Goal: Task Accomplishment & Management: Manage account settings

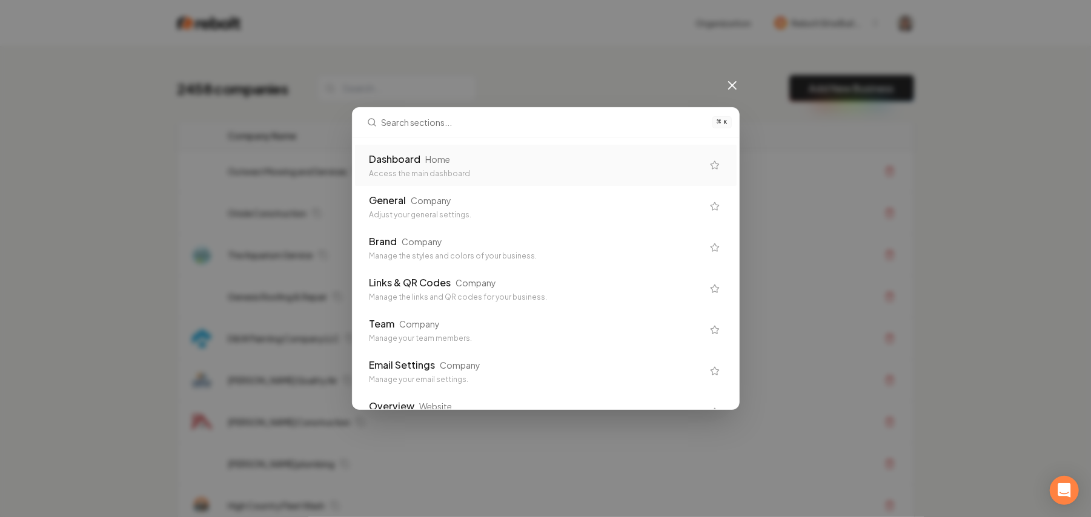
click at [507, 174] on div "Access the main dashboard" at bounding box center [535, 174] width 333 height 10
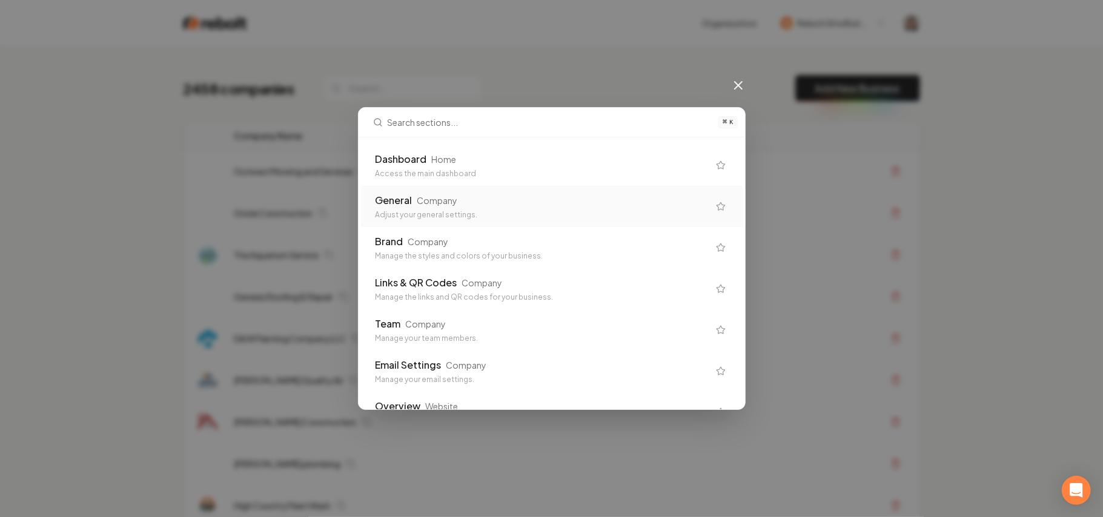
click at [455, 200] on div "Company" at bounding box center [437, 200] width 41 height 12
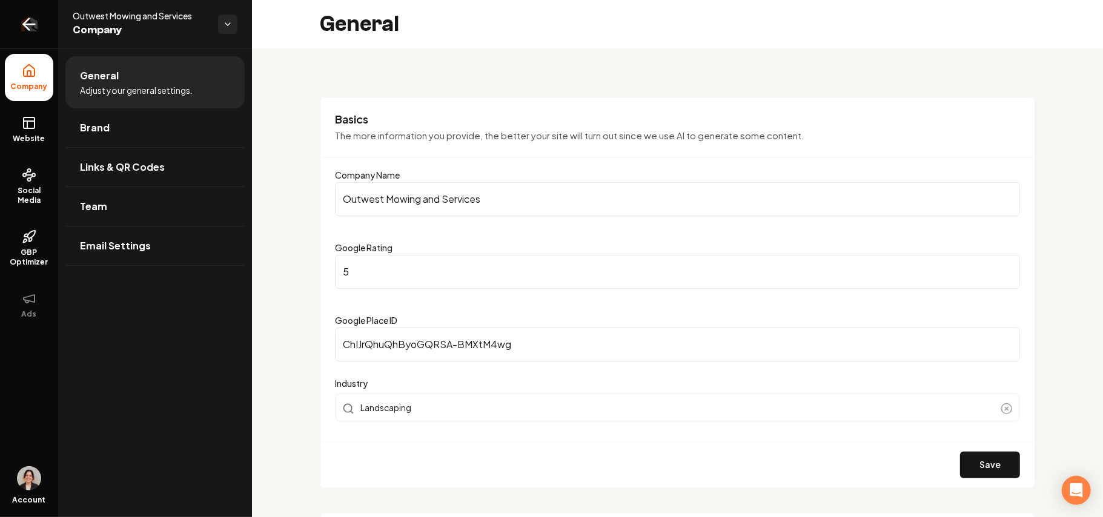
click at [35, 24] on icon "Return to dashboard" at bounding box center [28, 24] width 19 height 19
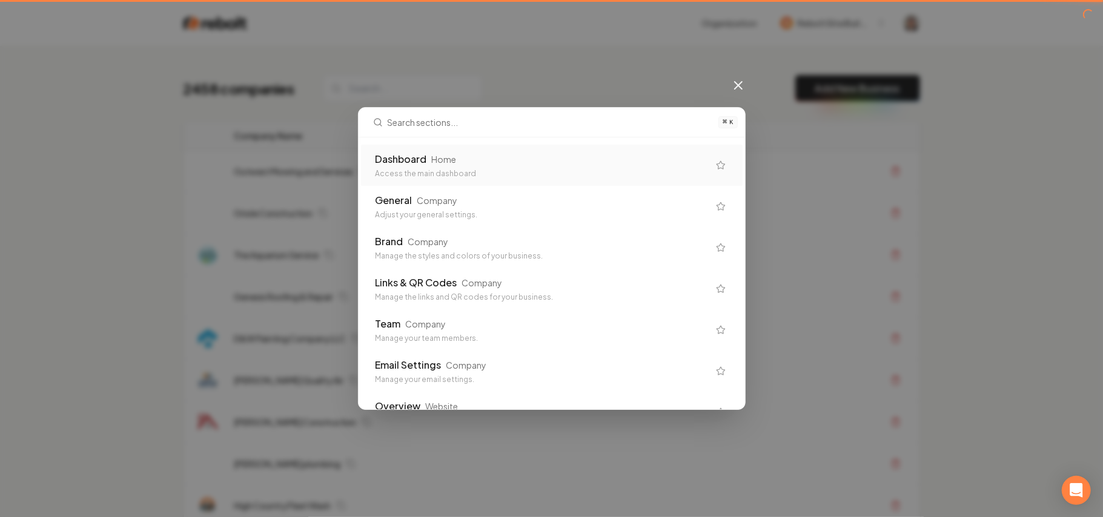
click at [531, 178] on div "Access the main dashboard" at bounding box center [542, 174] width 333 height 10
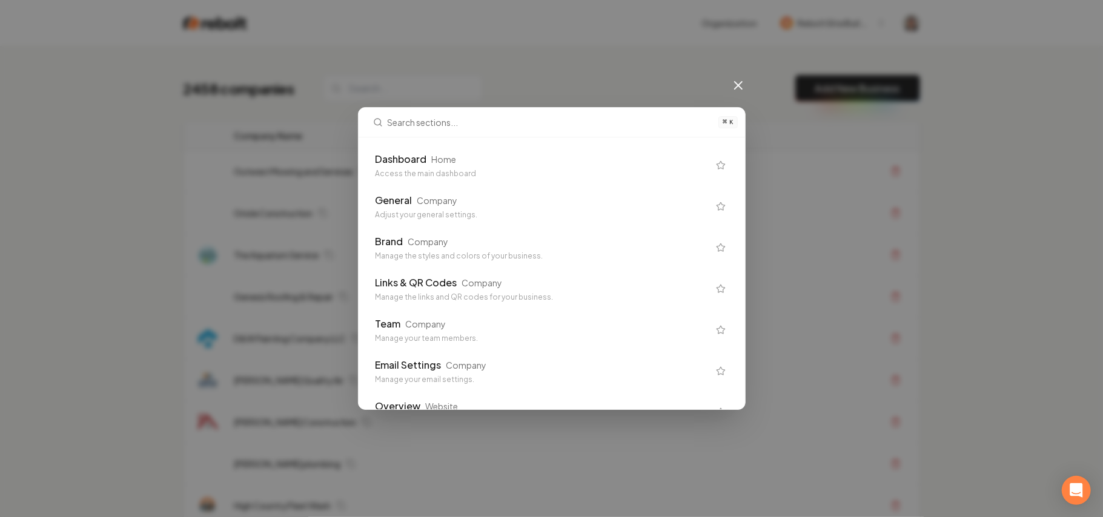
scroll to position [242, 0]
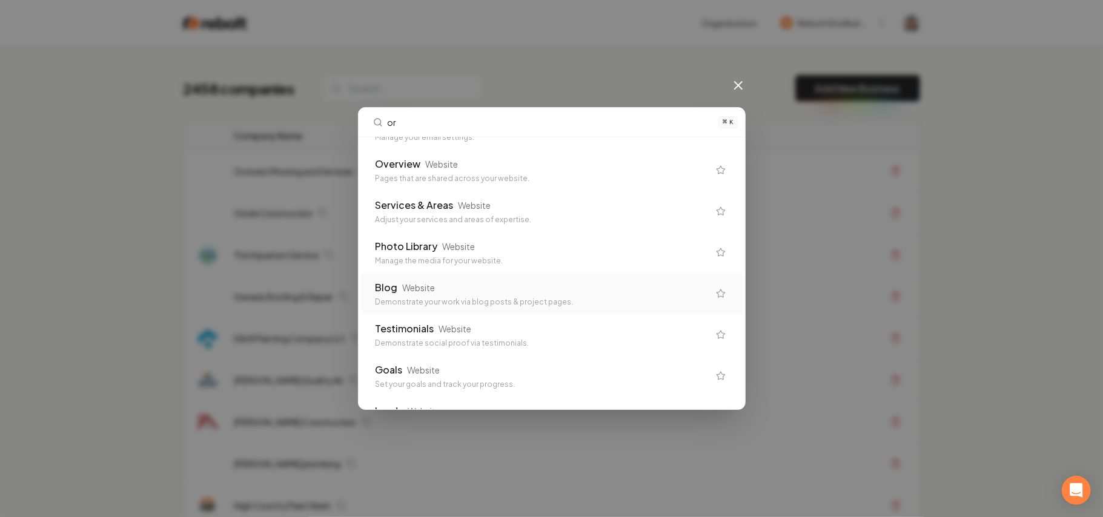
type input "org"
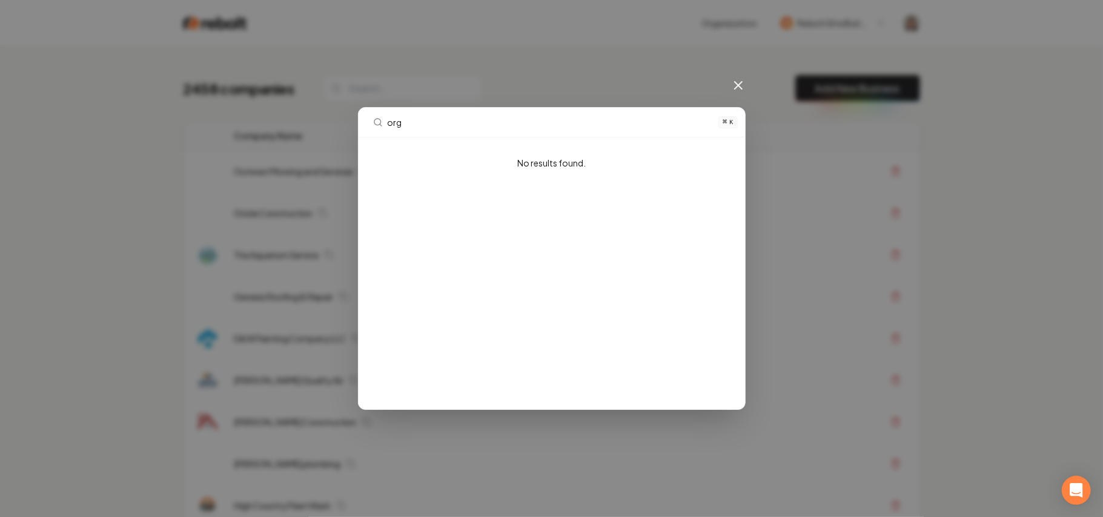
click at [340, 119] on div "org ⌘ K No results found." at bounding box center [551, 258] width 1103 height 517
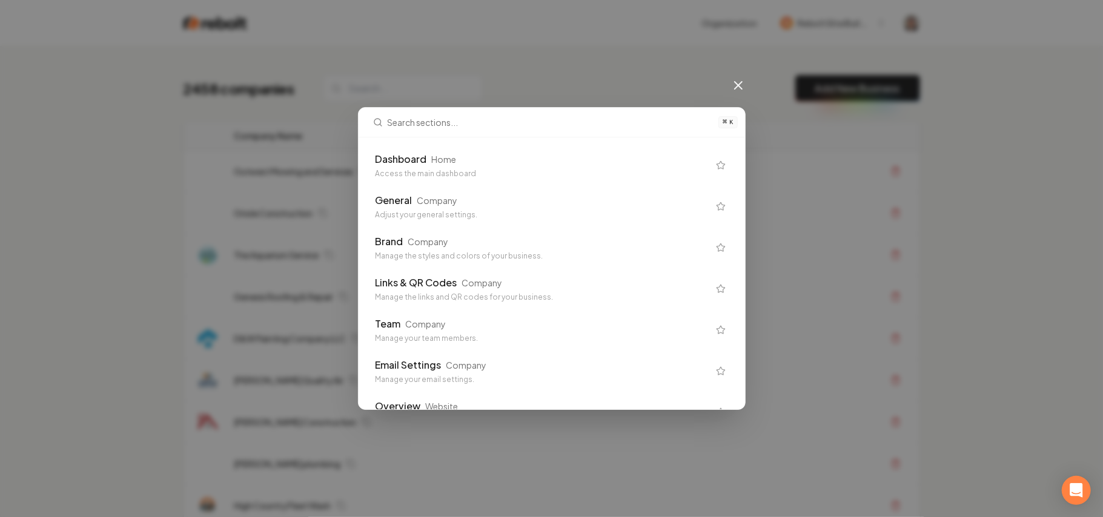
scroll to position [565, 0]
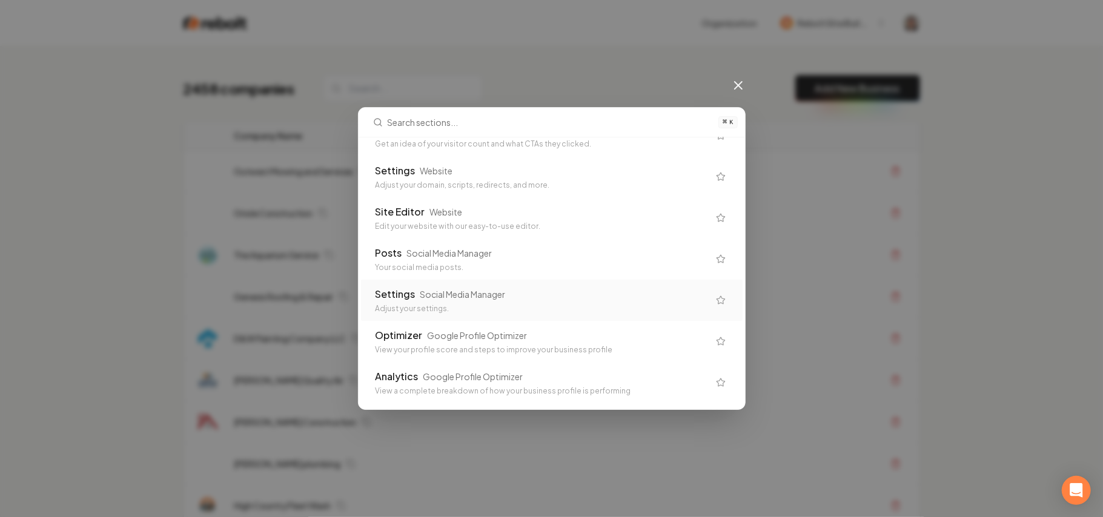
click at [928, 173] on div "⌘ K Dashboard Home Access the main dashboard General Company Adjust your genera…" at bounding box center [551, 258] width 1103 height 517
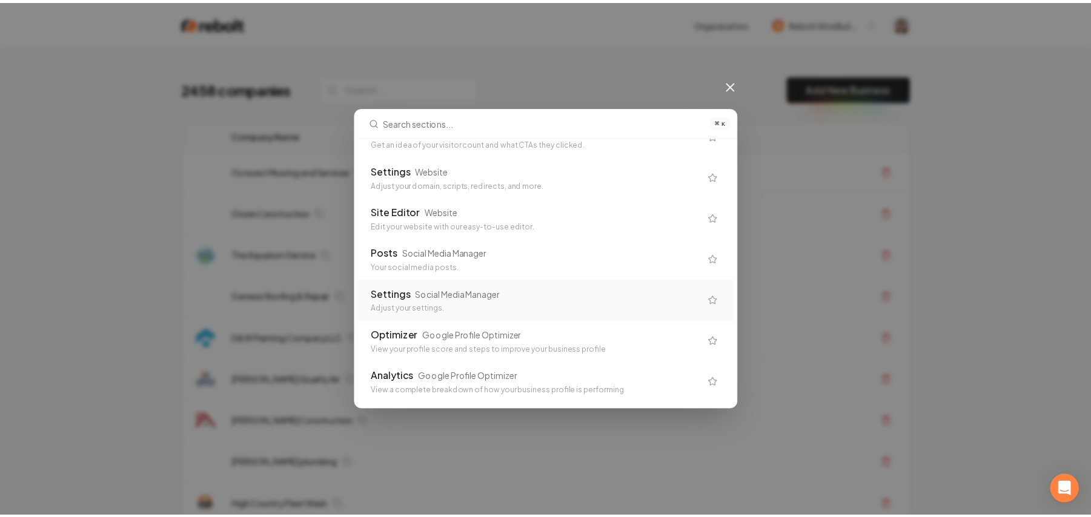
scroll to position [807, 0]
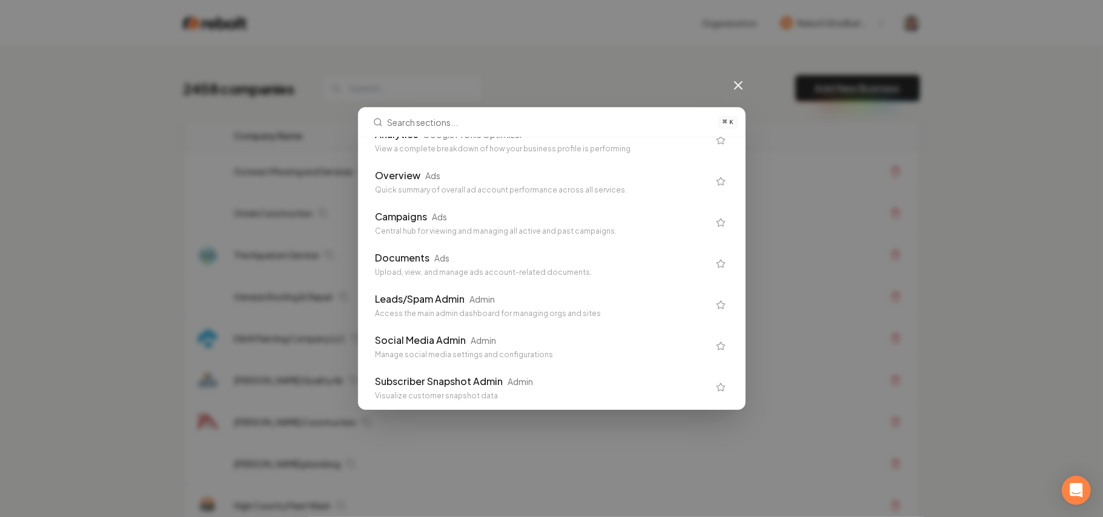
click at [732, 76] on div "⌘ K Dashboard Home Access the main dashboard General Company Adjust your genera…" at bounding box center [551, 258] width 1103 height 517
click at [733, 90] on icon at bounding box center [738, 85] width 15 height 15
click at [739, 87] on div "2458 companies Add New Business" at bounding box center [552, 88] width 736 height 27
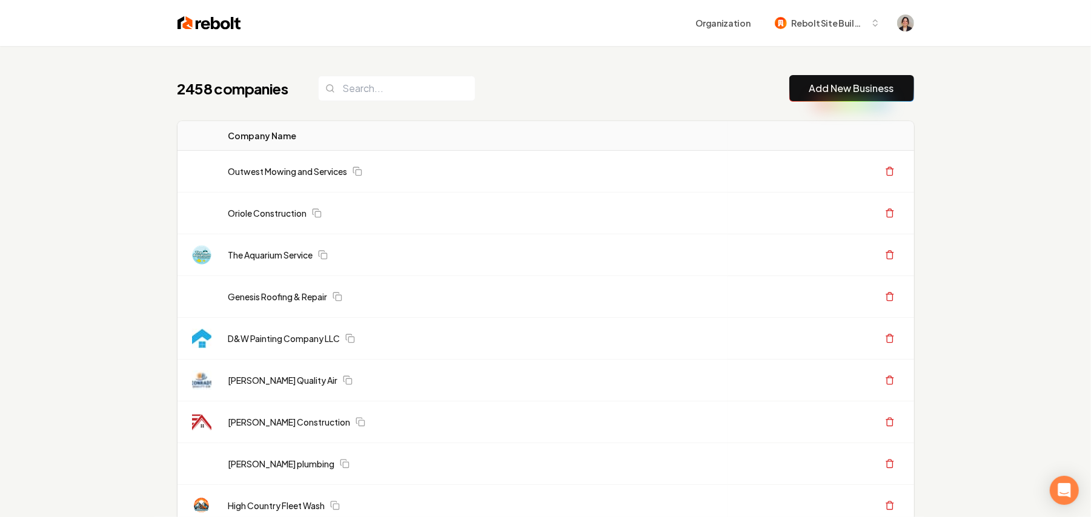
click at [219, 22] on img at bounding box center [209, 23] width 64 height 17
click at [222, 29] on img at bounding box center [209, 23] width 64 height 17
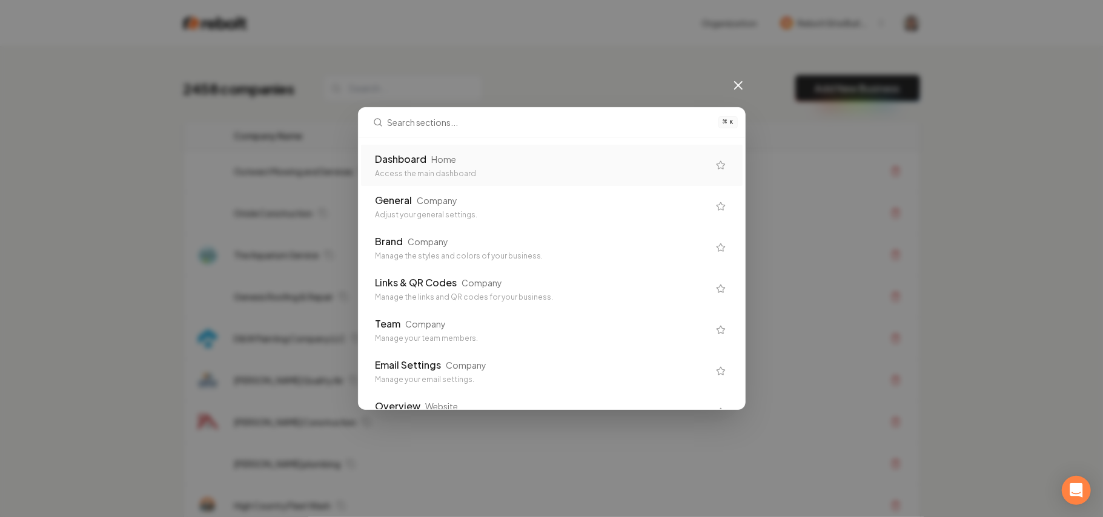
click at [578, 61] on div "⌘ K Dashboard Home Access the main dashboard General Company Adjust your genera…" at bounding box center [551, 258] width 1103 height 517
click at [482, 156] on div "Dashboard Home" at bounding box center [542, 159] width 333 height 15
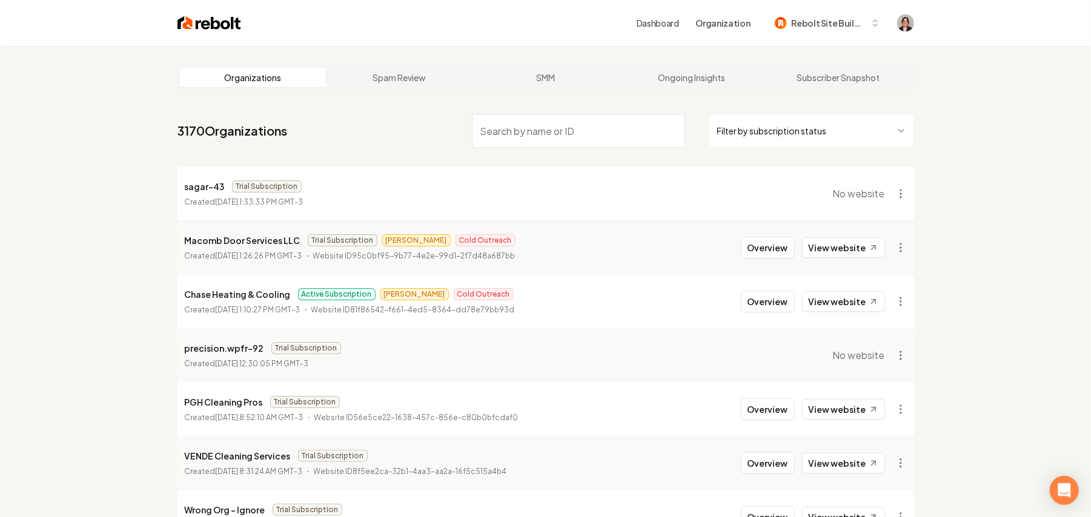
paste input "Cesar Garage Door Services"
type input "Cesar Garage Door Services"
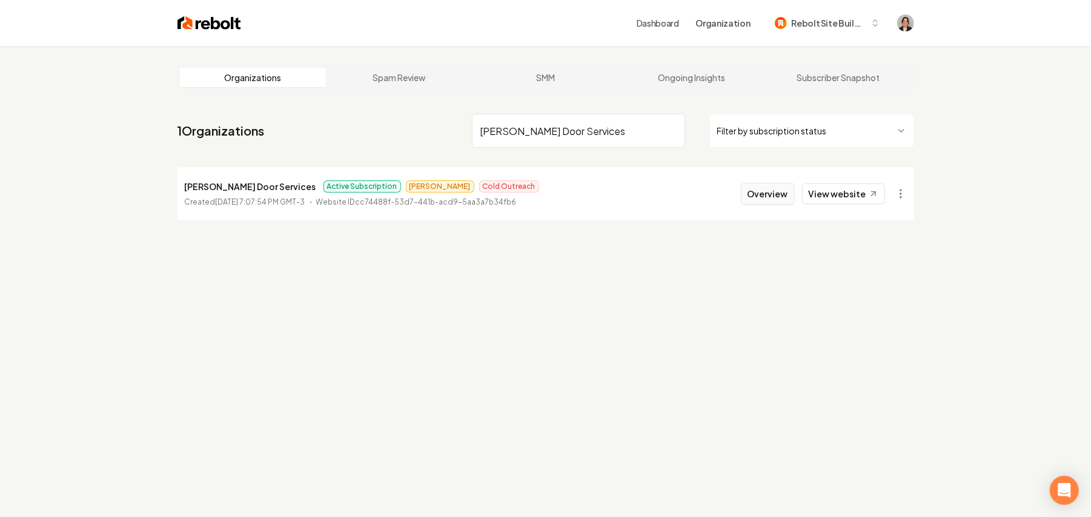
click at [760, 191] on button "Overview" at bounding box center [768, 194] width 54 height 22
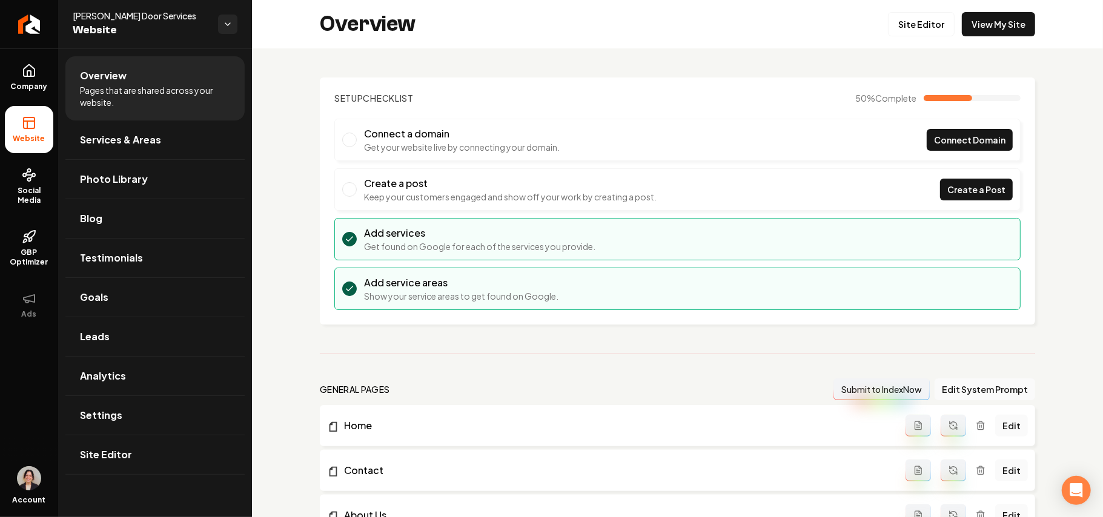
drag, startPoint x: 902, startPoint y: 20, endPoint x: 924, endPoint y: 76, distance: 60.4
click at [901, 20] on link "Site Editor" at bounding box center [921, 24] width 67 height 24
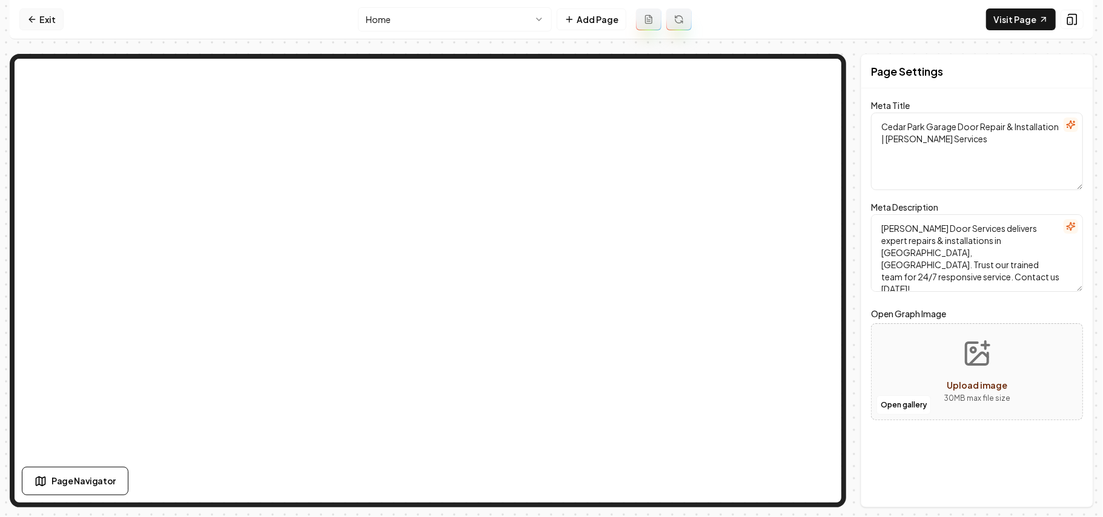
click at [30, 10] on link "Exit" at bounding box center [41, 19] width 44 height 22
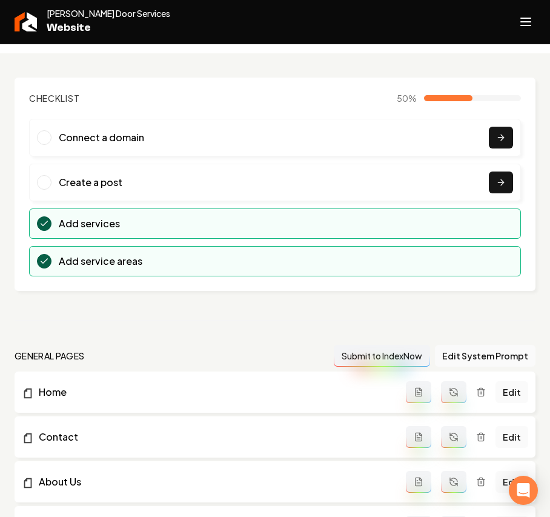
scroll to position [81, 0]
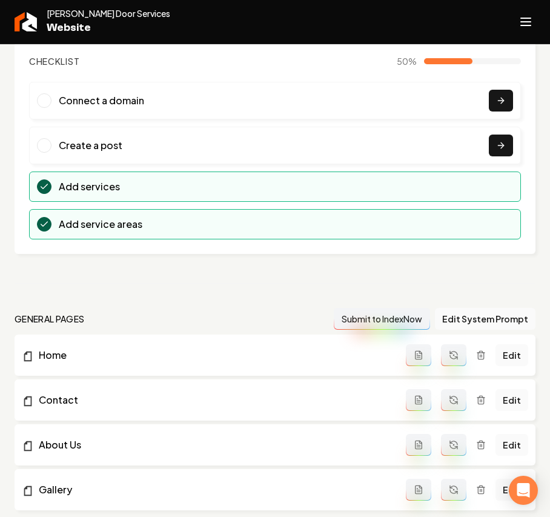
click at [543, 15] on div "Cesar Garage Door Services Website" at bounding box center [275, 22] width 550 height 44
click at [531, 18] on icon "Open navigation menu" at bounding box center [525, 21] width 15 height 19
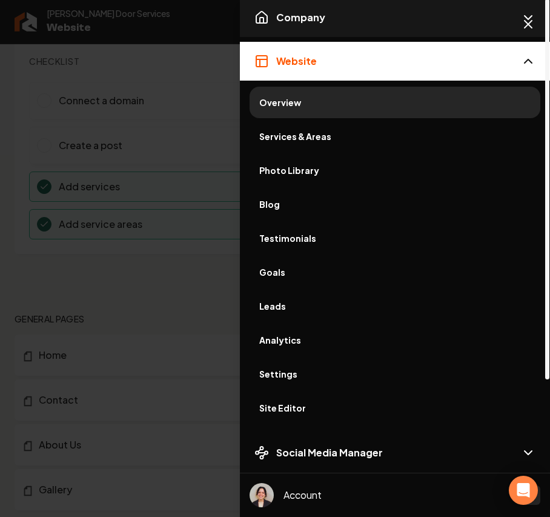
click at [326, 25] on button "Company" at bounding box center [395, 17] width 310 height 39
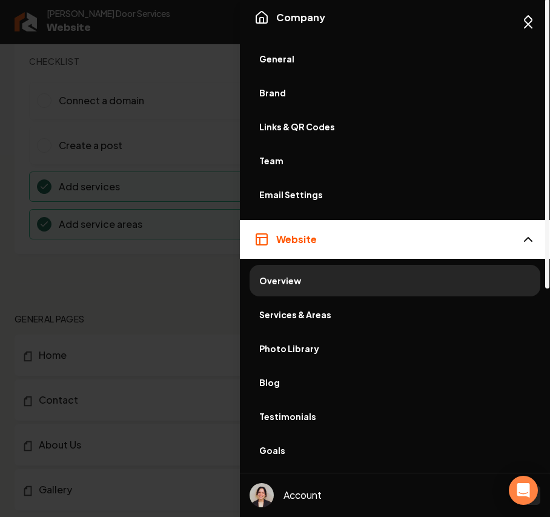
click at [285, 53] on span "General" at bounding box center [394, 59] width 271 height 12
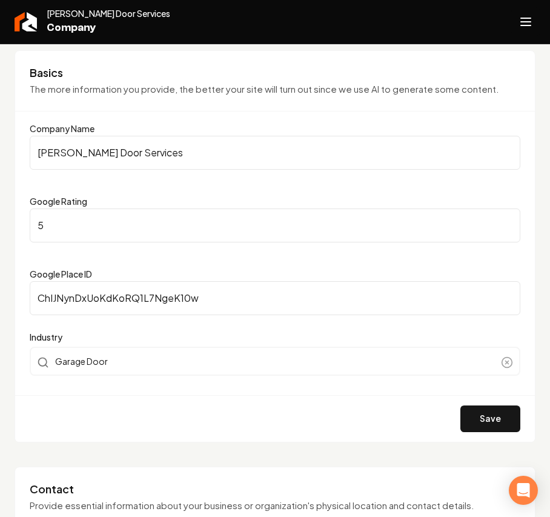
click at [529, 13] on icon "Open navigation menu" at bounding box center [525, 21] width 15 height 19
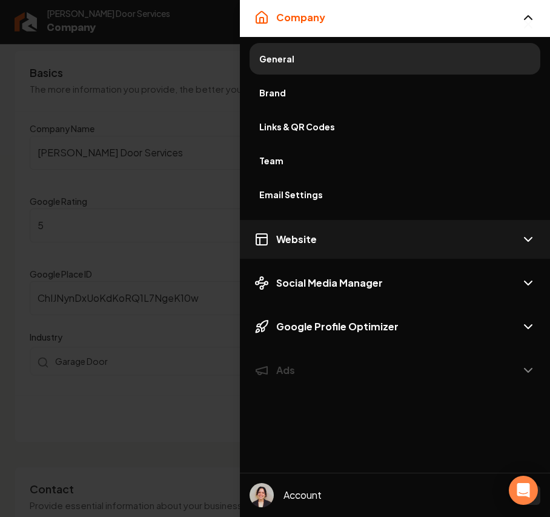
click at [302, 228] on button "Website" at bounding box center [395, 239] width 310 height 39
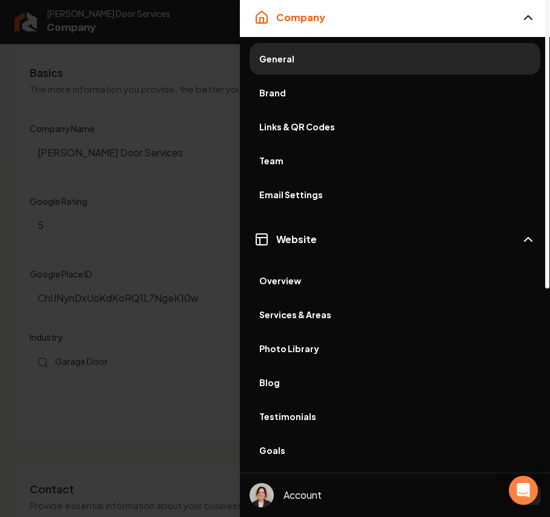
click at [311, 316] on span "Services & Areas" at bounding box center [394, 314] width 271 height 12
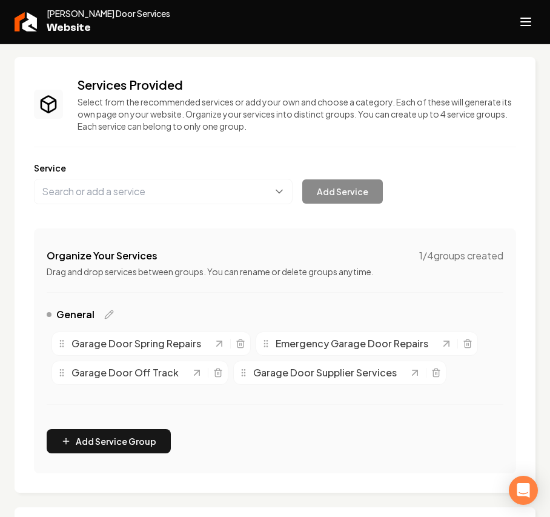
scroll to position [81, 0]
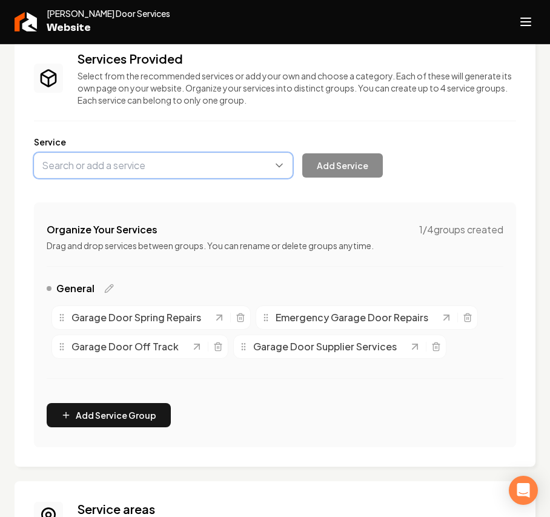
click at [107, 165] on button "Main content area" at bounding box center [163, 165] width 259 height 25
paste input "[PERSON_NAME] Door Services"
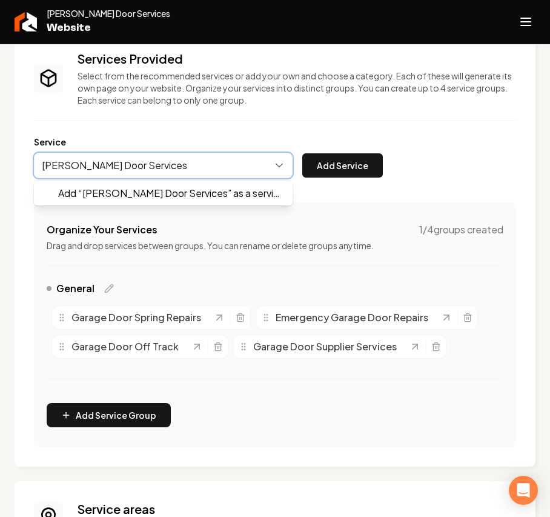
drag, startPoint x: 161, startPoint y: 168, endPoint x: -125, endPoint y: 168, distance: 285.9
click at [0, 168] on html "Company Website Social Media GBP Optimizer Ads Account Cesar Garage Door Servic…" at bounding box center [275, 258] width 550 height 517
paste input "Garage Door Installation"
click at [202, 167] on button "Main content area" at bounding box center [163, 165] width 259 height 25
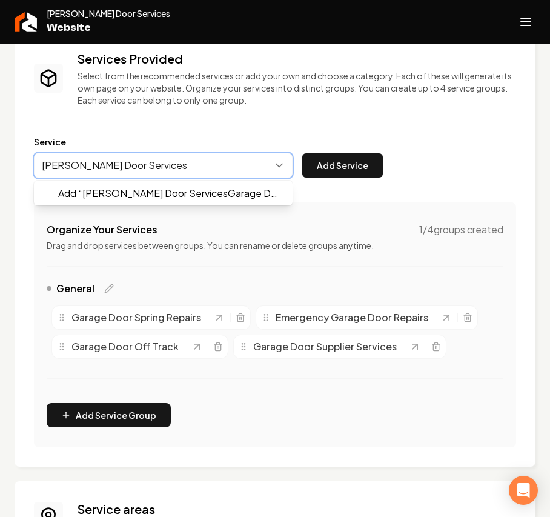
click at [202, 167] on button "Main content area" at bounding box center [163, 165] width 259 height 25
type input "C"
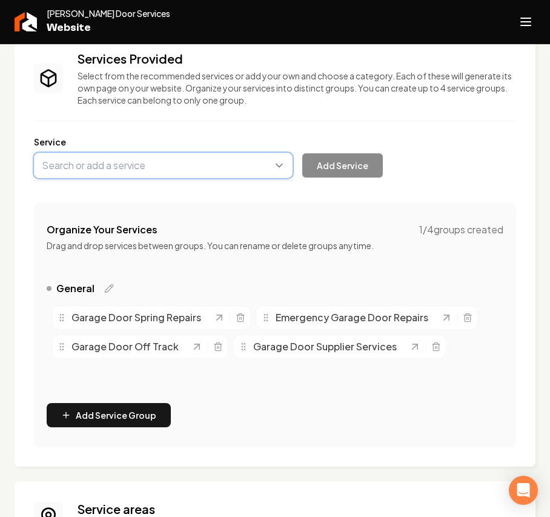
paste input "Garage Door Installation"
type input "Garage Door Installation"
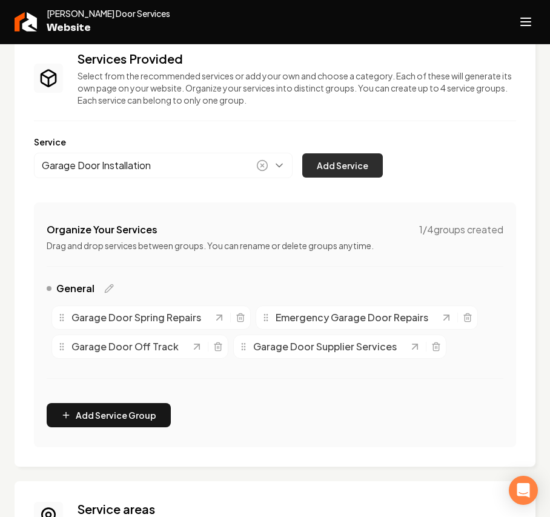
click at [314, 165] on button "Add Service" at bounding box center [342, 165] width 81 height 24
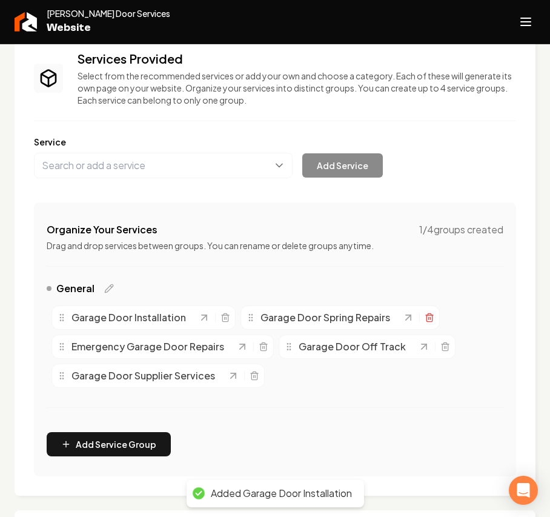
click at [426, 316] on icon "Main content area" at bounding box center [428, 318] width 5 height 7
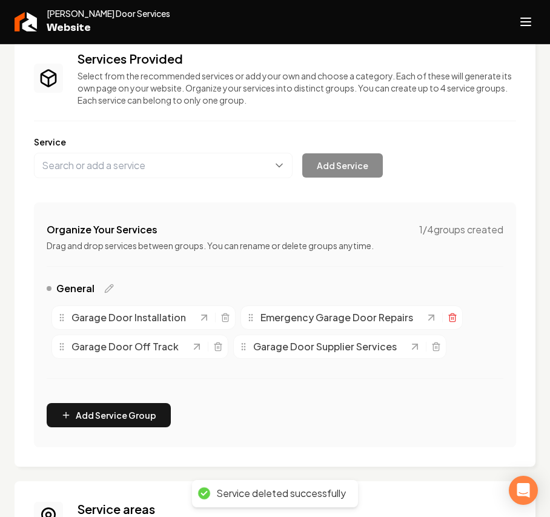
click at [452, 314] on icon "Main content area" at bounding box center [453, 318] width 10 height 10
click at [404, 322] on icon "Main content area" at bounding box center [406, 318] width 5 height 7
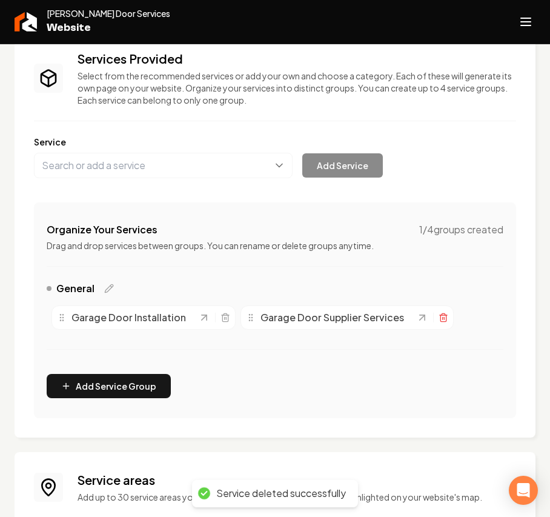
click at [441, 315] on icon "Main content area" at bounding box center [443, 315] width 7 height 0
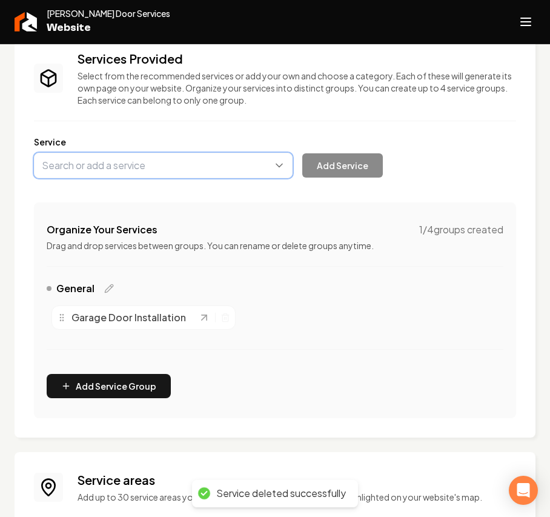
click at [134, 156] on button "Main content area" at bounding box center [163, 165] width 259 height 25
paste input "Garage Door Replacement"
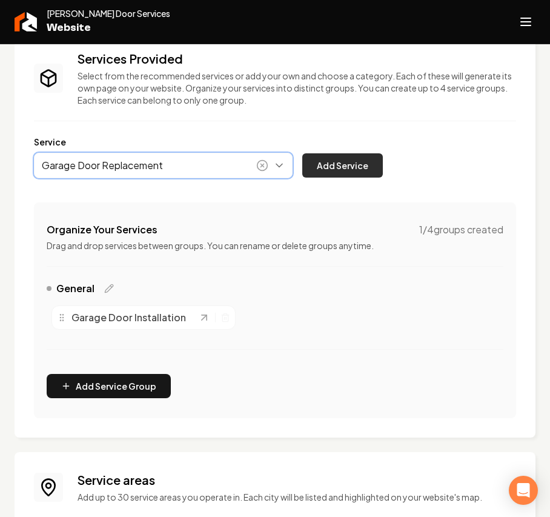
type input "Garage Door Replacement"
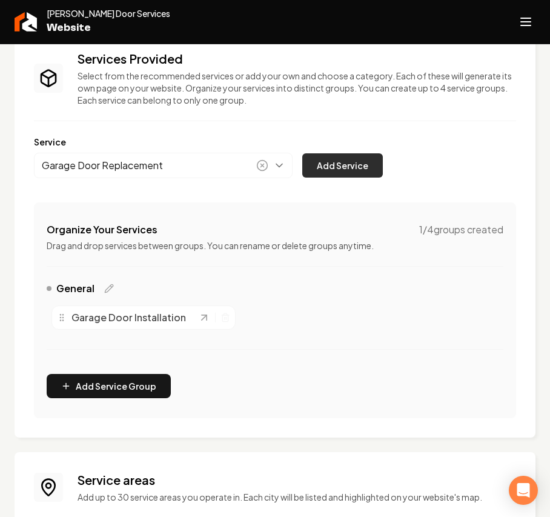
click at [352, 161] on button "Add Service" at bounding box center [342, 165] width 81 height 24
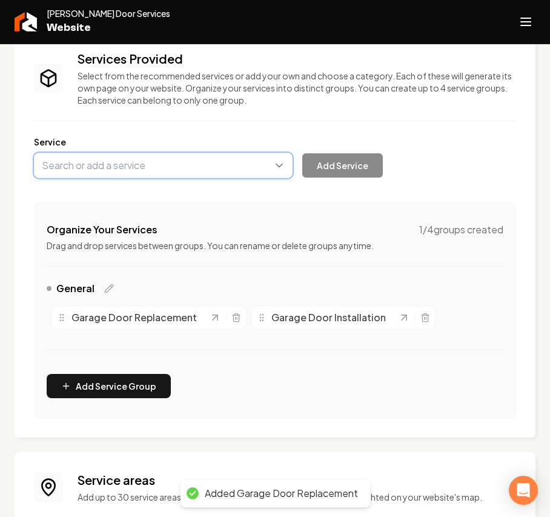
click at [99, 167] on button "Main content area" at bounding box center [163, 165] width 259 height 25
paste input "Garage Door Repair"
type input "Garage Door Repair"
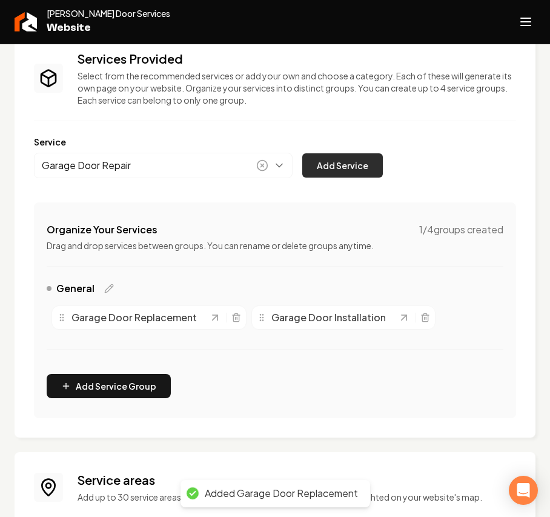
click at [371, 156] on button "Add Service" at bounding box center [342, 165] width 81 height 24
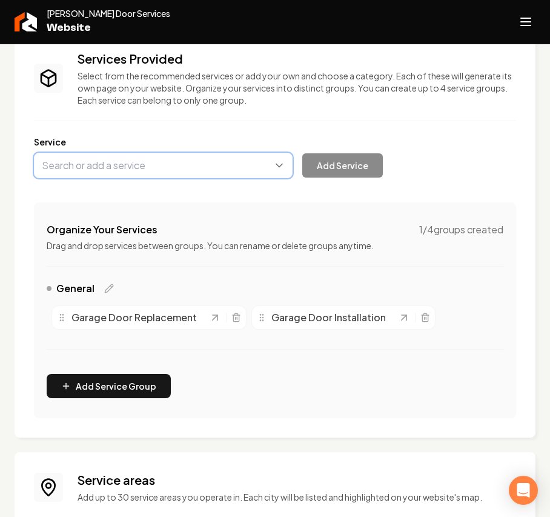
click at [142, 171] on button "Main content area" at bounding box center [163, 165] width 259 height 25
paste input "Garage Door Maintenance"
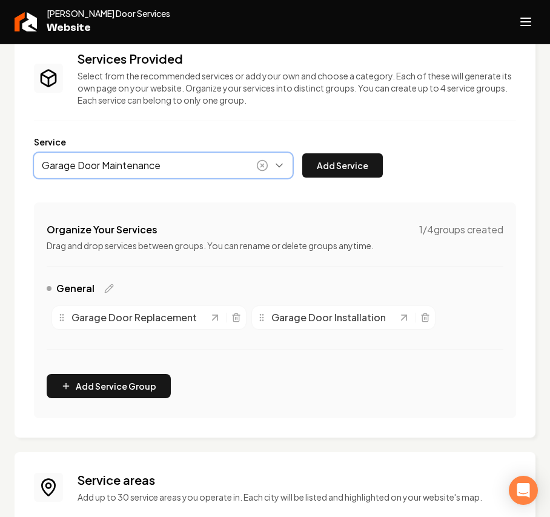
type input "Garage Door Maintenance"
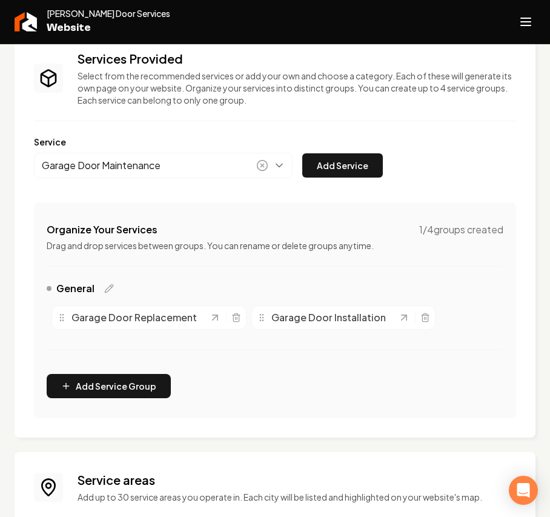
click at [353, 178] on div "Services Provided Select from the recommended services or add your own and choo…" at bounding box center [275, 234] width 482 height 368
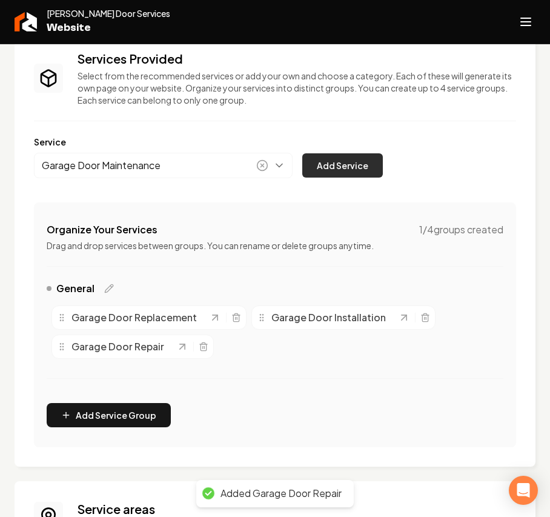
click at [353, 175] on button "Add Service" at bounding box center [342, 165] width 81 height 24
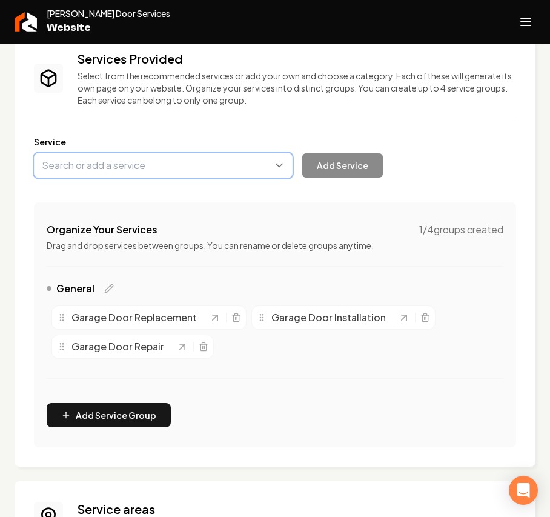
click at [182, 159] on button "Main content area" at bounding box center [163, 165] width 259 height 25
paste input "Garage Door Spring Repair"
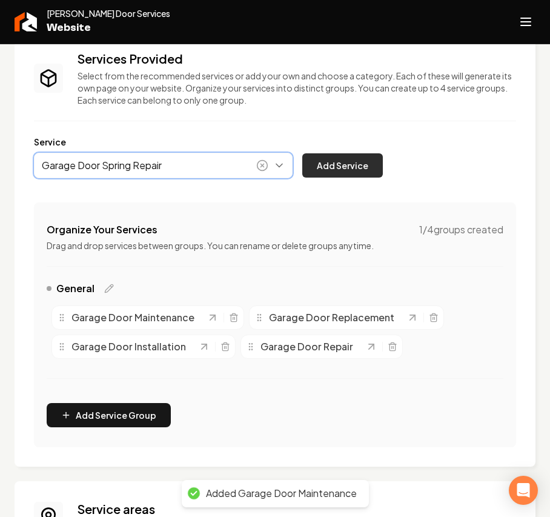
type input "Garage Door Spring Repair"
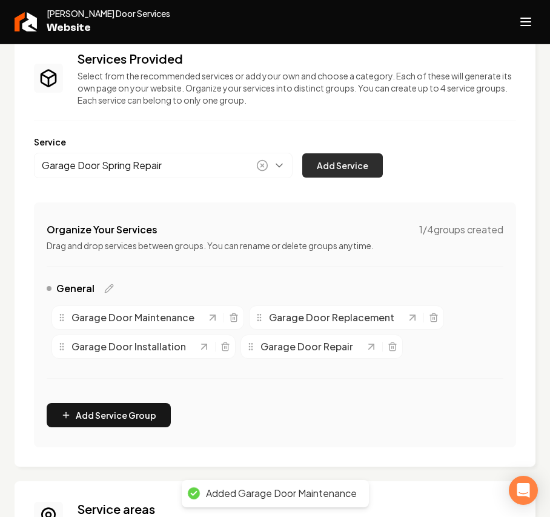
click at [333, 164] on button "Add Service" at bounding box center [342, 165] width 81 height 24
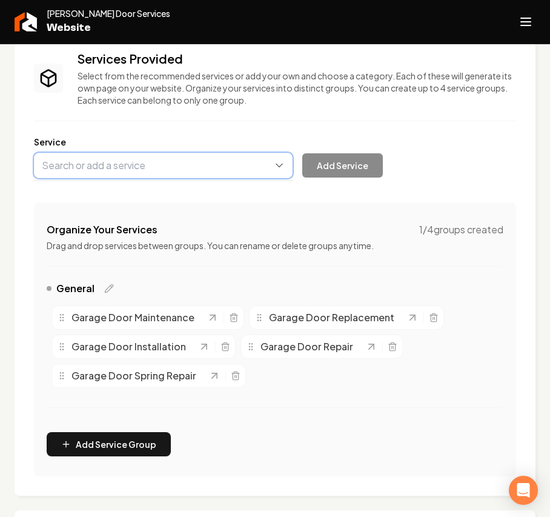
click at [80, 170] on button "Main content area" at bounding box center [163, 165] width 259 height 25
paste input "Garage Door Spring Replacement"
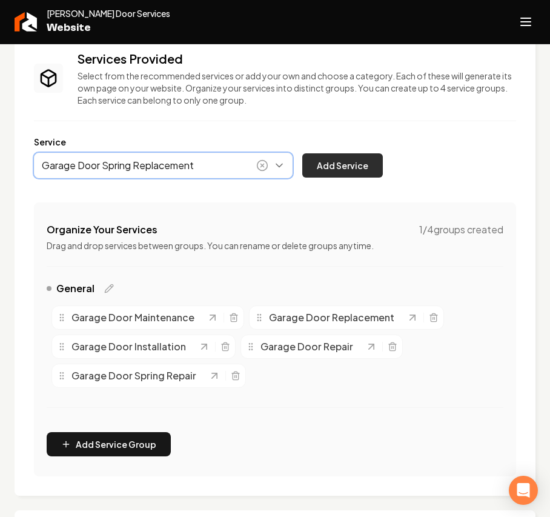
type input "Garage Door Spring Replacement"
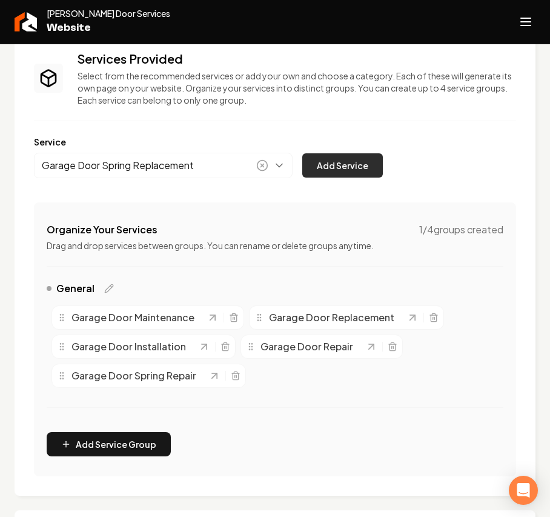
click at [340, 160] on button "Add Service" at bounding box center [342, 165] width 81 height 24
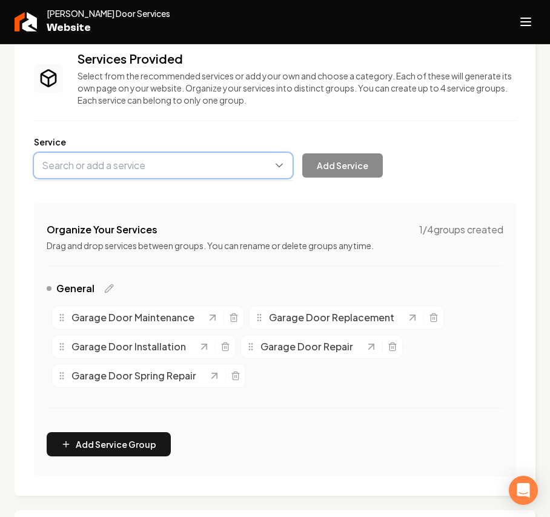
click at [86, 163] on button "Main content area" at bounding box center [163, 165] width 259 height 25
paste input "Garage Door Opener Installation"
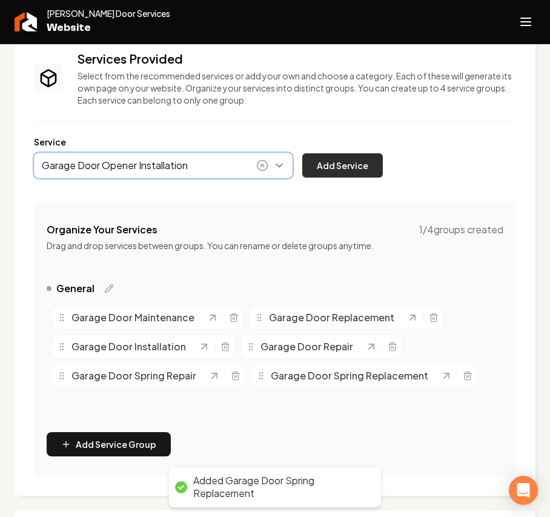
type input "Garage Door Opener Installation"
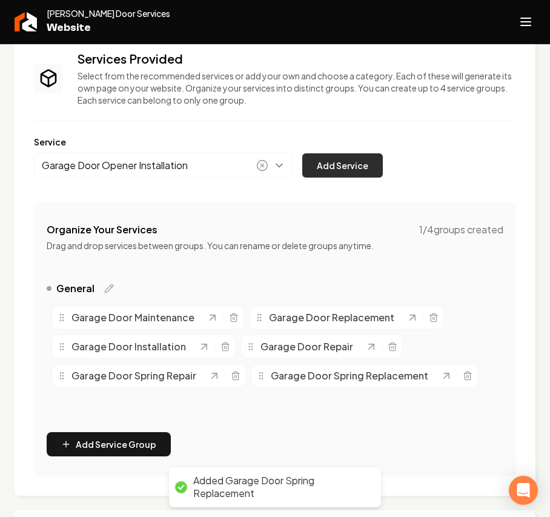
click at [347, 153] on button "Add Service" at bounding box center [342, 165] width 81 height 24
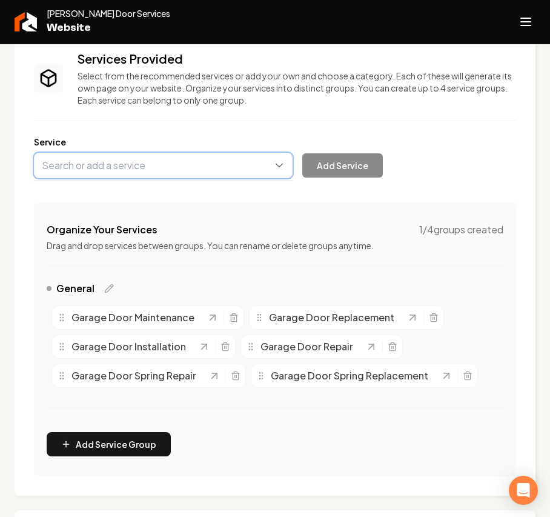
click at [119, 171] on button "Main content area" at bounding box center [163, 165] width 259 height 25
paste input "Garage Door Opener Repair"
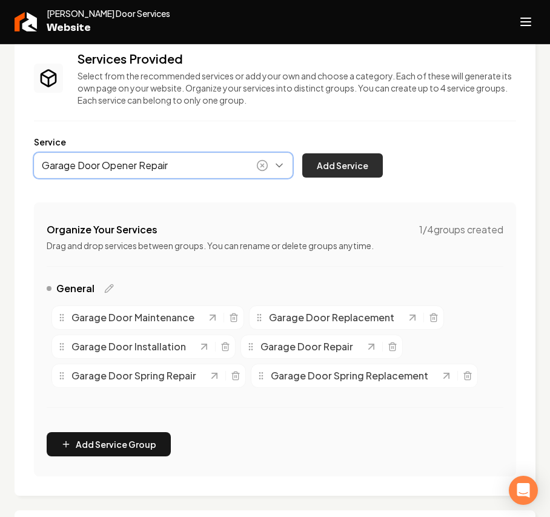
type input "Garage Door Opener Repair"
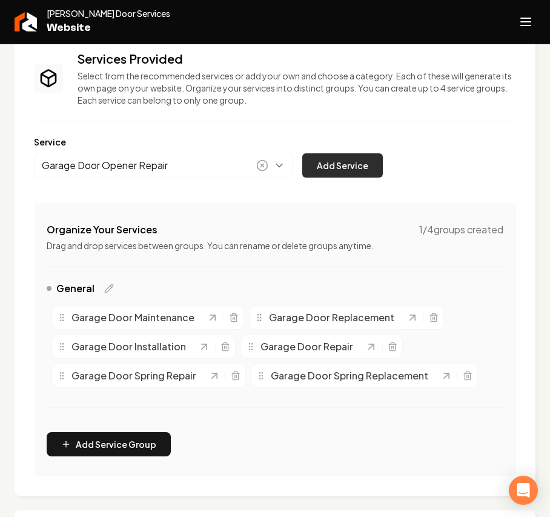
click at [333, 176] on button "Add Service" at bounding box center [342, 165] width 81 height 24
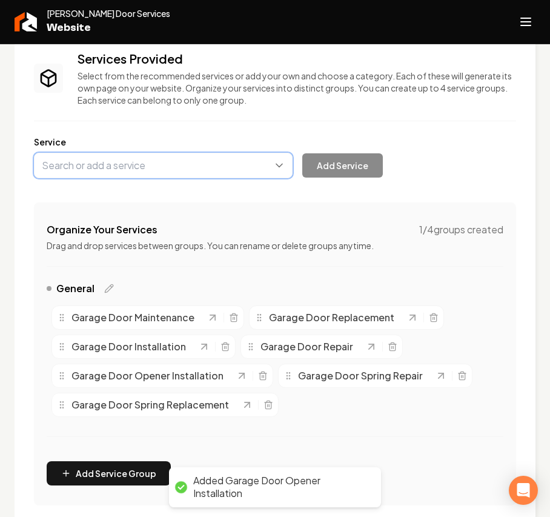
click at [118, 170] on button "Main content area" at bounding box center [163, 165] width 259 height 25
paste input "Garage Door Opener Replacement"
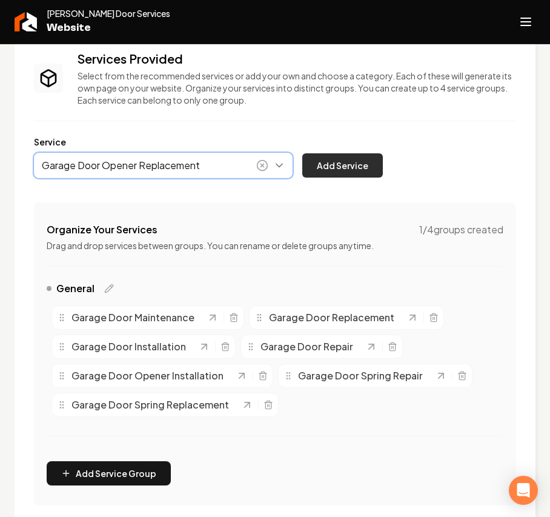
type input "Garage Door Opener Replacement"
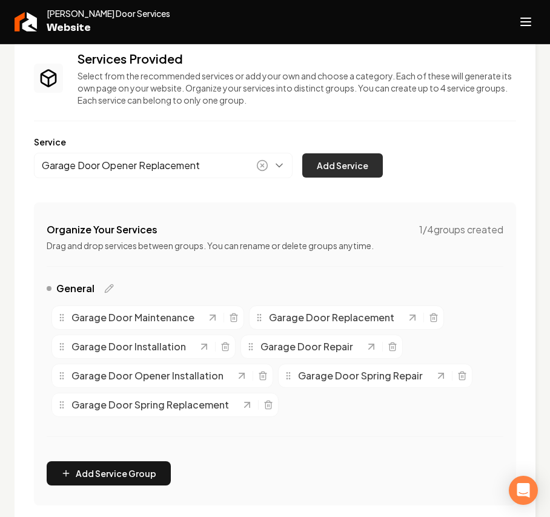
click at [323, 162] on button "Add Service" at bounding box center [342, 165] width 81 height 24
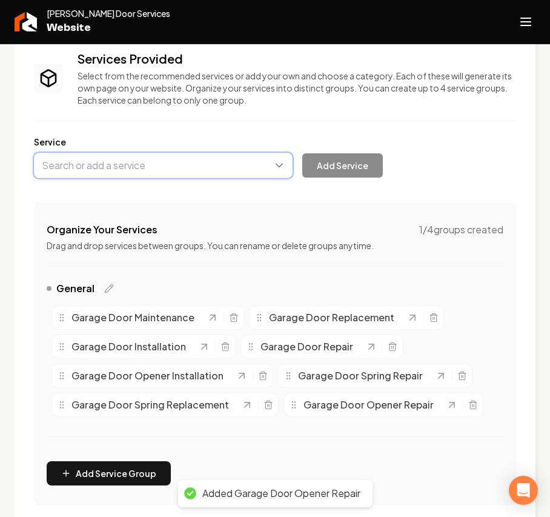
click at [118, 168] on button "Main content area" at bounding box center [163, 165] width 259 height 25
paste input "Garage Door Cable Repair"
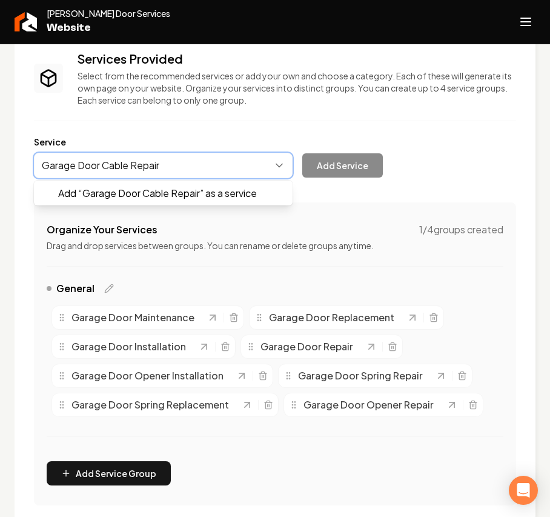
drag, startPoint x: 154, startPoint y: 197, endPoint x: 216, endPoint y: 187, distance: 62.5
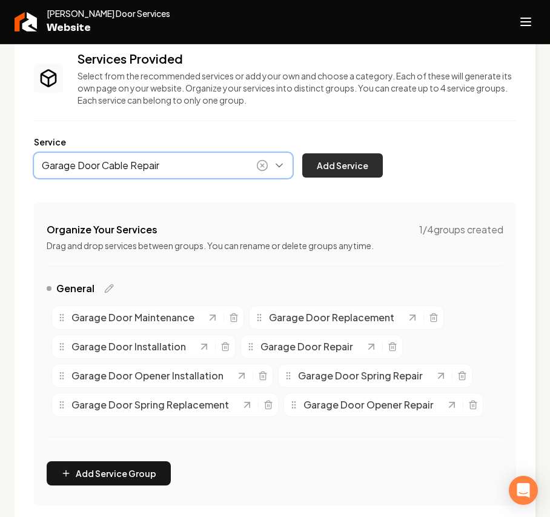
type input "Garage Door Cable Repair"
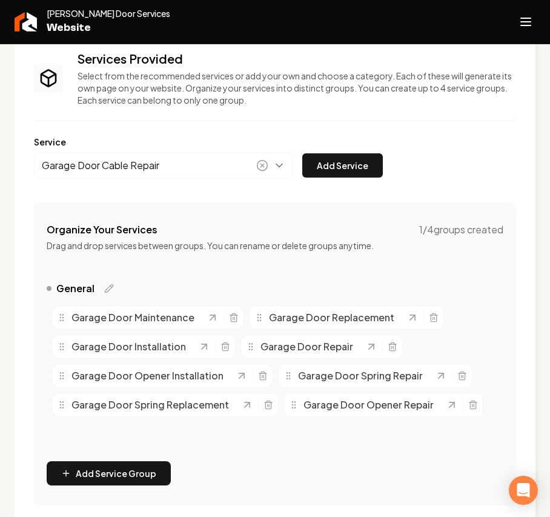
click at [313, 157] on button "Add Service" at bounding box center [342, 165] width 81 height 24
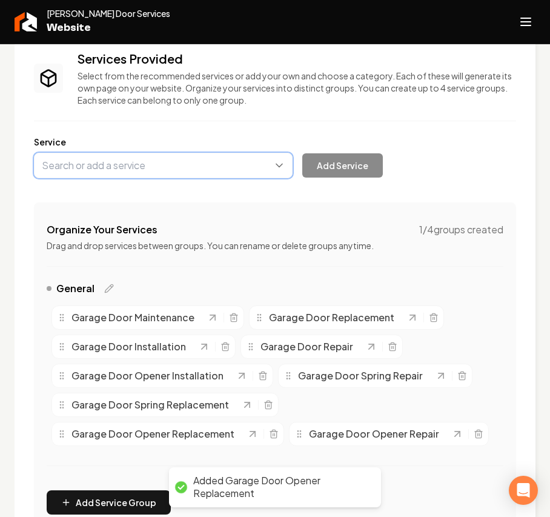
click at [119, 164] on button "Main content area" at bounding box center [163, 165] width 259 height 25
paste input "Garage Door Panel Replacement"
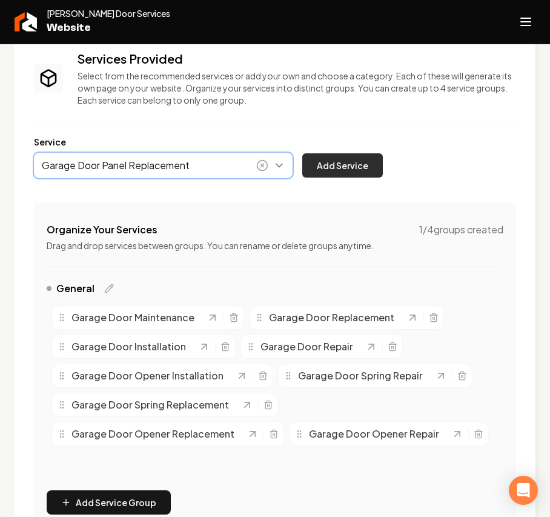
type input "Garage Door Panel Replacement"
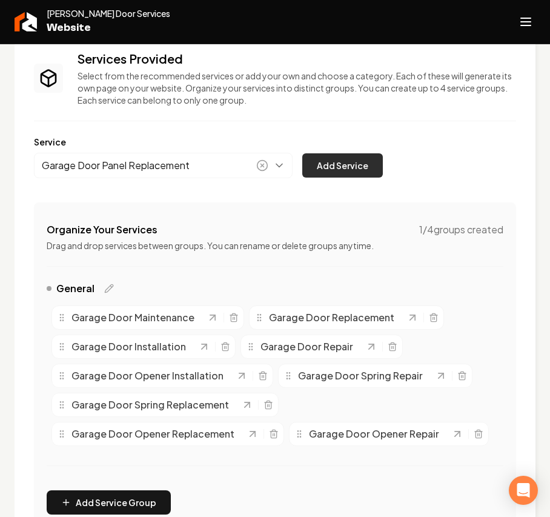
click at [333, 172] on button "Add Service" at bounding box center [342, 165] width 81 height 24
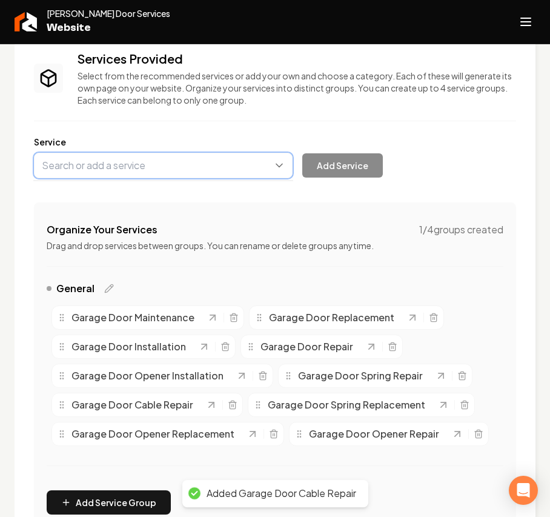
click at [130, 170] on button "Main content area" at bounding box center [163, 165] width 259 height 25
paste input "Garage Door Roller Replacement"
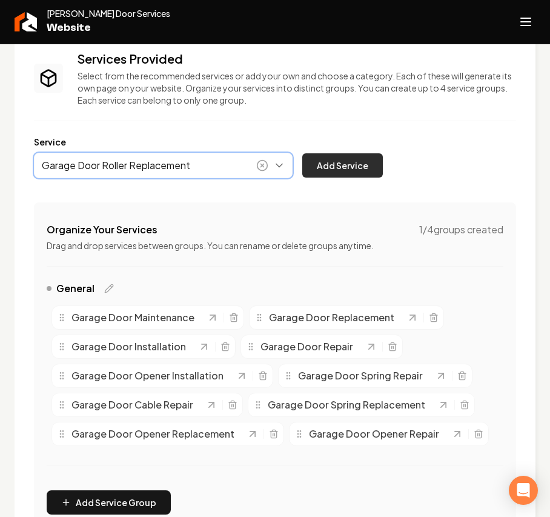
type input "Garage Door Roller Replacement"
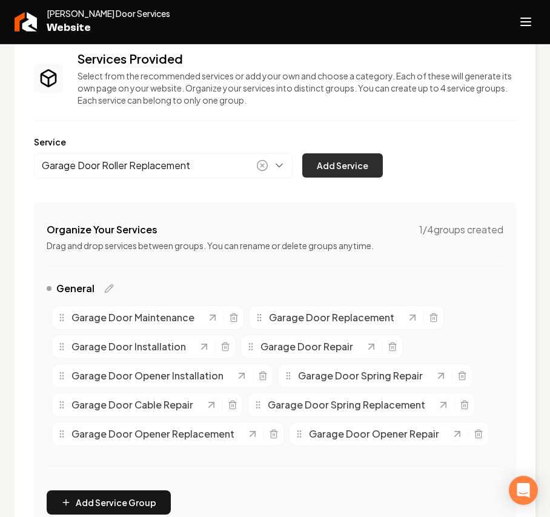
click at [310, 173] on button "Add Service" at bounding box center [342, 165] width 81 height 24
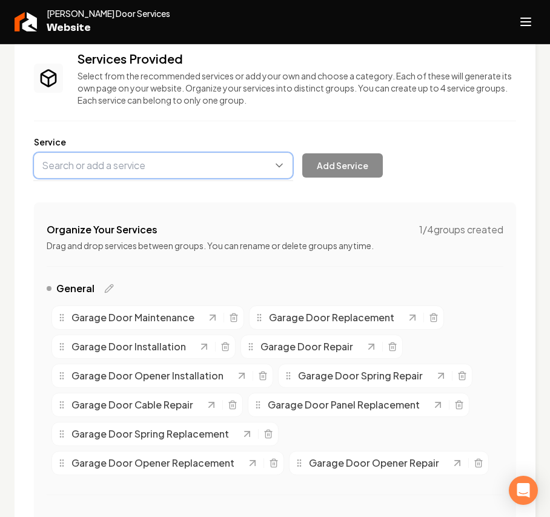
drag, startPoint x: 109, startPoint y: 163, endPoint x: 207, endPoint y: 184, distance: 99.8
click at [107, 163] on button "Main content area" at bounding box center [163, 165] width 259 height 25
paste input "Garage Door Track Repair"
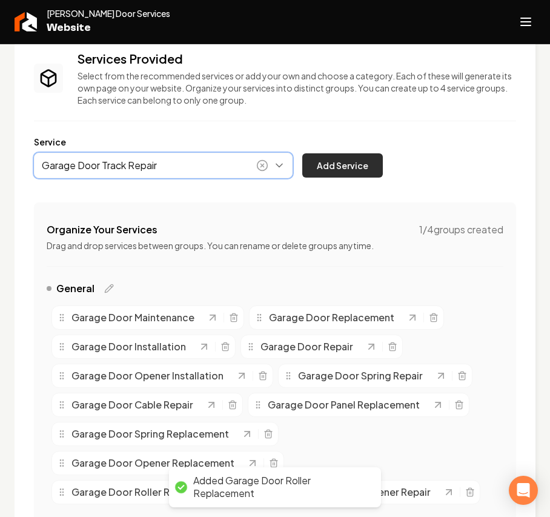
type input "Garage Door Track Repair"
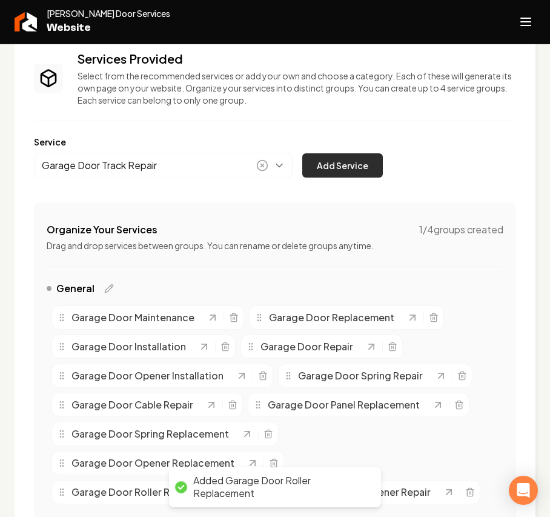
click at [317, 168] on button "Add Service" at bounding box center [342, 165] width 81 height 24
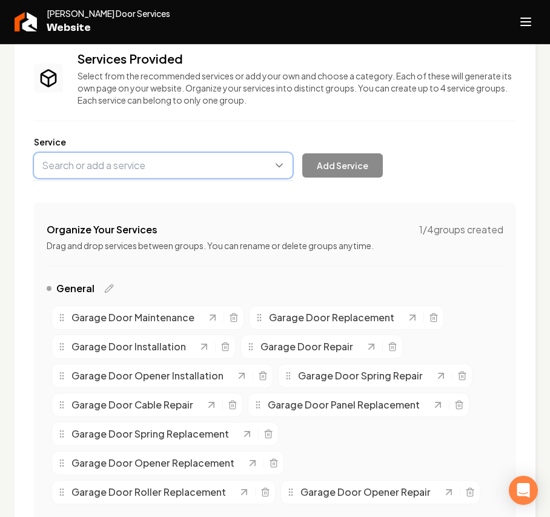
click at [129, 164] on button "Main content area" at bounding box center [163, 165] width 259 height 25
paste input "Garage Door Sensor Alignment"
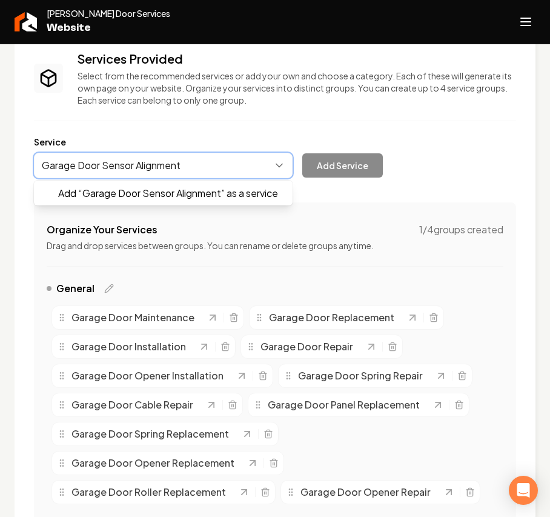
drag, startPoint x: 171, startPoint y: 192, endPoint x: 255, endPoint y: 167, distance: 87.8
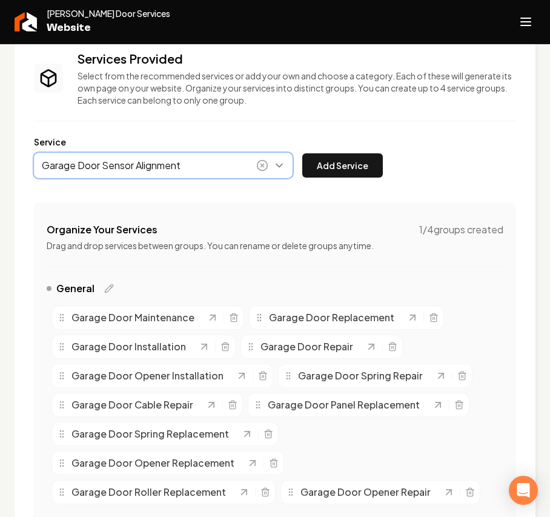
type input "Garage Door Sensor Alignment"
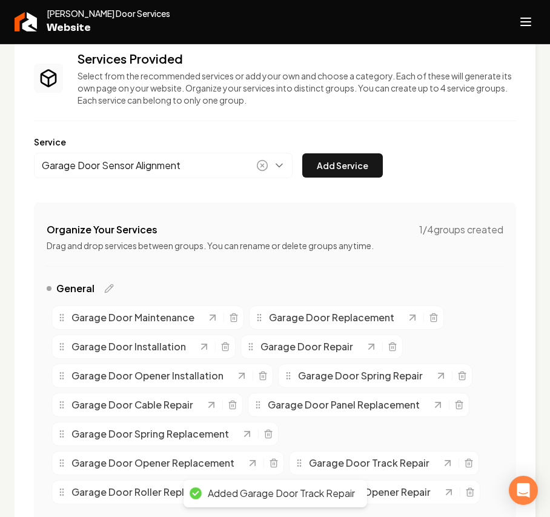
click at [379, 148] on div "Service Garage Door Sensor Alignment Add Service" at bounding box center [275, 157] width 482 height 42
click at [348, 163] on button "Add Service" at bounding box center [342, 165] width 81 height 24
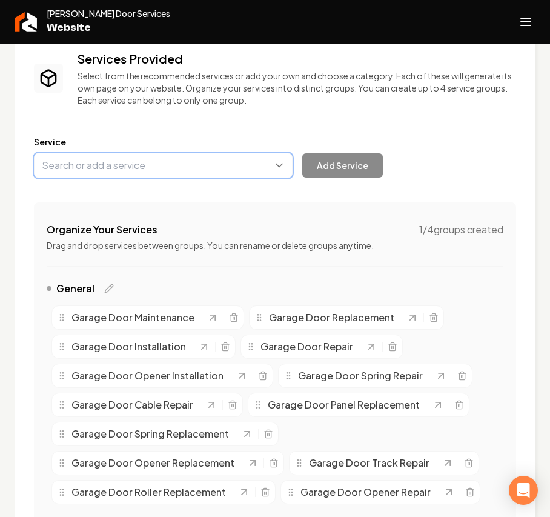
click at [180, 165] on button "Main content area" at bounding box center [163, 165] width 259 height 25
paste input "Emergency Garage Door Repair"
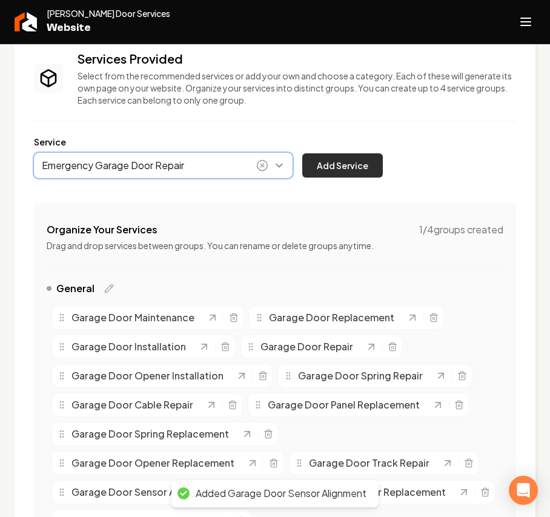
type input "Emergency Garage Door Repair"
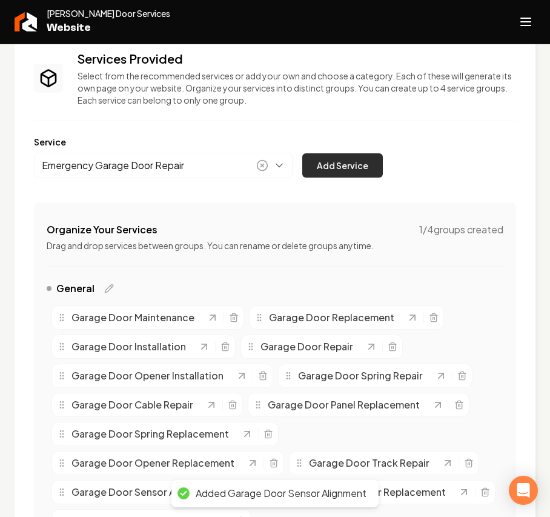
click at [337, 177] on div "Emergency Garage Door Repair Add Service" at bounding box center [208, 165] width 349 height 25
click at [342, 170] on button "Add Service" at bounding box center [342, 165] width 81 height 24
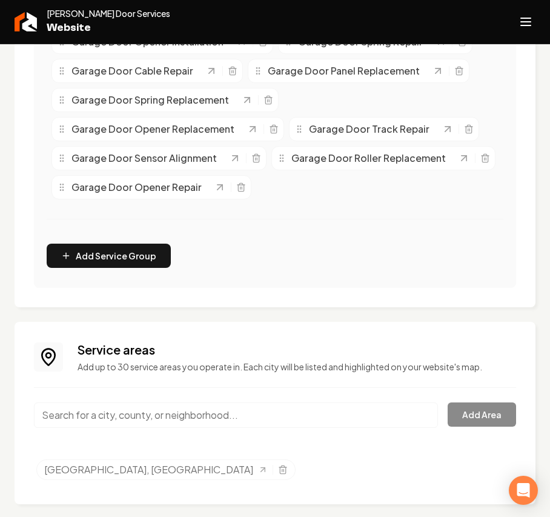
scroll to position [417, 0]
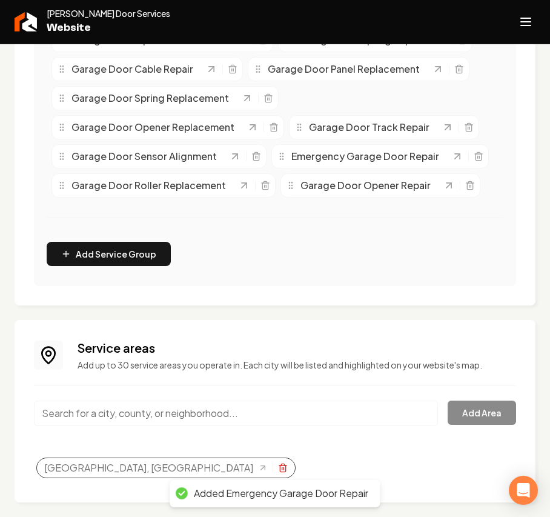
click at [278, 464] on icon "Selected tags" at bounding box center [283, 468] width 10 height 10
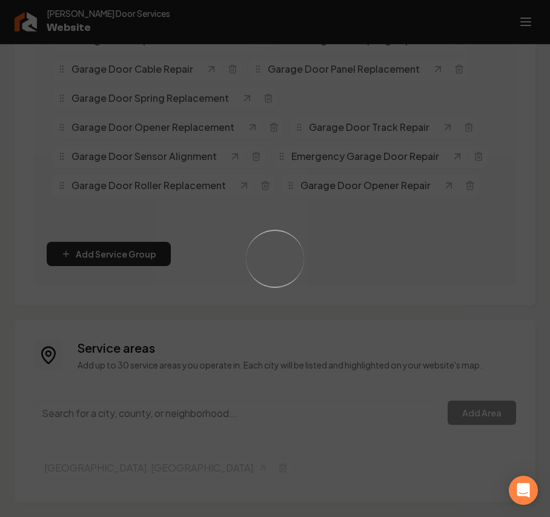
scroll to position [391, 0]
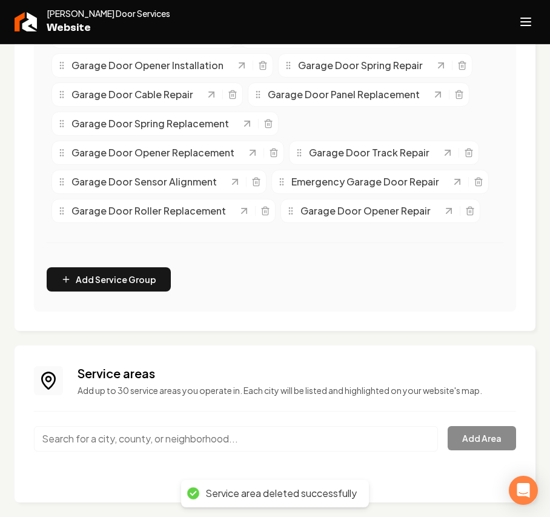
click at [67, 432] on input "Main content area" at bounding box center [236, 438] width 404 height 25
paste input "Cedar Park"
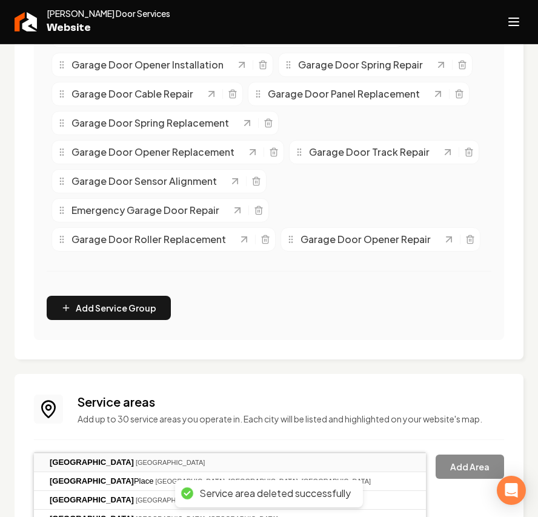
type input "Cedar Park, TX"
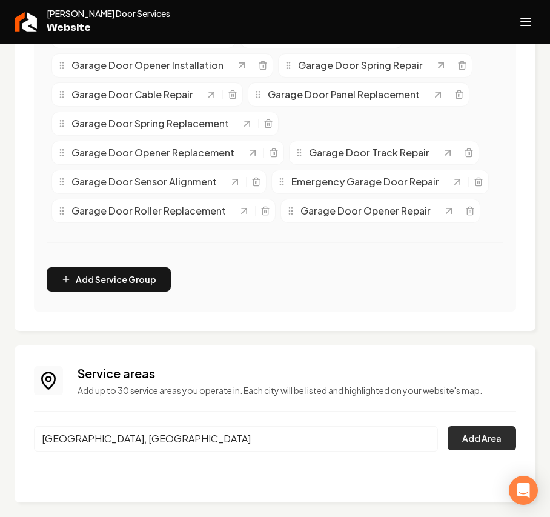
click at [489, 428] on button "Add Area" at bounding box center [482, 438] width 68 height 24
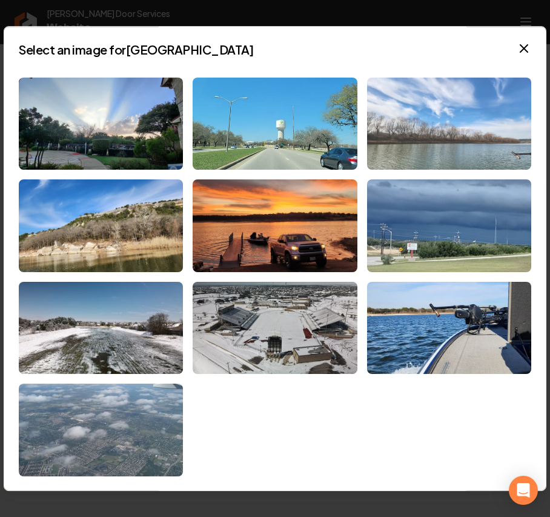
click at [461, 114] on img at bounding box center [449, 124] width 164 height 93
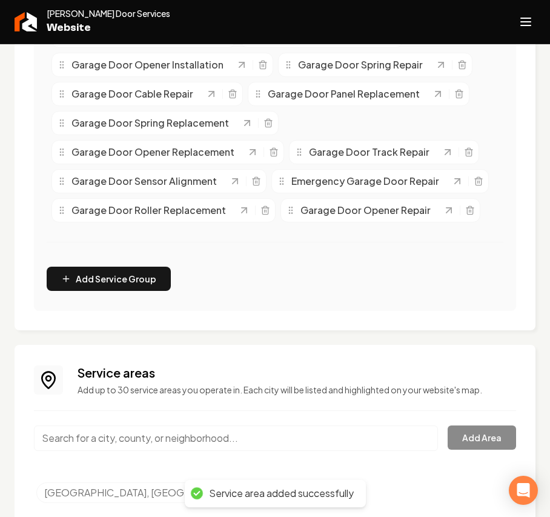
click at [120, 437] on input "Main content area" at bounding box center [236, 437] width 404 height 25
paste input "Leander"
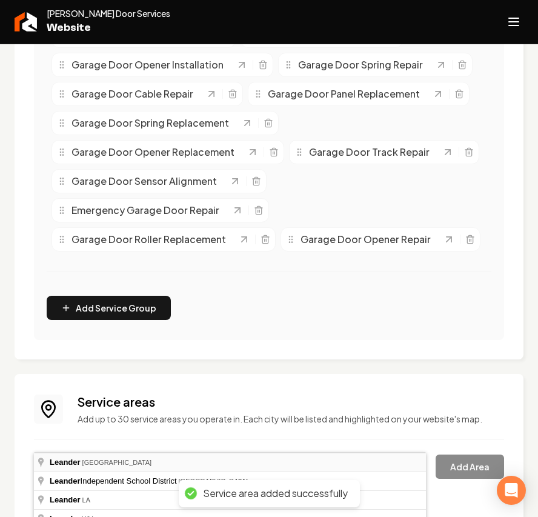
type input "Leander, TX"
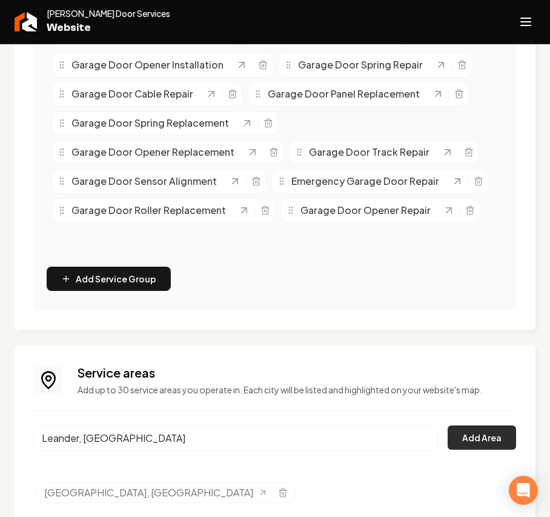
click at [469, 446] on button "Add Area" at bounding box center [482, 437] width 68 height 24
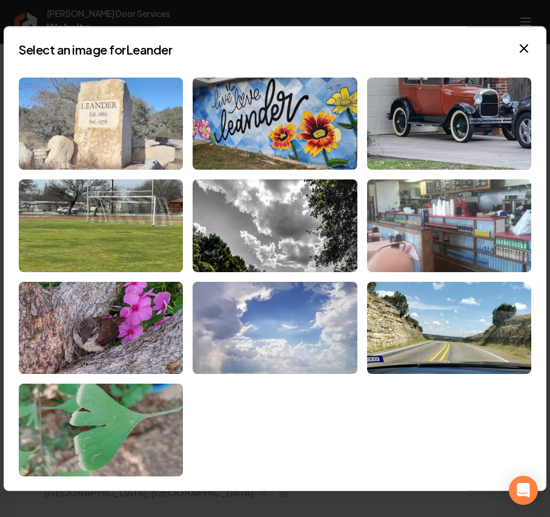
click at [122, 119] on img at bounding box center [101, 124] width 164 height 93
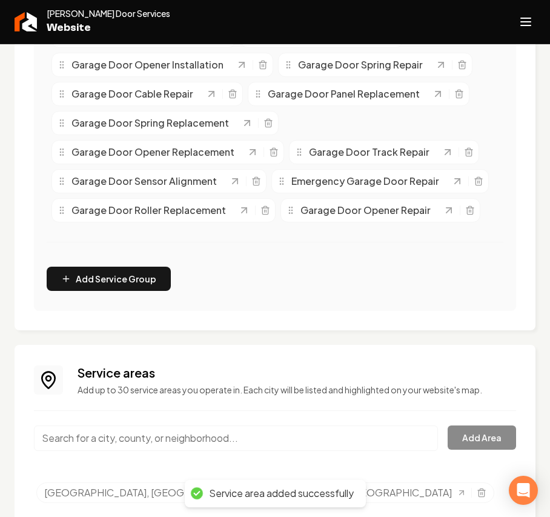
click at [113, 437] on input "Main content area" at bounding box center [236, 437] width 404 height 25
paste input "Austin"
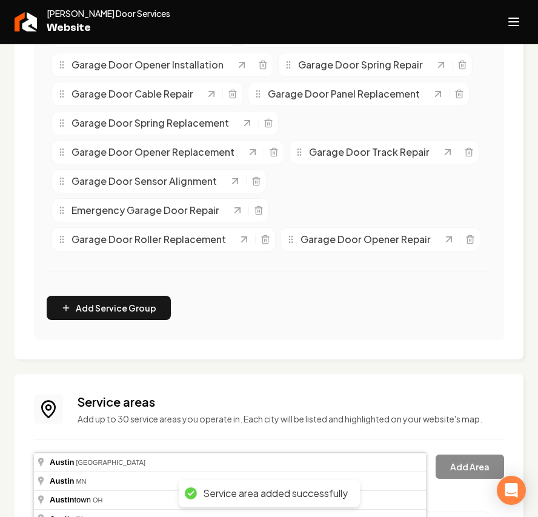
type input "Austin, TX"
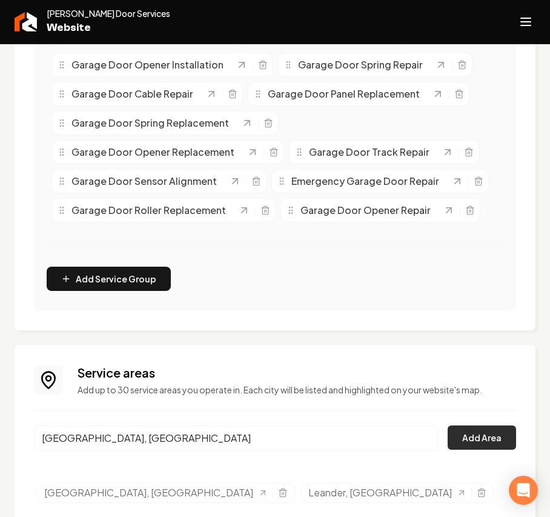
click at [463, 432] on button "Add Area" at bounding box center [482, 437] width 68 height 24
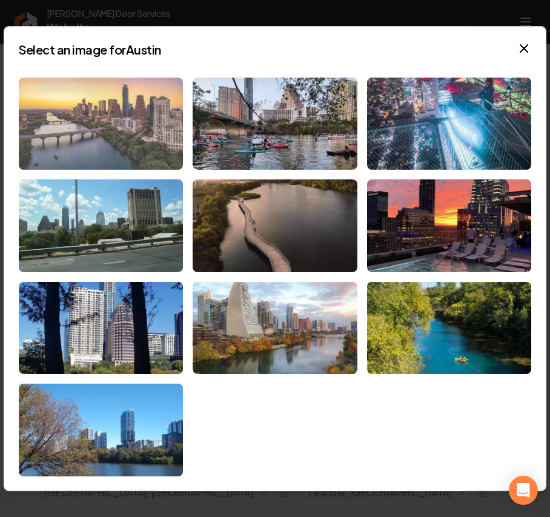
click at [56, 129] on img at bounding box center [101, 124] width 164 height 93
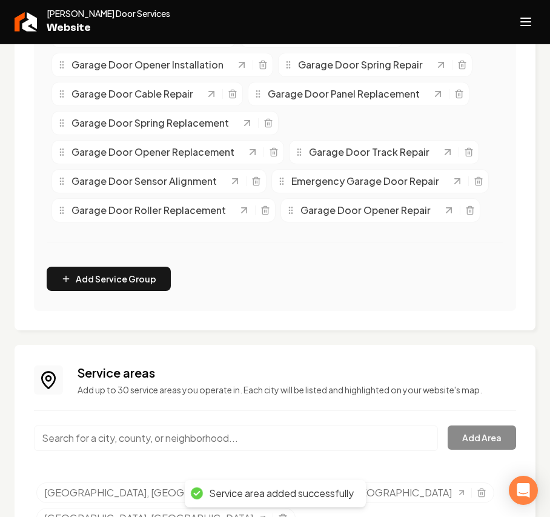
click at [105, 439] on input "Main content area" at bounding box center [236, 437] width 404 height 25
paste input "Round Rock"
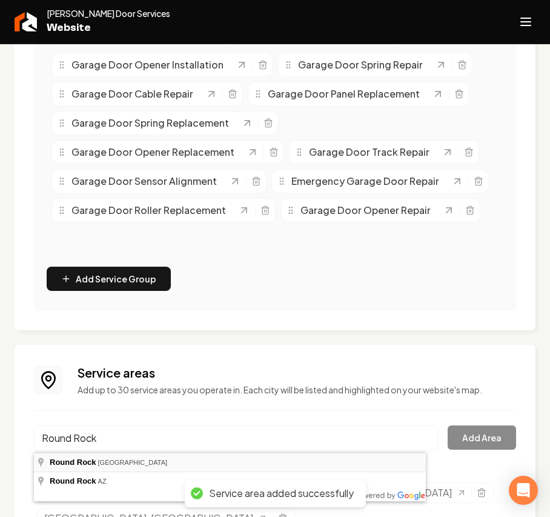
type input "Round Rock, TX"
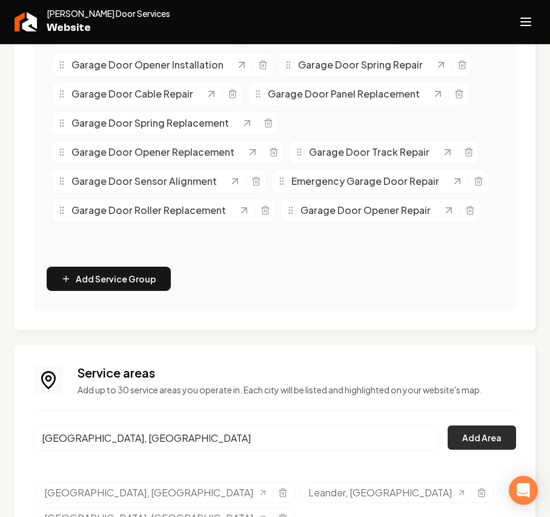
click at [462, 435] on button "Add Area" at bounding box center [482, 437] width 68 height 24
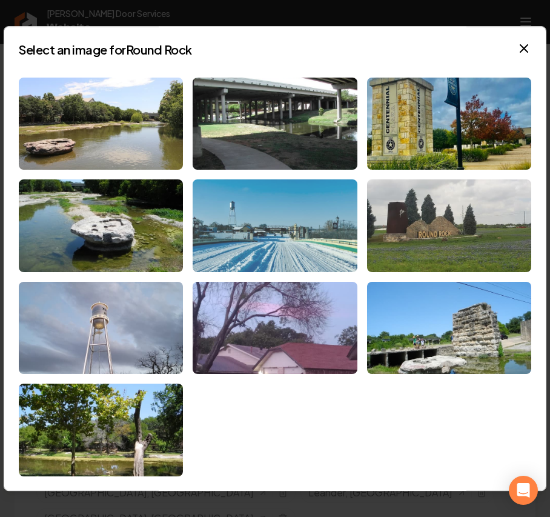
click at [277, 247] on img at bounding box center [275, 225] width 164 height 93
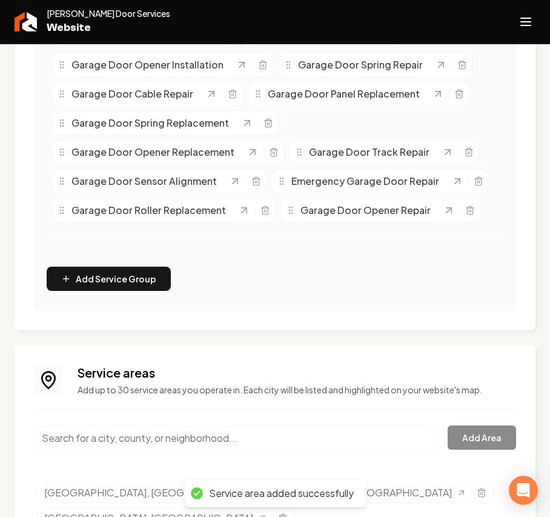
click at [132, 434] on input "Main content area" at bounding box center [236, 437] width 404 height 25
paste input "Pflugerville"
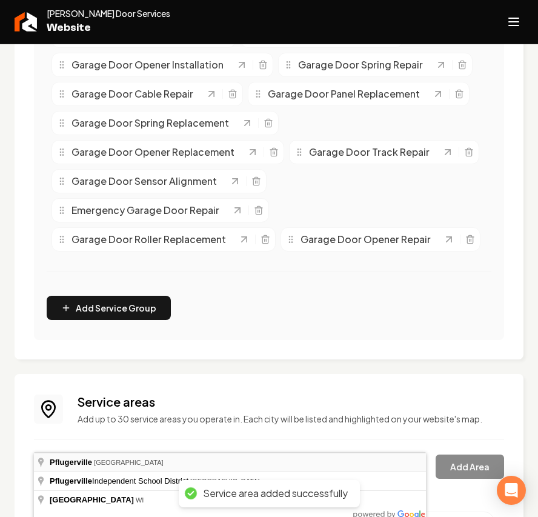
type input "Pflugerville, TX"
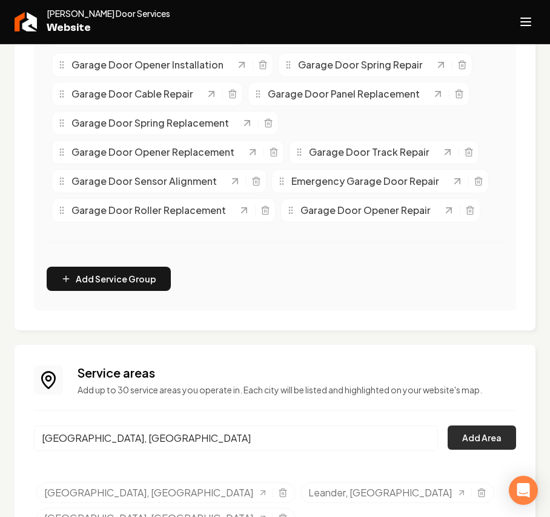
click at [480, 442] on button "Add Area" at bounding box center [482, 437] width 68 height 24
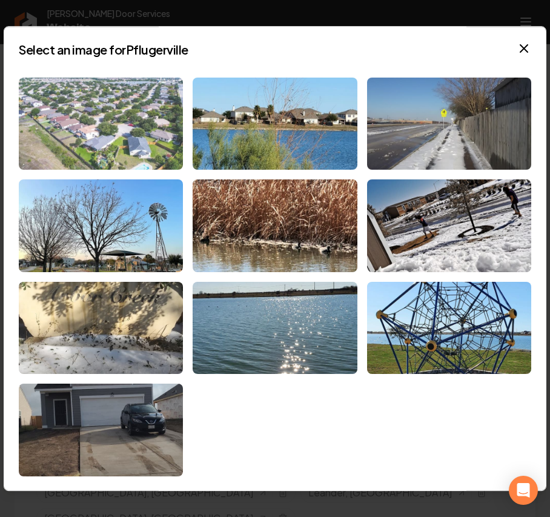
click at [122, 112] on img at bounding box center [101, 124] width 164 height 93
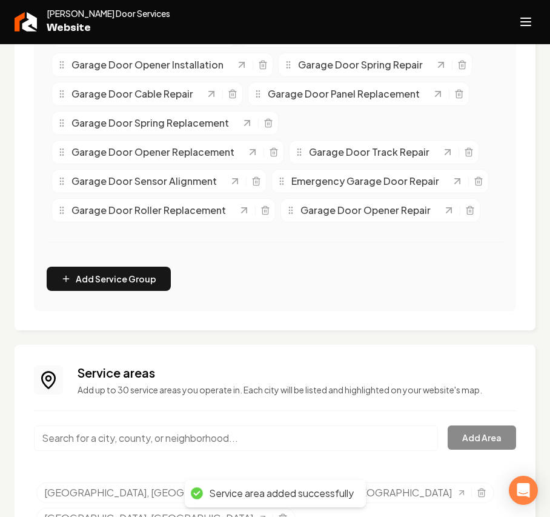
click at [88, 427] on input "Main content area" at bounding box center [236, 437] width 404 height 25
paste input "San Marcos"
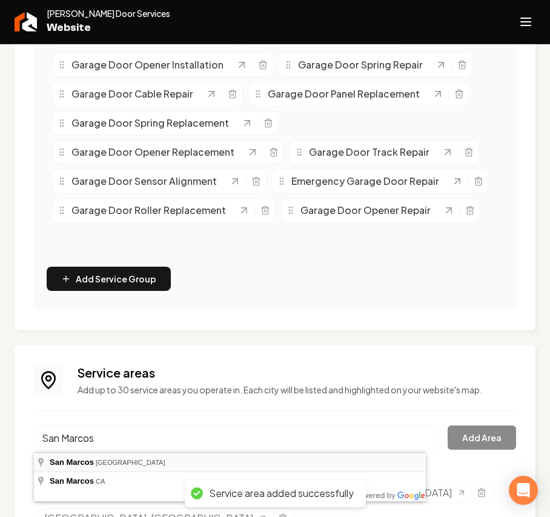
type input "San Marcos, TX"
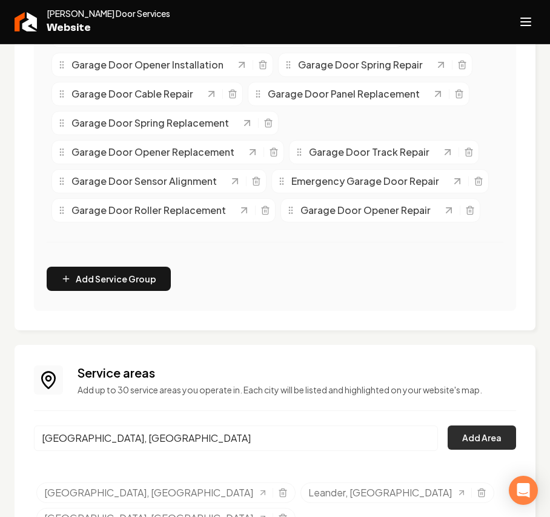
click at [462, 437] on button "Add Area" at bounding box center [482, 437] width 68 height 24
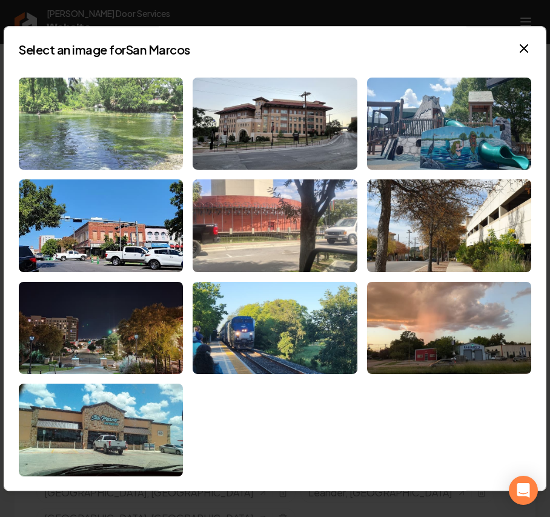
click at [127, 129] on img at bounding box center [101, 124] width 164 height 93
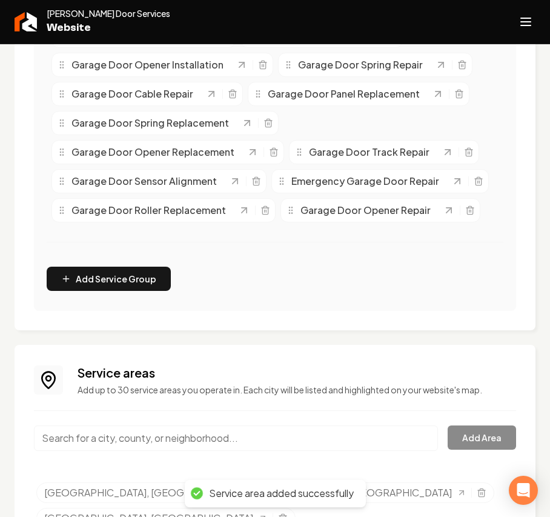
click at [127, 442] on input "Main content area" at bounding box center [236, 437] width 404 height 25
paste input "new Braunfels"
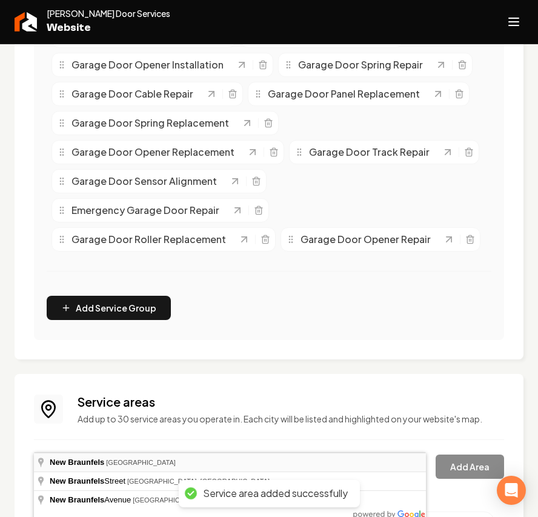
type input "New Braunfels, TX"
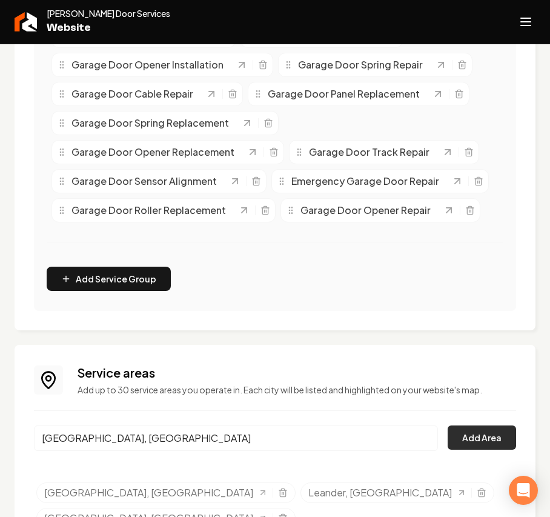
click at [463, 437] on button "Add Area" at bounding box center [482, 437] width 68 height 24
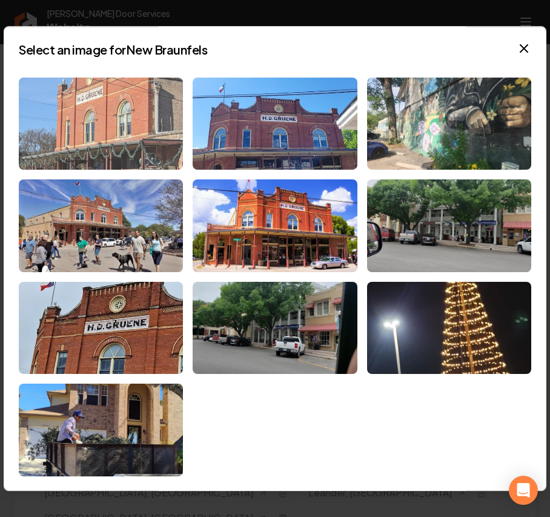
click at [66, 122] on img at bounding box center [101, 124] width 164 height 93
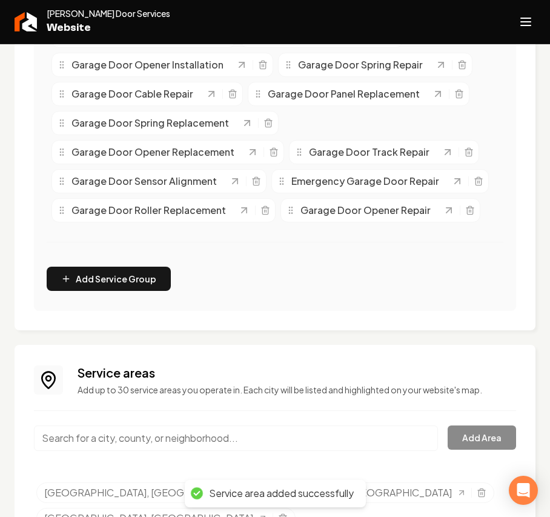
click at [137, 442] on input "Main content area" at bounding box center [236, 437] width 404 height 25
paste input "San Antonio"
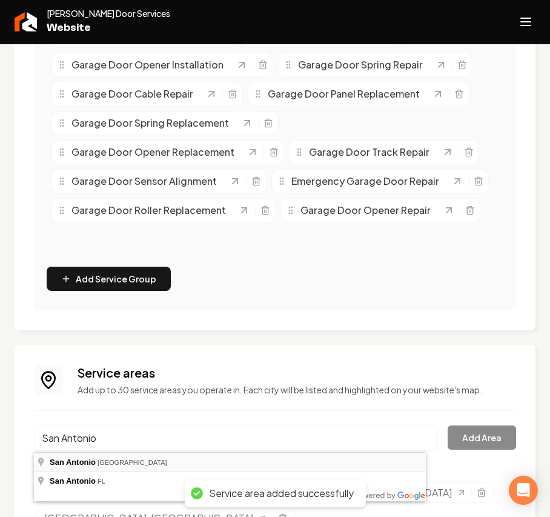
type input "San Antonio, TX"
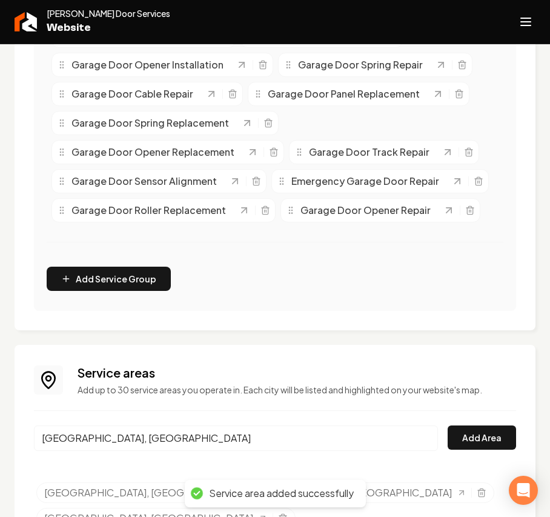
click at [434, 442] on div "San Antonio, TX Add Area" at bounding box center [275, 445] width 482 height 40
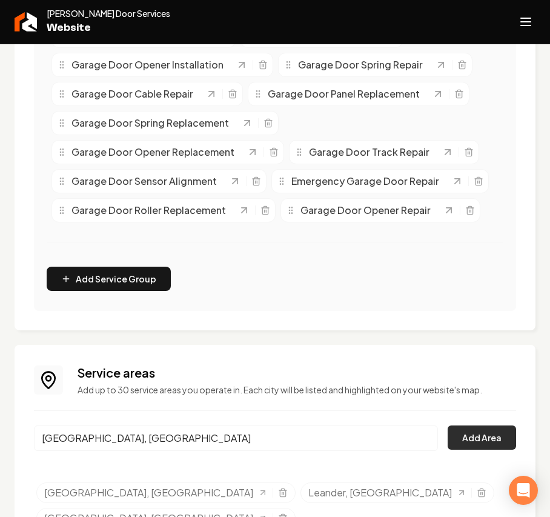
click at [474, 431] on button "Add Area" at bounding box center [482, 437] width 68 height 24
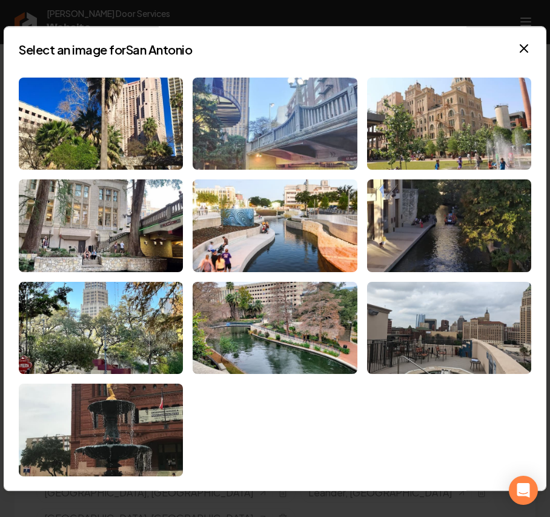
click at [313, 110] on img at bounding box center [275, 124] width 164 height 93
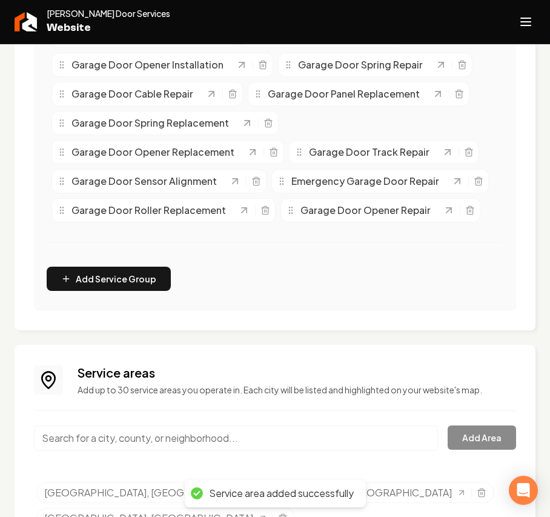
click at [133, 437] on input "Main content area" at bounding box center [236, 437] width 404 height 25
paste input "Driftwood"
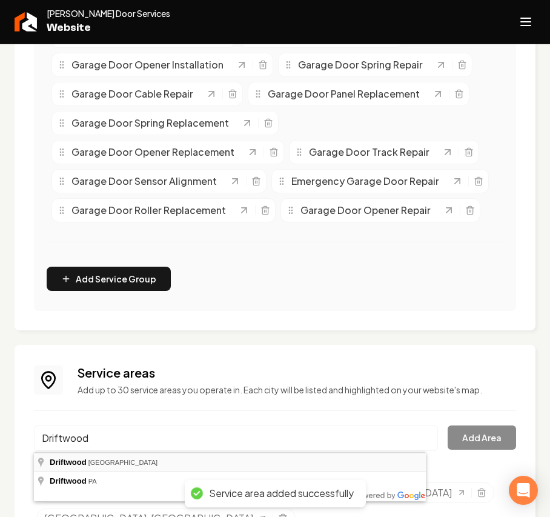
type input "Driftwood, TX"
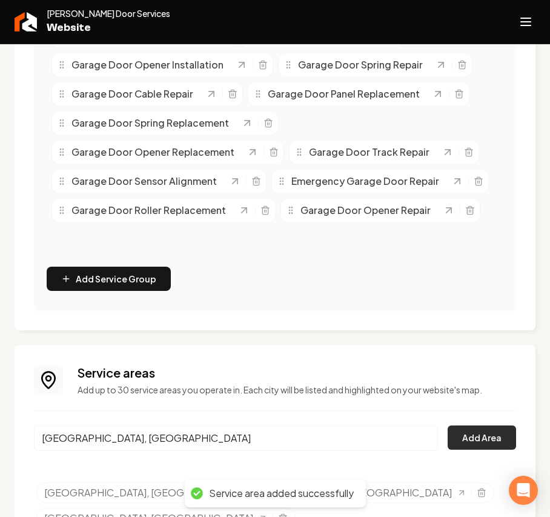
click at [495, 441] on button "Add Area" at bounding box center [482, 437] width 68 height 24
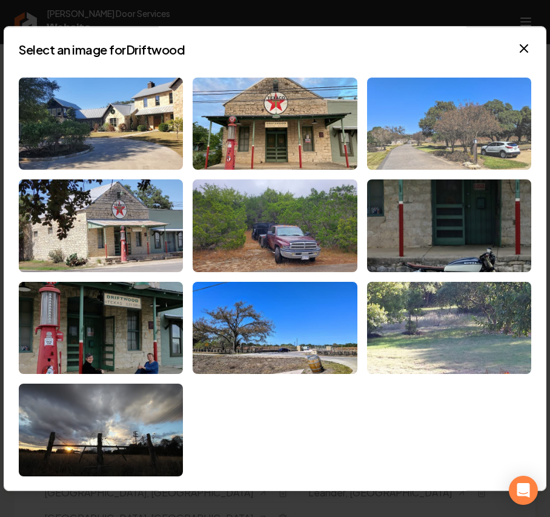
click at [399, 124] on img at bounding box center [449, 124] width 164 height 93
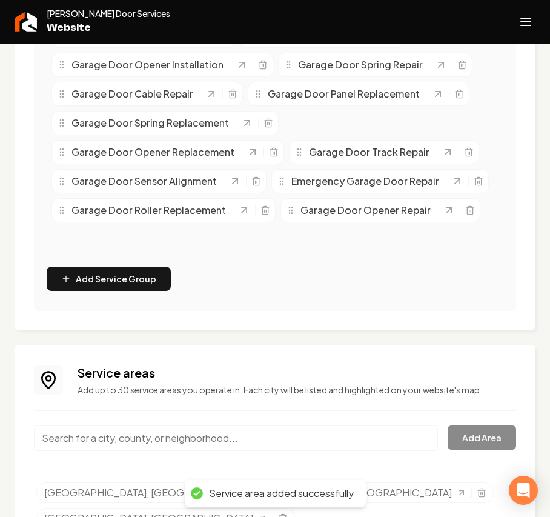
click at [129, 443] on input "Main content area" at bounding box center [236, 437] width 404 height 25
paste input "West Lake Hills"
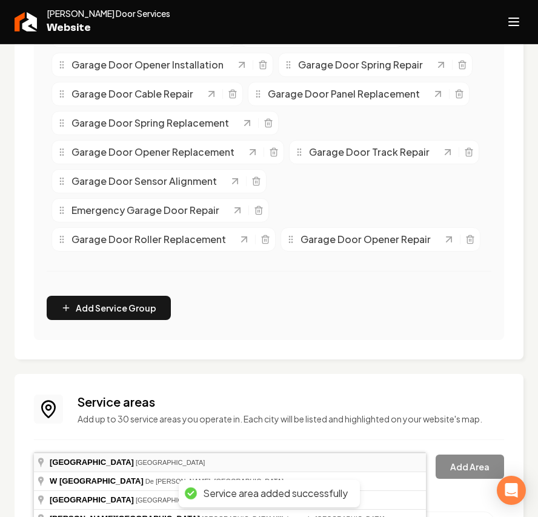
type input "West Lake Hills, TX"
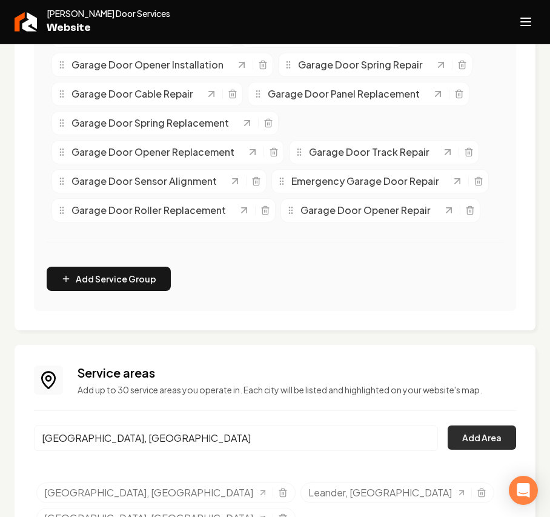
click at [459, 443] on button "Add Area" at bounding box center [482, 437] width 68 height 24
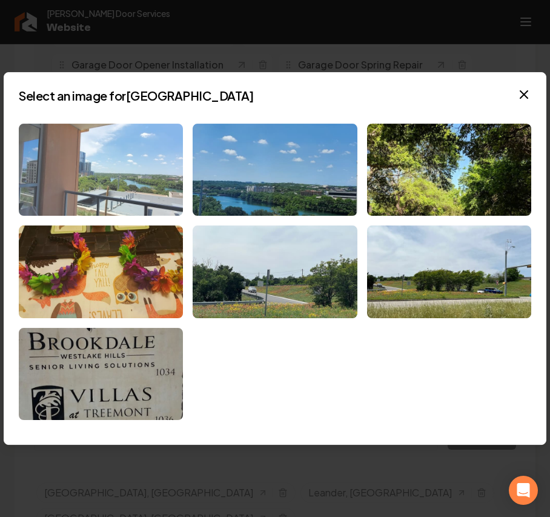
click at [150, 201] on img at bounding box center [101, 170] width 164 height 93
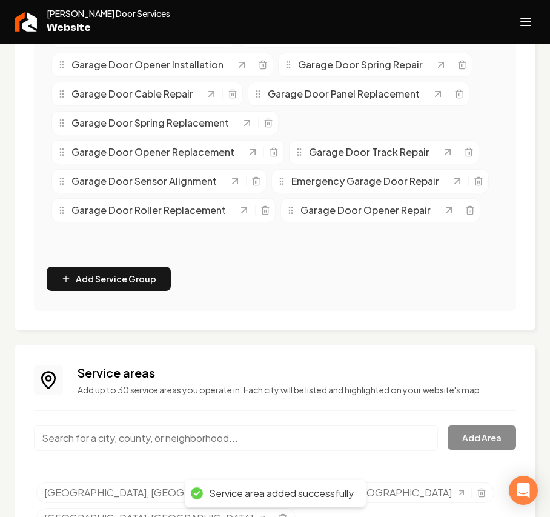
click at [144, 440] on input "Main content area" at bounding box center [236, 437] width 404 height 25
paste input "Georgetown"
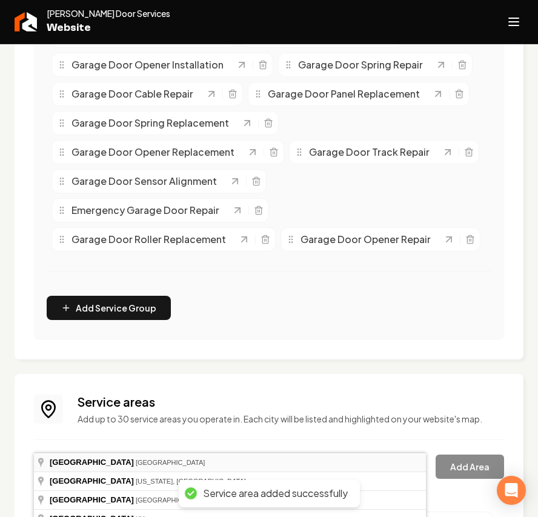
type input "Georgetown, TX"
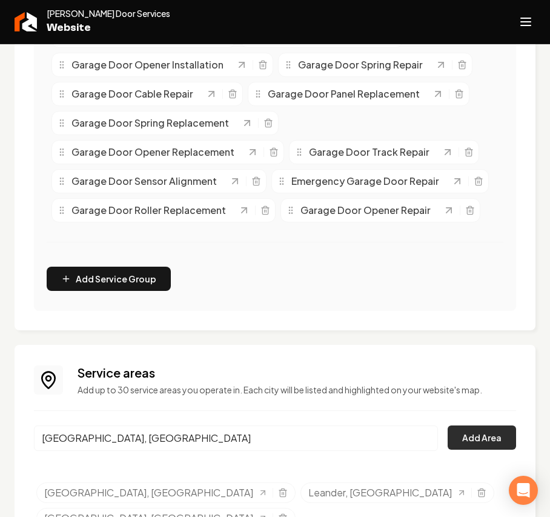
click at [468, 441] on button "Add Area" at bounding box center [482, 437] width 68 height 24
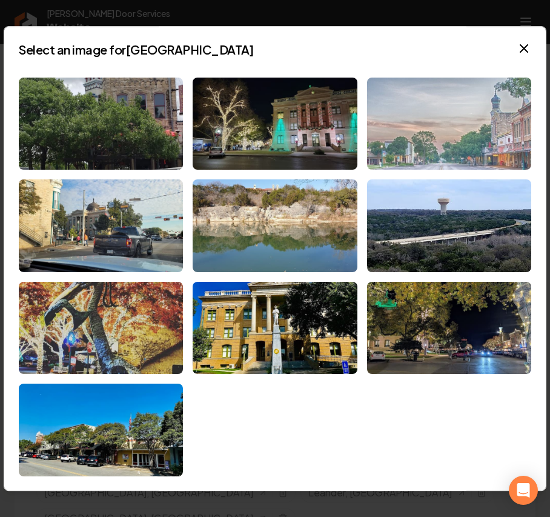
click at [420, 159] on img at bounding box center [449, 124] width 164 height 93
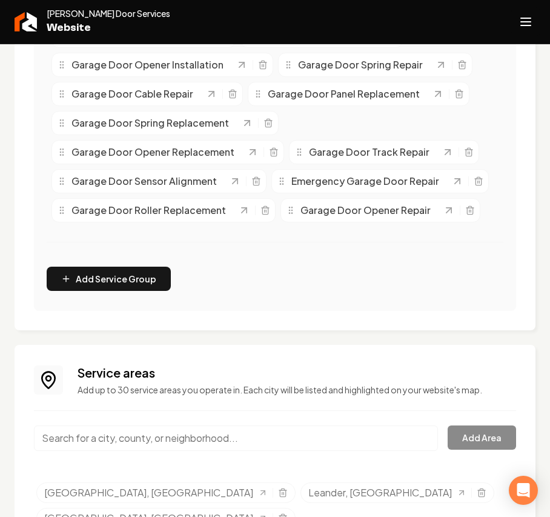
click at [533, 22] on button "Open navigation menu" at bounding box center [525, 21] width 29 height 29
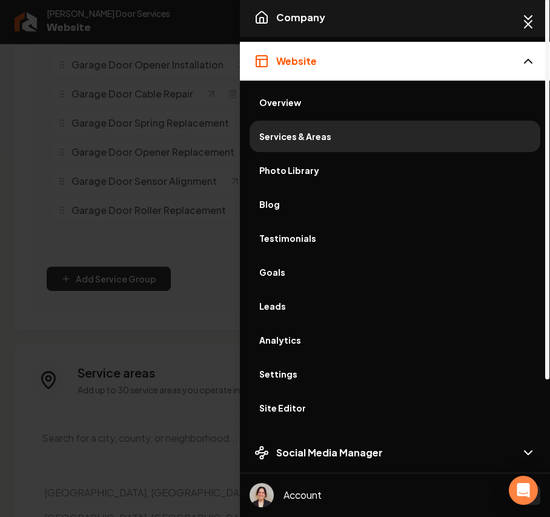
click at [357, 19] on button "Company" at bounding box center [395, 17] width 310 height 39
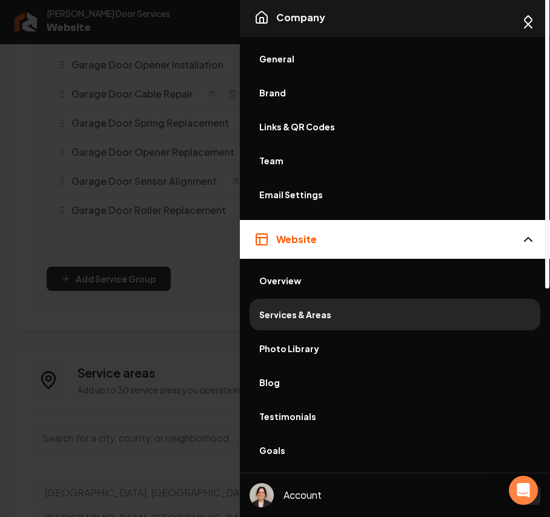
click at [280, 18] on span "Company" at bounding box center [300, 17] width 49 height 15
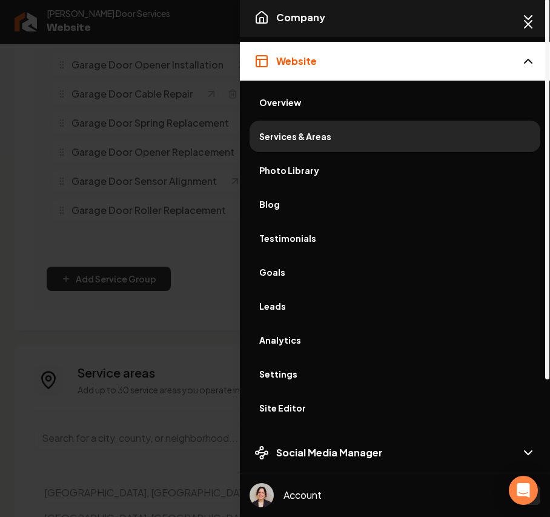
click at [288, 21] on span "Company" at bounding box center [300, 17] width 49 height 15
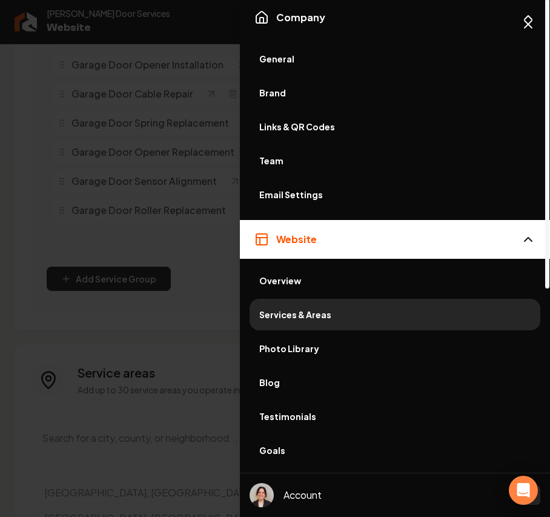
click at [274, 90] on span "Brand" at bounding box center [394, 93] width 271 height 12
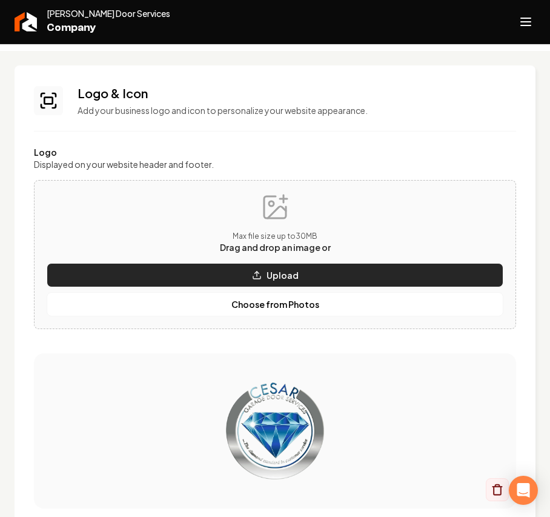
scroll to position [81, 0]
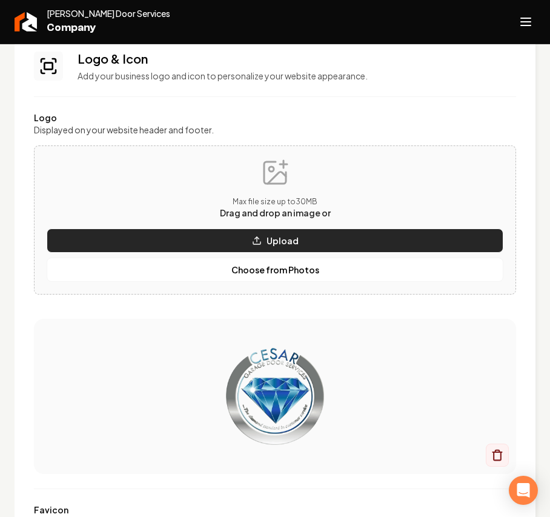
click at [254, 236] on icon "Main content area" at bounding box center [257, 241] width 10 height 10
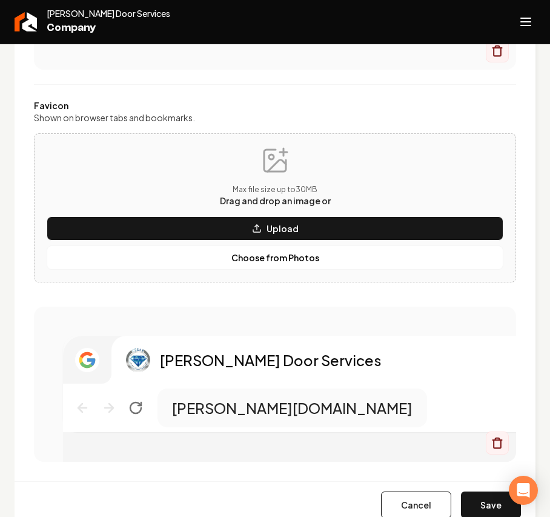
scroll to position [807, 0]
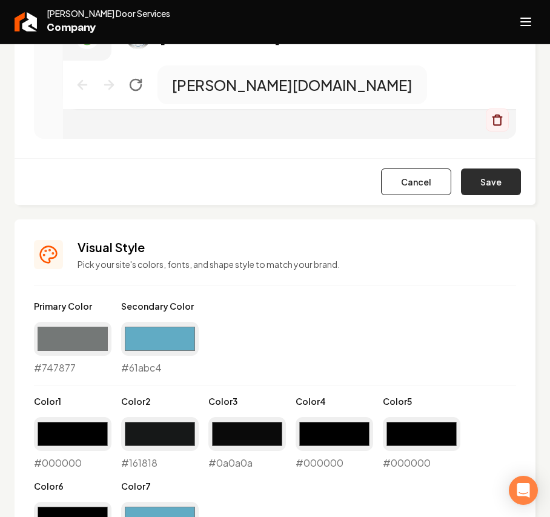
click at [491, 188] on button "Save" at bounding box center [491, 181] width 60 height 27
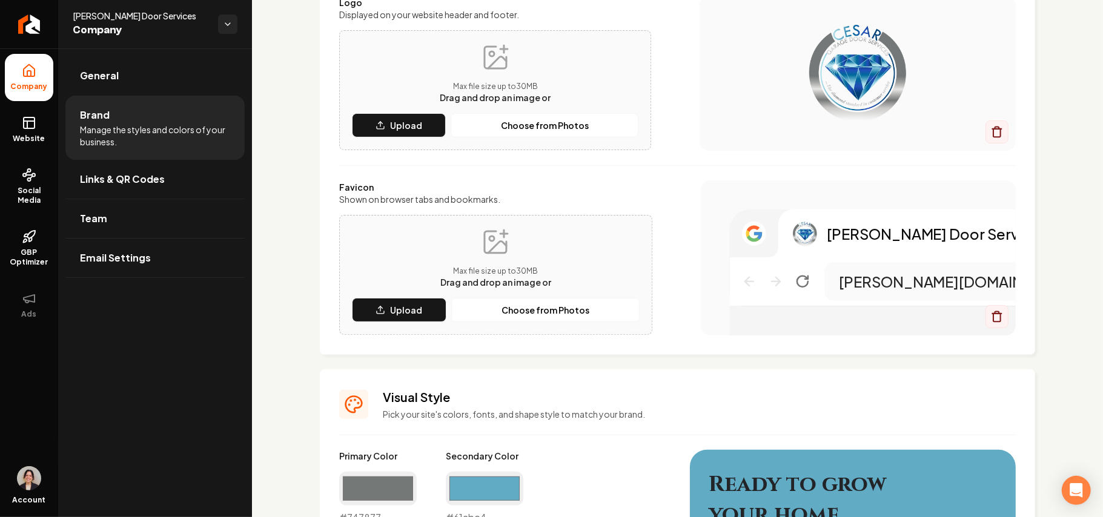
scroll to position [161, 0]
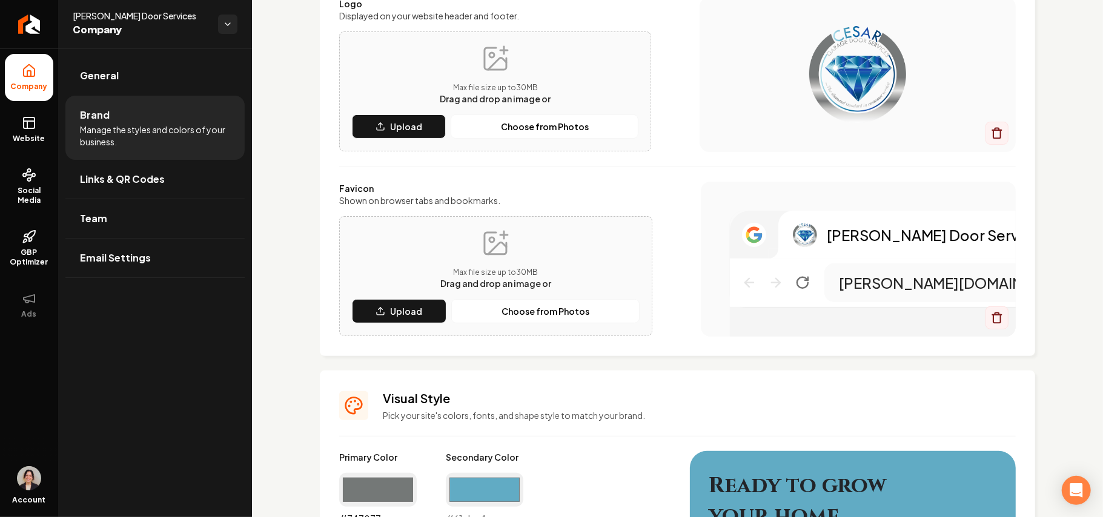
click at [401, 485] on input "#747877" at bounding box center [378, 490] width 78 height 34
type input "#757877"
click at [481, 490] on input "#61abc4" at bounding box center [485, 490] width 78 height 34
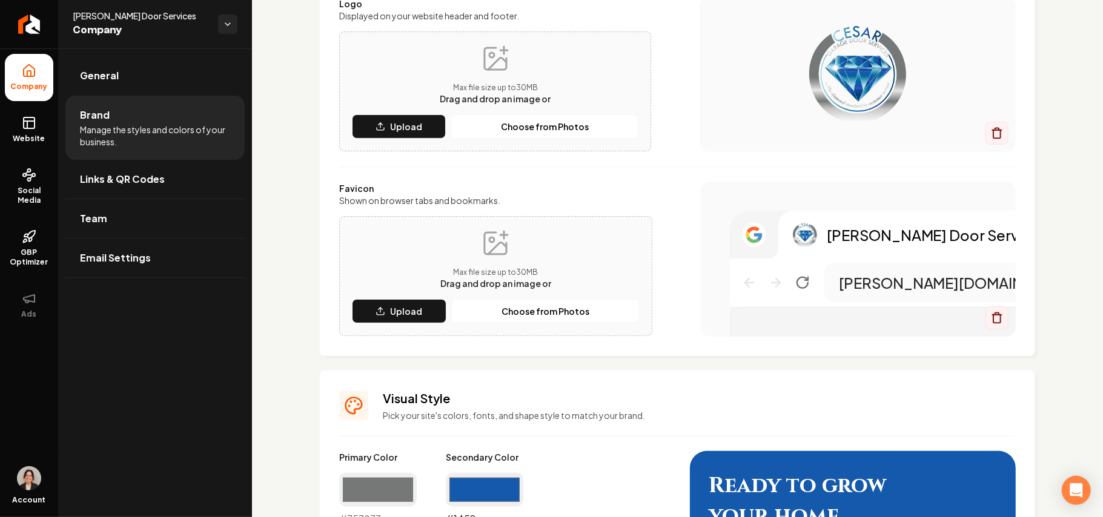
click at [497, 492] on input "#1459ac" at bounding box center [485, 490] width 78 height 34
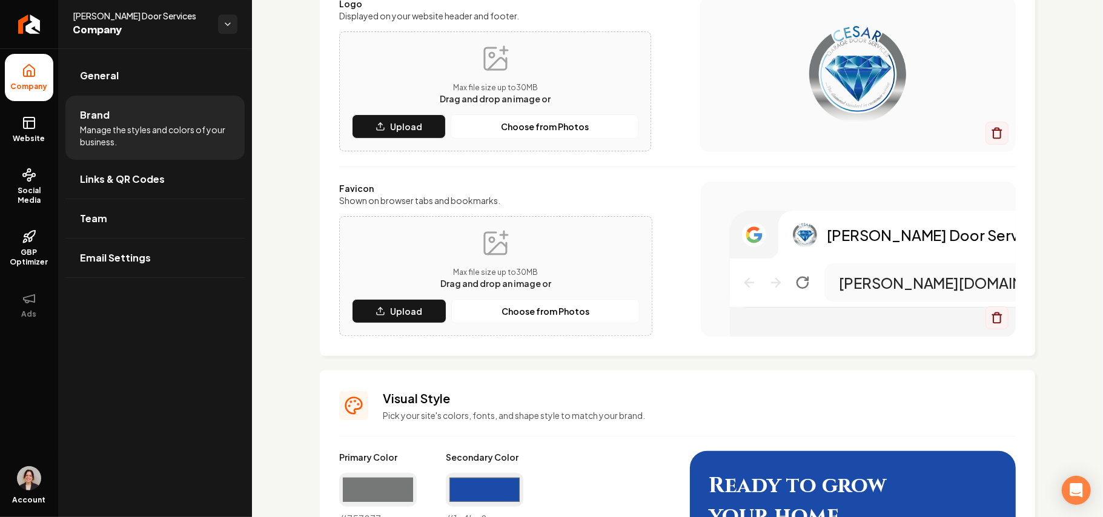
type input "#1a4ba8"
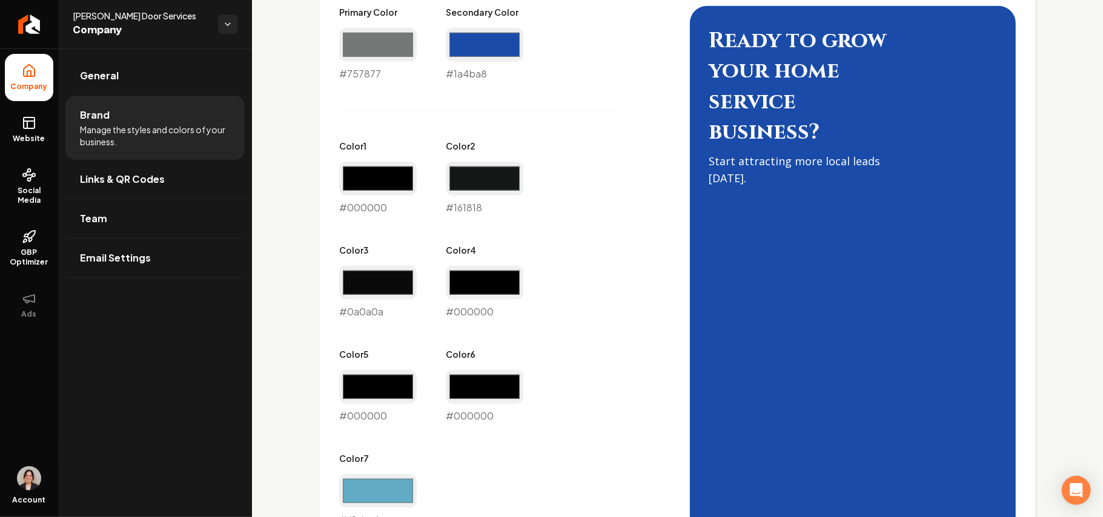
scroll to position [646, 0]
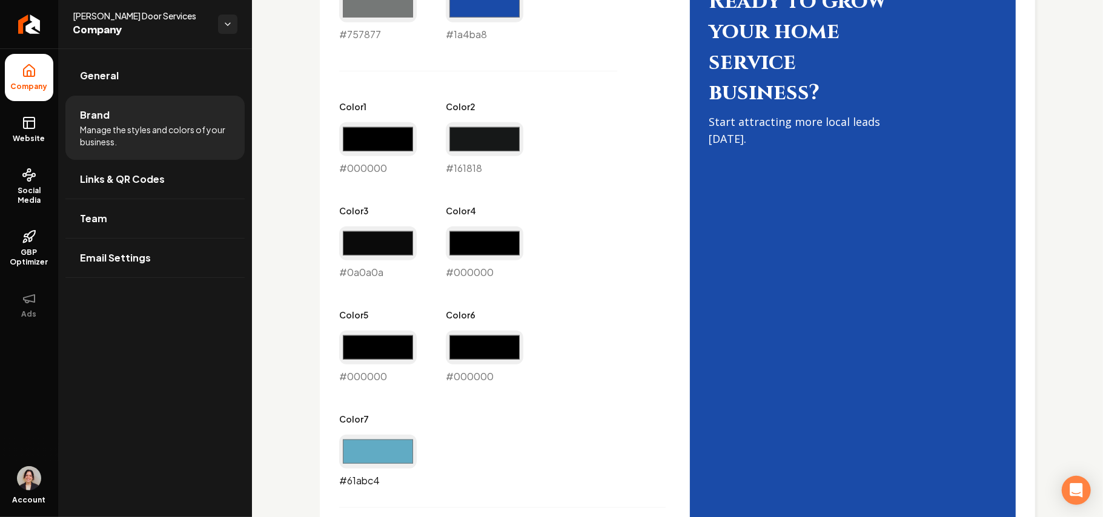
click at [374, 460] on input "#61abc4" at bounding box center [378, 452] width 78 height 34
type input "#757877"
drag, startPoint x: 557, startPoint y: 412, endPoint x: 465, endPoint y: 390, distance: 94.8
click at [557, 412] on div "Primary Color #757877 #757877 Secondary Color #1a4ba8 #1a4ba8 Color 1 #000000 #…" at bounding box center [502, 227] width 326 height 521
click at [395, 346] on input "#000000" at bounding box center [378, 348] width 78 height 34
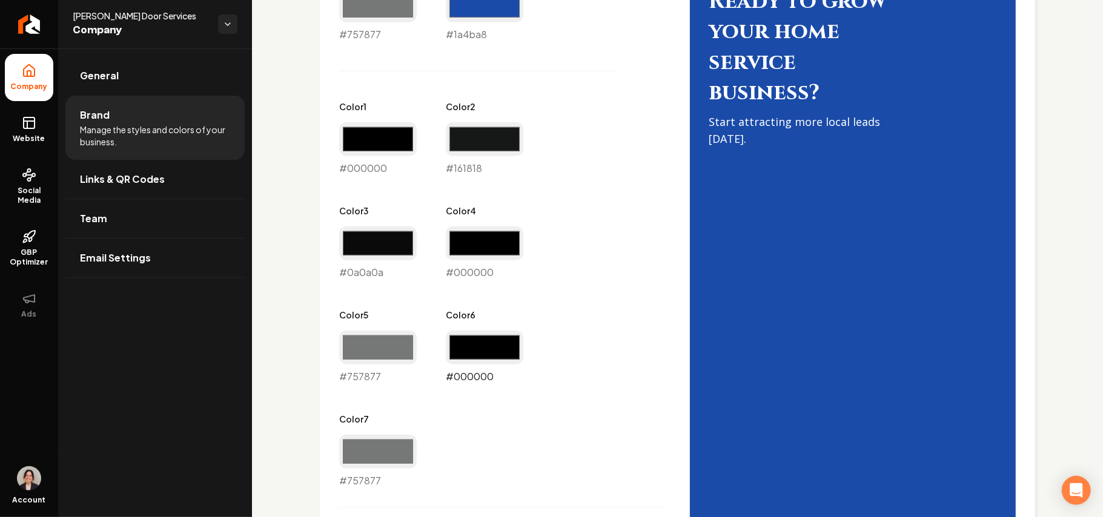
type input "#757877"
click at [471, 348] on input "#000000" at bounding box center [485, 348] width 78 height 34
type input "#757877"
click at [475, 238] on input "#000000" at bounding box center [485, 244] width 78 height 34
type input "#757877"
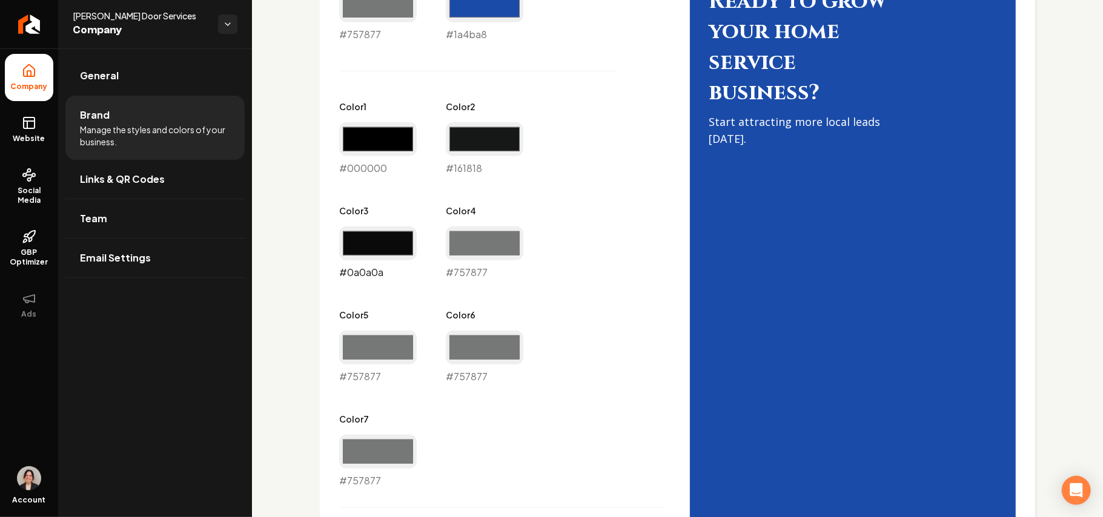
click at [376, 251] on input "#0a0a0a" at bounding box center [378, 244] width 78 height 34
type input "#757877"
click at [478, 134] on input "#161818" at bounding box center [485, 139] width 78 height 34
type input "#757877"
click at [392, 138] on input "#000000" at bounding box center [378, 139] width 78 height 34
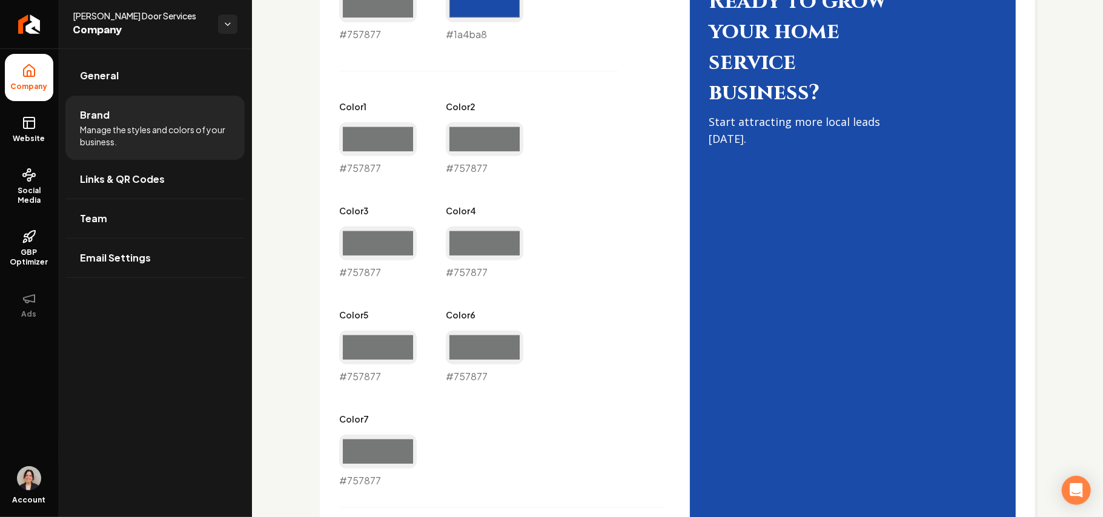
type input "#757877"
click at [567, 199] on div "Primary Color #757877 #757877 Secondary Color #1a4ba8 #1a4ba8 Color 1 #757877 #…" at bounding box center [502, 227] width 326 height 521
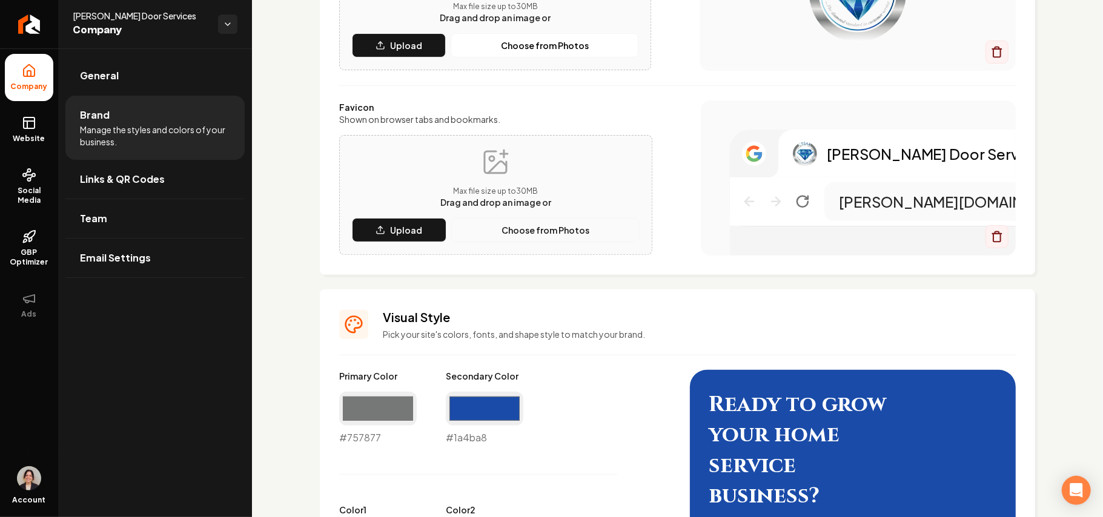
scroll to position [161, 0]
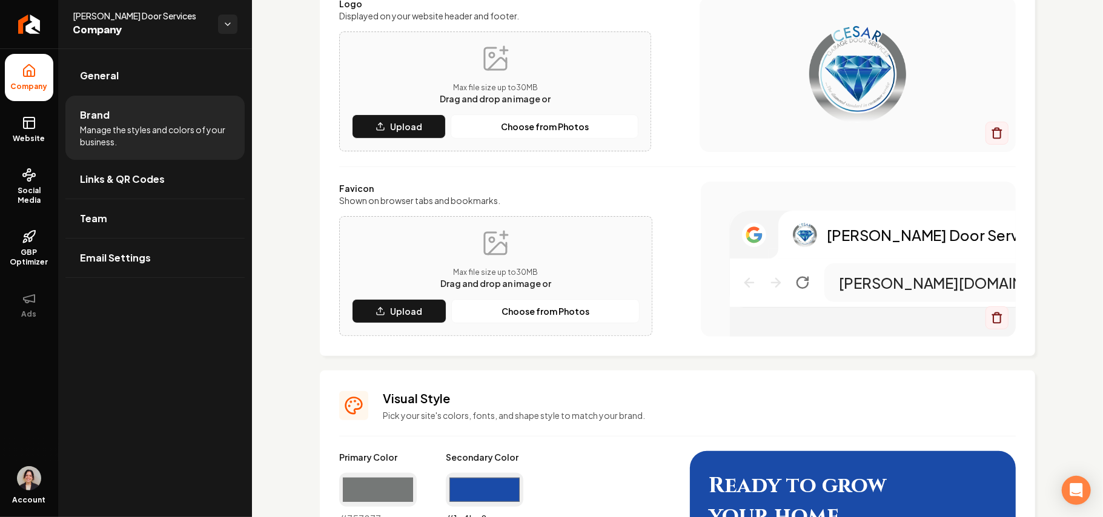
click at [471, 503] on input "#1a4ba8" at bounding box center [485, 490] width 78 height 34
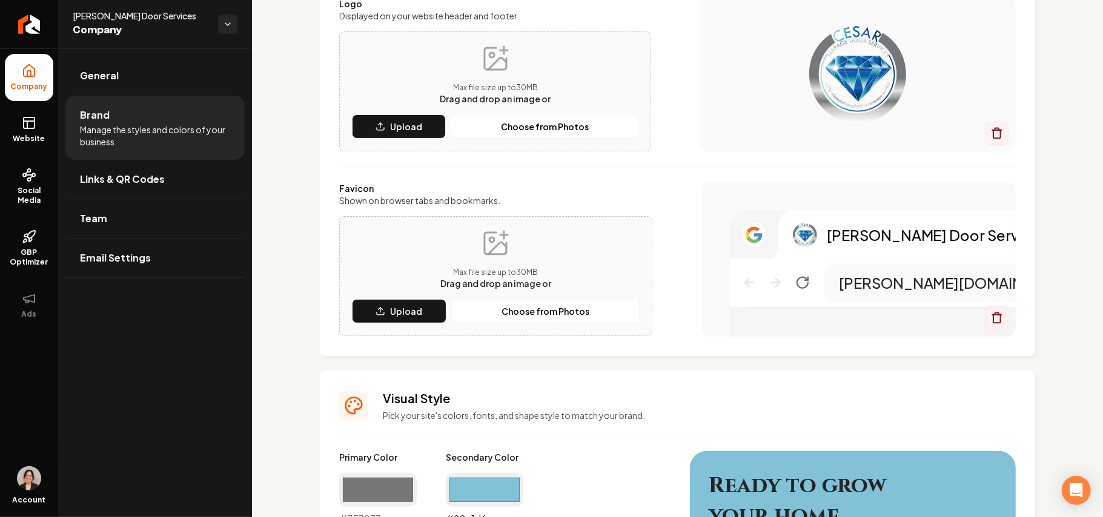
click at [502, 495] on input "#82c1d6" at bounding box center [485, 490] width 78 height 34
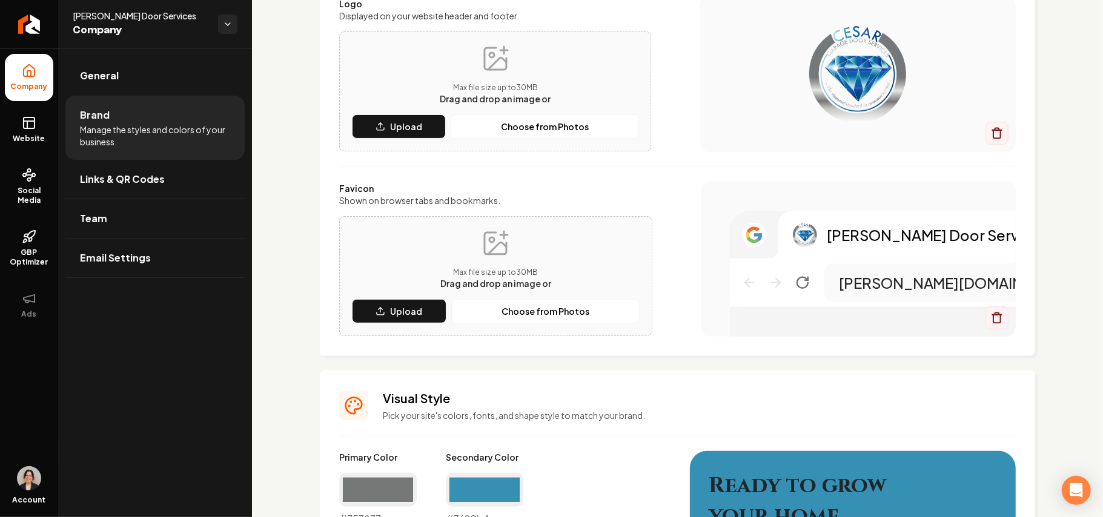
type input "#3690b4"
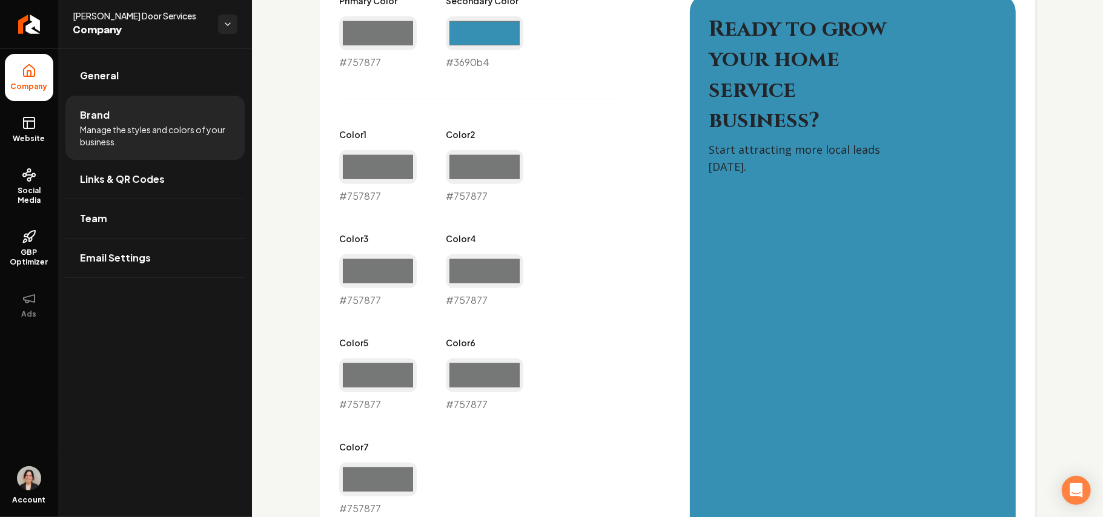
scroll to position [646, 0]
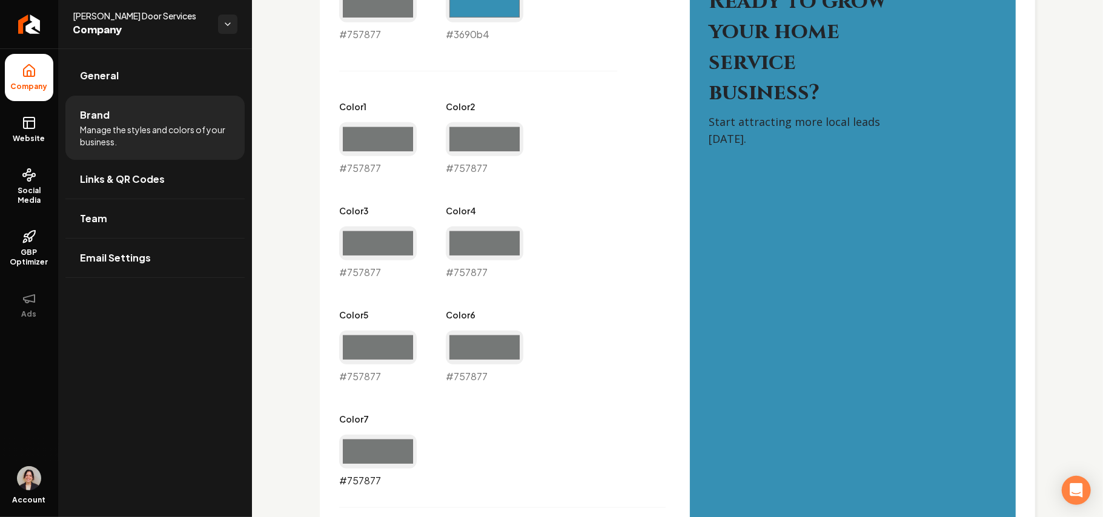
click at [397, 458] on input "#757877" at bounding box center [378, 452] width 78 height 34
type input "#2e2e2e"
click at [505, 342] on input "#757877" at bounding box center [485, 348] width 78 height 34
type input "#4f4f4f"
click at [478, 241] on input "#757877" at bounding box center [485, 244] width 78 height 34
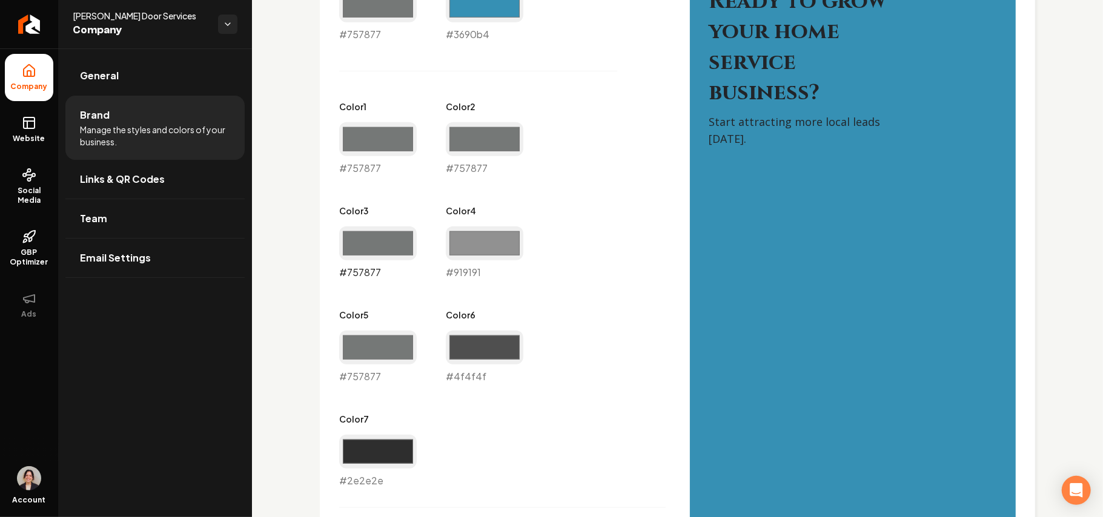
type input "#919191"
click at [395, 254] on input "#757877" at bounding box center [378, 244] width 78 height 34
type input "#a3a3a3"
click at [475, 124] on input "#757877" at bounding box center [485, 139] width 78 height 34
type input "#b5b5b5"
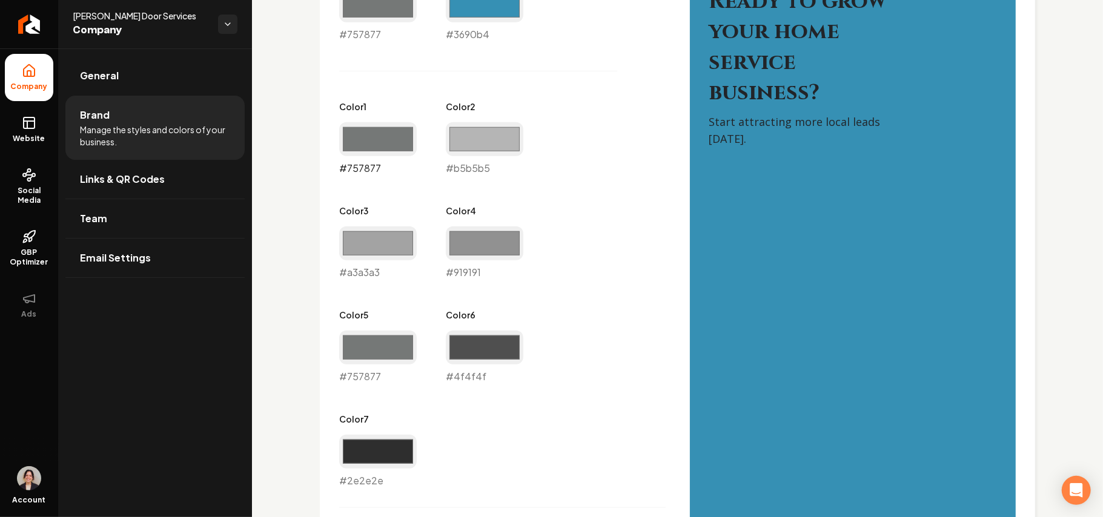
click at [392, 129] on input "#757877" at bounding box center [378, 139] width 78 height 34
type input "#e6e6e6"
click at [550, 165] on div "Primary Color #757877 #757877 Secondary Color #3690b4 #3690b4 Color 1 #e6e6e6 #…" at bounding box center [502, 227] width 326 height 521
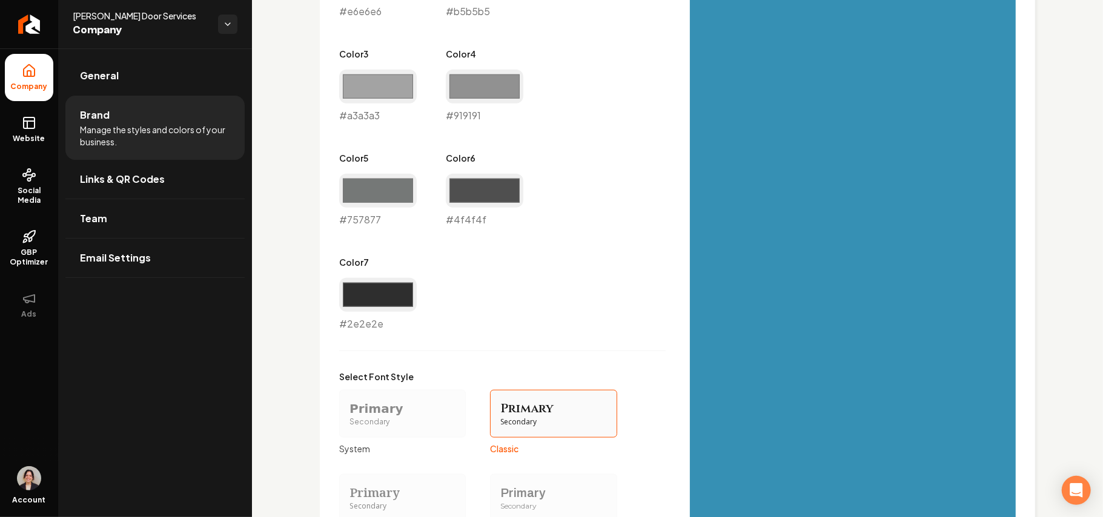
scroll to position [1035, 0]
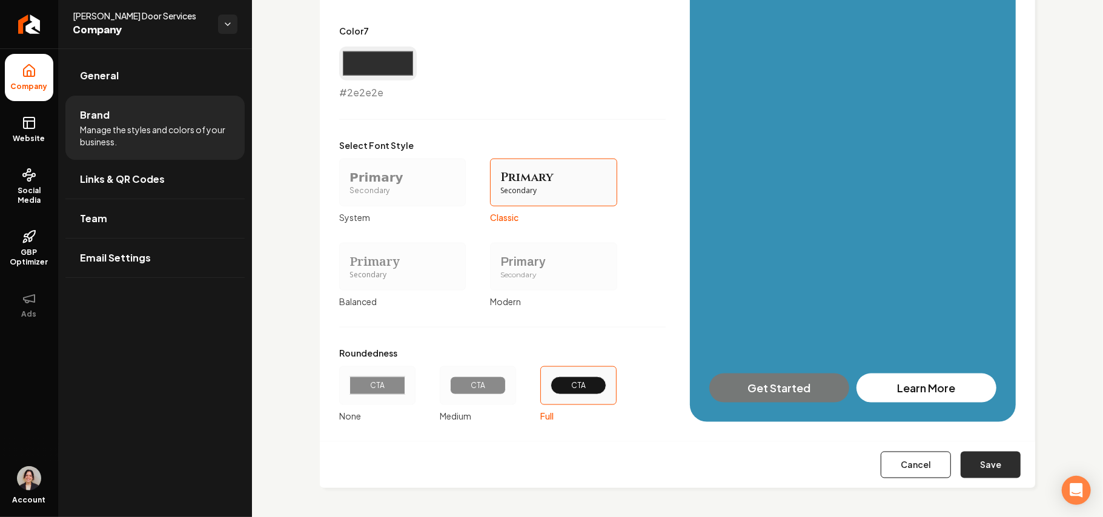
click at [969, 455] on button "Save" at bounding box center [991, 465] width 60 height 27
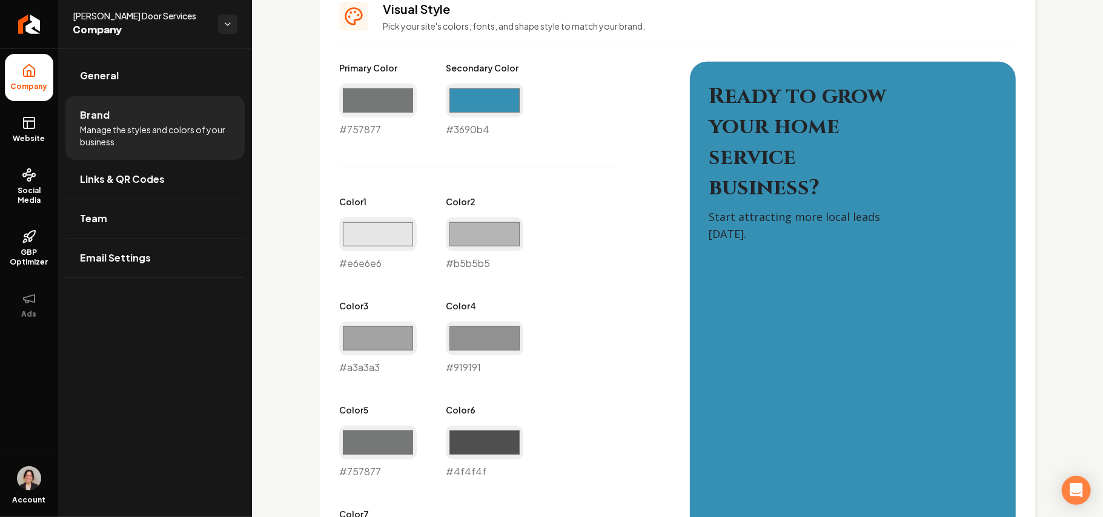
scroll to position [0, 0]
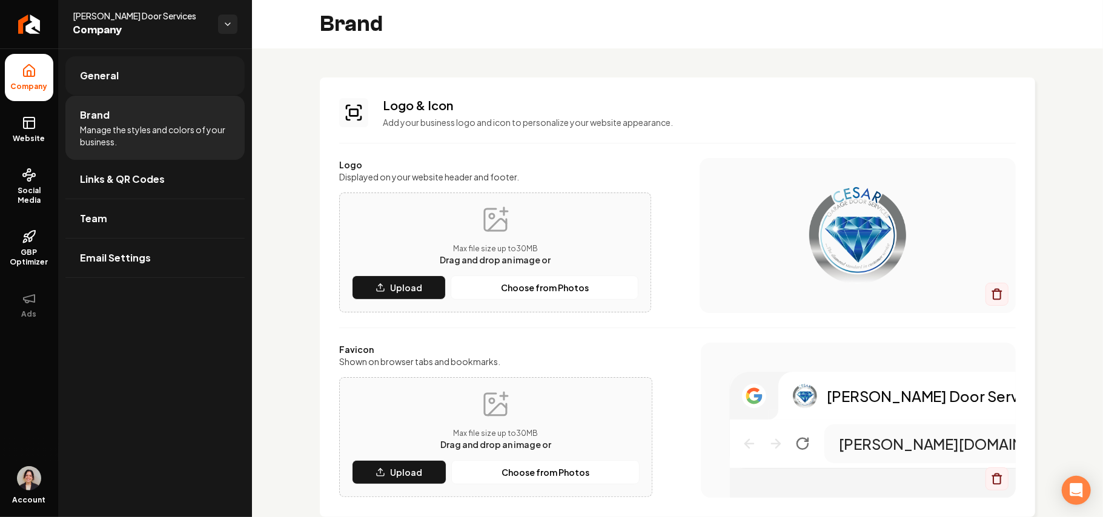
click at [139, 80] on link "General" at bounding box center [154, 75] width 179 height 39
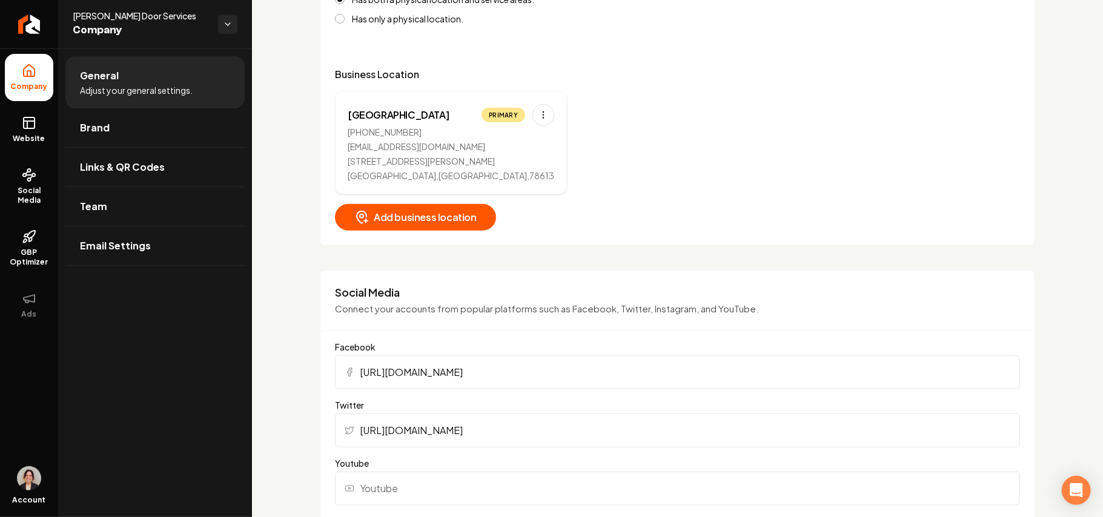
scroll to position [646, 0]
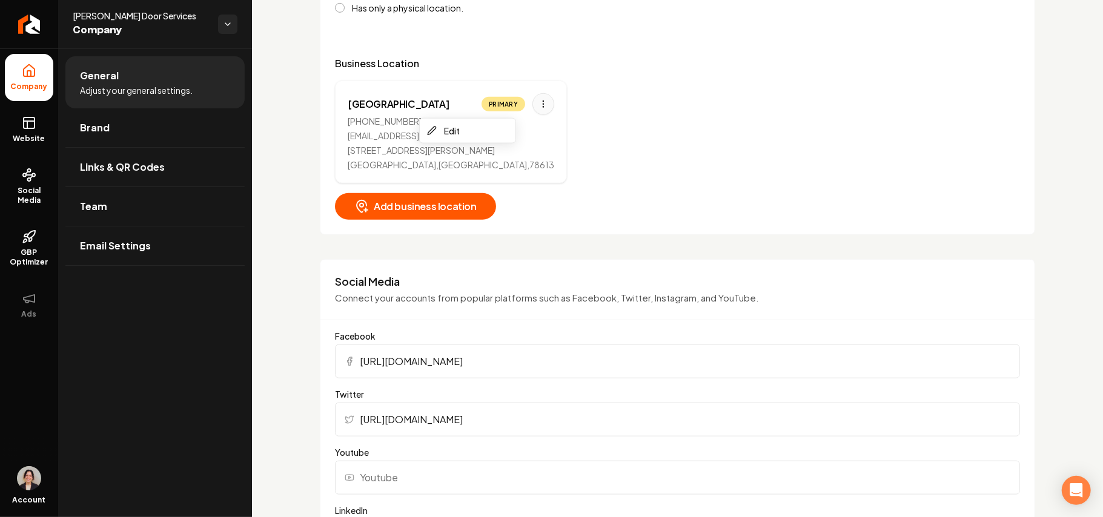
click at [501, 103] on html "Company Website Social Media GBP Optimizer Ads Account Cesar Garage Door Servic…" at bounding box center [551, 258] width 1103 height 517
click at [466, 134] on div "Edit" at bounding box center [467, 130] width 91 height 19
select select "**"
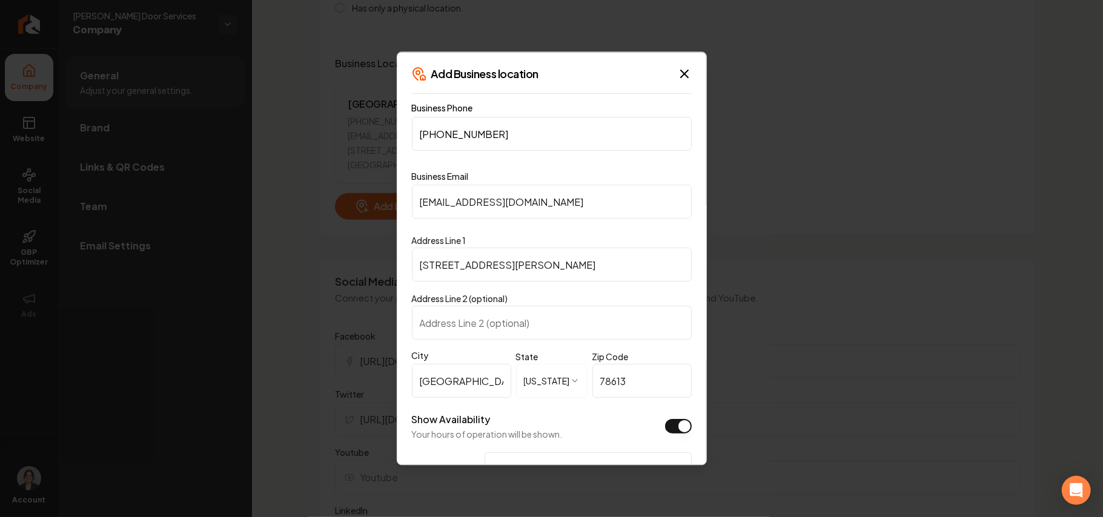
drag, startPoint x: 636, startPoint y: 205, endPoint x: 245, endPoint y: 158, distance: 394.0
click at [173, 165] on body "Company Website Social Media GBP Optimizer Ads Account Cesar Garage Door Servic…" at bounding box center [551, 258] width 1103 height 517
paste input "cesargaragedoors"
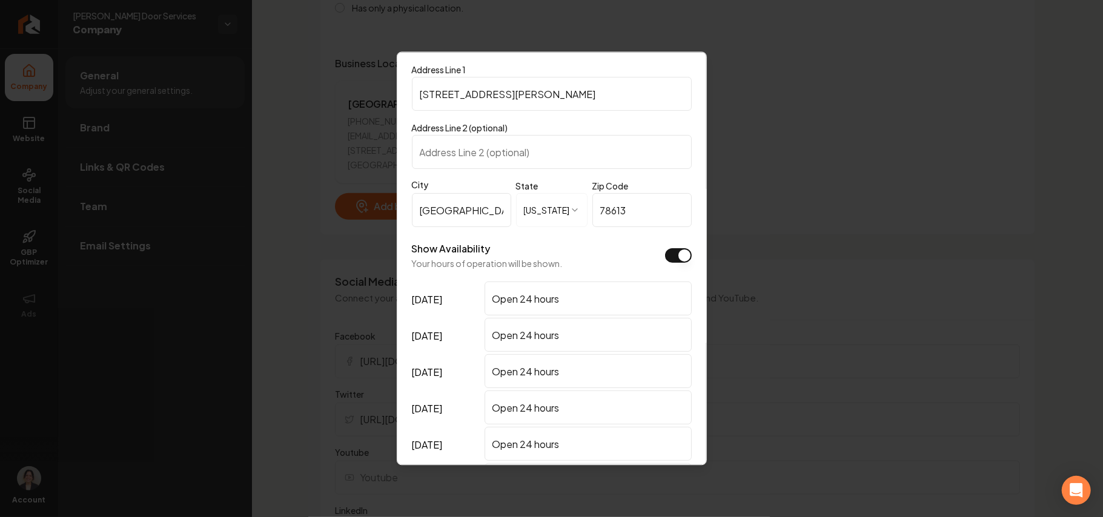
scroll to position [303, 0]
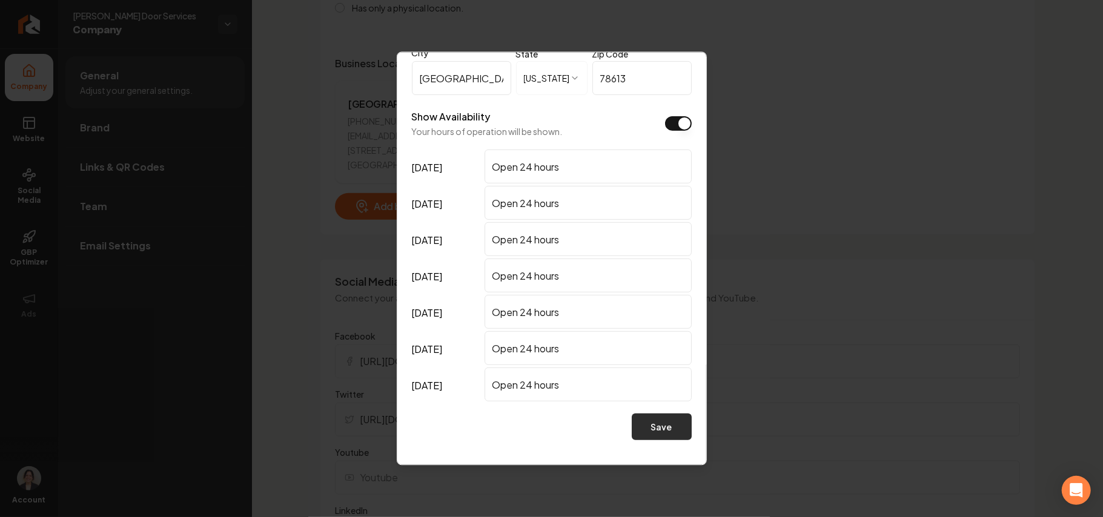
type input "cesargaragedoorservices@gmail.com"
click at [655, 432] on button "Save" at bounding box center [662, 427] width 60 height 27
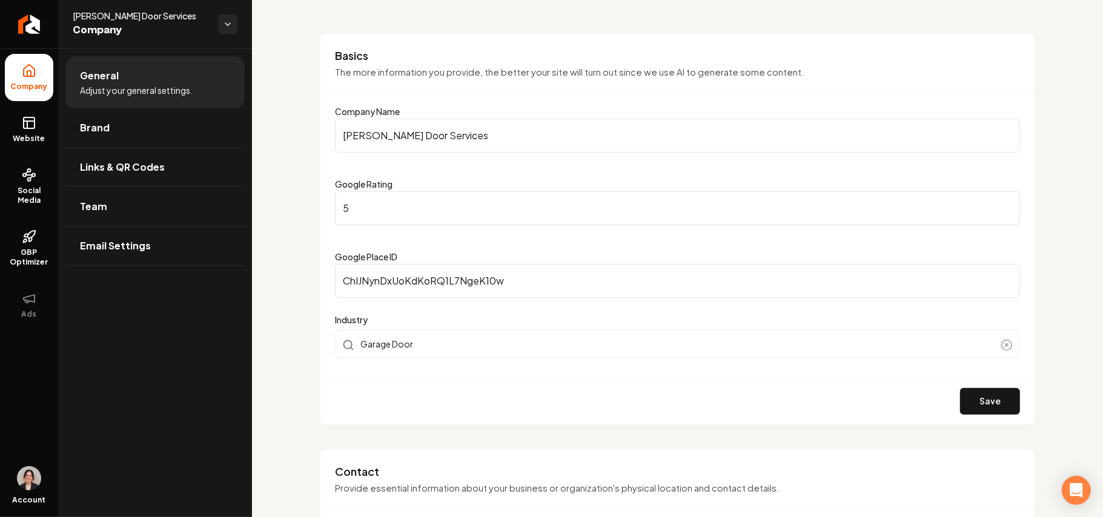
scroll to position [0, 0]
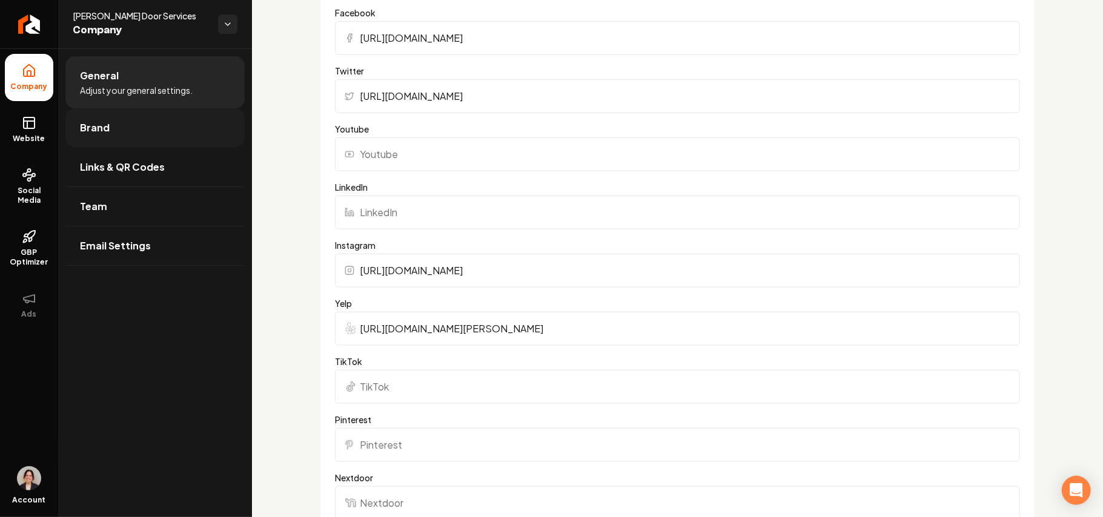
click at [151, 134] on link "Brand" at bounding box center [154, 127] width 179 height 39
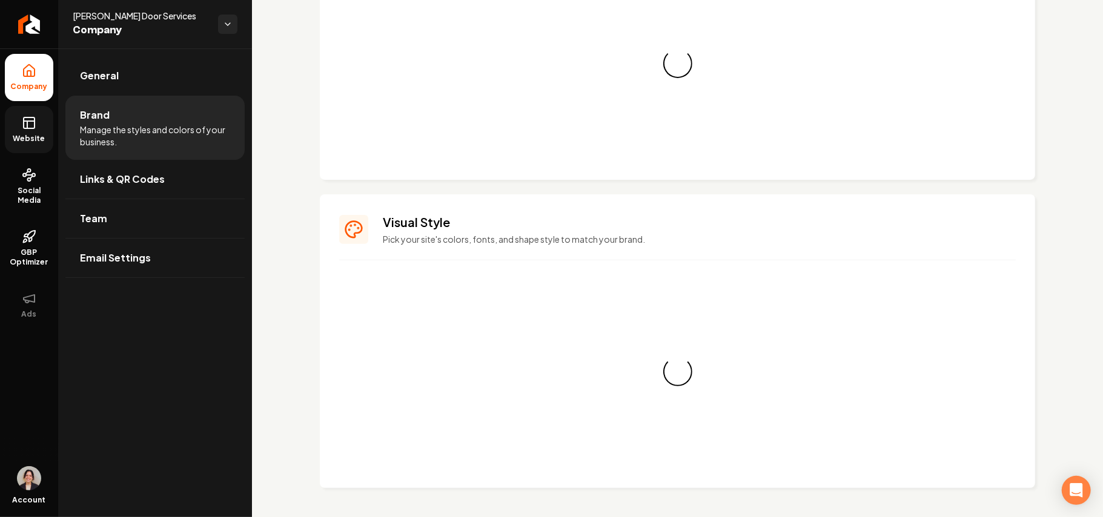
click at [24, 116] on icon at bounding box center [29, 123] width 15 height 15
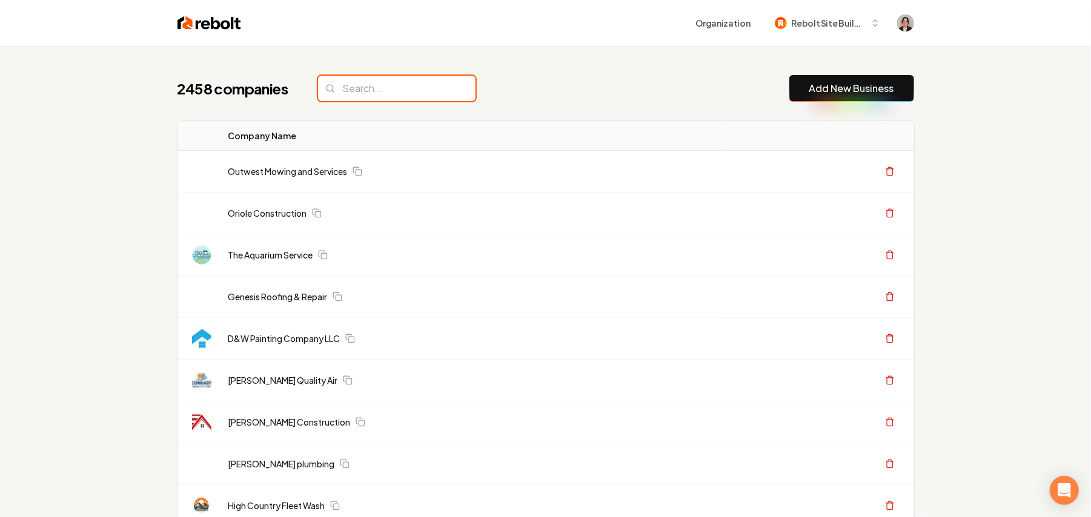
click at [365, 84] on input "search" at bounding box center [396, 88] width 157 height 25
drag, startPoint x: 373, startPoint y: 87, endPoint x: 376, endPoint y: 80, distance: 7.7
click at [374, 87] on input "search" at bounding box center [396, 88] width 157 height 25
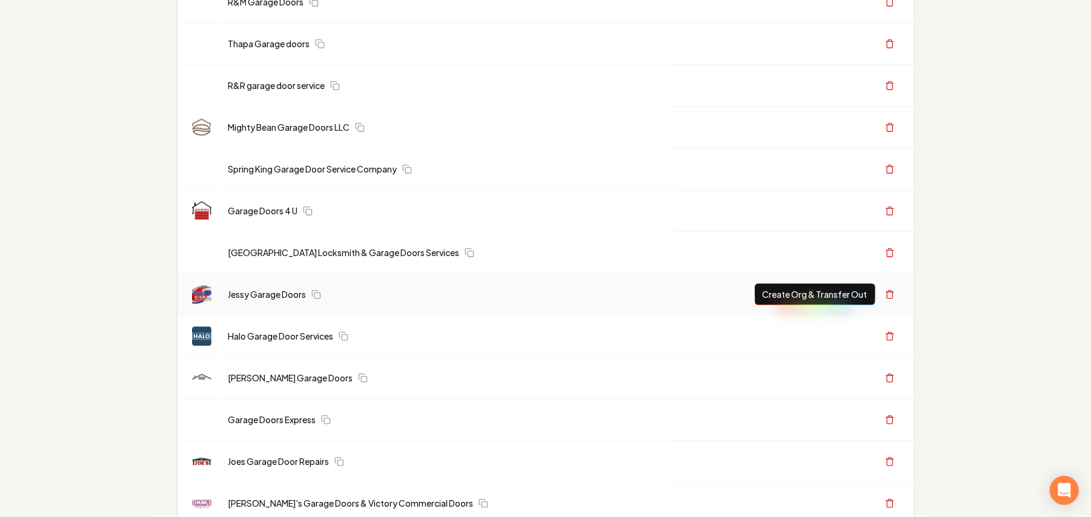
scroll to position [2099, 0]
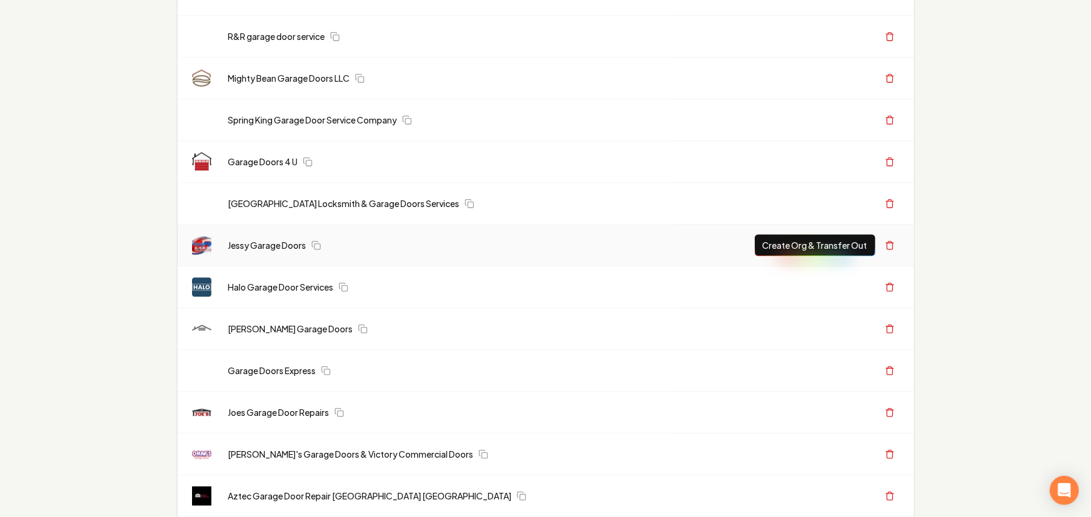
type input "garage door"
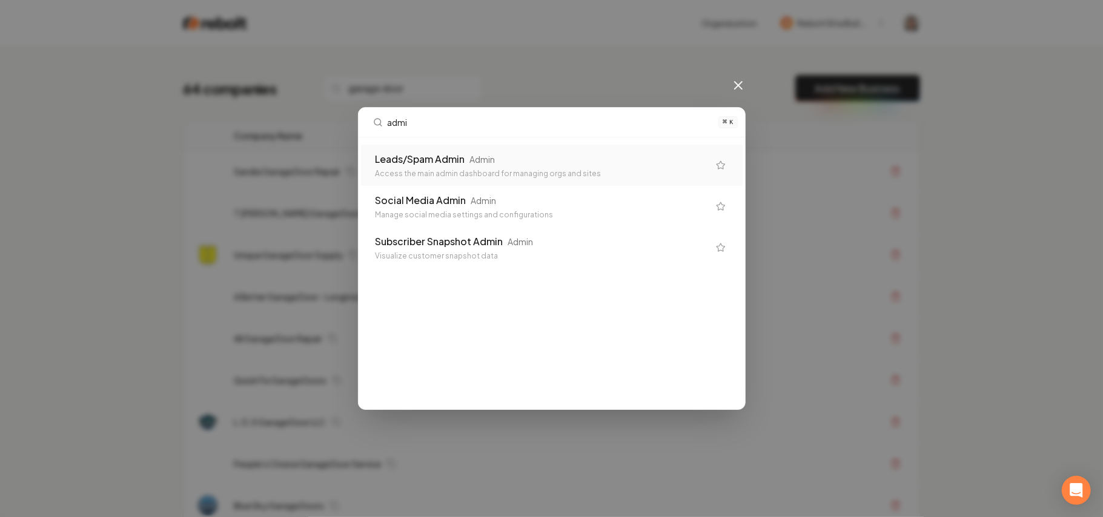
type input "admi"
click at [736, 88] on icon at bounding box center [738, 85] width 15 height 15
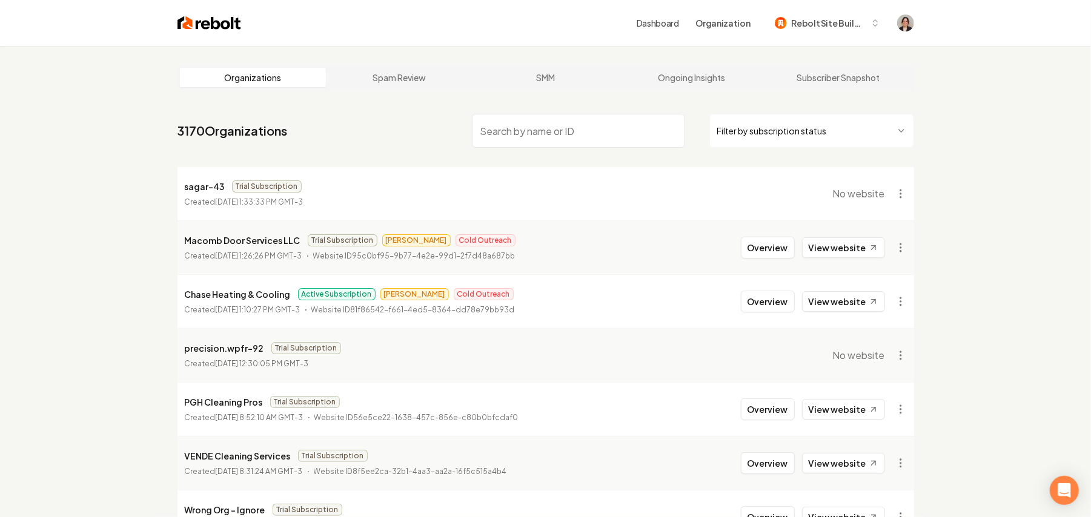
paste input "[PERSON_NAME] Door Services"
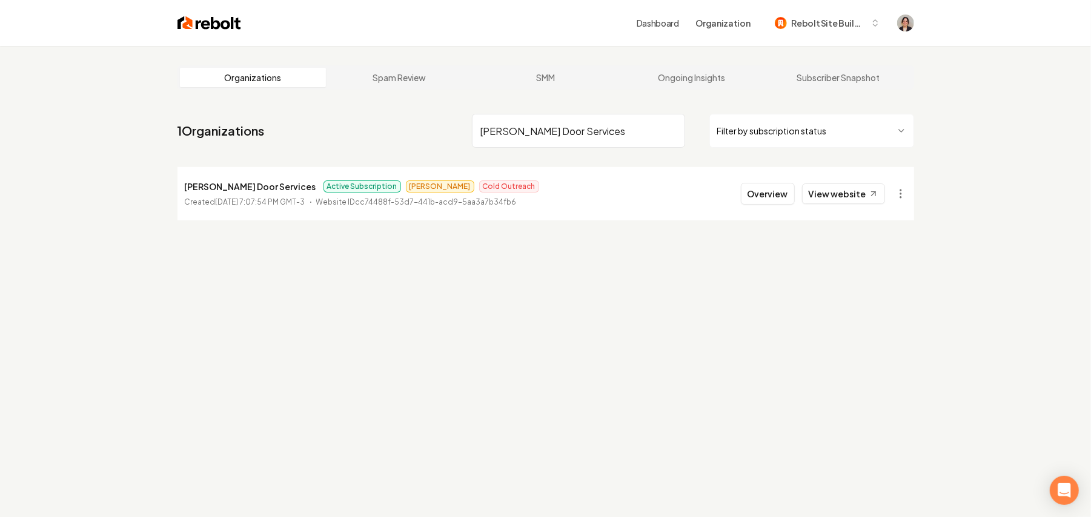
drag, startPoint x: 631, startPoint y: 132, endPoint x: 175, endPoint y: 90, distance: 457.4
click at [180, 92] on main "Organizations Spam Review SMM Ongoing Insights Subscriber Snapshot 1 Organizati…" at bounding box center [545, 143] width 775 height 194
type input "macomb"
click at [779, 199] on button "Overview" at bounding box center [768, 194] width 54 height 22
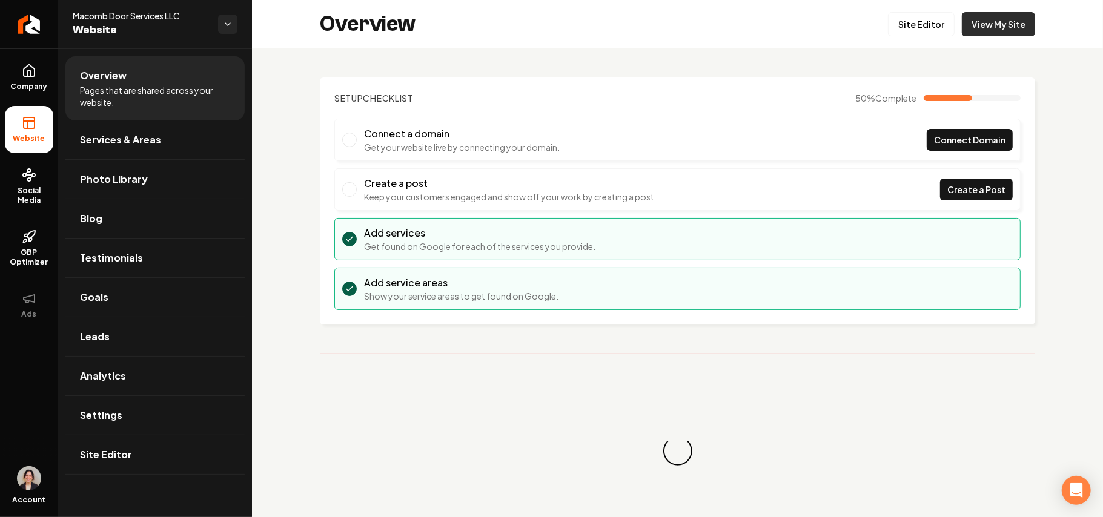
click at [973, 27] on link "View My Site" at bounding box center [998, 24] width 73 height 24
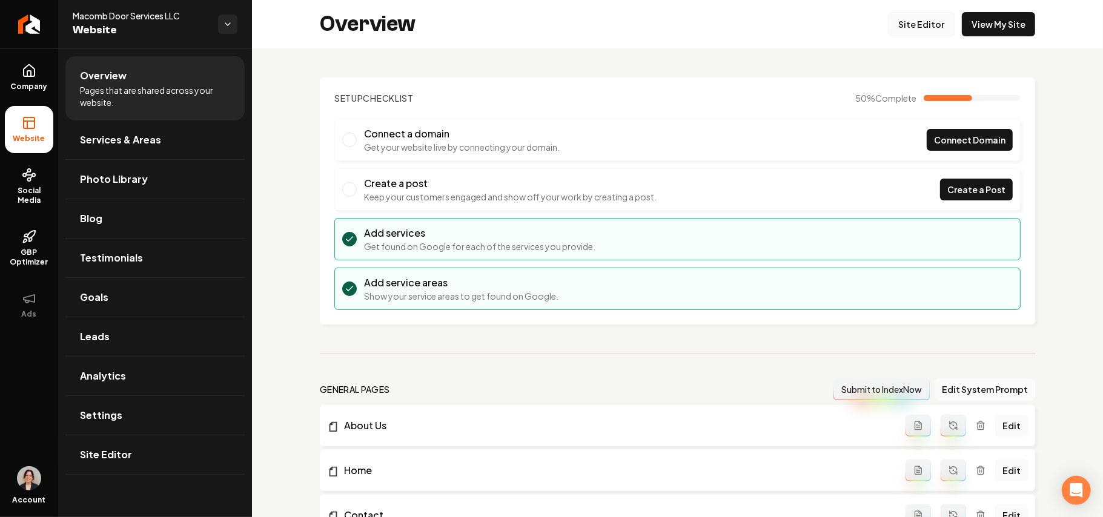
click at [892, 23] on link "Site Editor" at bounding box center [921, 24] width 67 height 24
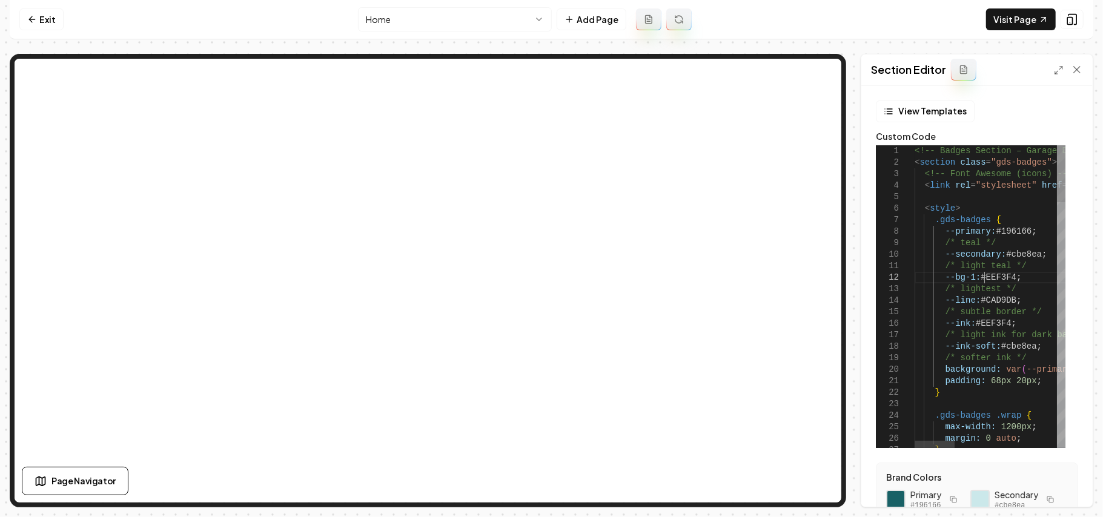
type textarea "**********"
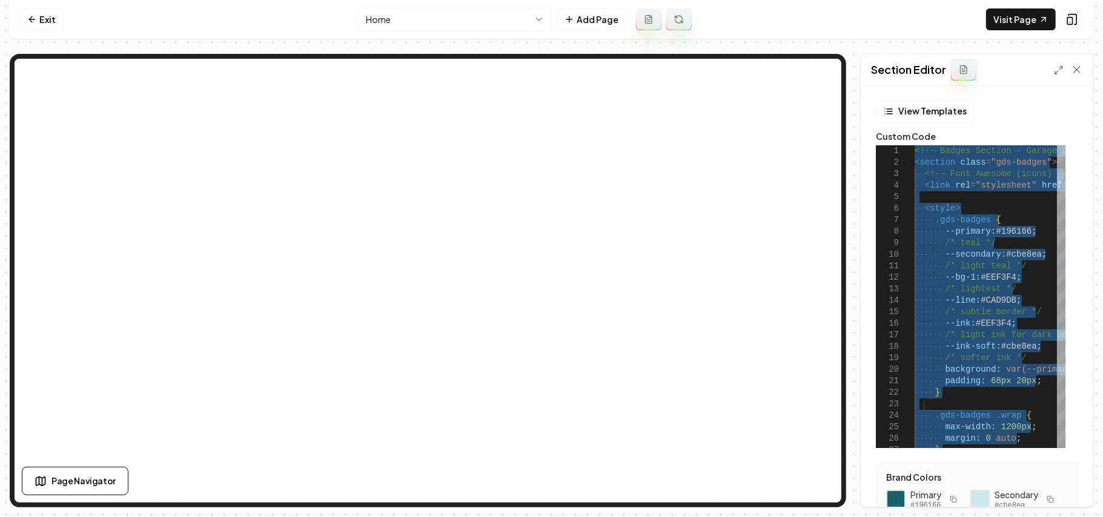
click at [1048, 69] on div "Section Editor" at bounding box center [976, 70] width 231 height 31
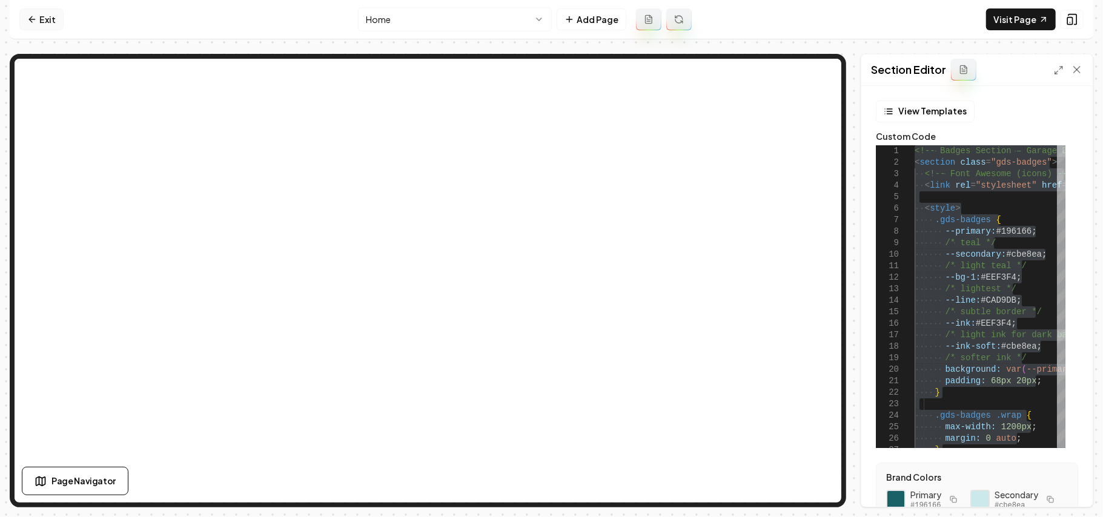
click at [50, 22] on link "Exit" at bounding box center [41, 19] width 44 height 22
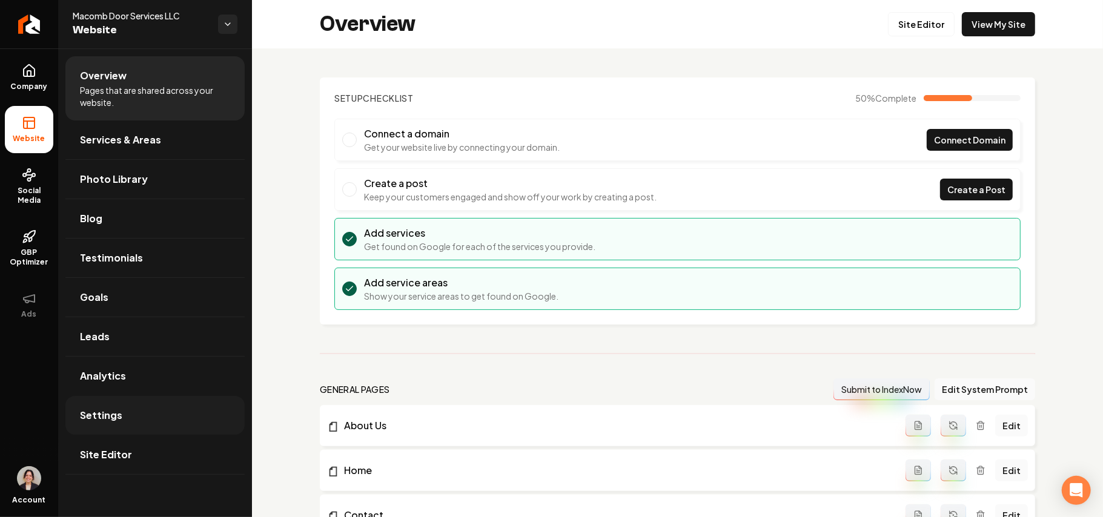
click at [119, 425] on link "Settings" at bounding box center [154, 415] width 179 height 39
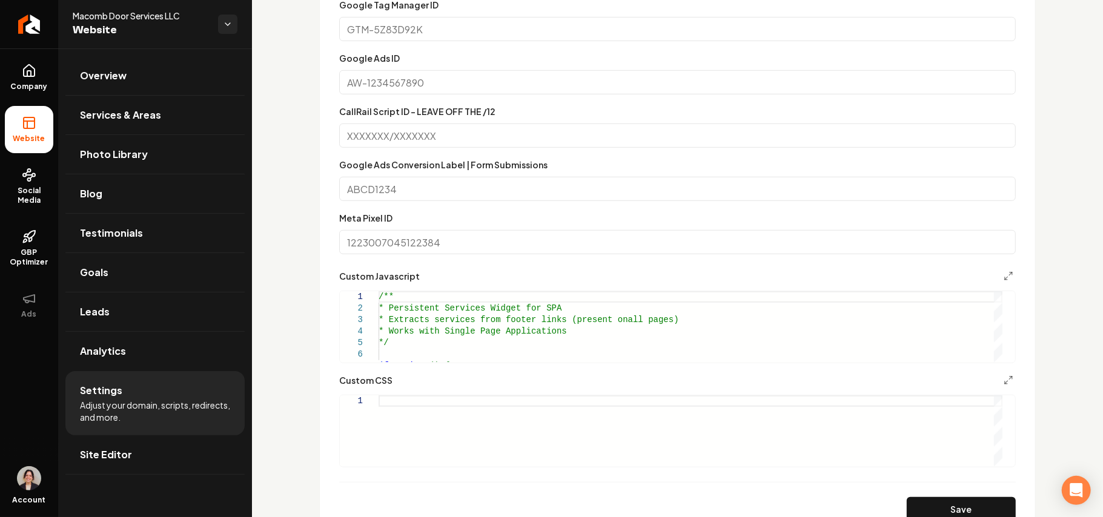
scroll to position [485, 0]
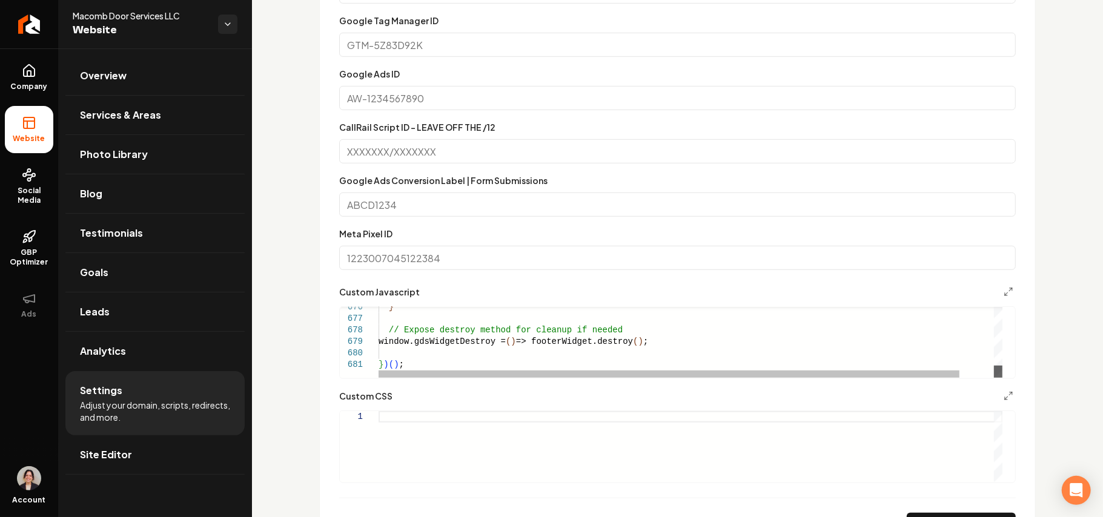
click at [994, 378] on div "Main content area" at bounding box center [998, 372] width 8 height 12
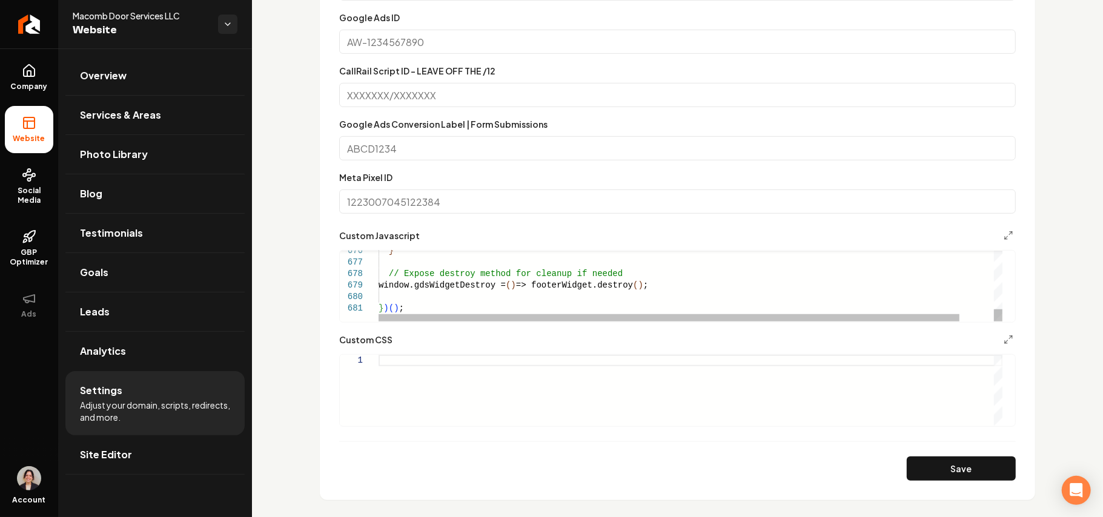
scroll to position [565, 0]
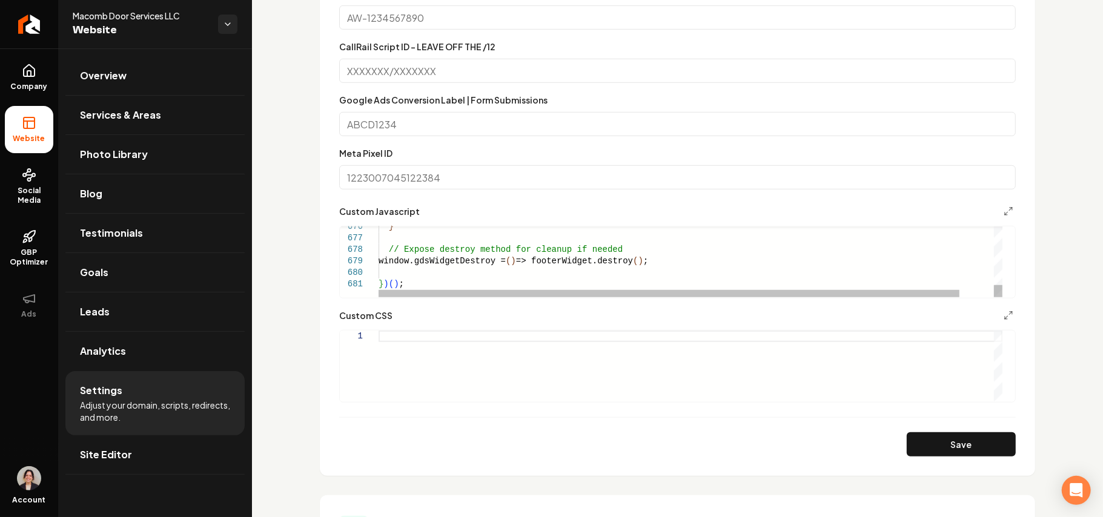
type textarea "**********"
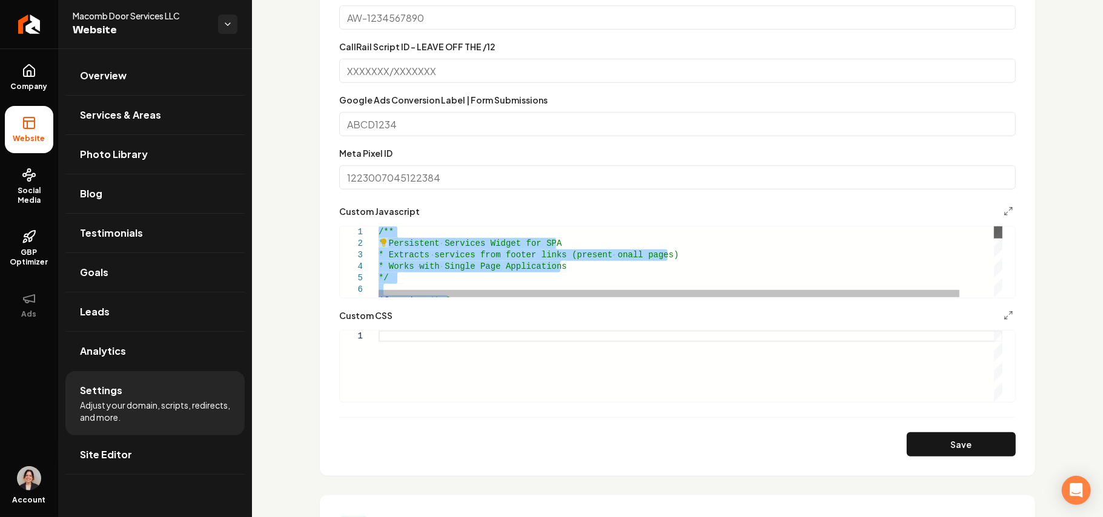
click at [995, 227] on div "Main content area" at bounding box center [998, 233] width 8 height 12
click at [148, 463] on link "Site Editor" at bounding box center [154, 454] width 179 height 39
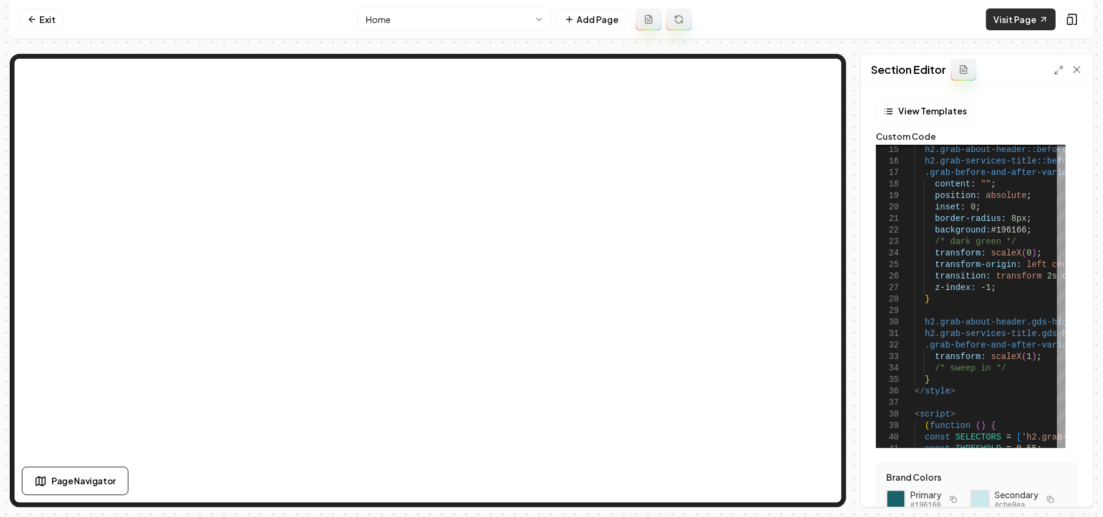
click at [1005, 22] on link "Visit Page" at bounding box center [1021, 19] width 70 height 22
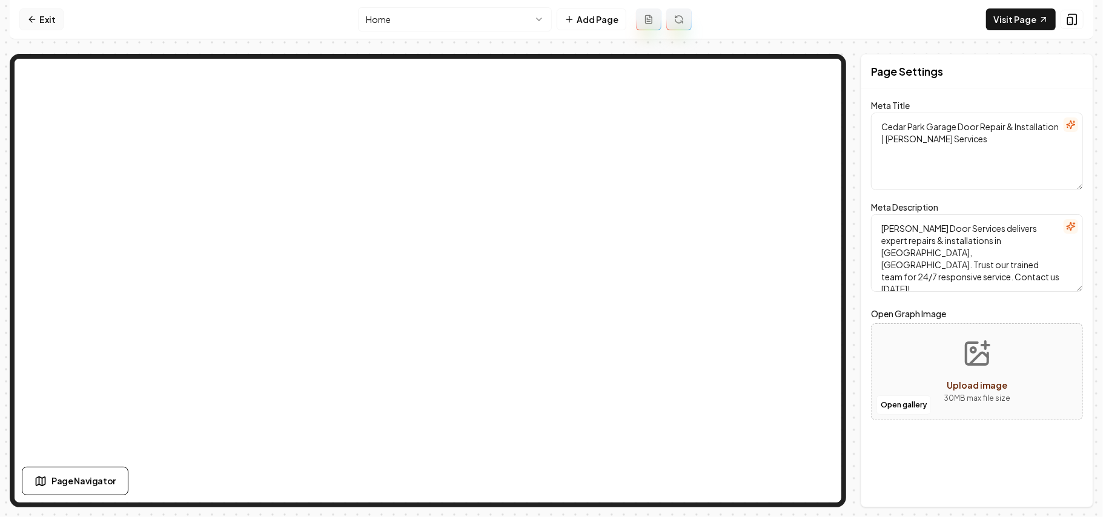
click at [35, 12] on link "Exit" at bounding box center [41, 19] width 44 height 22
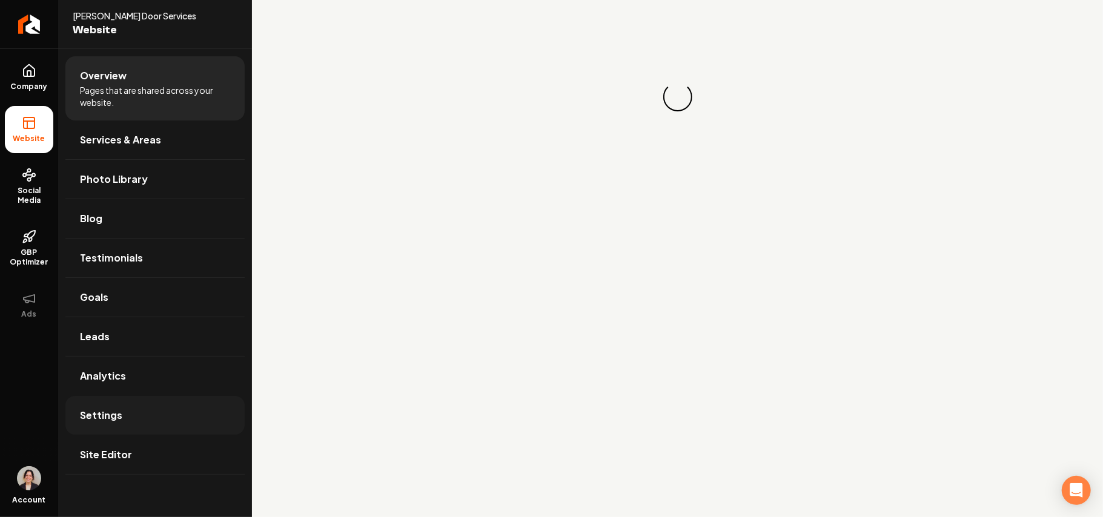
click at [102, 417] on span "Settings" at bounding box center [101, 415] width 42 height 15
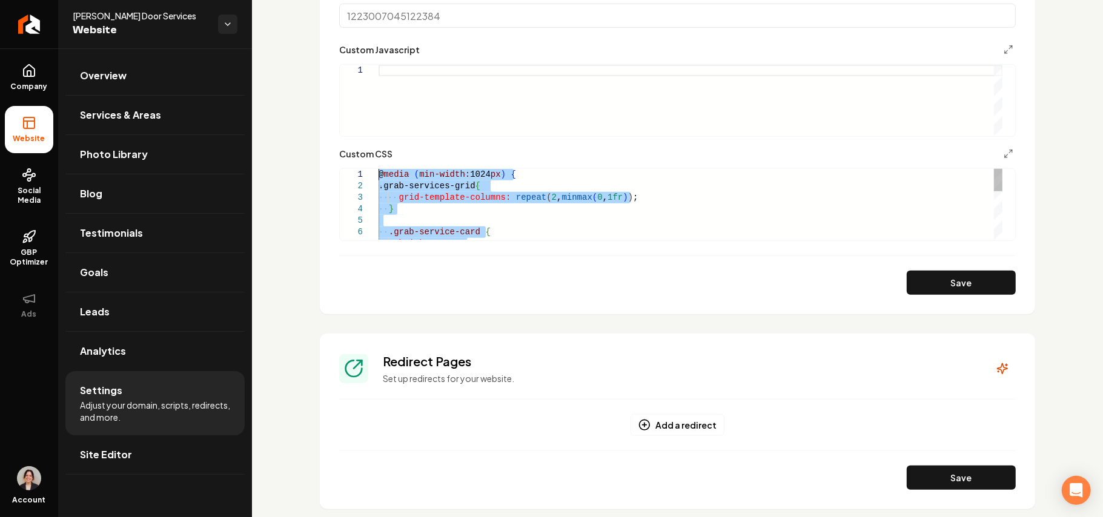
drag, startPoint x: 400, startPoint y: 207, endPoint x: 345, endPoint y: 22, distance: 192.8
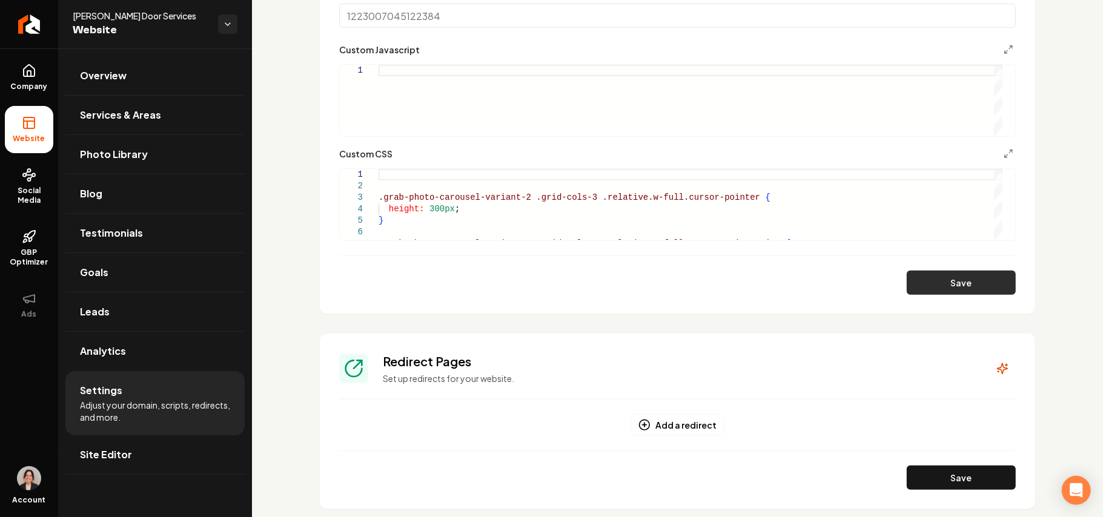
click at [962, 282] on button "Save" at bounding box center [961, 283] width 109 height 24
type textarea "**********"
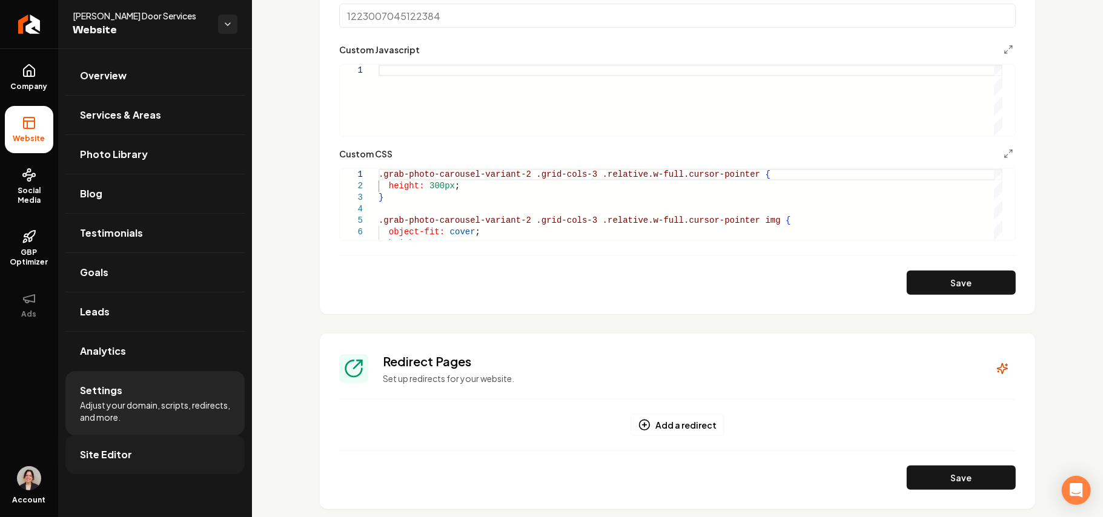
click at [120, 460] on span "Site Editor" at bounding box center [106, 455] width 52 height 15
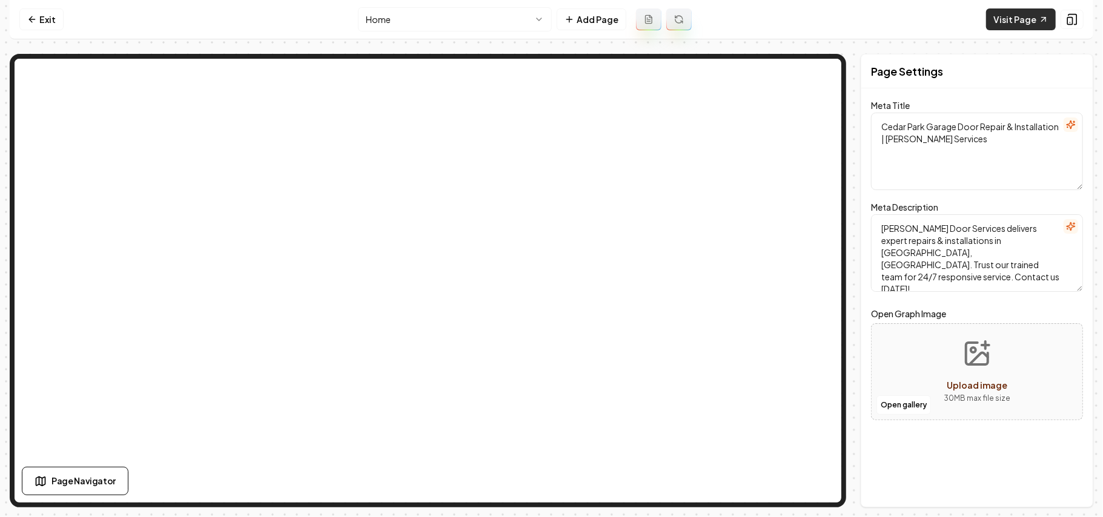
click at [1006, 13] on link "Visit Page" at bounding box center [1021, 19] width 70 height 22
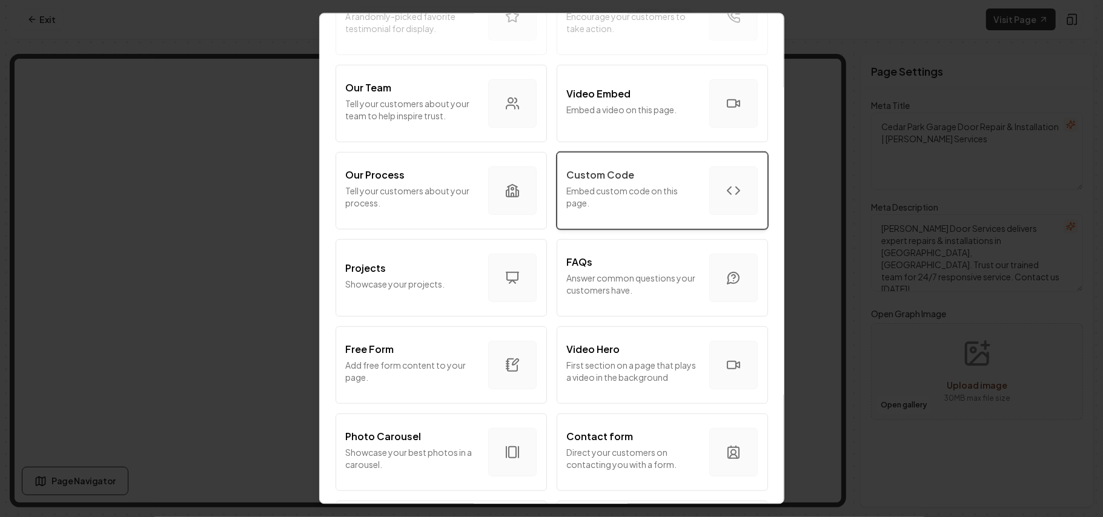
scroll to position [485, 0]
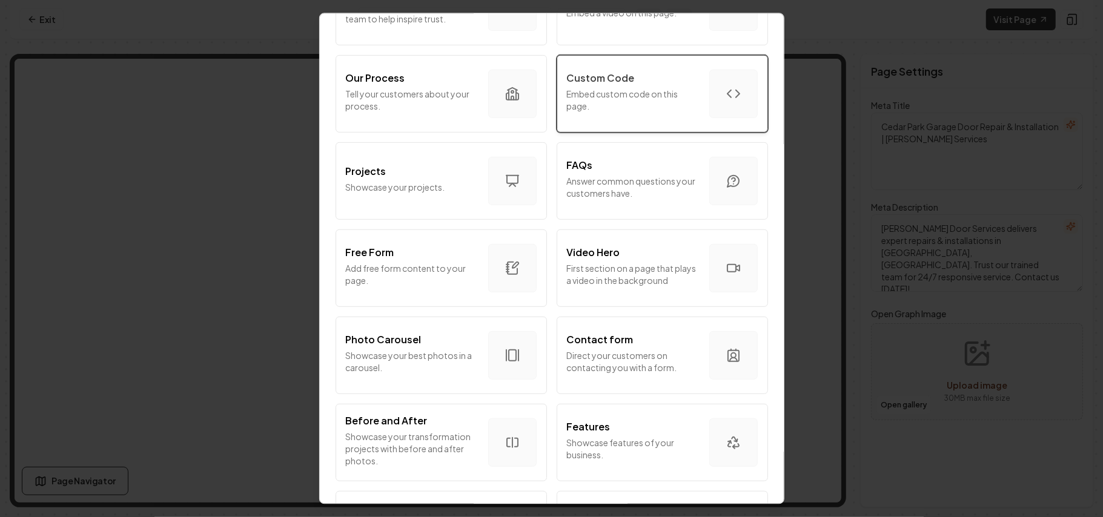
click at [625, 114] on div "Custom Code Embed custom code on this page." at bounding box center [633, 94] width 133 height 46
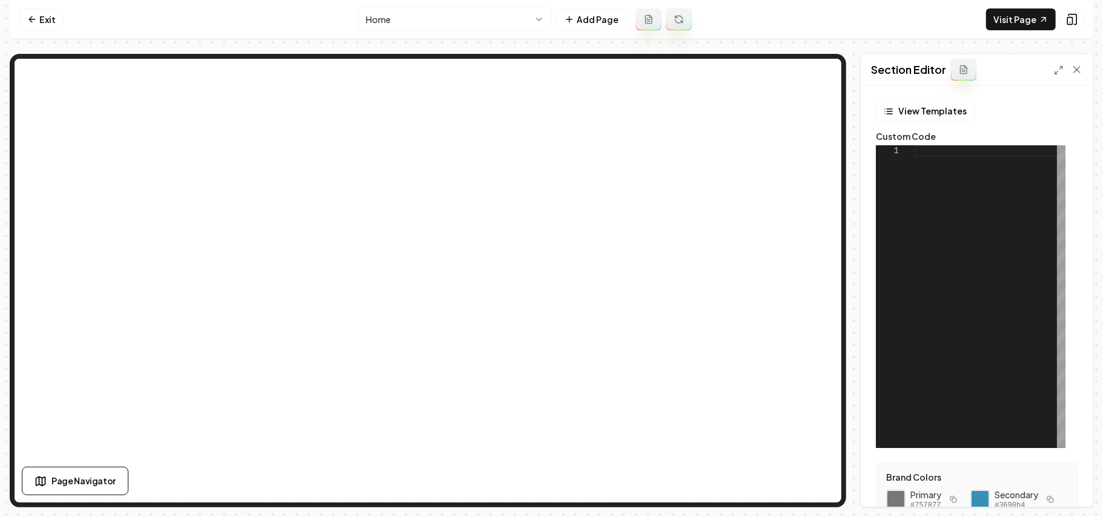
click at [1015, 194] on div at bounding box center [990, 296] width 151 height 303
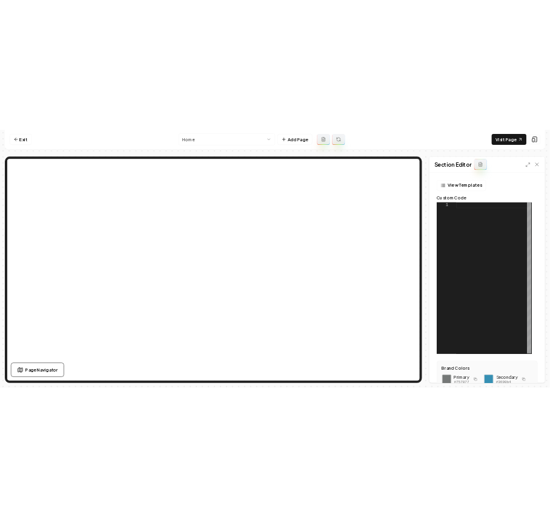
scroll to position [0, 0]
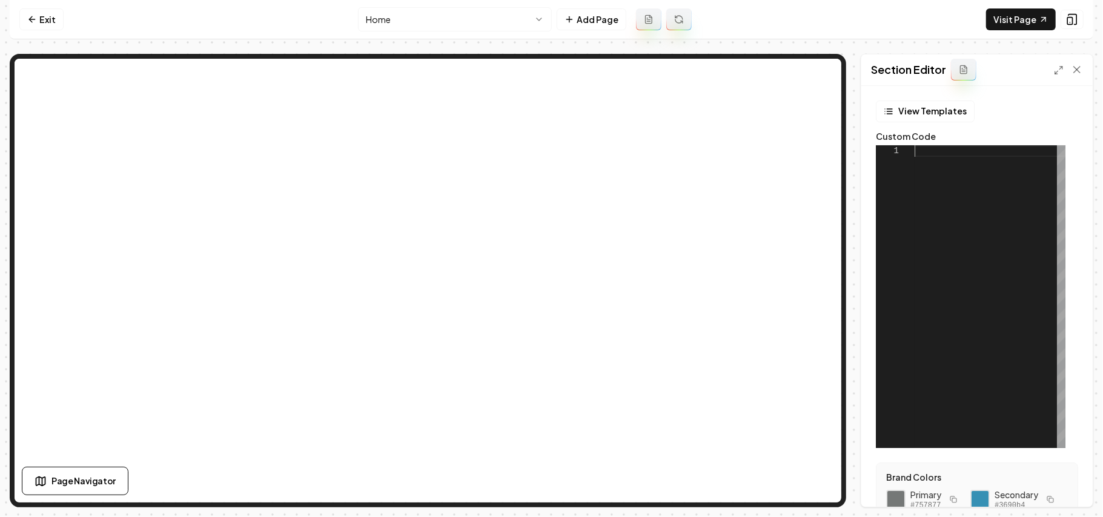
click at [1003, 272] on div at bounding box center [990, 296] width 151 height 303
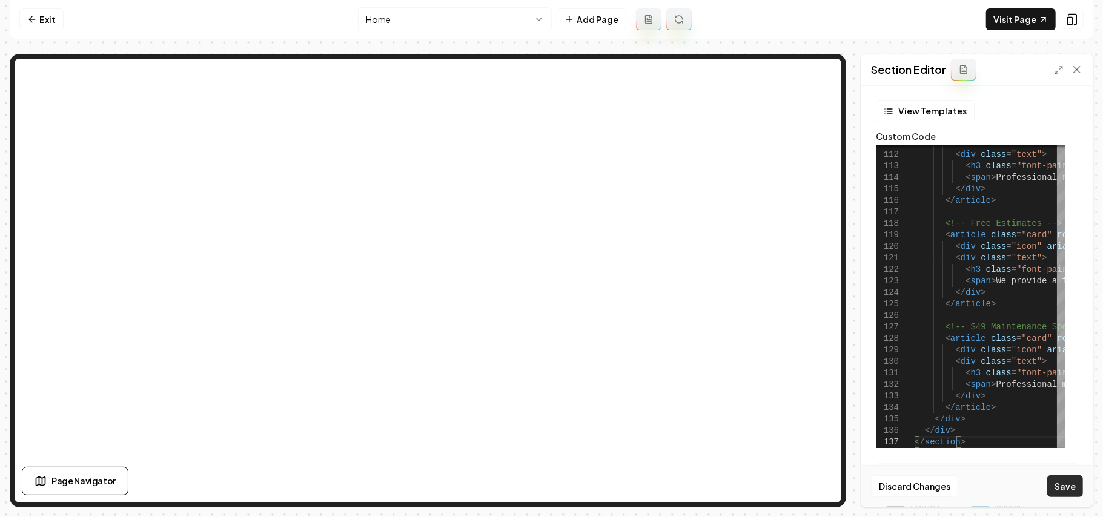
click at [1061, 497] on button "Save" at bounding box center [1065, 486] width 36 height 22
type textarea "**********"
click at [22, 13] on link "Exit" at bounding box center [41, 19] width 44 height 22
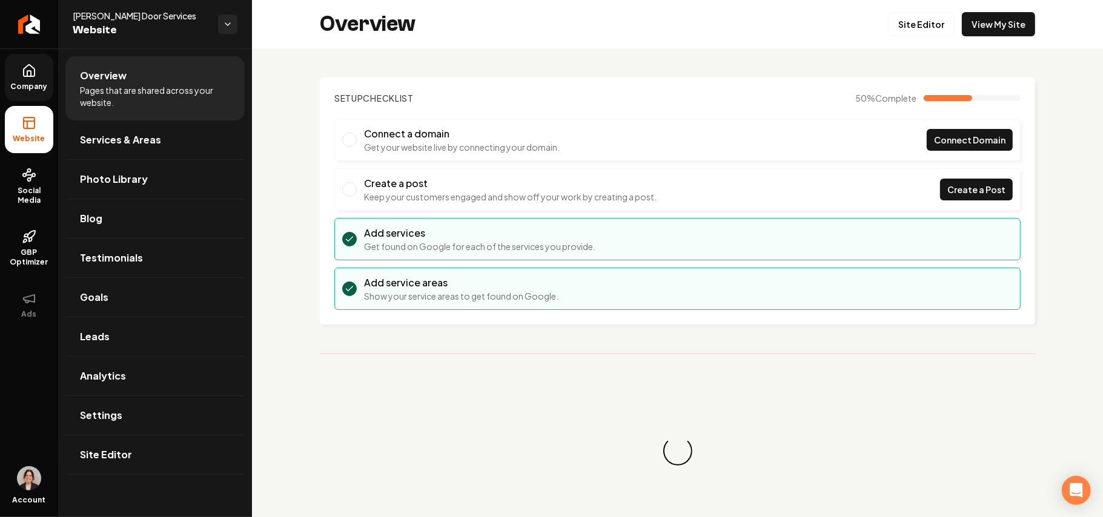
click at [31, 71] on icon at bounding box center [29, 71] width 15 height 15
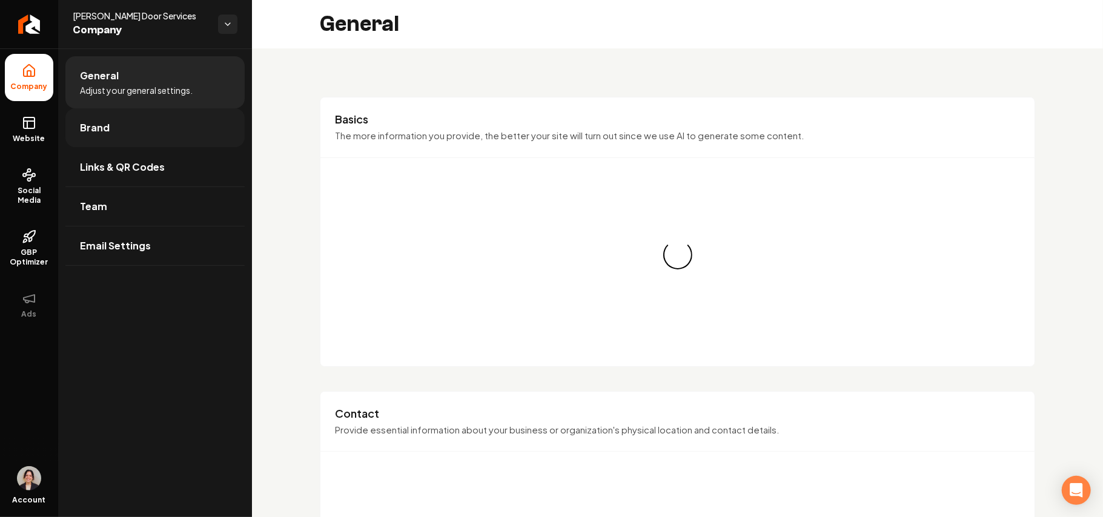
click at [119, 141] on link "Brand" at bounding box center [154, 127] width 179 height 39
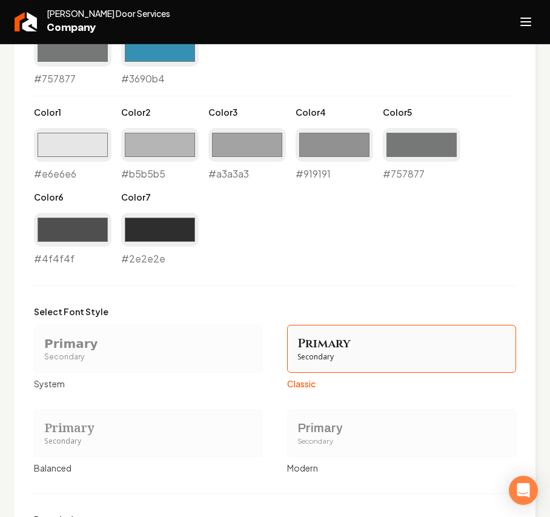
scroll to position [888, 0]
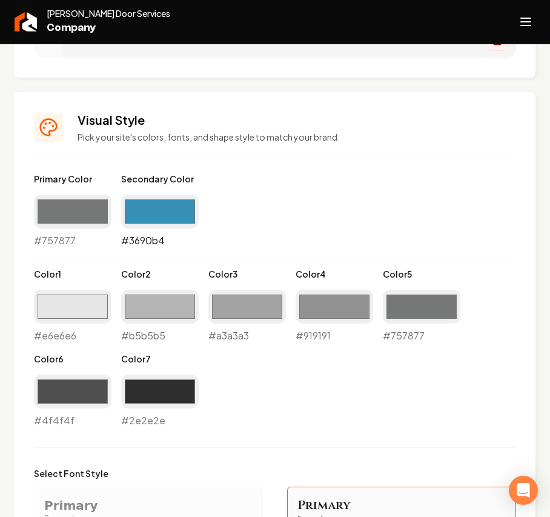
click at [155, 217] on input "#3690b4" at bounding box center [160, 211] width 78 height 34
type input "#b6ecf2"
click at [104, 216] on input "#757877" at bounding box center [73, 211] width 78 height 34
type input "#727373"
click at [306, 197] on div "Primary Color #727373 #727373 Secondary Color #b6ecf2 #b6ecf2 Color 1 #e6e6e6 #…" at bounding box center [275, 300] width 482 height 255
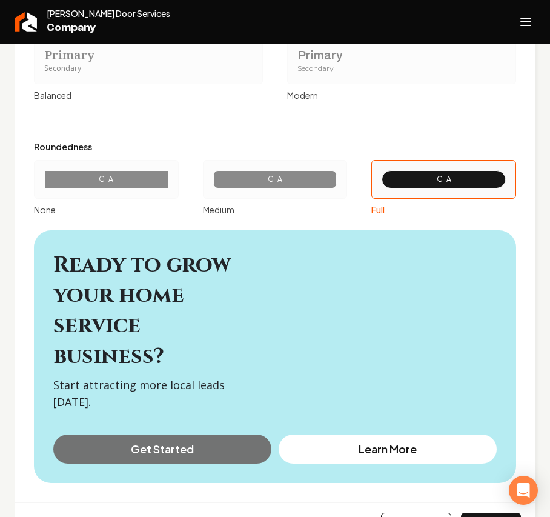
scroll to position [1471, 0]
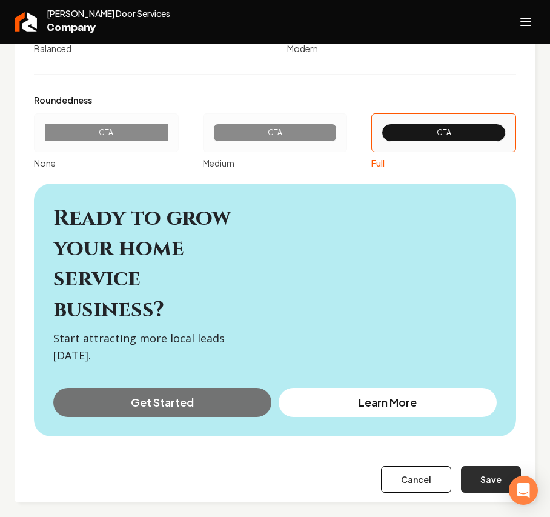
click at [471, 475] on button "Save" at bounding box center [491, 479] width 60 height 27
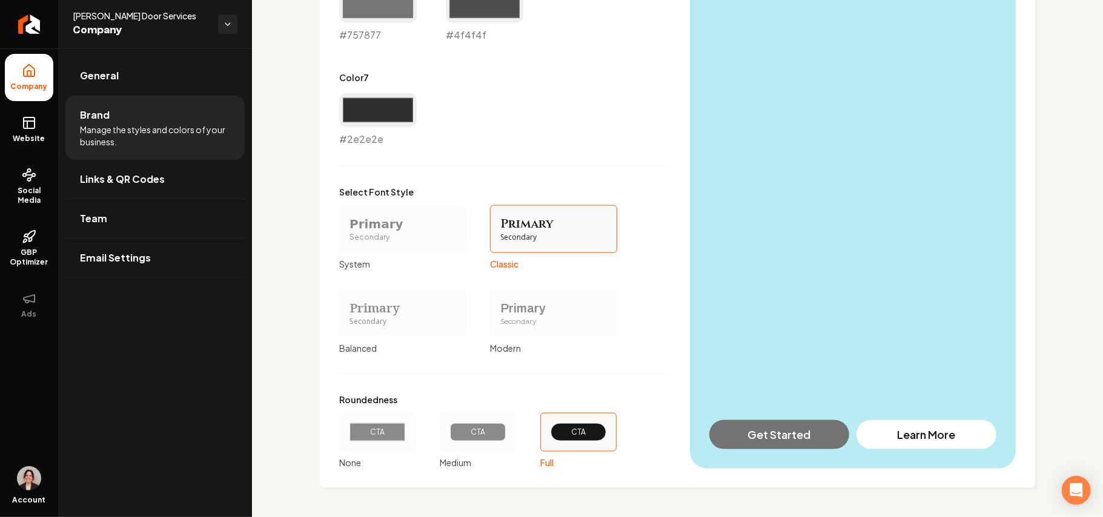
scroll to position [988, 0]
click at [28, 136] on span "Website" at bounding box center [29, 139] width 42 height 10
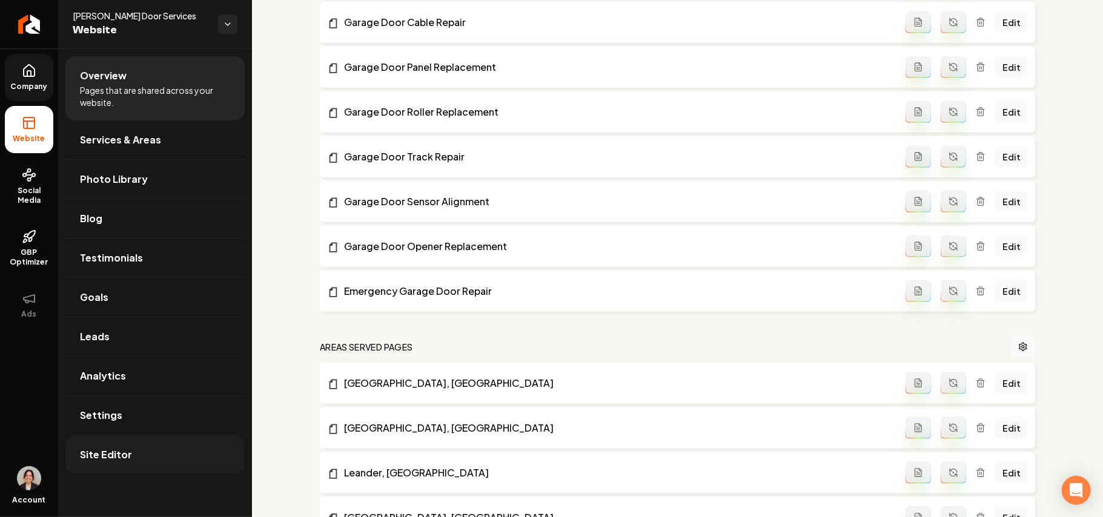
click at [97, 468] on link "Site Editor" at bounding box center [154, 454] width 179 height 39
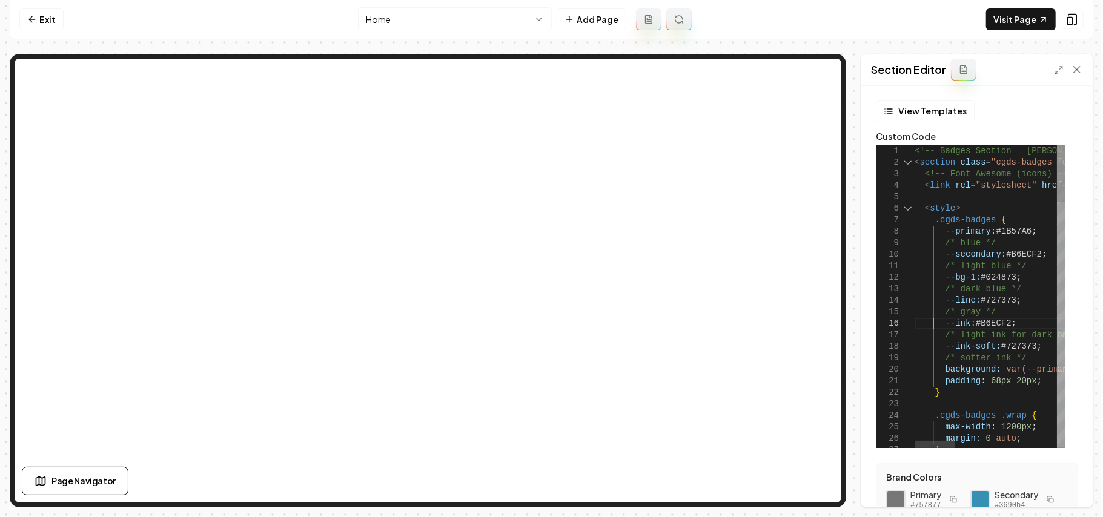
type textarea "**********"
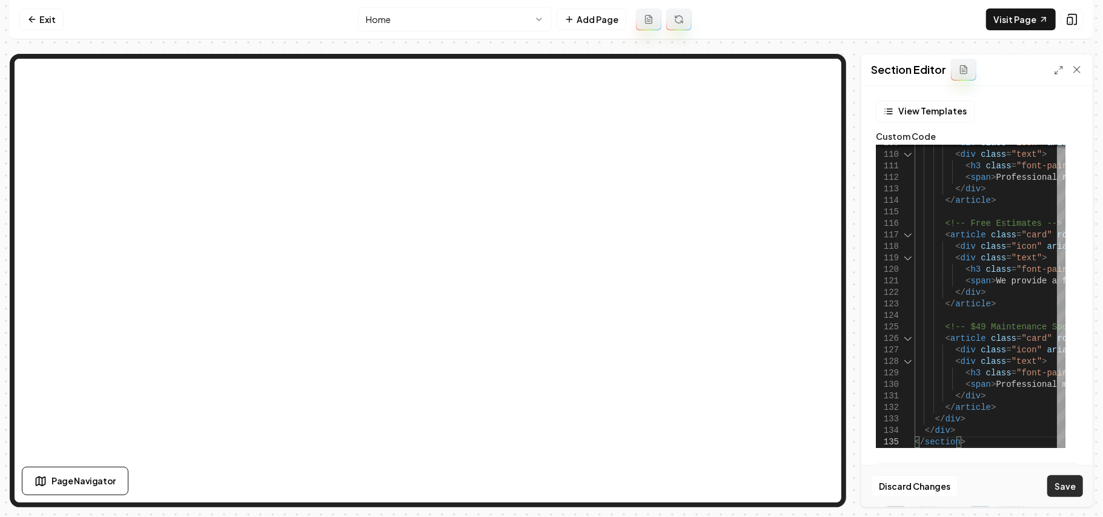
click at [1067, 486] on button "Save" at bounding box center [1065, 486] width 36 height 22
click at [1026, 18] on link "Visit Page" at bounding box center [1021, 19] width 70 height 22
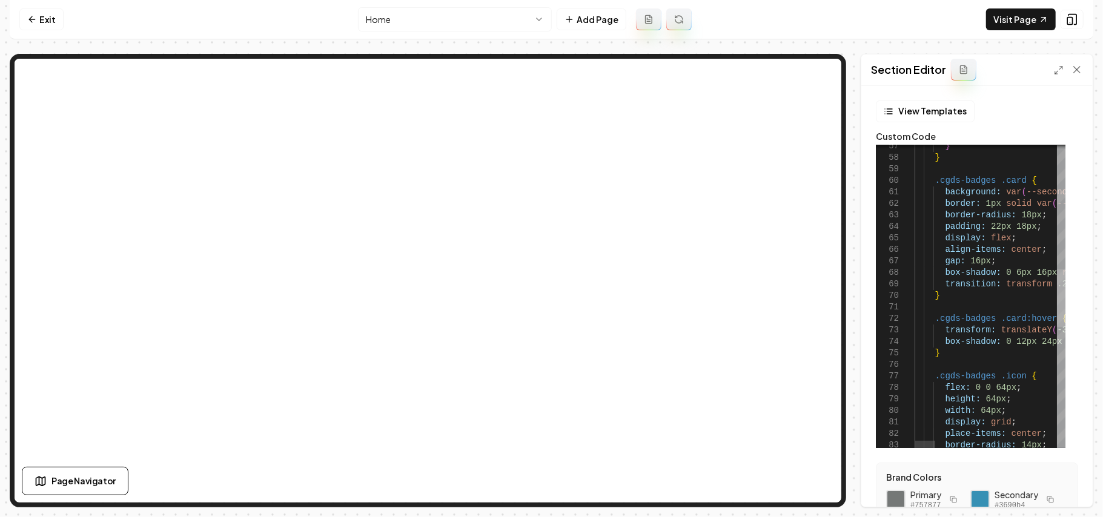
click at [1065, 297] on div at bounding box center [1061, 299] width 8 height 58
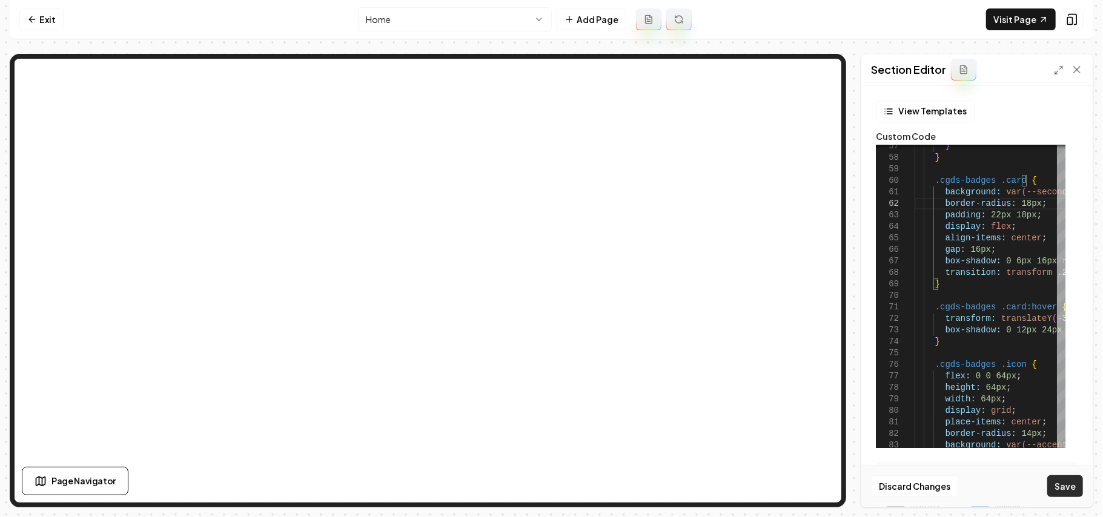
click at [1065, 482] on button "Save" at bounding box center [1065, 486] width 36 height 22
click at [1069, 301] on form "View Templates Custom Code 82 81 80 79 78 77 76 74 75 73 72 71 70 66 67 68 69 6…" at bounding box center [977, 388] width 212 height 575
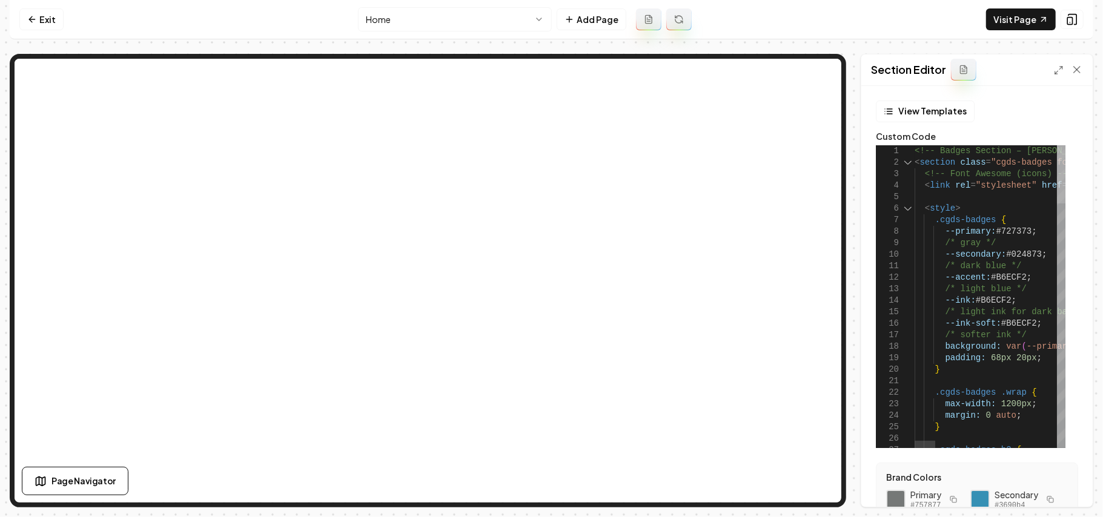
click at [1065, 145] on div at bounding box center [1061, 174] width 8 height 58
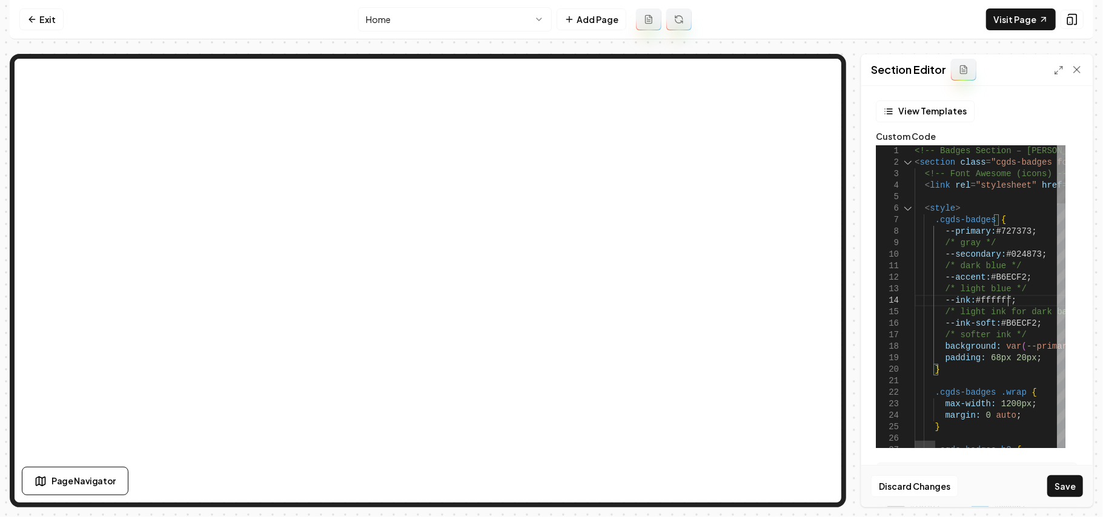
click at [1067, 491] on button "Save" at bounding box center [1065, 486] width 36 height 22
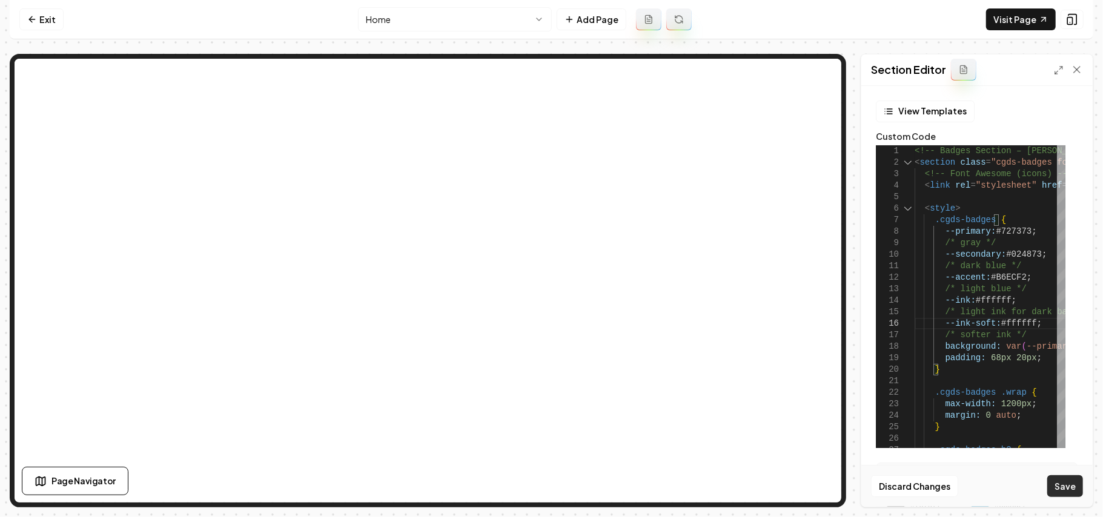
click at [1067, 492] on button "Save" at bounding box center [1065, 486] width 36 height 22
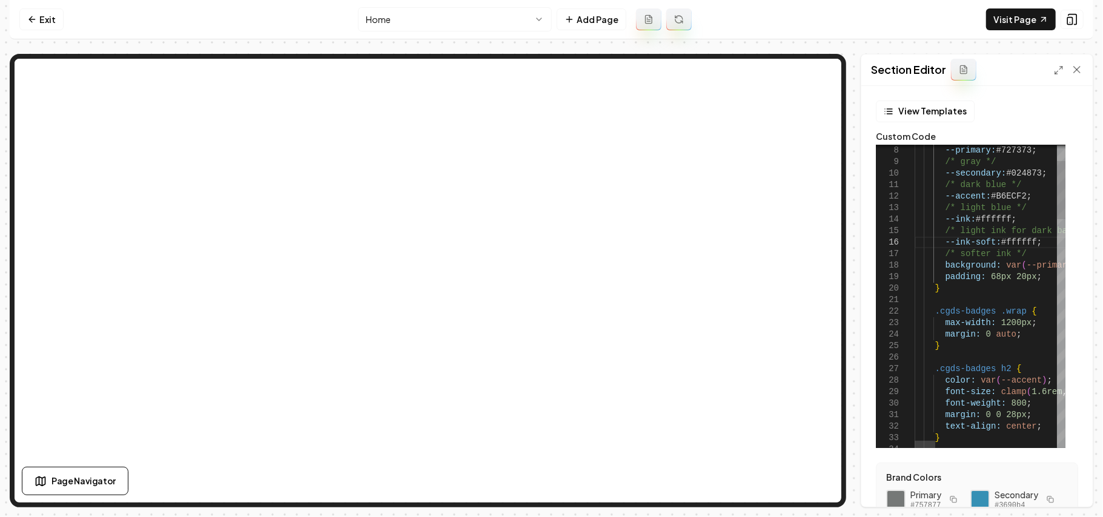
type textarea "**********"
click at [1072, 482] on button "Save" at bounding box center [1065, 486] width 36 height 22
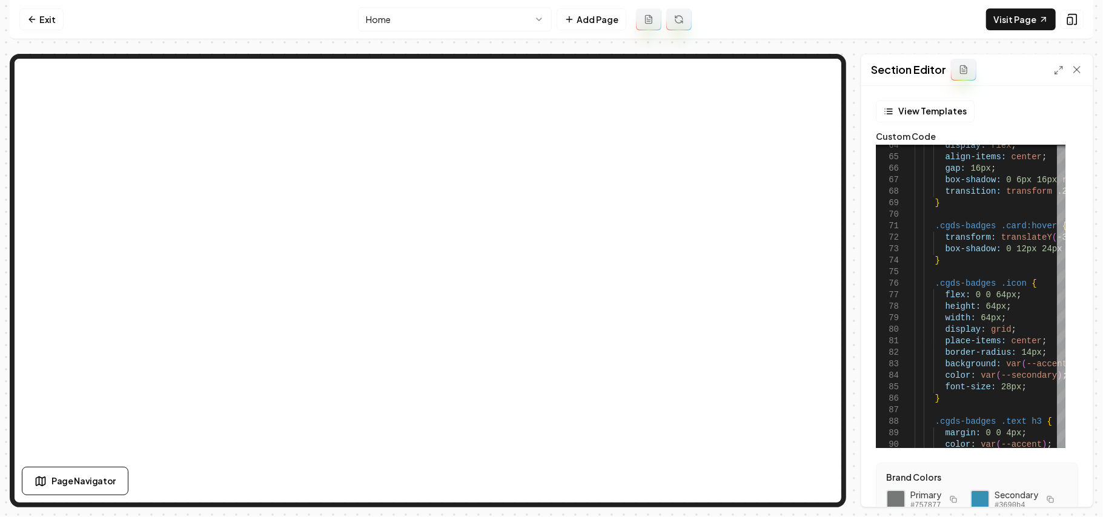
scroll to position [161, 0]
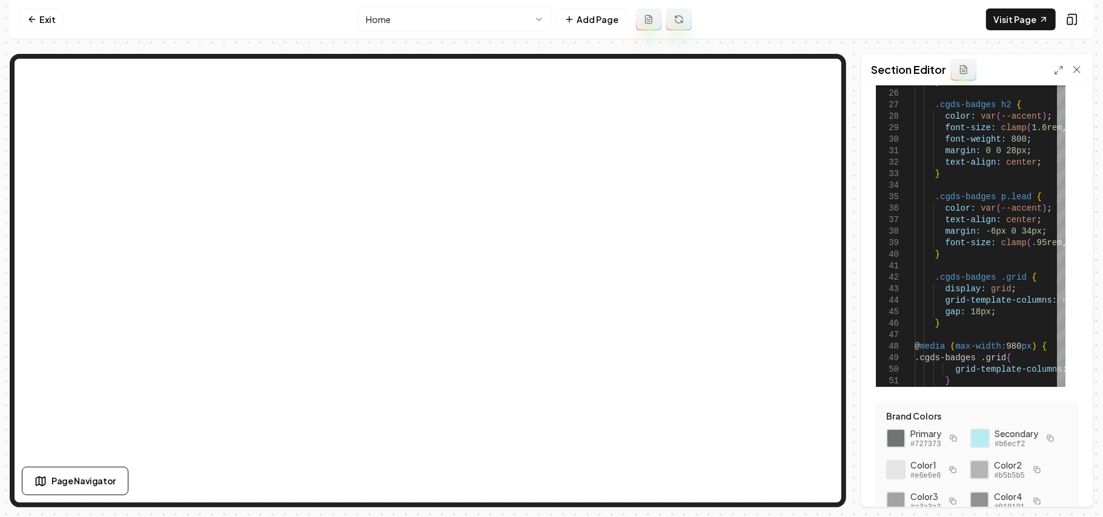
scroll to position [216, 0]
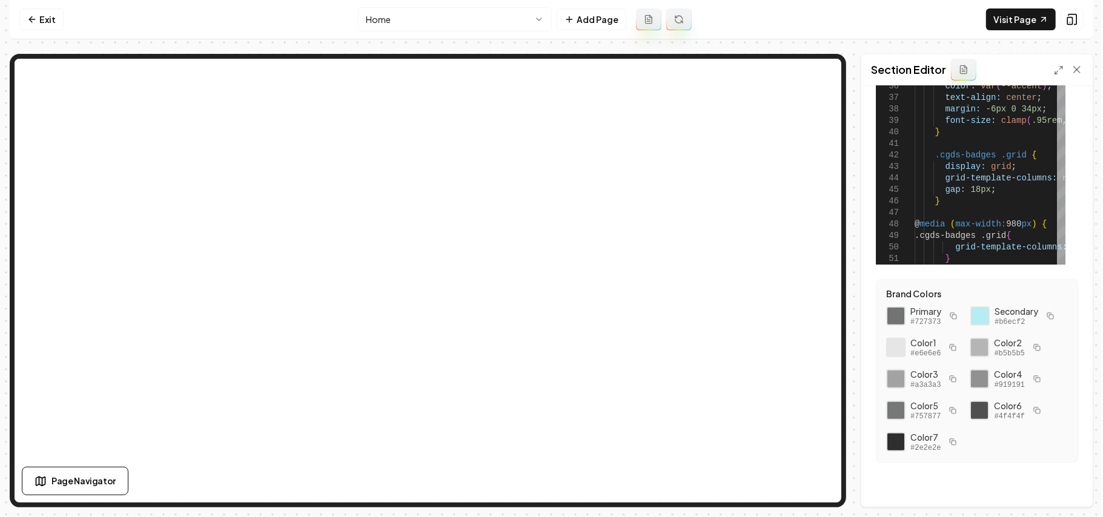
click at [1043, 313] on button "button" at bounding box center [1050, 316] width 15 height 15
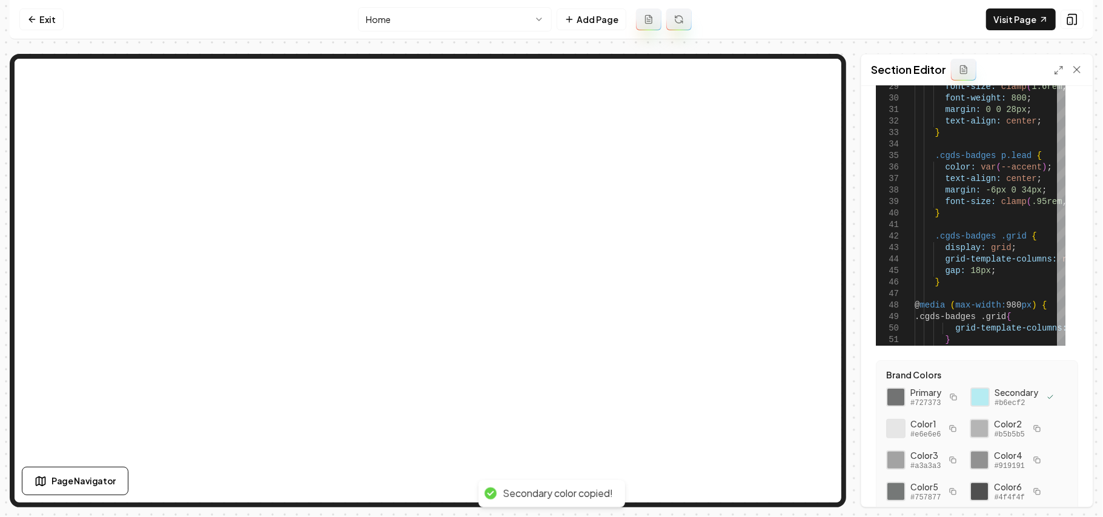
scroll to position [0, 0]
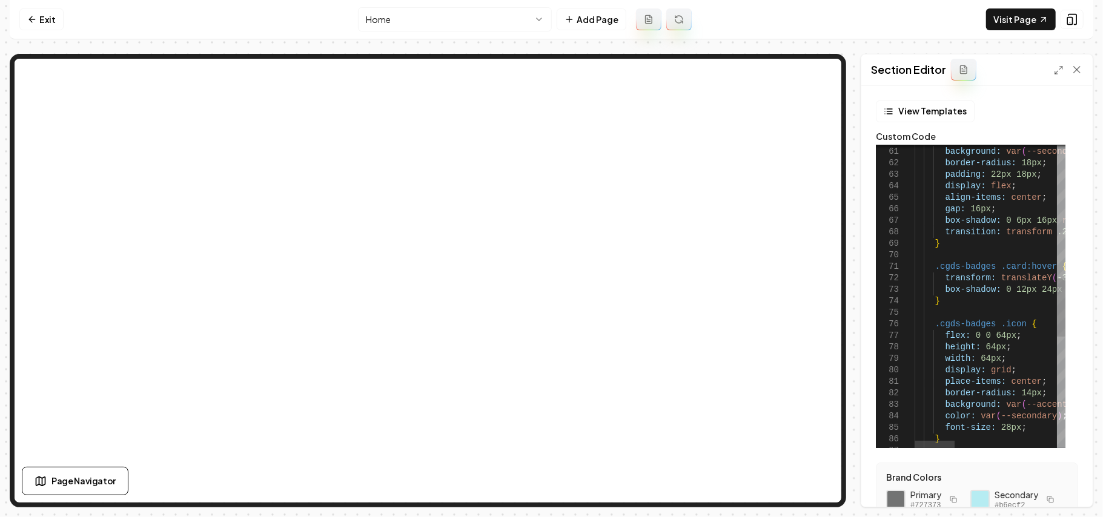
type textarea "**********"
click at [1062, 488] on button "Save" at bounding box center [1065, 486] width 36 height 22
click at [1025, 29] on link "Visit Page" at bounding box center [1021, 19] width 70 height 22
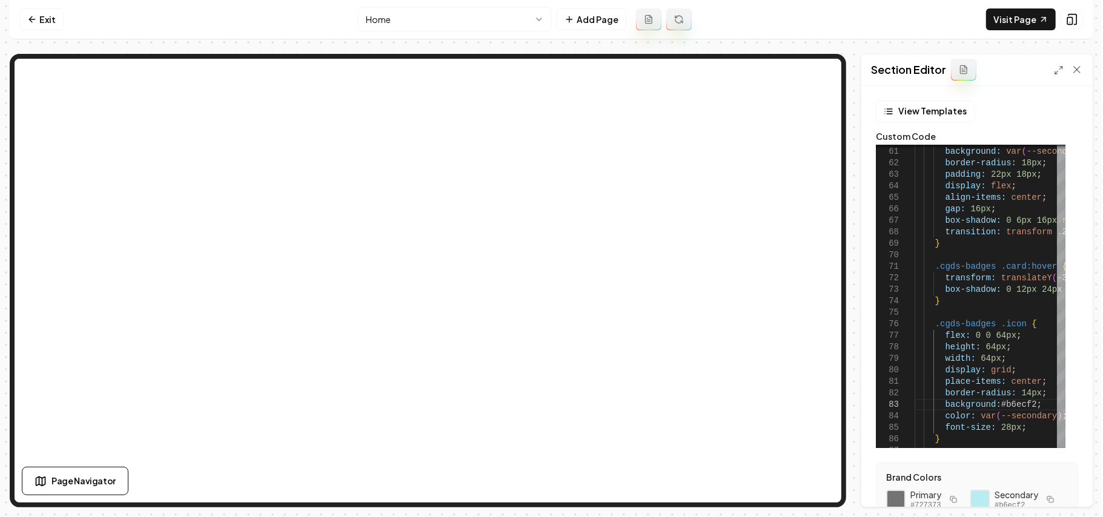
click at [51, 25] on link "Exit" at bounding box center [41, 19] width 44 height 22
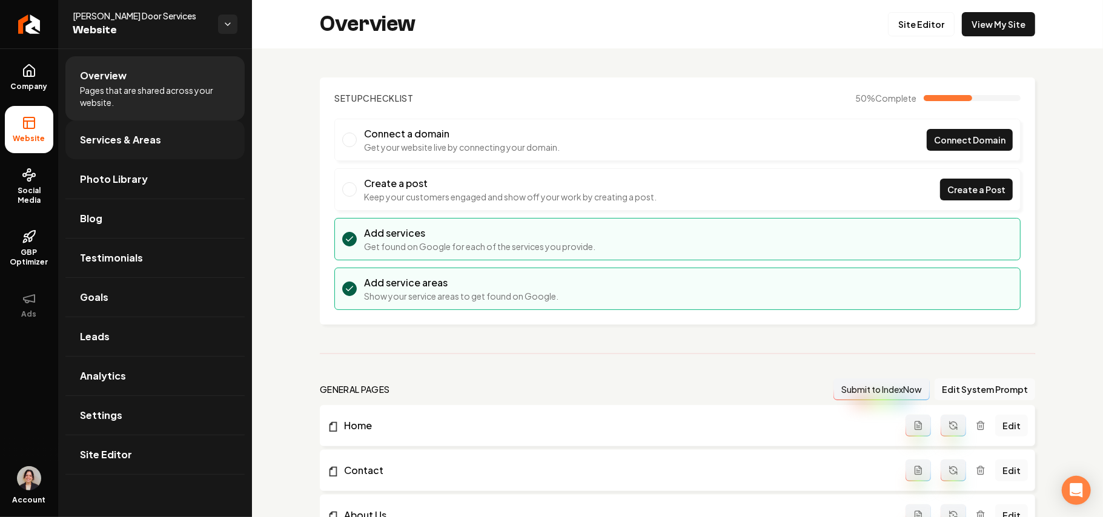
click at [131, 151] on link "Services & Areas" at bounding box center [154, 140] width 179 height 39
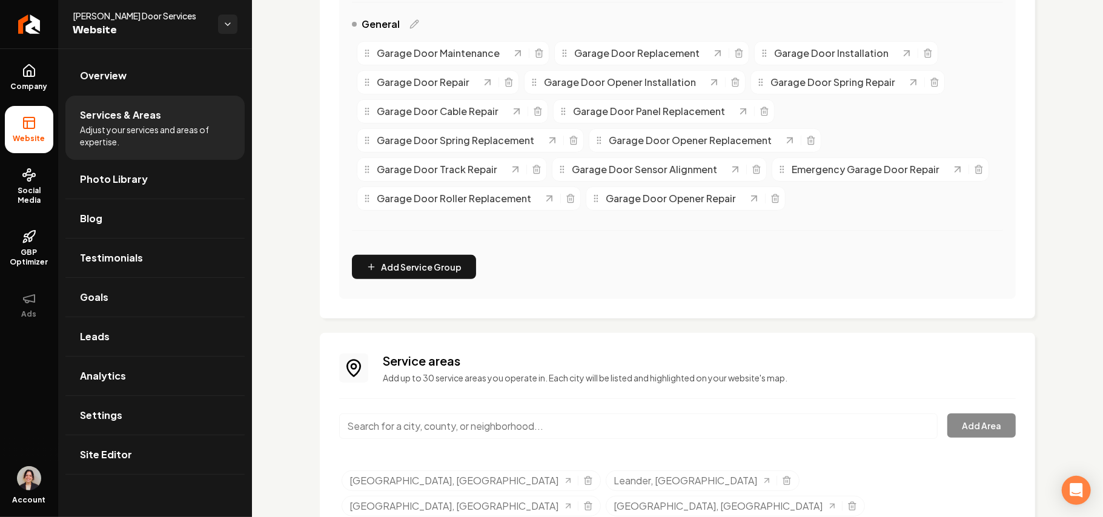
scroll to position [298, 0]
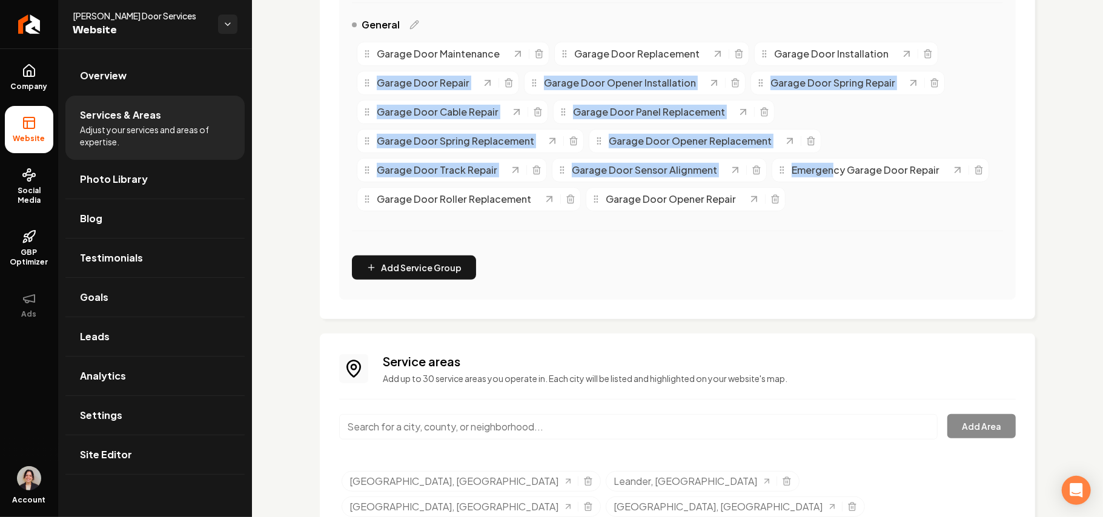
drag, startPoint x: 684, startPoint y: 209, endPoint x: 309, endPoint y: 76, distance: 398.3
click at [309, 76] on div "Services Provided Select from the recommended services or add your own and choo…" at bounding box center [677, 211] width 851 height 922
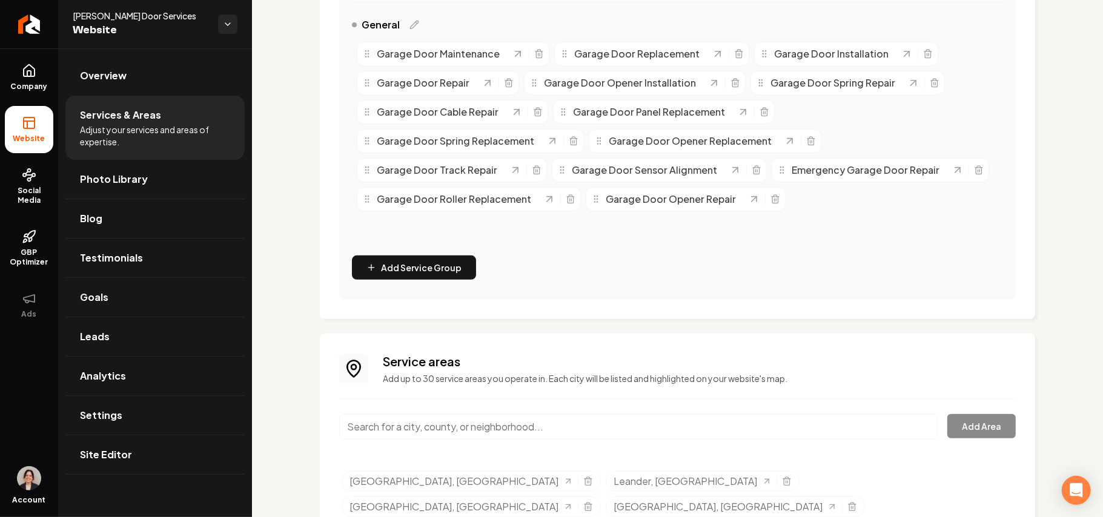
click at [338, 47] on div "Services Provided Select from the recommended services or add your own and choo…" at bounding box center [677, 50] width 715 height 540
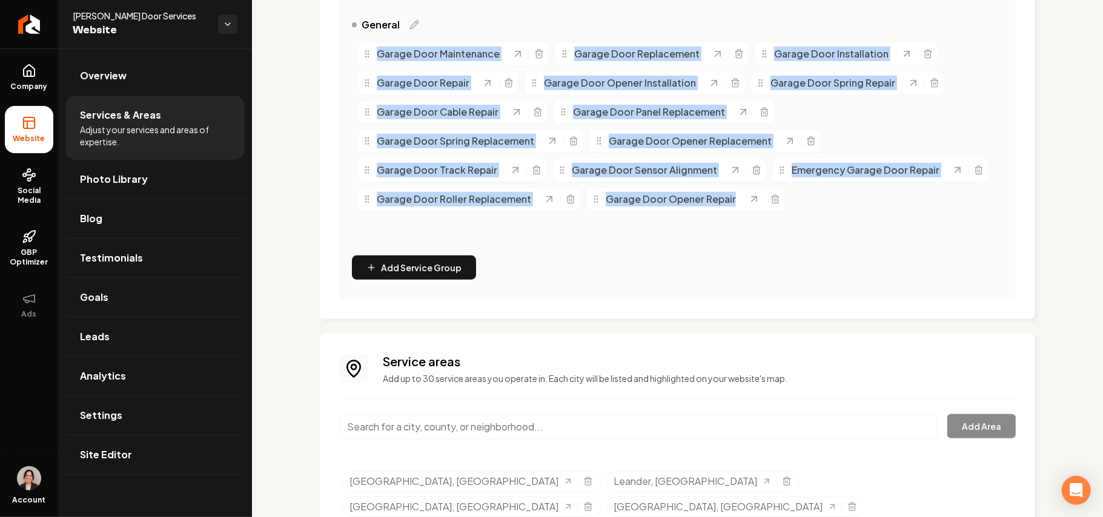
drag, startPoint x: 340, startPoint y: 39, endPoint x: 803, endPoint y: 211, distance: 493.1
click at [803, 211] on div "Organize Your Services 1 / 4 groups created Drag and drop services between grou…" at bounding box center [677, 119] width 677 height 361
copy div "Garage Door Maintenance Garage Door Replacement Garage Door Installation Garage…"
click at [98, 452] on span "Site Editor" at bounding box center [106, 455] width 52 height 15
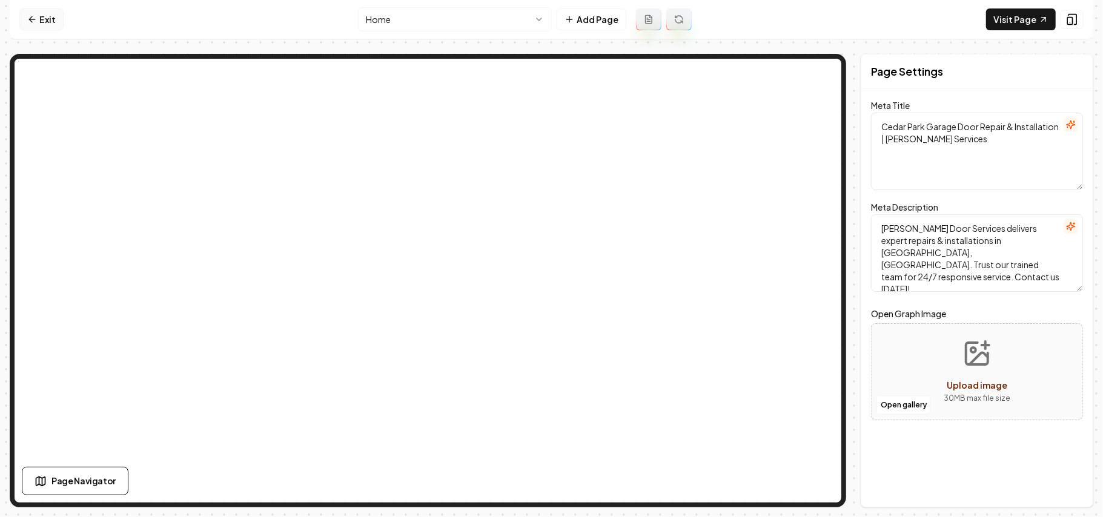
click at [39, 16] on link "Exit" at bounding box center [41, 19] width 44 height 22
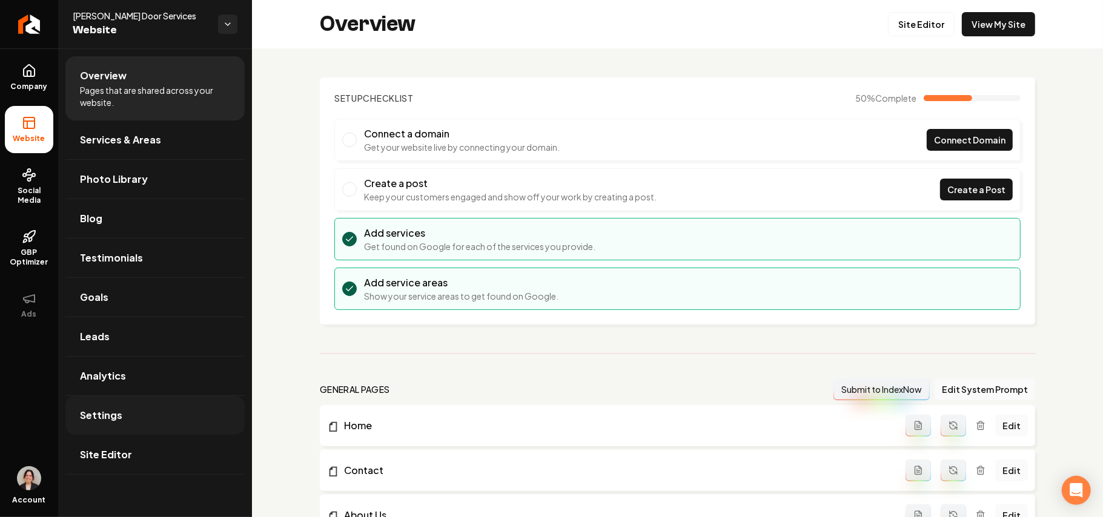
click at [137, 412] on link "Settings" at bounding box center [154, 415] width 179 height 39
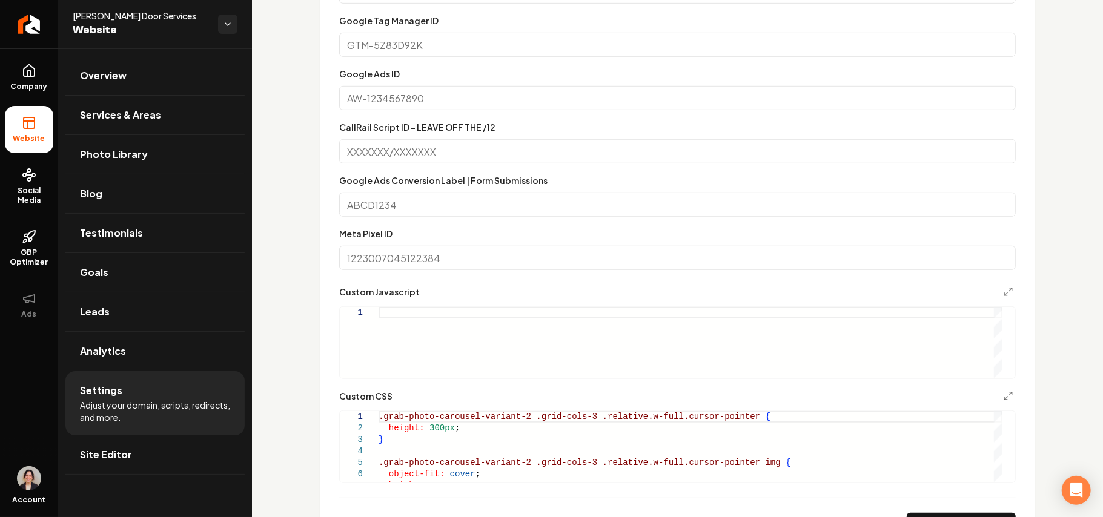
scroll to position [646, 0]
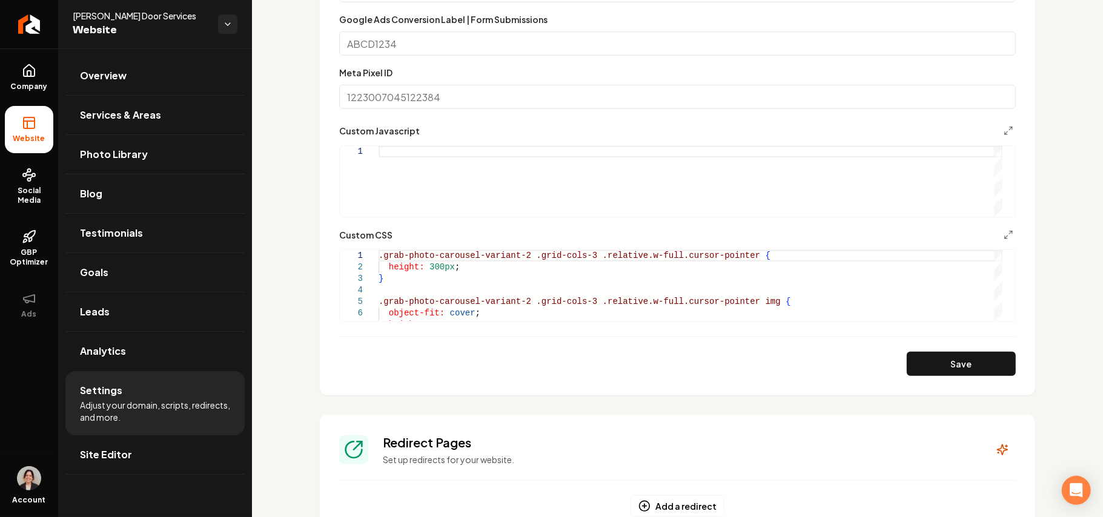
click at [435, 176] on div "Main content area" at bounding box center [691, 181] width 624 height 71
click at [155, 463] on link "Site Editor" at bounding box center [154, 454] width 179 height 39
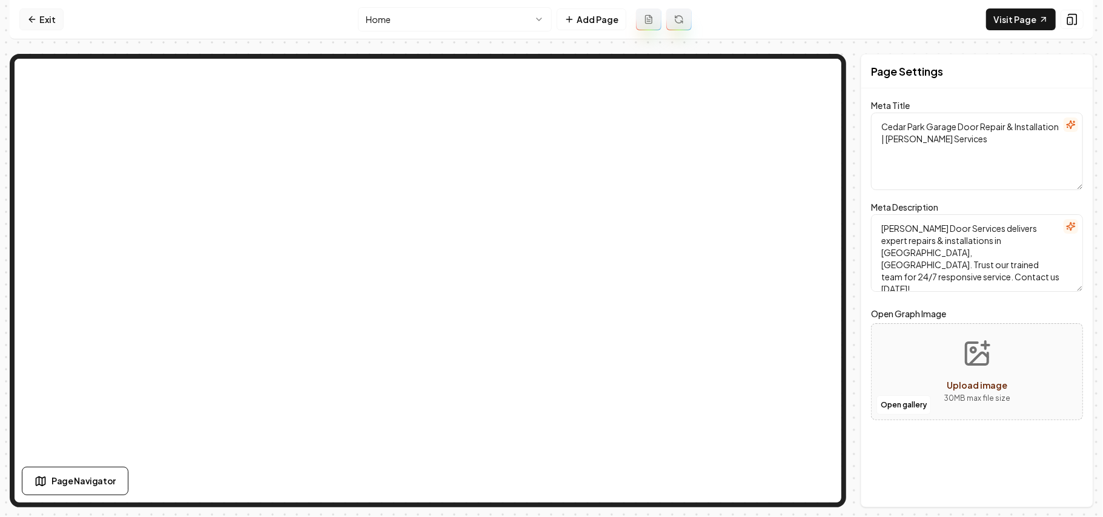
click at [45, 18] on link "Exit" at bounding box center [41, 19] width 44 height 22
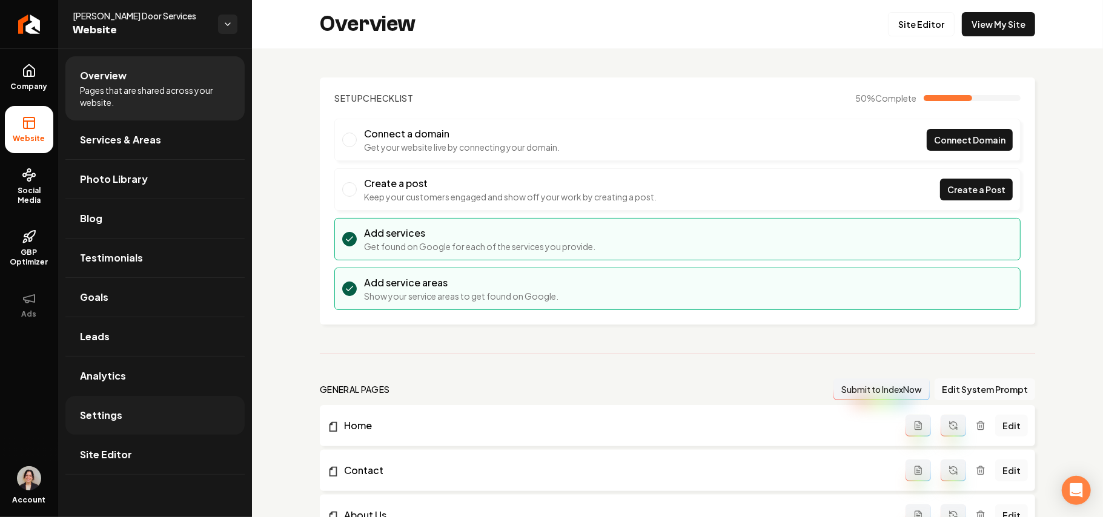
click at [163, 420] on link "Settings" at bounding box center [154, 415] width 179 height 39
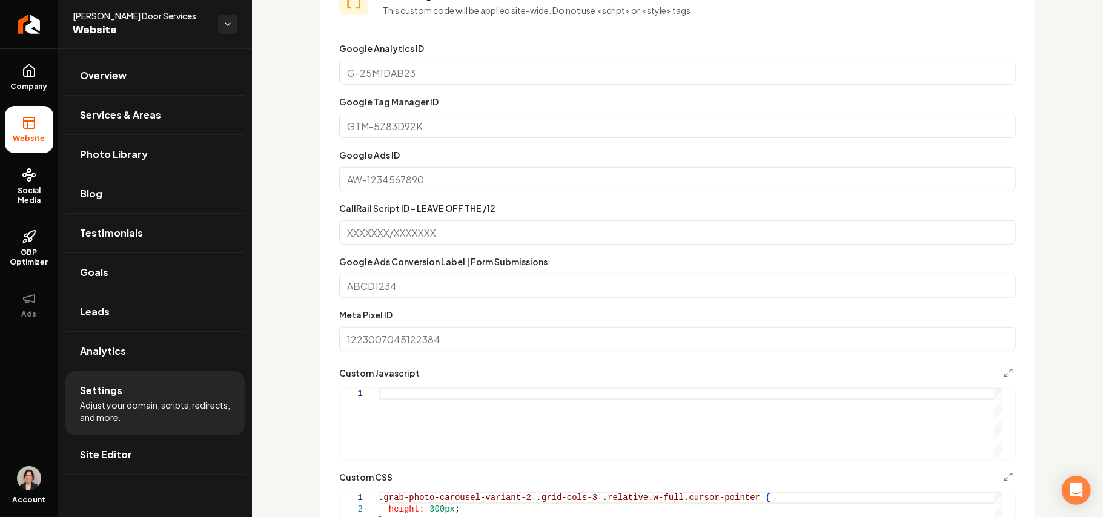
scroll to position [565, 0]
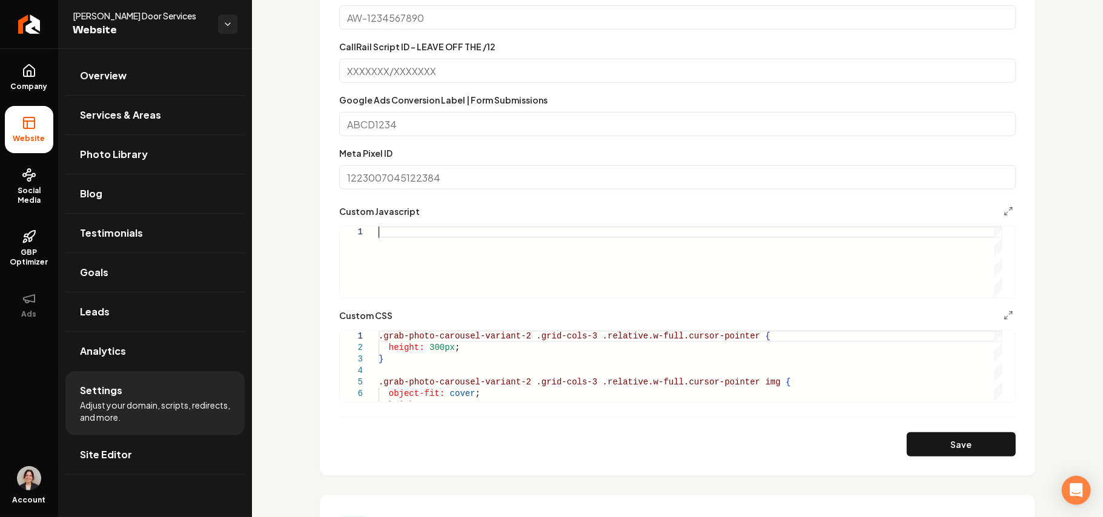
click at [424, 245] on div "Main content area" at bounding box center [691, 262] width 624 height 71
type textarea "*****"
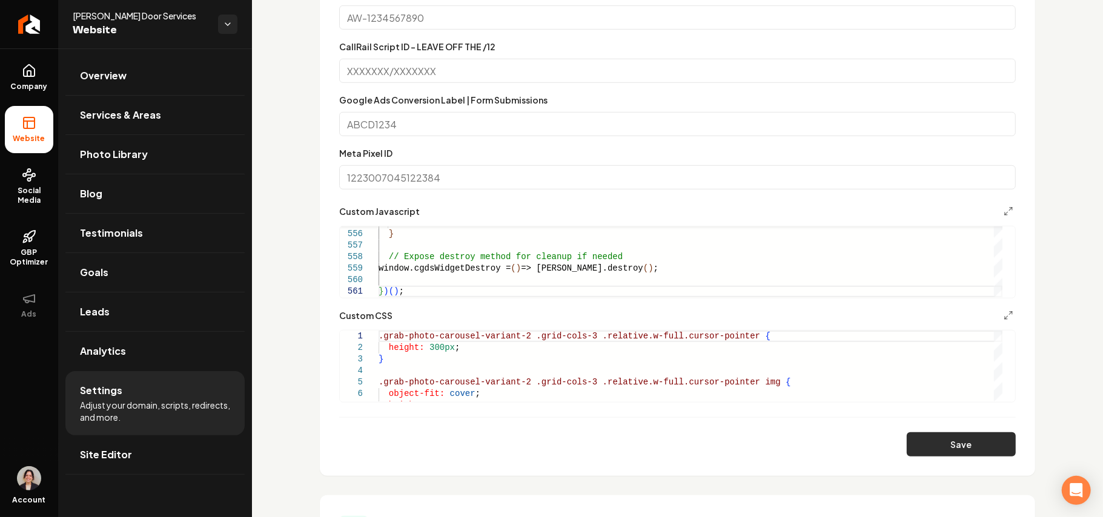
click at [942, 434] on button "Save" at bounding box center [961, 444] width 109 height 24
click at [30, 73] on icon at bounding box center [29, 71] width 15 height 15
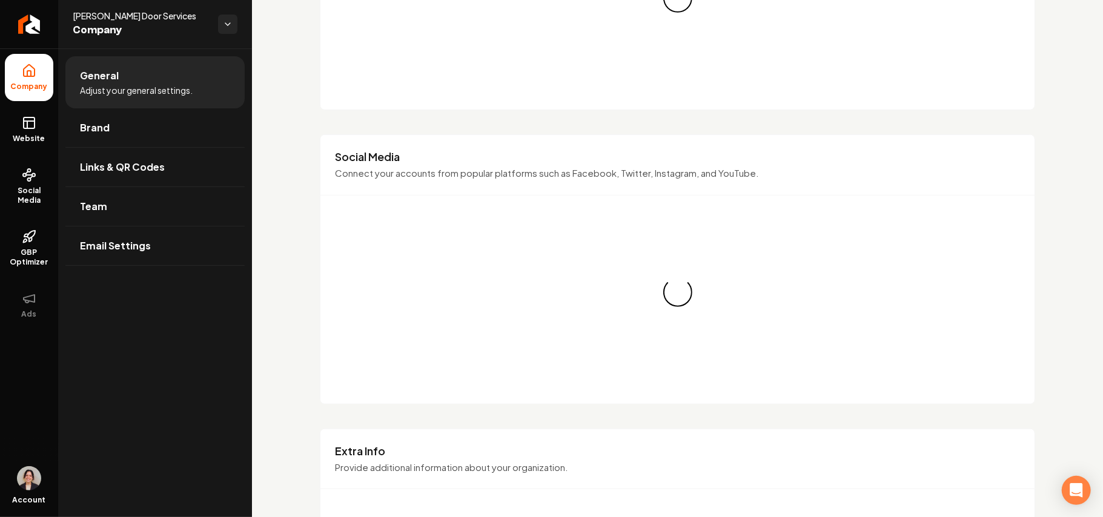
click at [97, 104] on li "General Adjust your general settings." at bounding box center [154, 82] width 179 height 52
click at [99, 121] on span "Brand" at bounding box center [95, 128] width 30 height 15
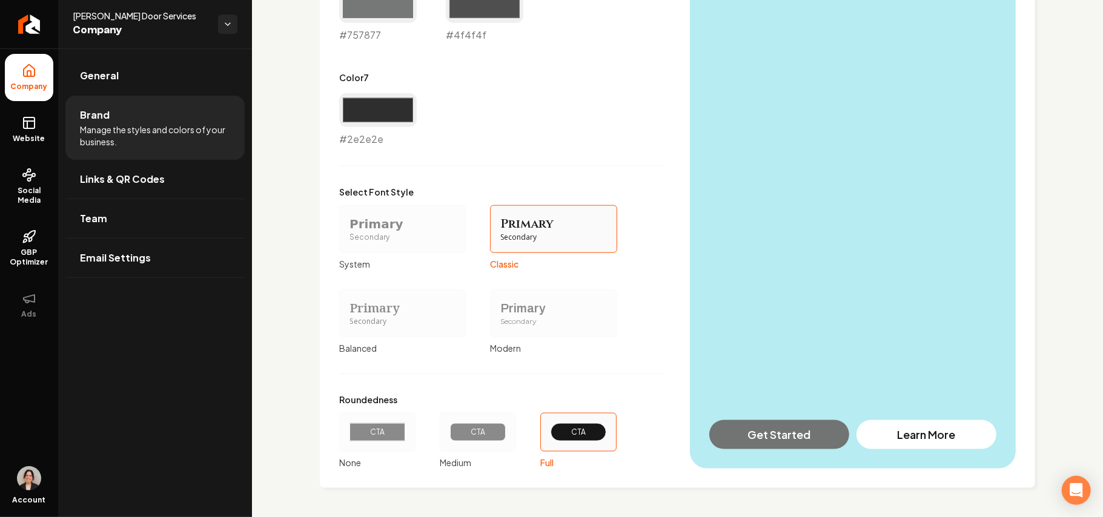
click at [420, 313] on div "Primary" at bounding box center [402, 308] width 106 height 17
click at [348, 313] on button "Primary Secondary Balanced" at bounding box center [344, 313] width 10 height 10
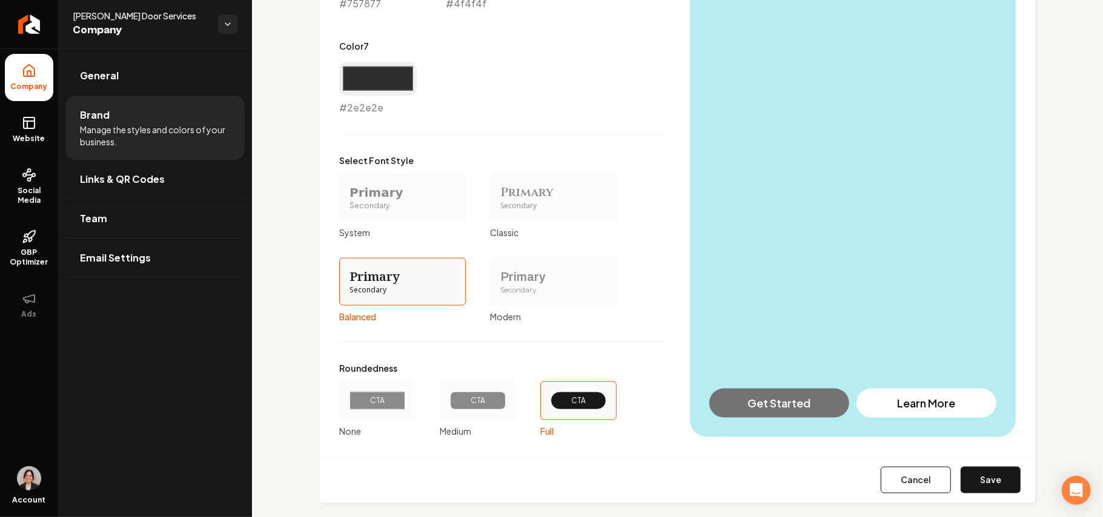
scroll to position [1035, 0]
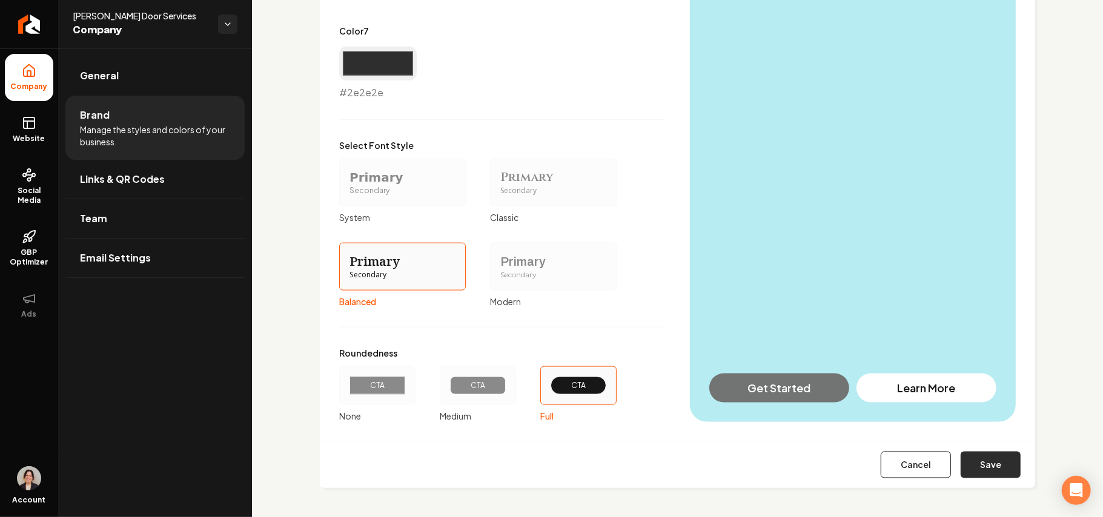
click at [990, 463] on button "Save" at bounding box center [991, 465] width 60 height 27
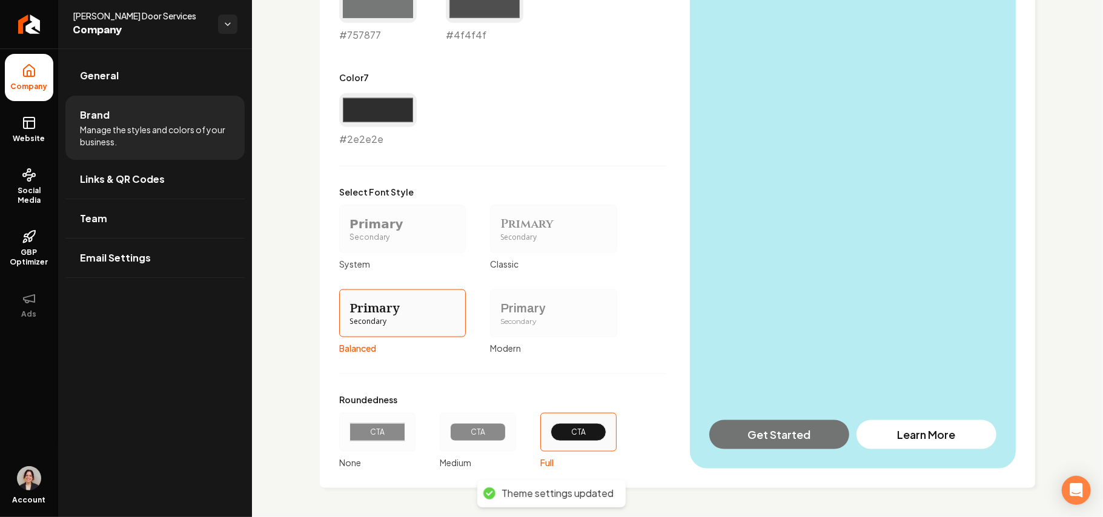
scroll to position [988, 0]
click at [46, 133] on link "Website" at bounding box center [29, 129] width 48 height 47
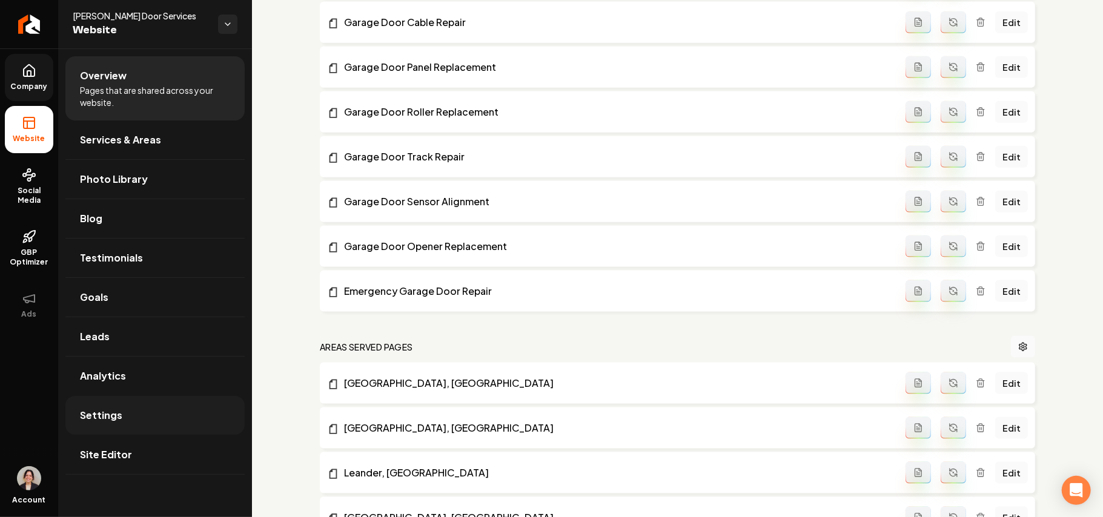
click at [100, 420] on span "Settings" at bounding box center [101, 415] width 42 height 15
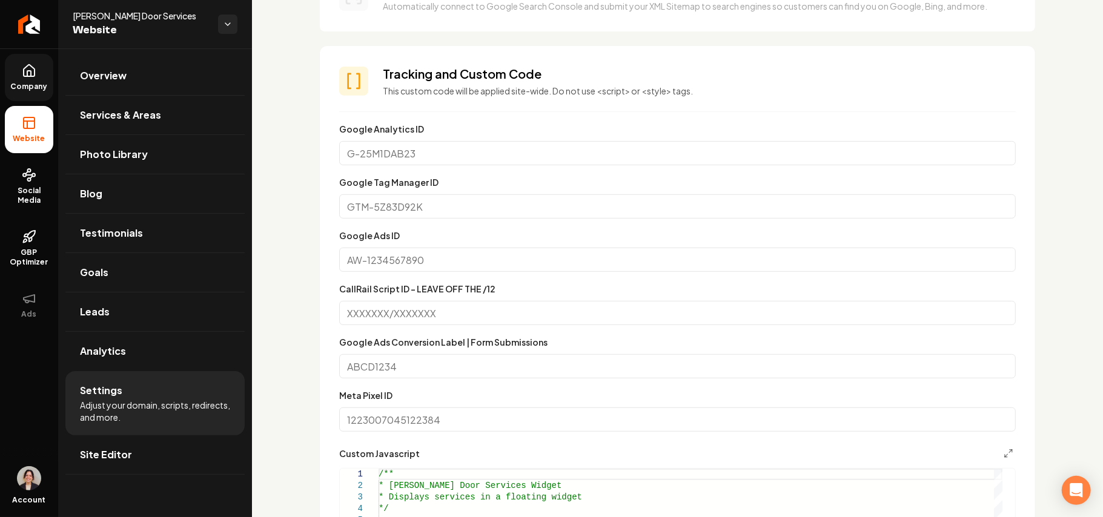
scroll to position [565, 0]
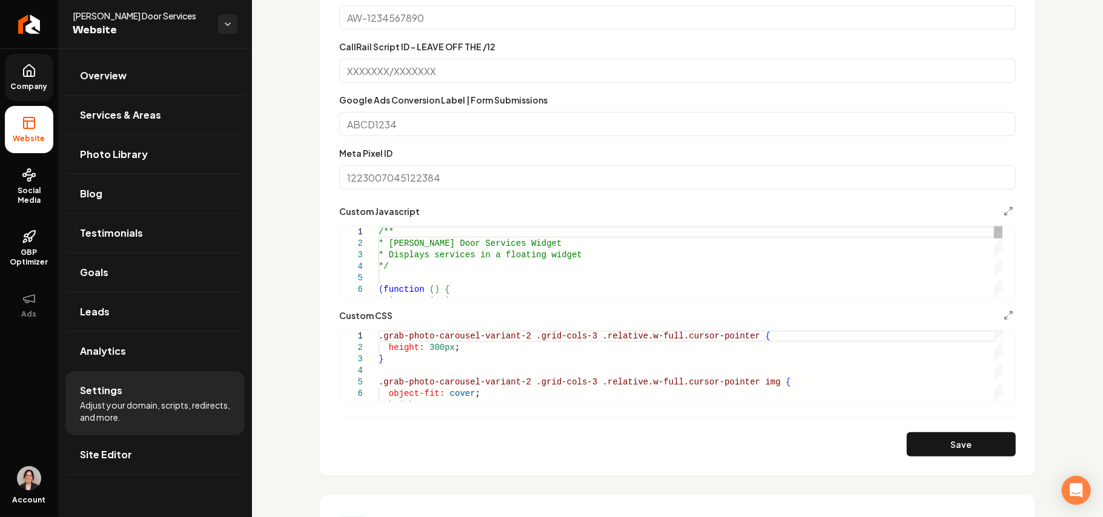
click at [34, 68] on icon at bounding box center [29, 71] width 15 height 15
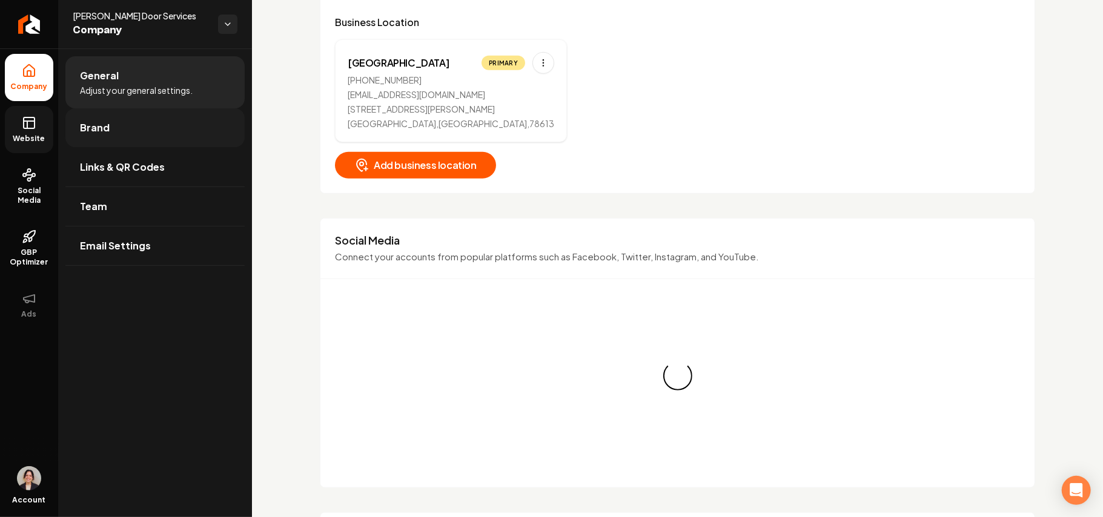
click at [91, 122] on span "Brand" at bounding box center [95, 128] width 30 height 15
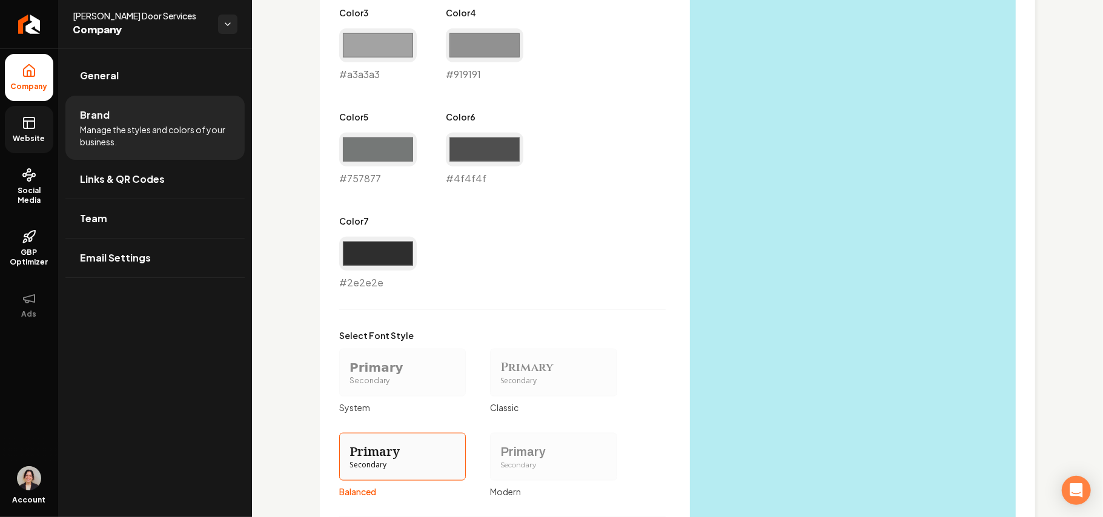
scroll to position [988, 0]
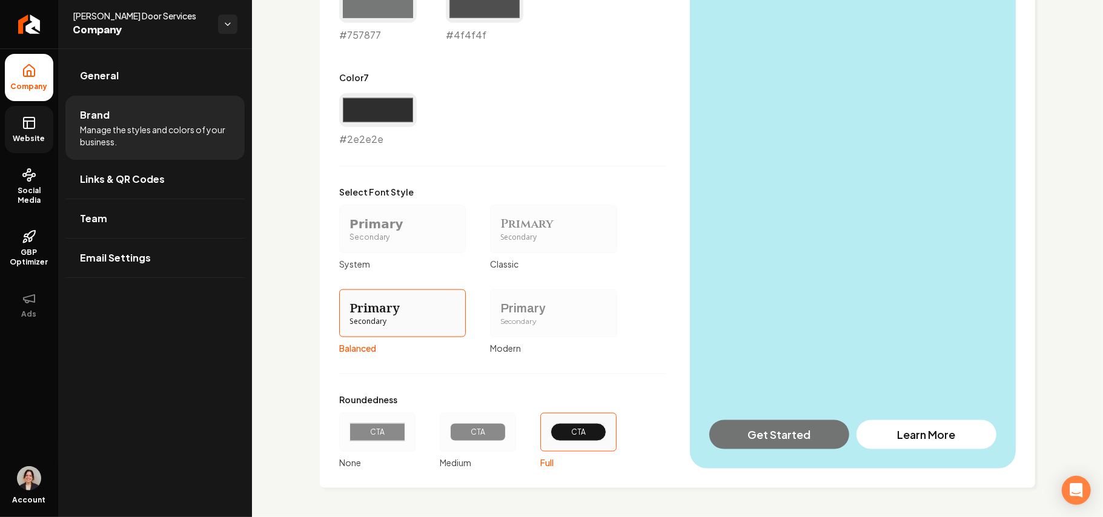
click at [408, 233] on div "Secondary" at bounding box center [402, 238] width 106 height 10
click at [348, 233] on button "Primary Secondary System" at bounding box center [344, 229] width 10 height 10
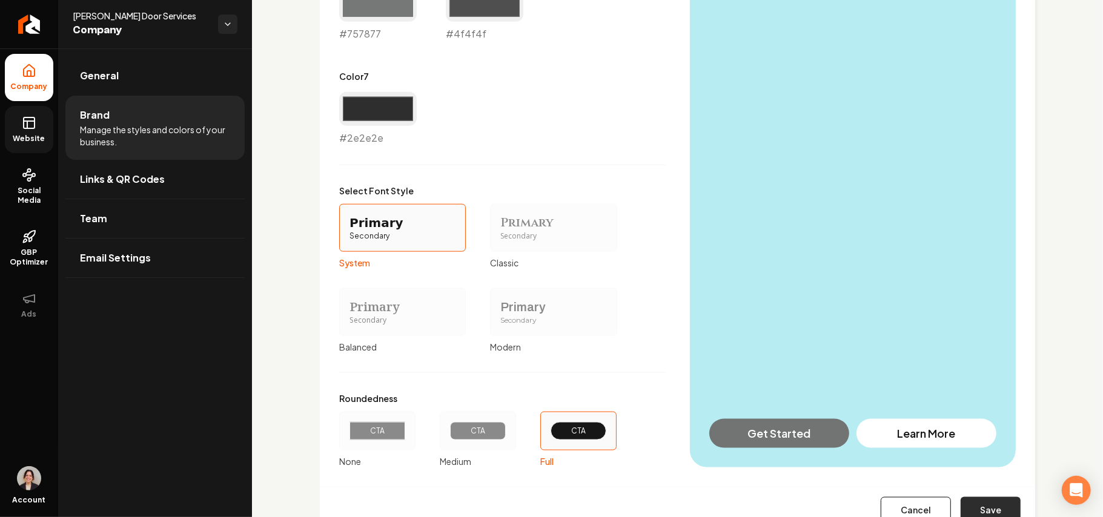
click at [990, 503] on button "Save" at bounding box center [991, 510] width 60 height 27
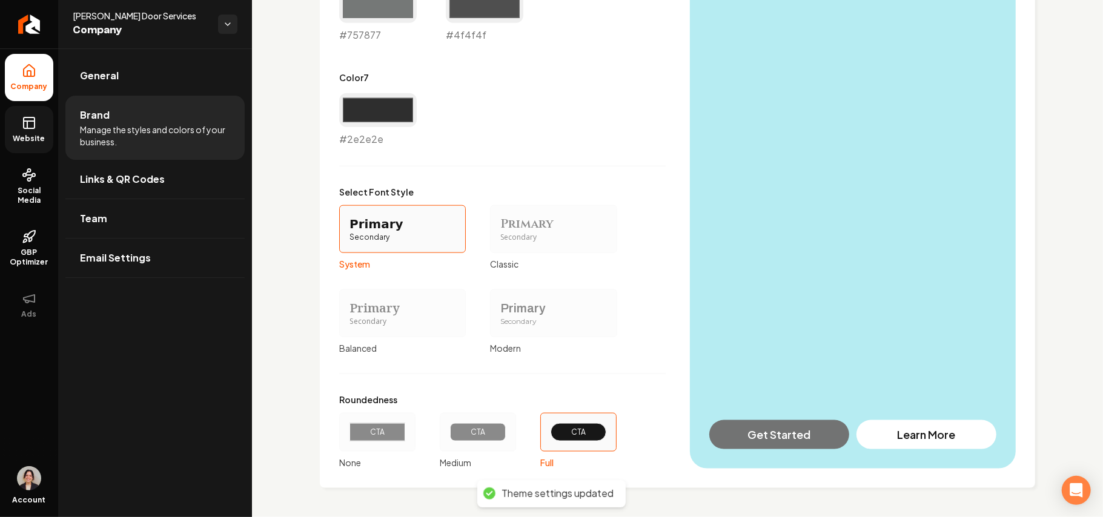
click at [32, 122] on icon at bounding box center [29, 123] width 15 height 15
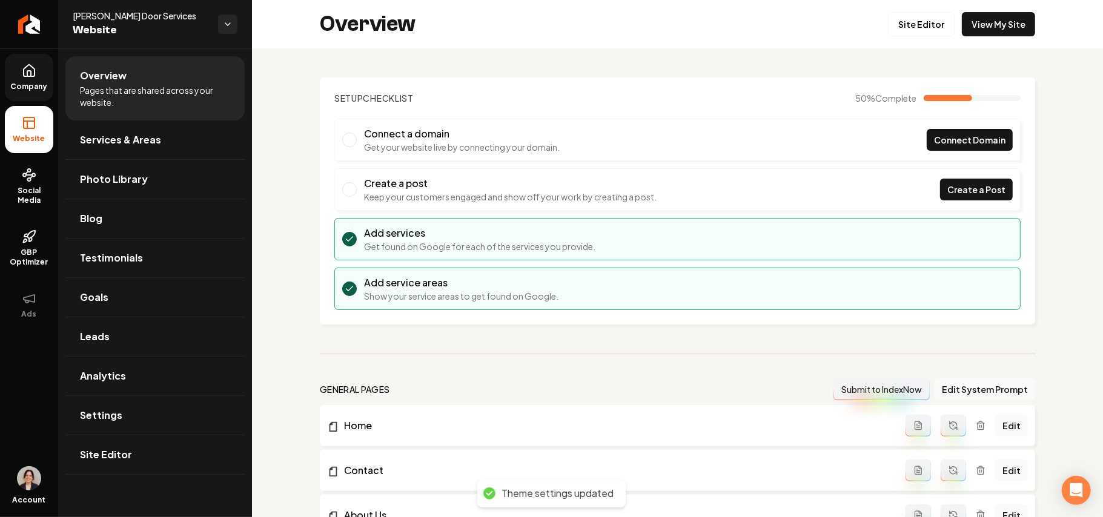
click at [896, 27] on link "Site Editor" at bounding box center [921, 24] width 67 height 24
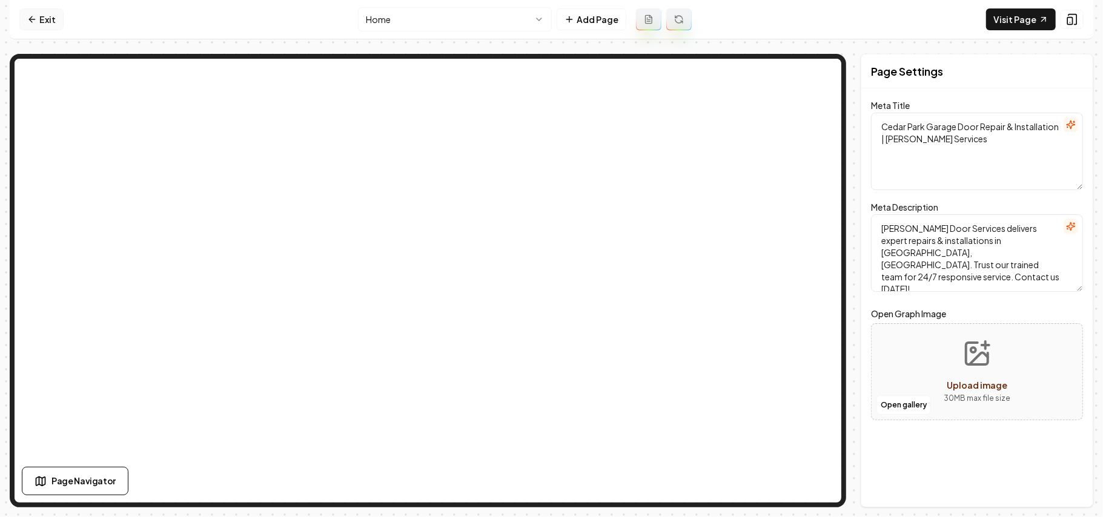
click at [46, 17] on link "Exit" at bounding box center [41, 19] width 44 height 22
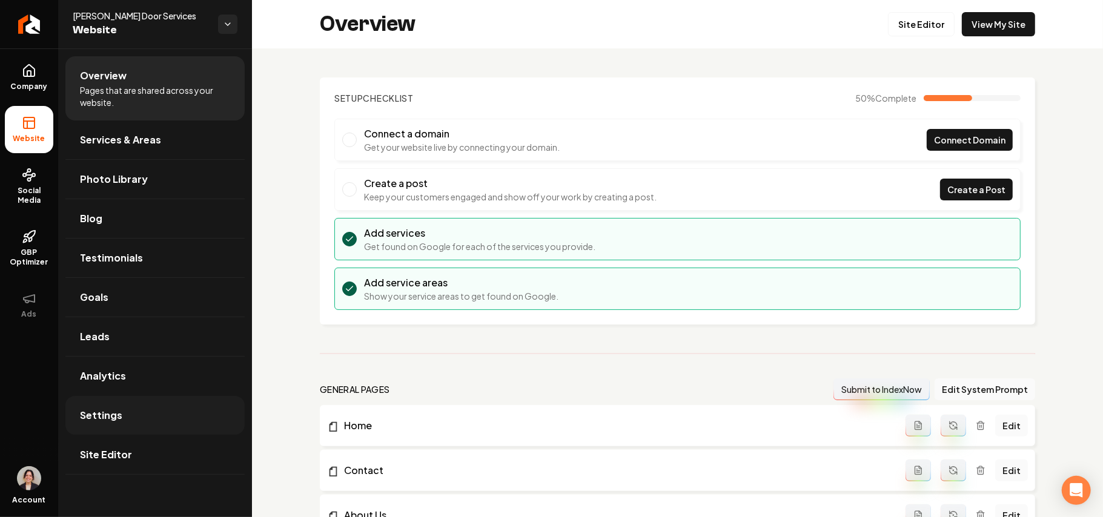
click at [113, 409] on span "Settings" at bounding box center [101, 415] width 42 height 15
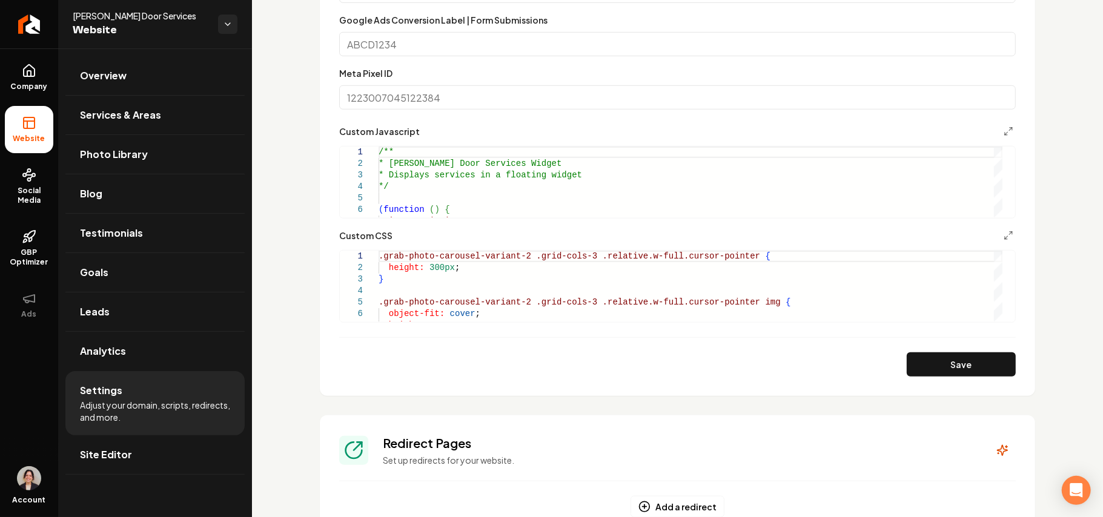
scroll to position [646, 0]
type textarea "**********"
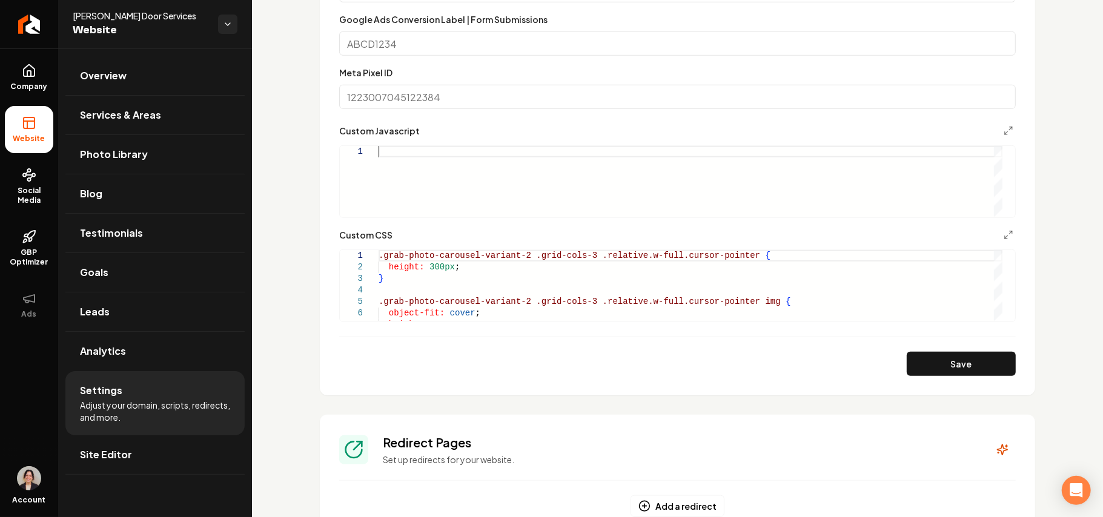
type textarea "*****"
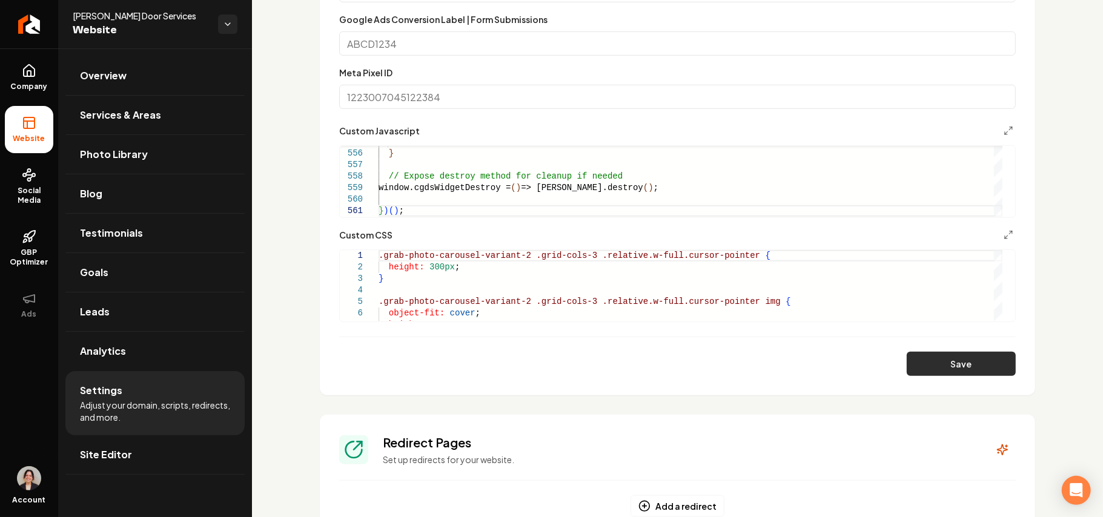
click at [978, 361] on button "Save" at bounding box center [961, 364] width 109 height 24
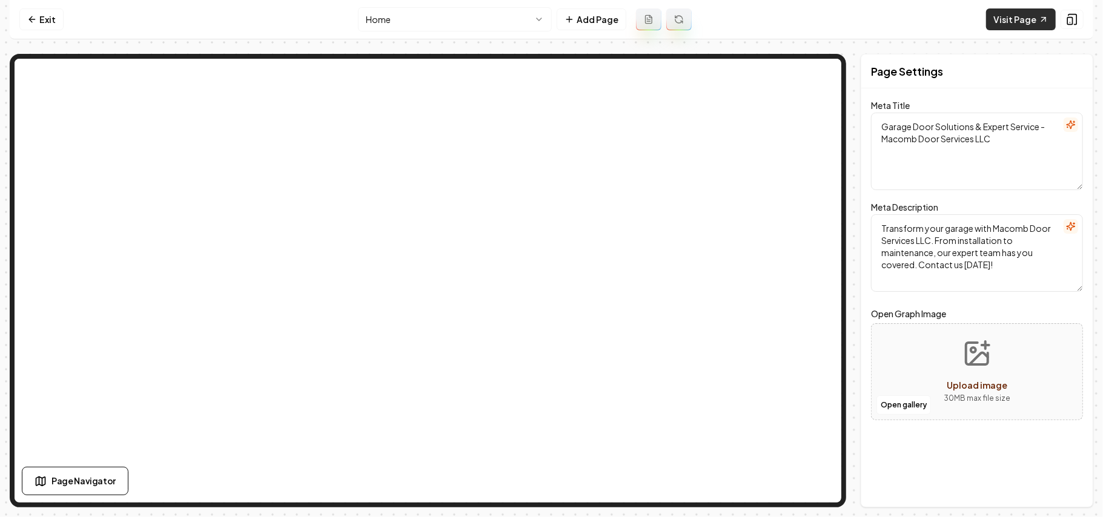
click at [1025, 27] on link "Visit Page" at bounding box center [1021, 19] width 70 height 22
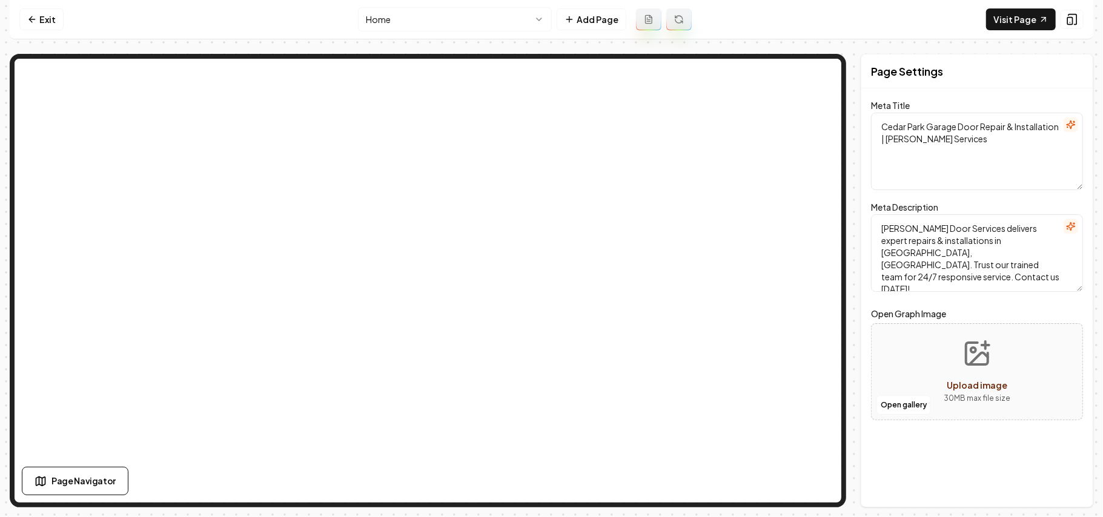
click at [1035, 31] on nav "Exit Home Add Page Visit Page" at bounding box center [552, 19] width 1084 height 39
click at [1035, 19] on link "Visit Page" at bounding box center [1021, 19] width 70 height 22
click at [1025, 35] on nav "Exit Home Add Page Visit Page" at bounding box center [552, 19] width 1084 height 39
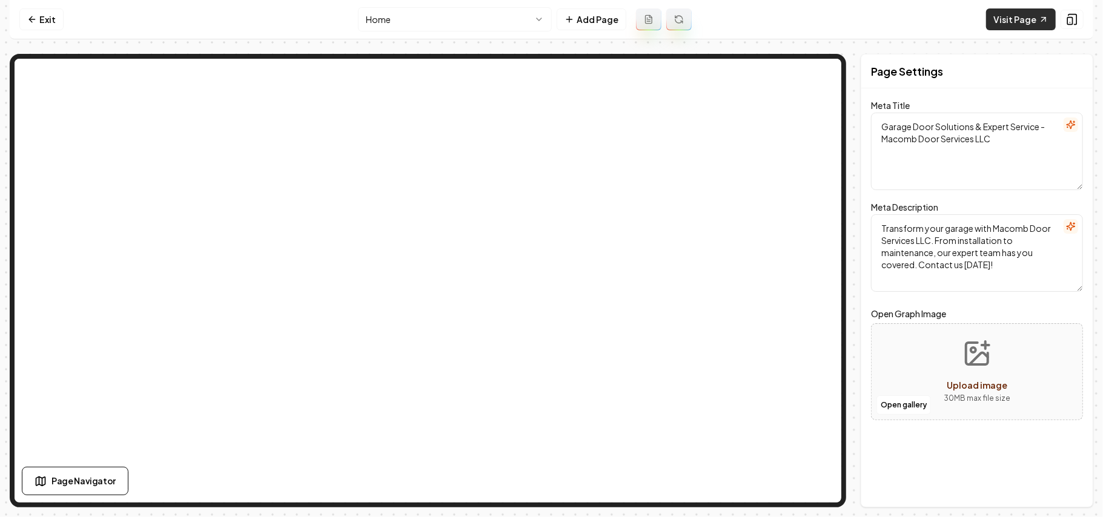
click at [1028, 19] on link "Visit Page" at bounding box center [1021, 19] width 70 height 22
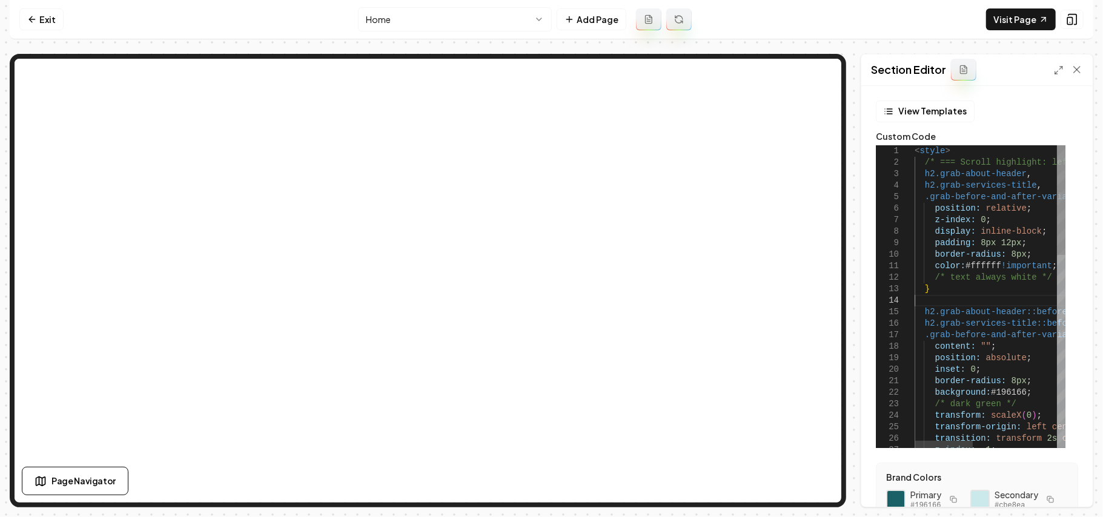
type textarea "**********"
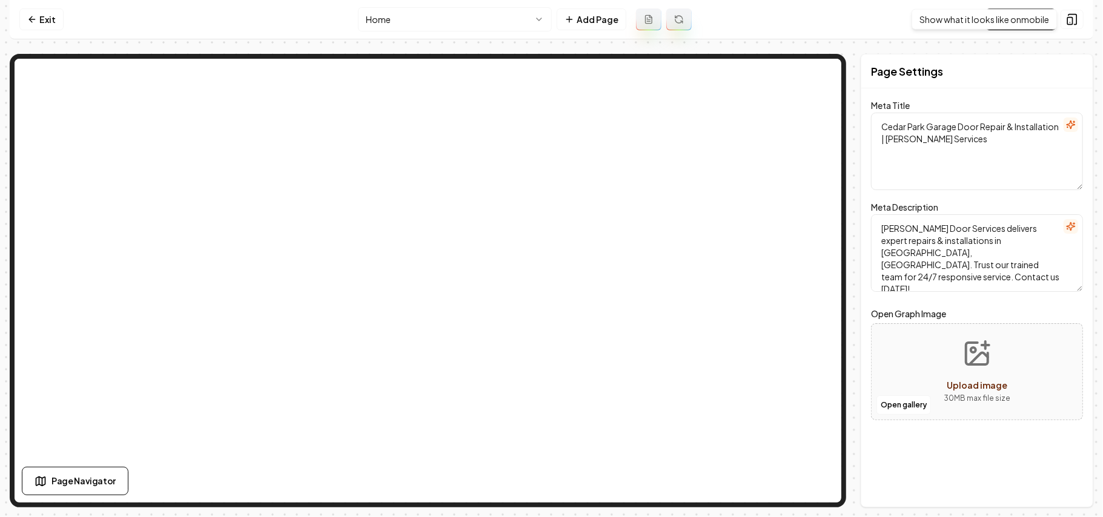
click at [1039, 21] on div "Show what it looks like on mobile Show what it looks like on mobile" at bounding box center [984, 19] width 145 height 21
click at [1020, 22] on link "Visit Page" at bounding box center [1021, 19] width 70 height 22
drag, startPoint x: 30, startPoint y: 21, endPoint x: 42, endPoint y: 18, distance: 12.4
click at [28, 22] on icon at bounding box center [32, 20] width 10 height 10
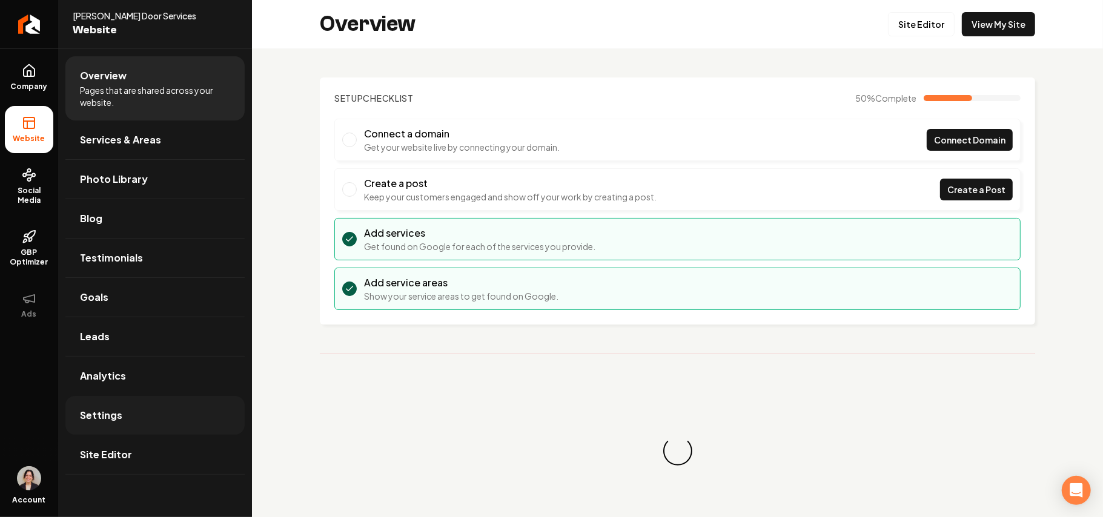
click at [144, 430] on link "Settings" at bounding box center [154, 415] width 179 height 39
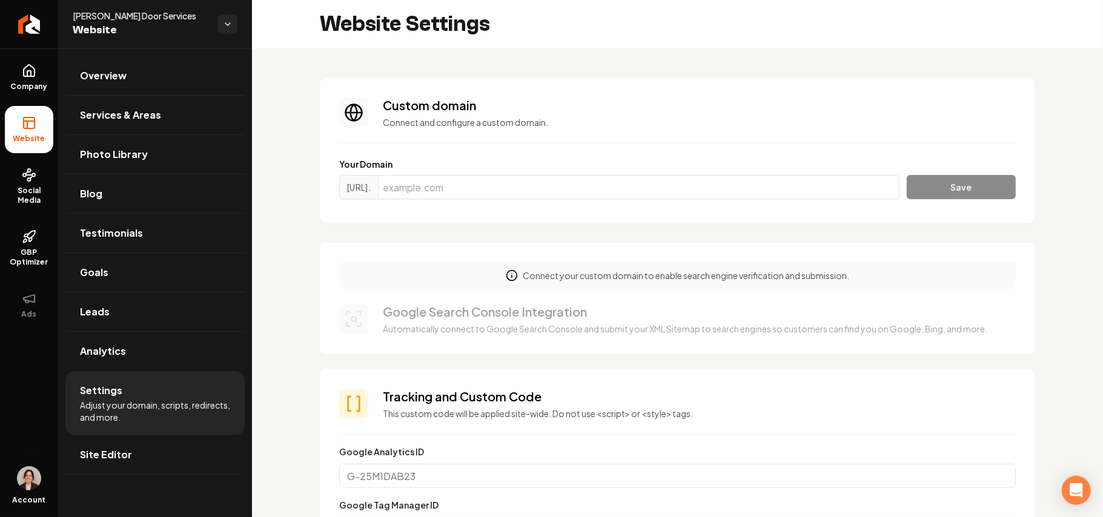
scroll to position [485, 0]
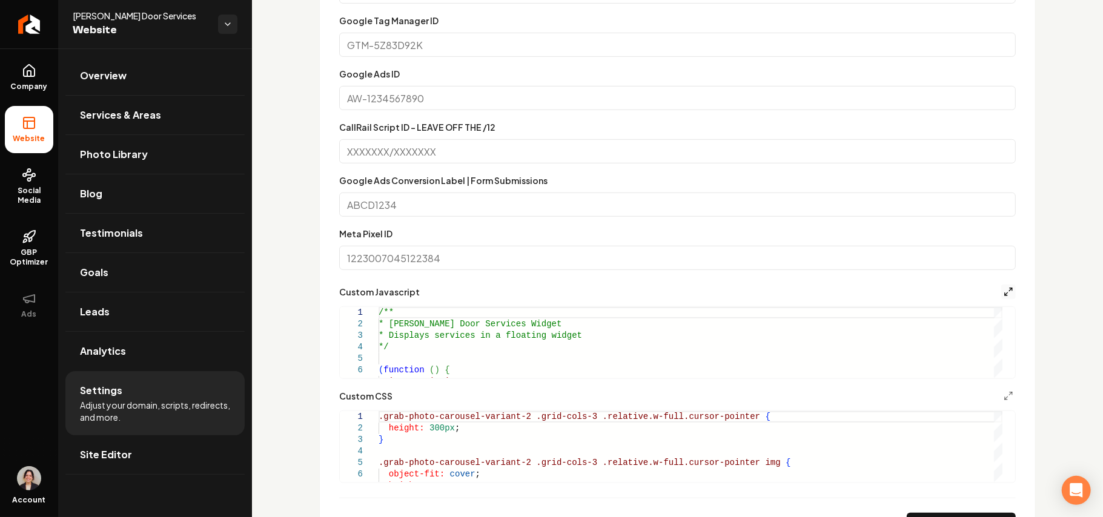
click at [1005, 294] on line "Main content area" at bounding box center [1006, 294] width 3 height 3
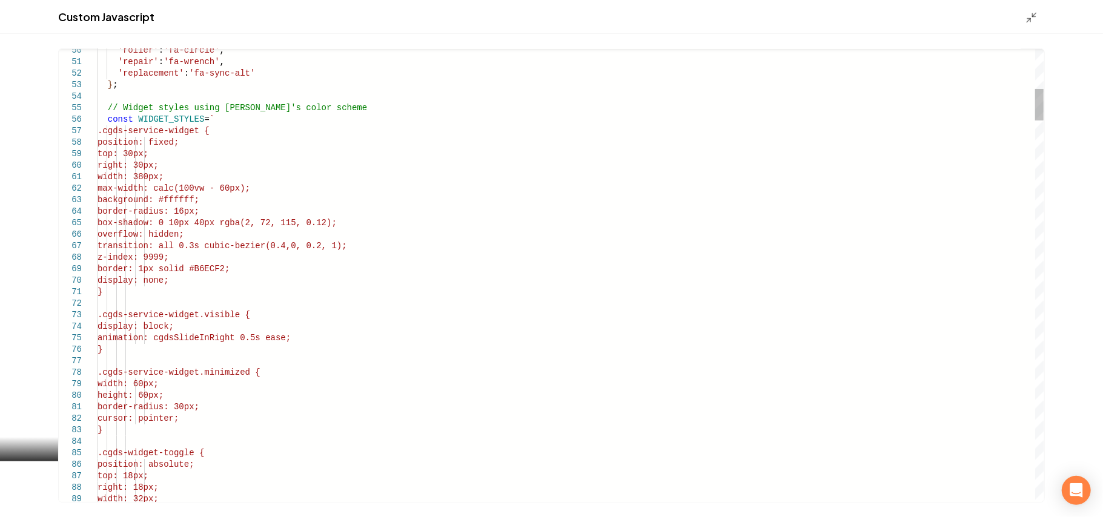
scroll to position [0, 0]
drag, startPoint x: 178, startPoint y: 154, endPoint x: 187, endPoint y: 156, distance: 8.7
type textarea "**********"
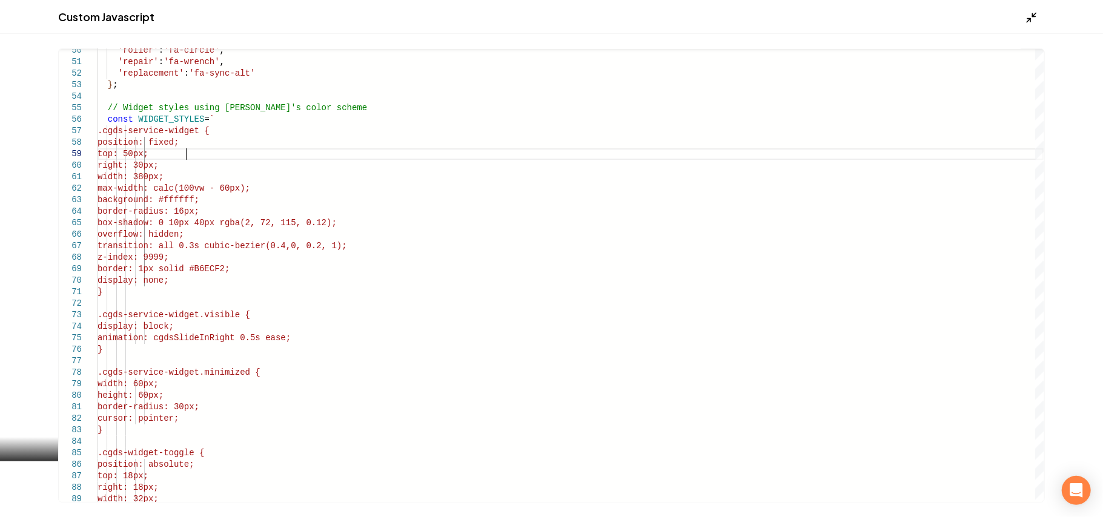
click at [1027, 15] on icon "Main content area" at bounding box center [1031, 18] width 12 height 12
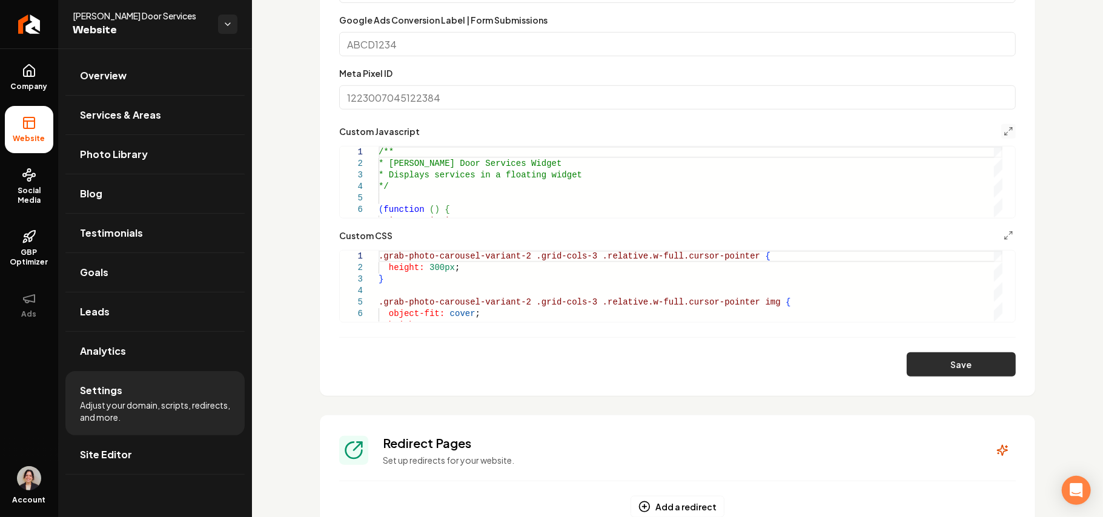
scroll to position [646, 0]
click at [996, 360] on button "Save" at bounding box center [961, 364] width 109 height 24
click at [1005, 236] on line "Main content area" at bounding box center [1006, 237] width 3 height 3
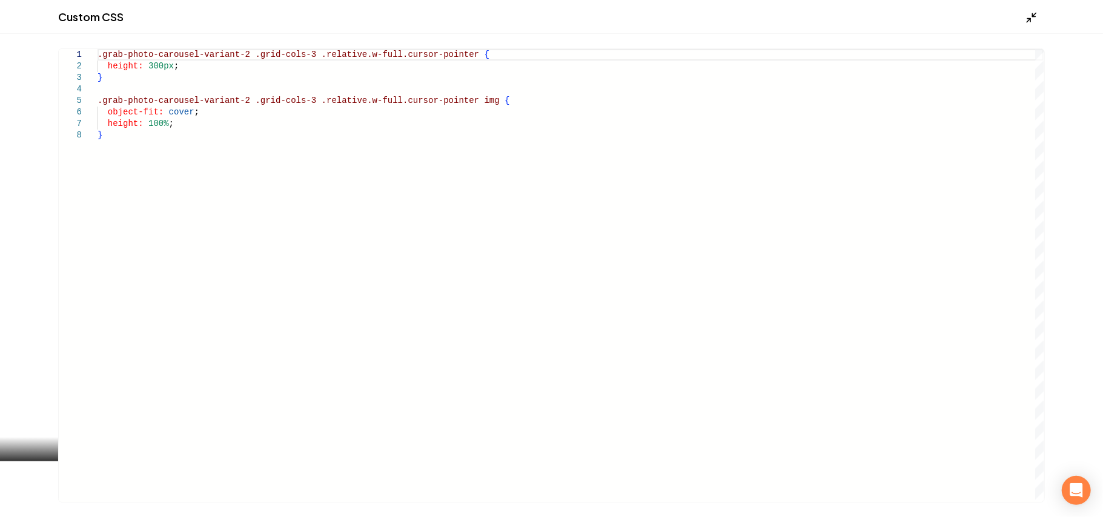
click at [1030, 16] on icon "Main content area" at bounding box center [1031, 18] width 12 height 12
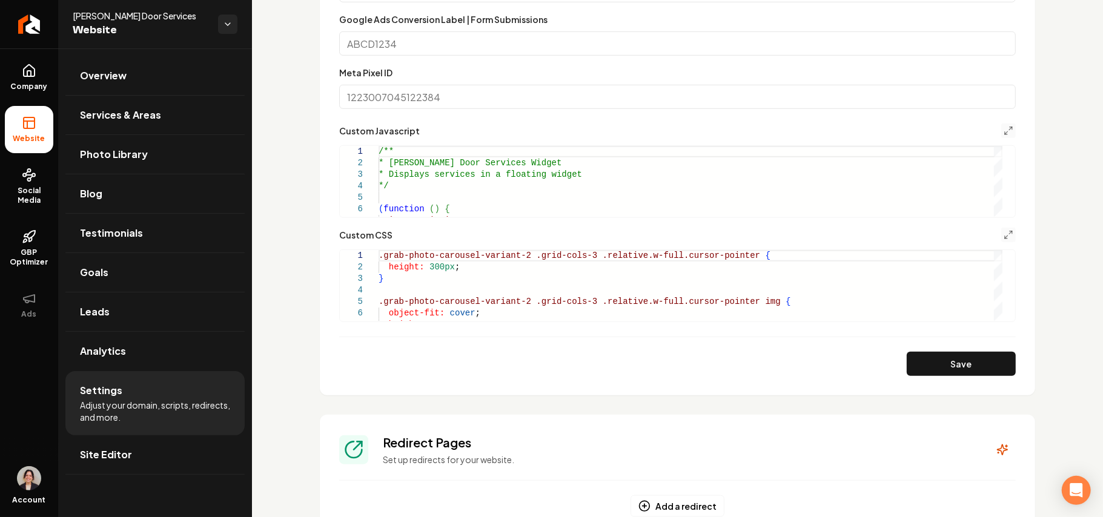
click at [1004, 125] on section "**********" at bounding box center [677, 59] width 715 height 672
click at [1001, 125] on button "Main content area" at bounding box center [1008, 131] width 15 height 15
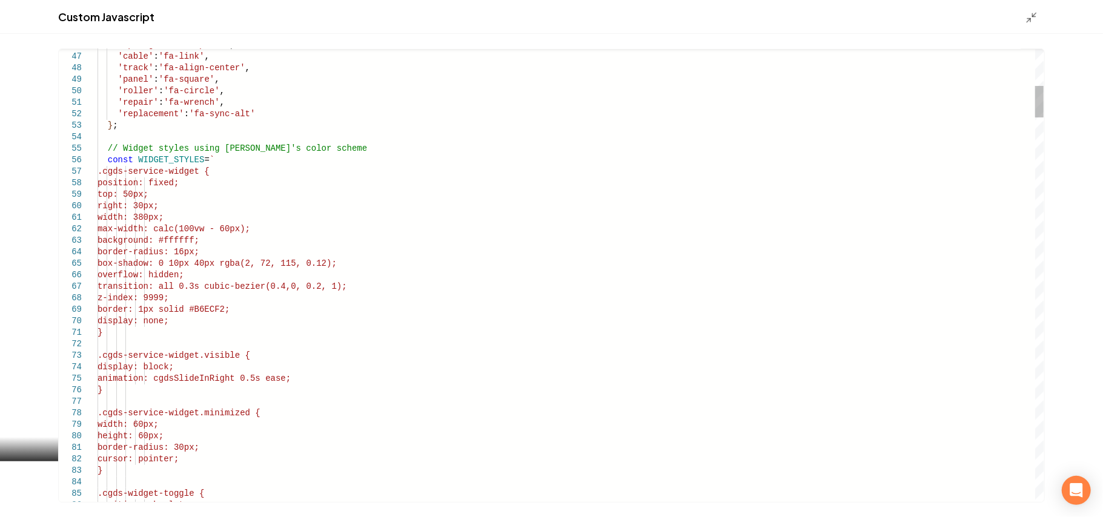
drag, startPoint x: 205, startPoint y: 195, endPoint x: 151, endPoint y: 192, distance: 53.4
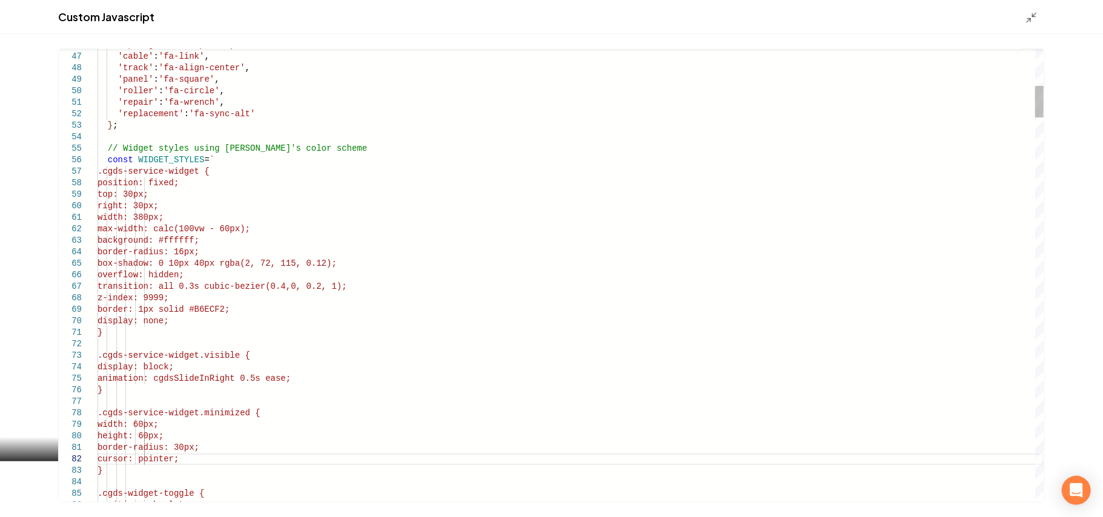
scroll to position [33, 55]
type textarea "**********"
click at [1030, 19] on line "Main content area" at bounding box center [1029, 20] width 4 height 4
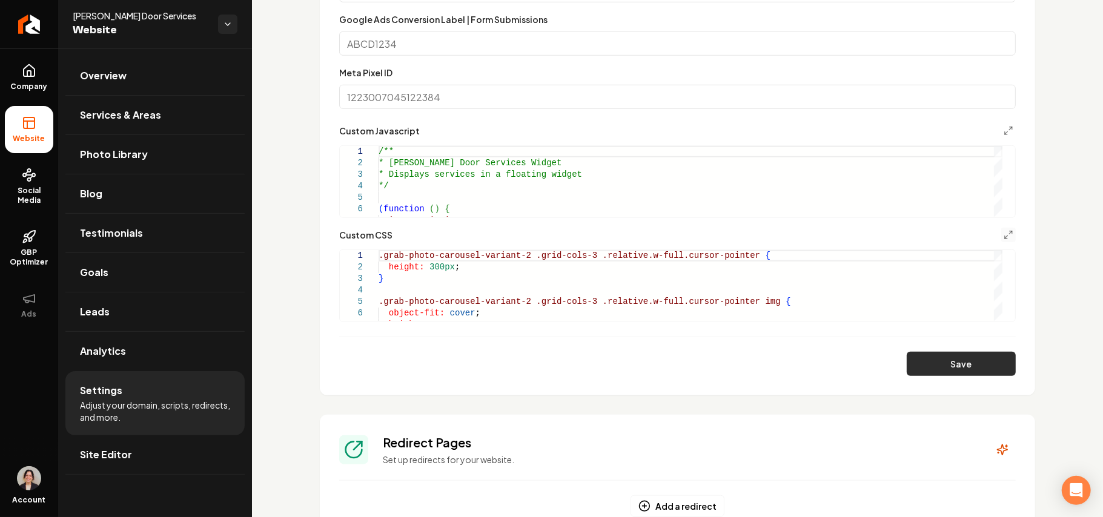
click at [975, 366] on button "Save" at bounding box center [961, 364] width 109 height 24
click at [1009, 129] on line "Main content area" at bounding box center [1010, 128] width 3 height 3
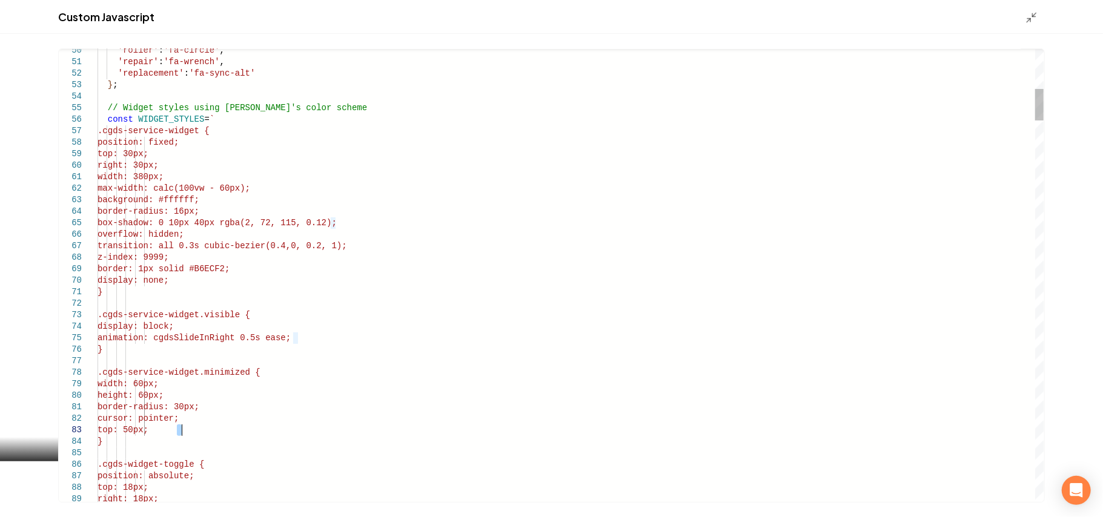
scroll to position [0, 0]
drag, startPoint x: 177, startPoint y: 429, endPoint x: 188, endPoint y: 428, distance: 10.4
type textarea "**********"
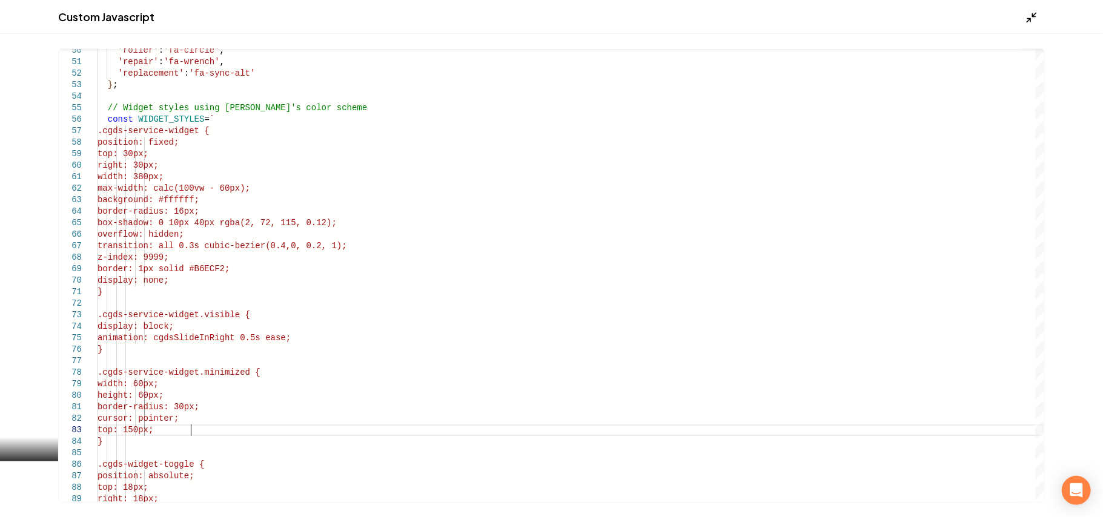
click at [1030, 12] on icon "Main content area" at bounding box center [1031, 18] width 12 height 12
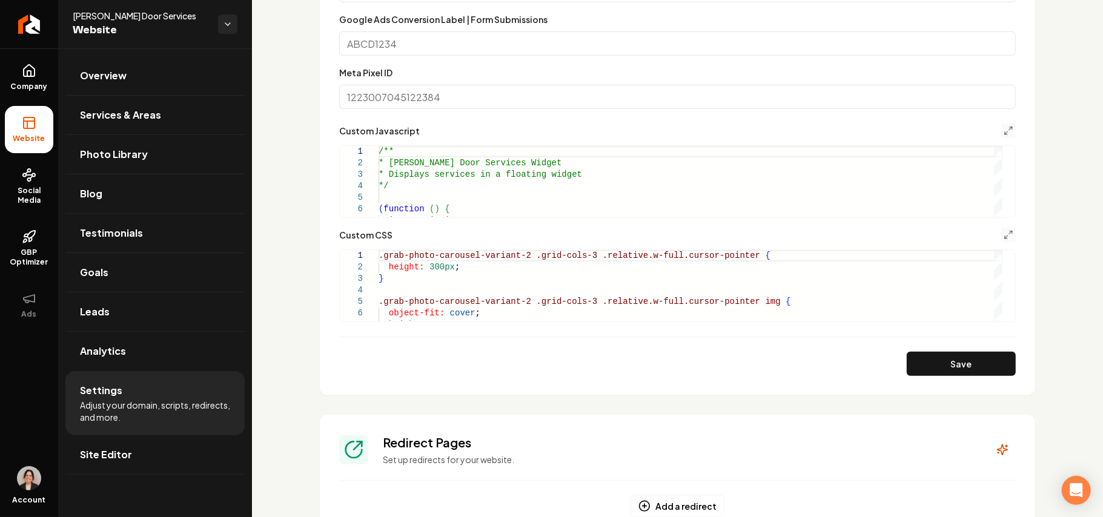
click at [936, 362] on button "Save" at bounding box center [961, 364] width 109 height 24
click at [1004, 130] on icon "Main content area" at bounding box center [1009, 131] width 10 height 10
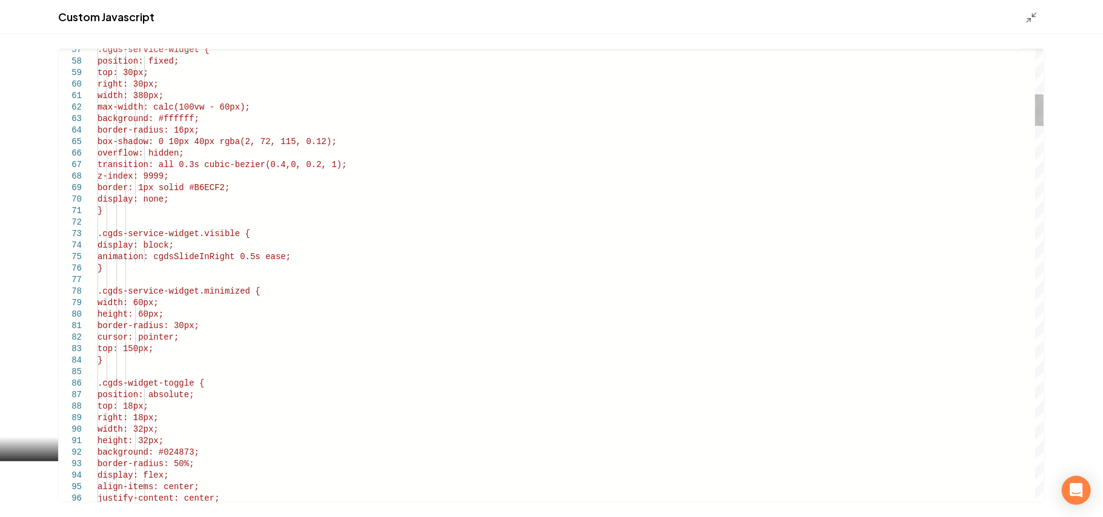
scroll to position [0, 0]
type textarea "**********"
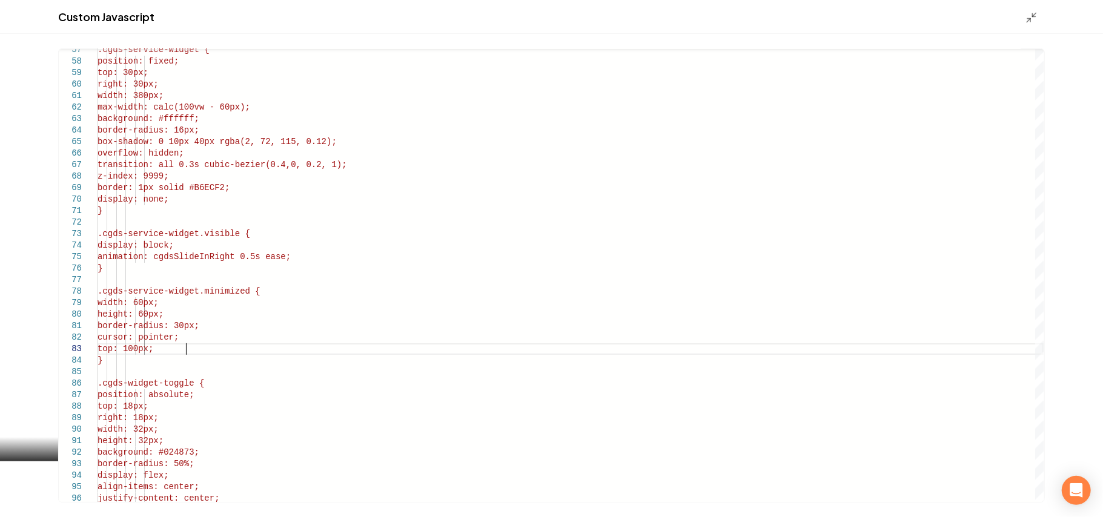
click at [1023, 27] on div "Custom Javascript" at bounding box center [551, 17] width 1103 height 34
click at [1025, 27] on div "Custom Javascript" at bounding box center [551, 17] width 1103 height 34
click at [1026, 20] on icon "Main content area" at bounding box center [1031, 18] width 12 height 12
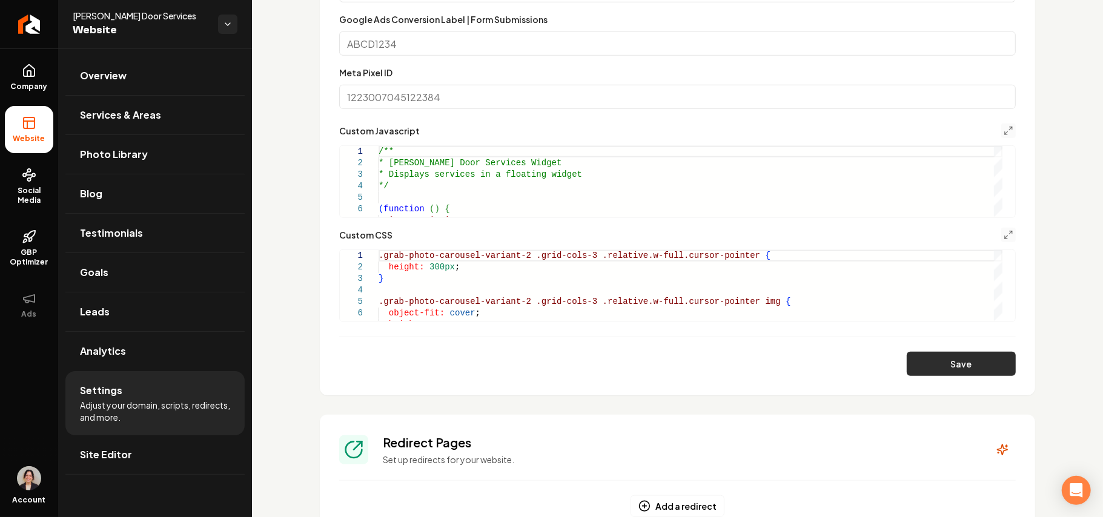
click at [962, 369] on button "Save" at bounding box center [961, 364] width 109 height 24
click at [160, 458] on link "Site Editor" at bounding box center [154, 454] width 179 height 39
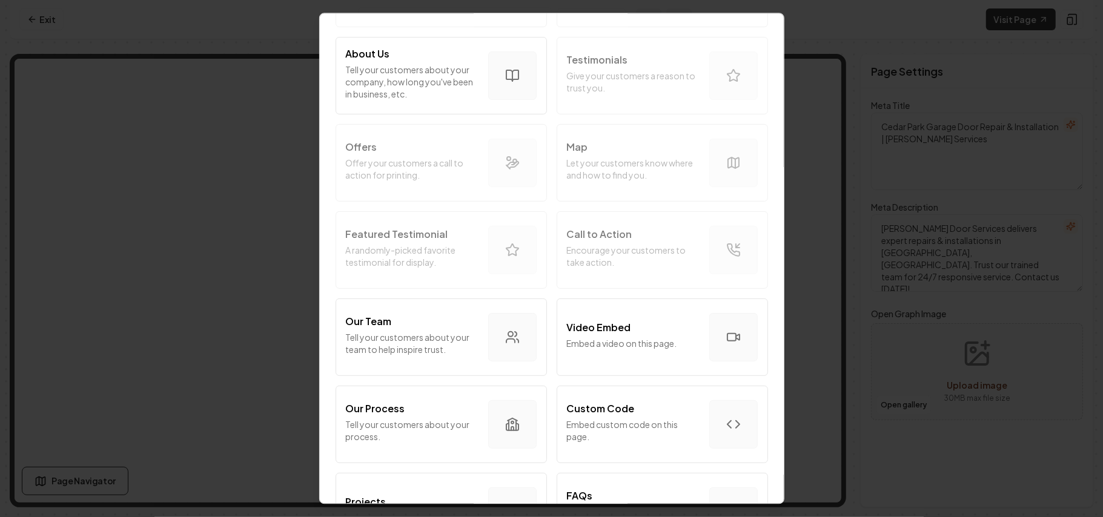
scroll to position [242, 0]
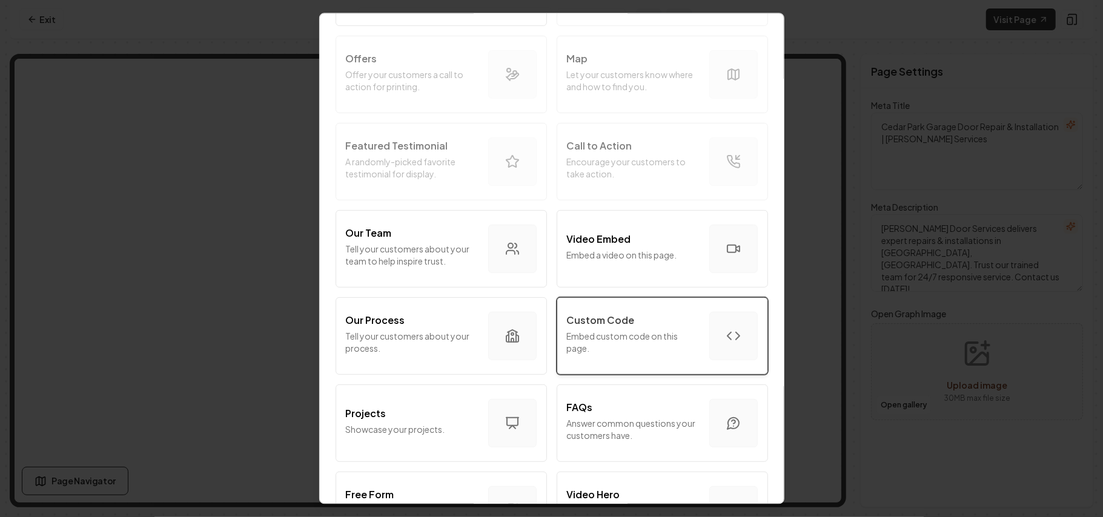
click at [595, 337] on p "Embed custom code on this page." at bounding box center [633, 342] width 133 height 24
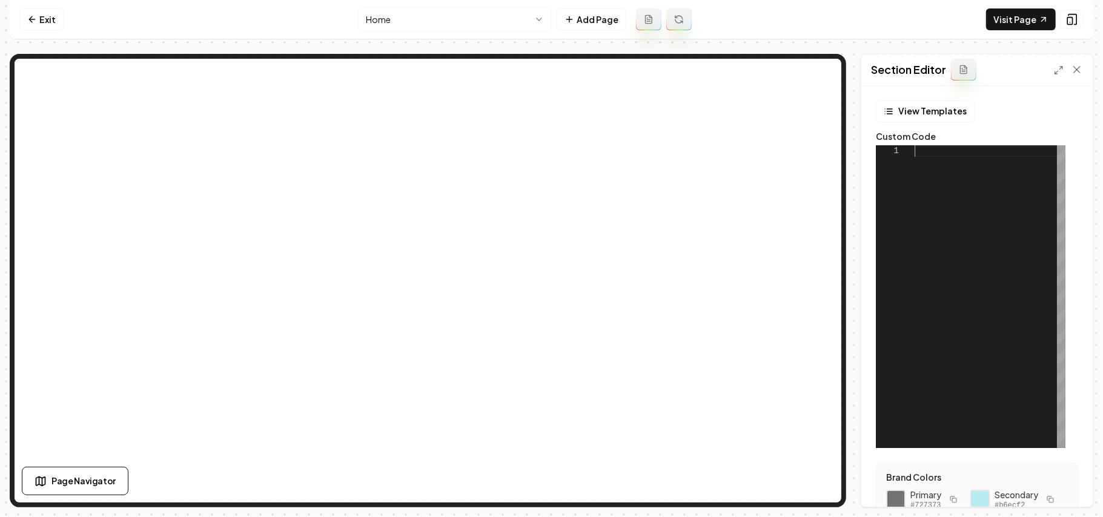
click at [943, 224] on div at bounding box center [990, 296] width 151 height 303
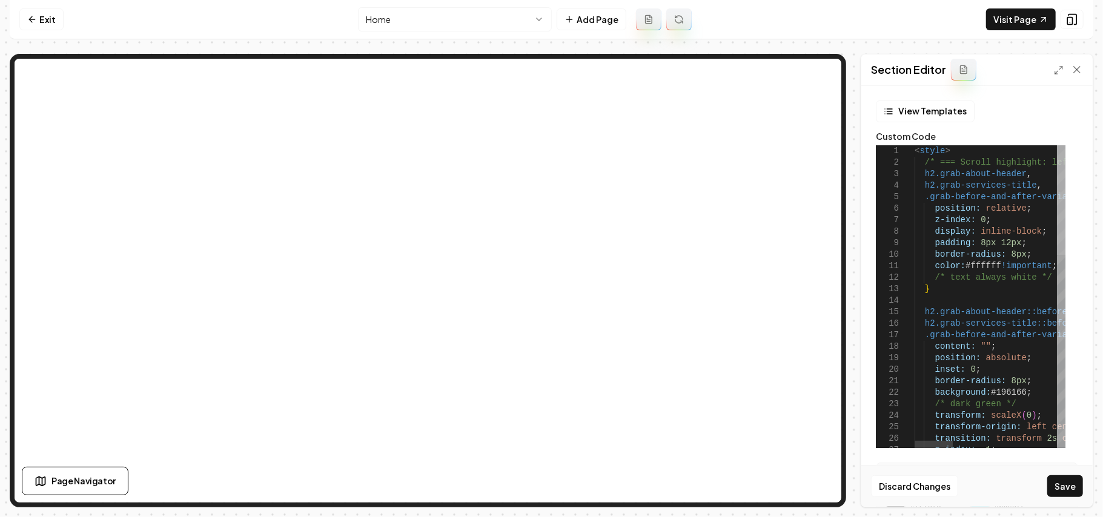
click at [1065, 151] on div at bounding box center [1061, 200] width 8 height 110
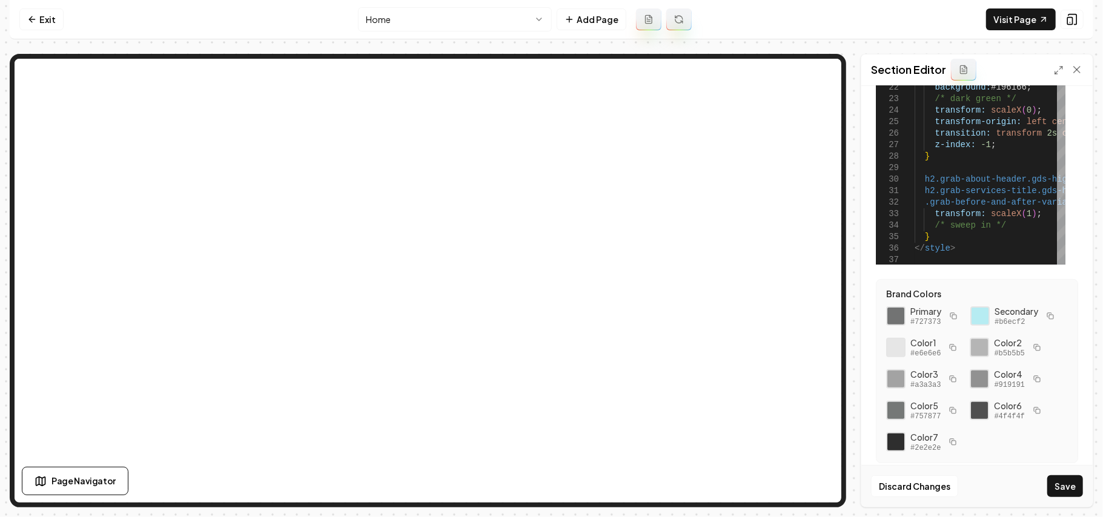
scroll to position [216, 0]
click at [1047, 316] on icon "button" at bounding box center [1050, 316] width 7 height 7
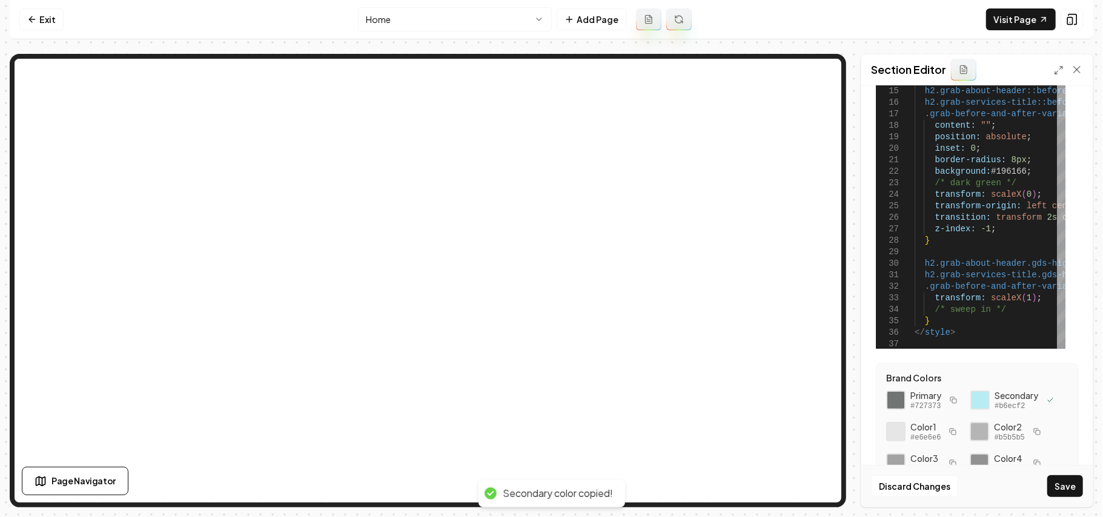
scroll to position [0, 0]
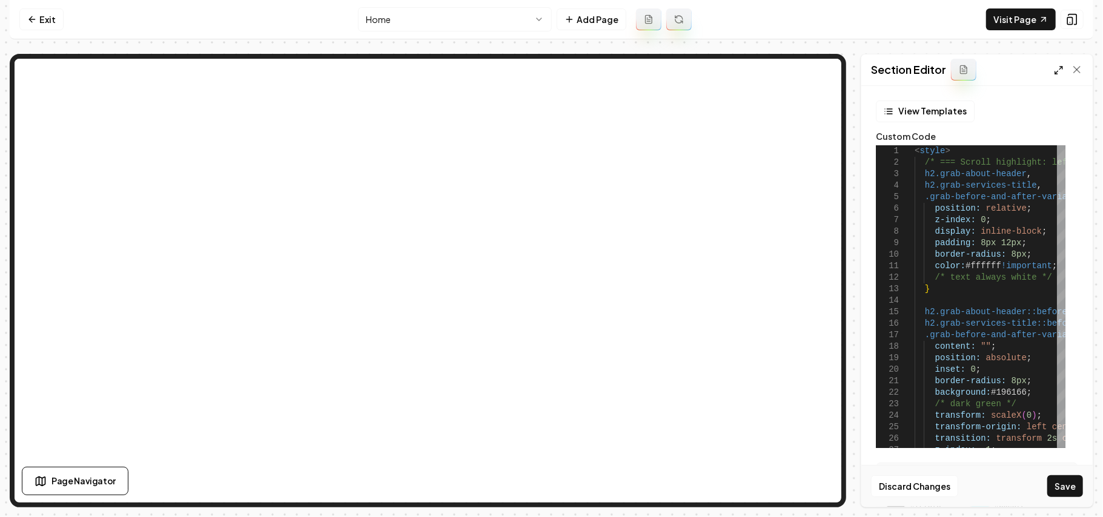
click at [1055, 68] on icon at bounding box center [1059, 70] width 10 height 10
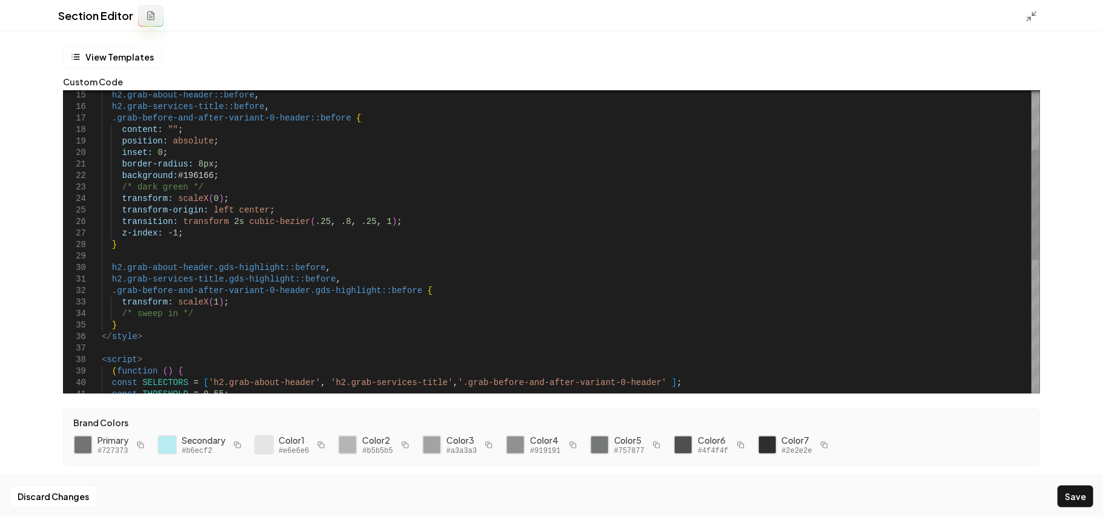
scroll to position [0, 40]
click at [188, 173] on div "border-radius: 8px ; background: #196166 ; /* dark green */ transform: scaleX (…" at bounding box center [571, 343] width 938 height 829
click at [185, 173] on div "border-radius: 8px ; background: ##b6ecf2 ; /* dark green */ transform: scaleX …" at bounding box center [571, 343] width 938 height 829
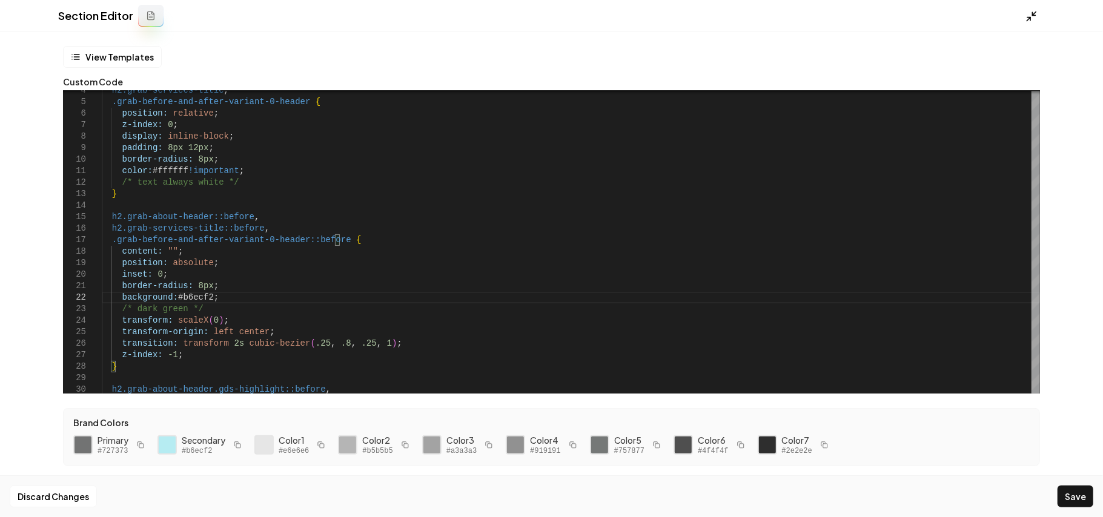
click at [1027, 16] on icon at bounding box center [1031, 16] width 12 height 12
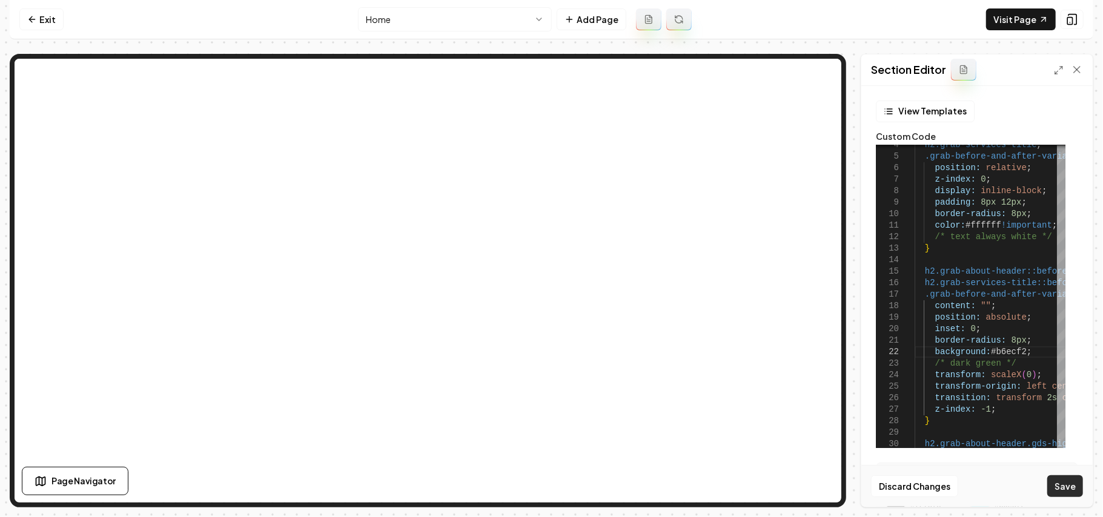
click at [1069, 478] on button "Save" at bounding box center [1065, 486] width 36 height 22
click at [1056, 69] on icon at bounding box center [1059, 70] width 10 height 10
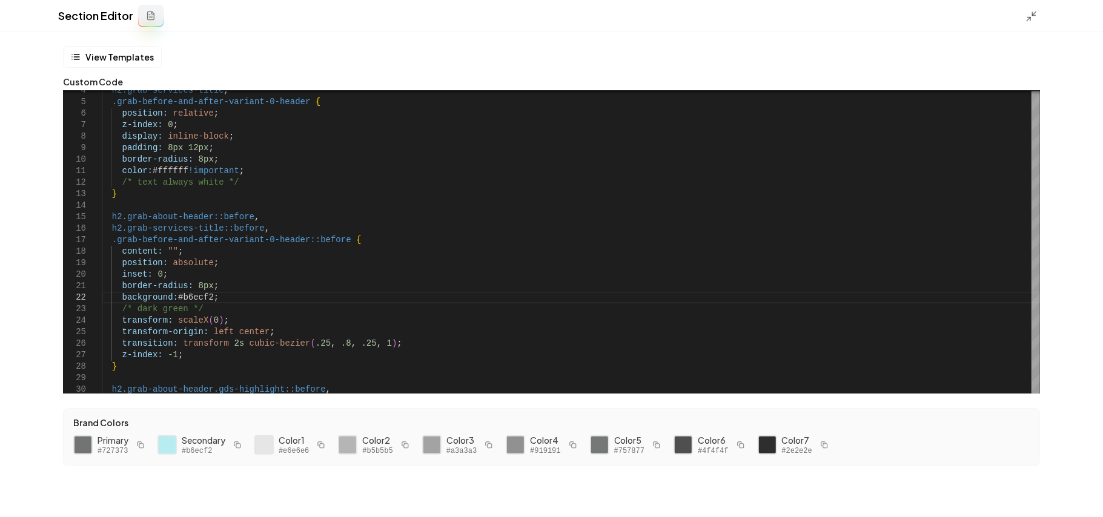
click at [145, 446] on button "button" at bounding box center [140, 445] width 15 height 15
click at [202, 293] on div "transform-origin: left center ; transition: transform 2s cubic-bezier ( .25 , .…" at bounding box center [571, 464] width 938 height 829
type textarea "**********"
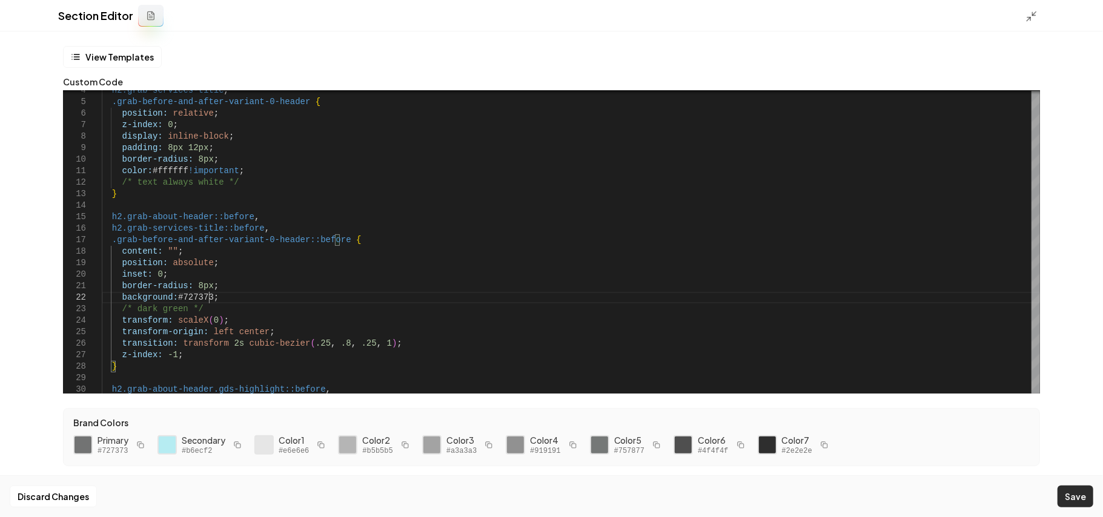
click at [1074, 489] on button "Save" at bounding box center [1076, 497] width 36 height 22
click at [1034, 11] on icon at bounding box center [1031, 16] width 12 height 12
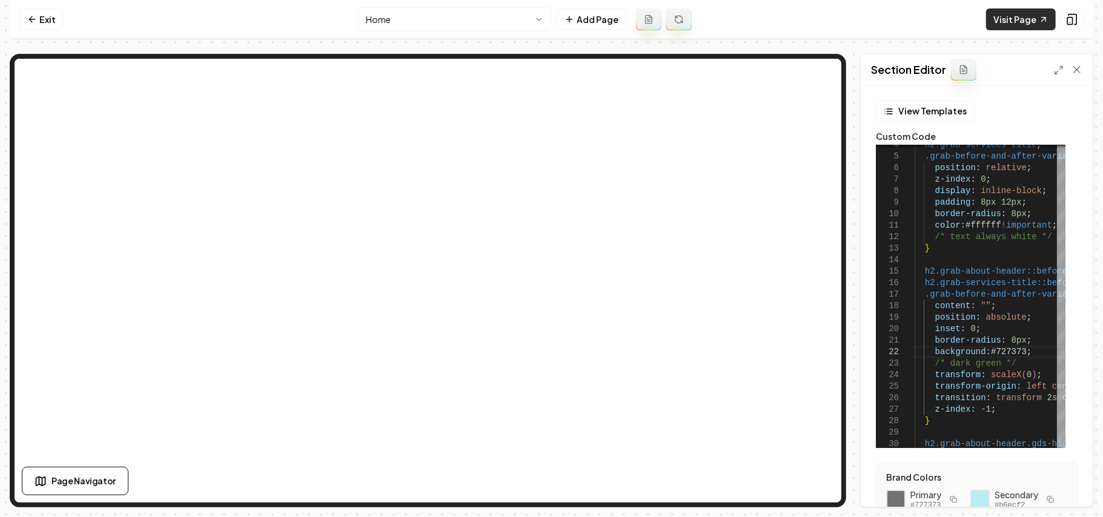
click at [1030, 25] on link "Visit Page" at bounding box center [1021, 19] width 70 height 22
click at [50, 27] on link "Exit" at bounding box center [41, 19] width 44 height 22
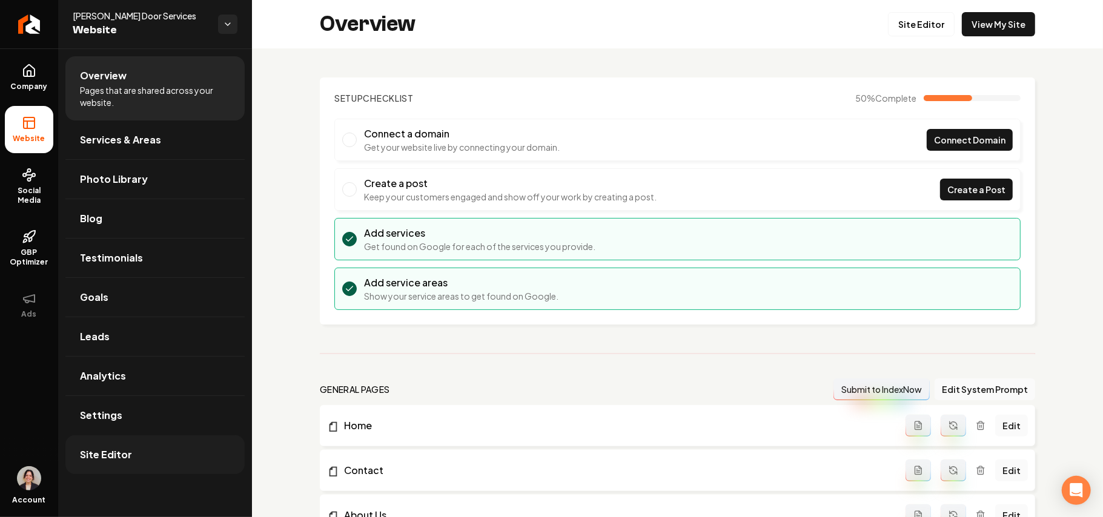
click at [153, 463] on link "Site Editor" at bounding box center [154, 454] width 179 height 39
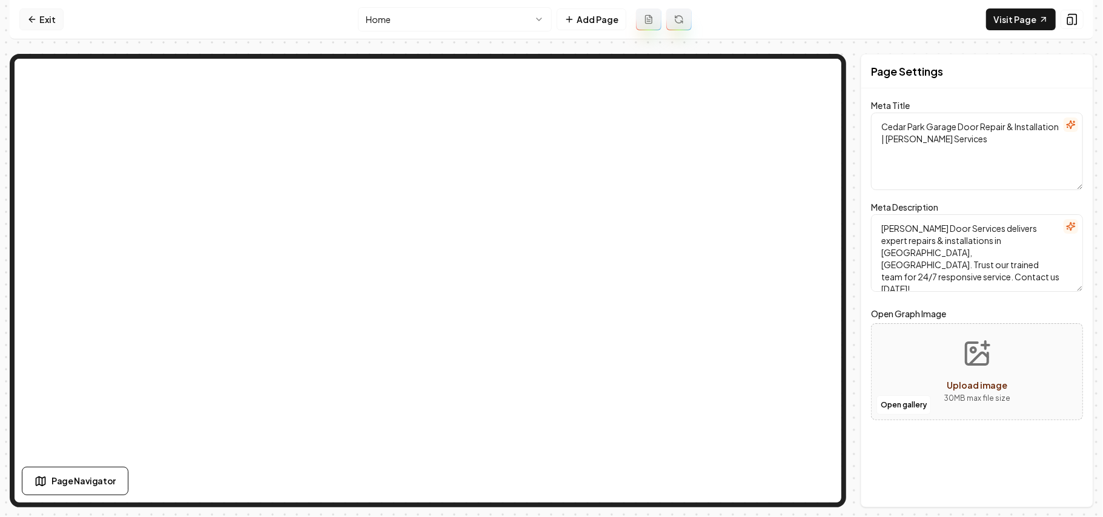
click at [49, 24] on link "Exit" at bounding box center [41, 19] width 44 height 22
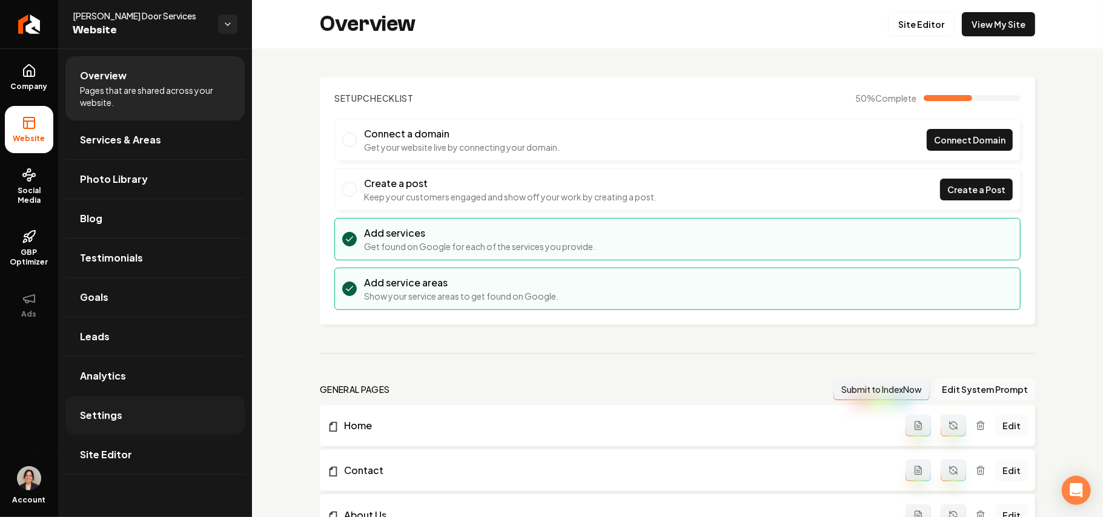
drag, startPoint x: 111, startPoint y: 406, endPoint x: 301, endPoint y: 320, distance: 207.9
click at [112, 406] on link "Settings" at bounding box center [154, 415] width 179 height 39
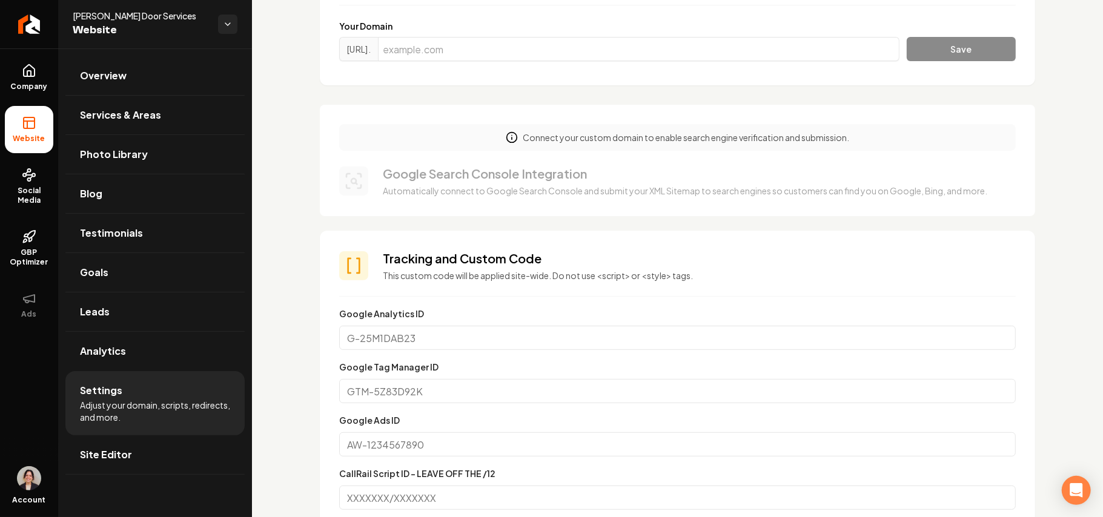
scroll to position [403, 0]
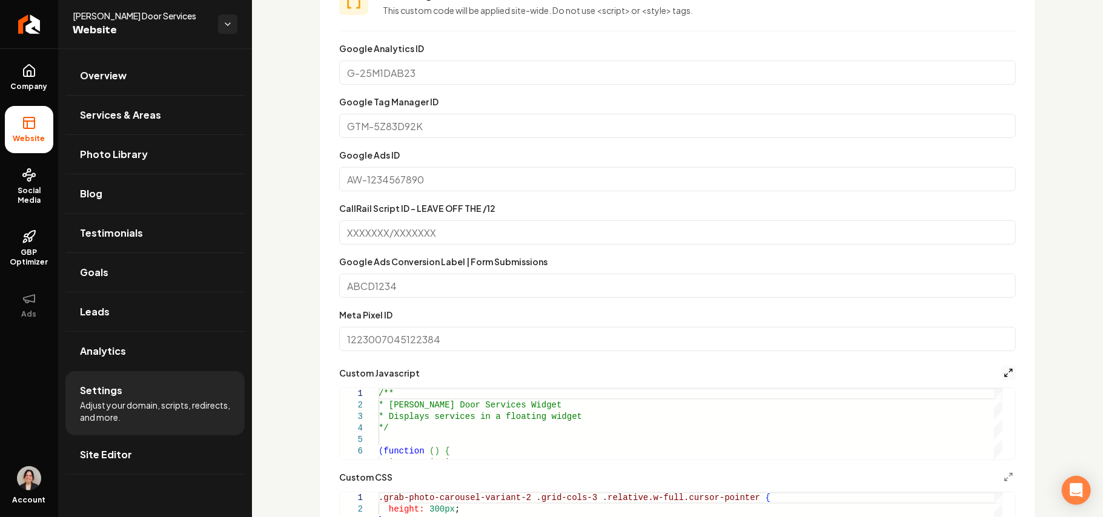
click at [1004, 368] on icon "Main content area" at bounding box center [1009, 373] width 10 height 10
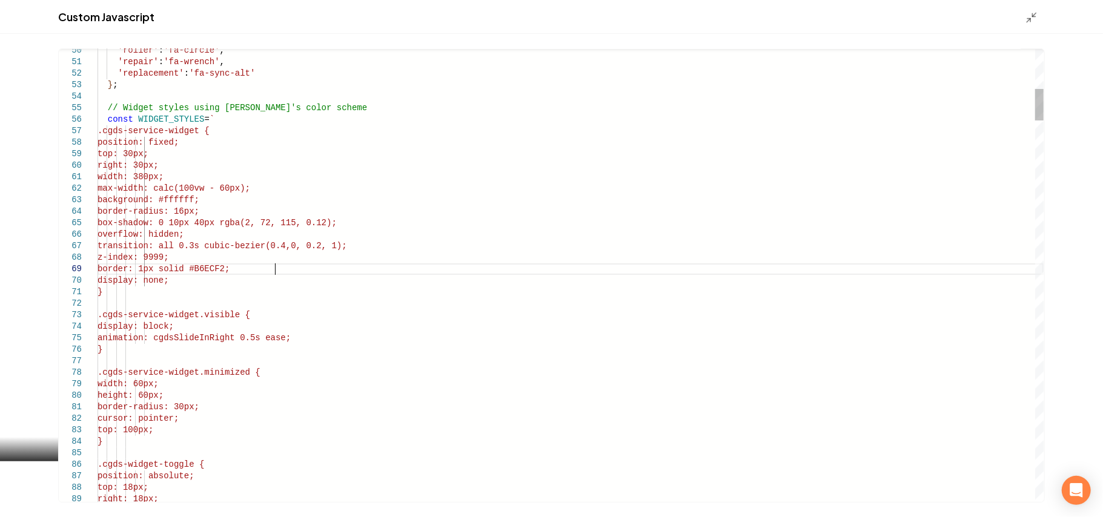
scroll to position [0, 0]
drag, startPoint x: 301, startPoint y: 270, endPoint x: 298, endPoint y: 262, distance: 8.4
type textarea "**********"
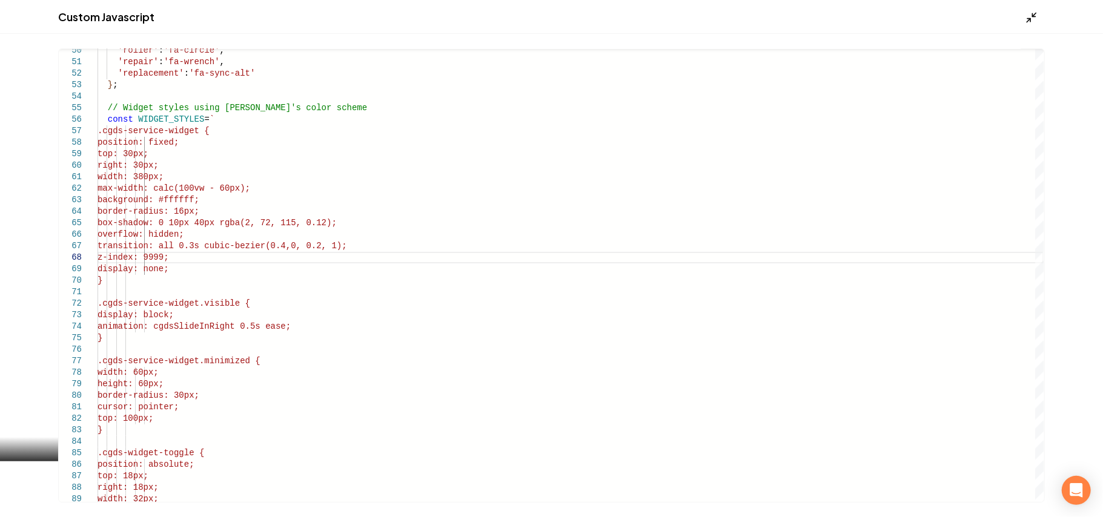
drag, startPoint x: 1020, startPoint y: 7, endPoint x: 1027, endPoint y: 13, distance: 9.1
click at [1022, 10] on div "Custom Javascript" at bounding box center [551, 17] width 1103 height 34
drag, startPoint x: 1027, startPoint y: 13, endPoint x: 1022, endPoint y: 63, distance: 50.5
click at [1028, 13] on icon "Main content area" at bounding box center [1031, 18] width 12 height 12
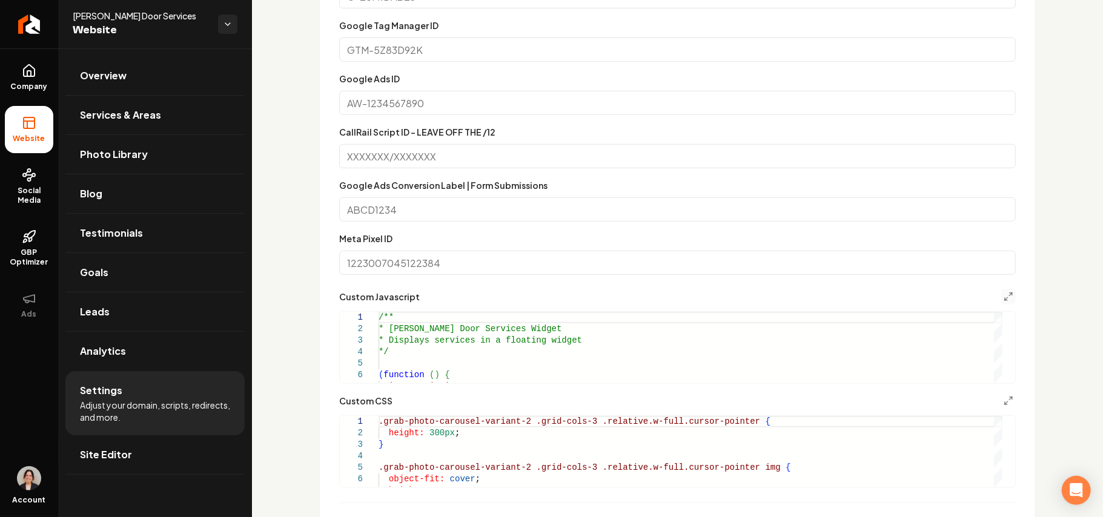
scroll to position [646, 0]
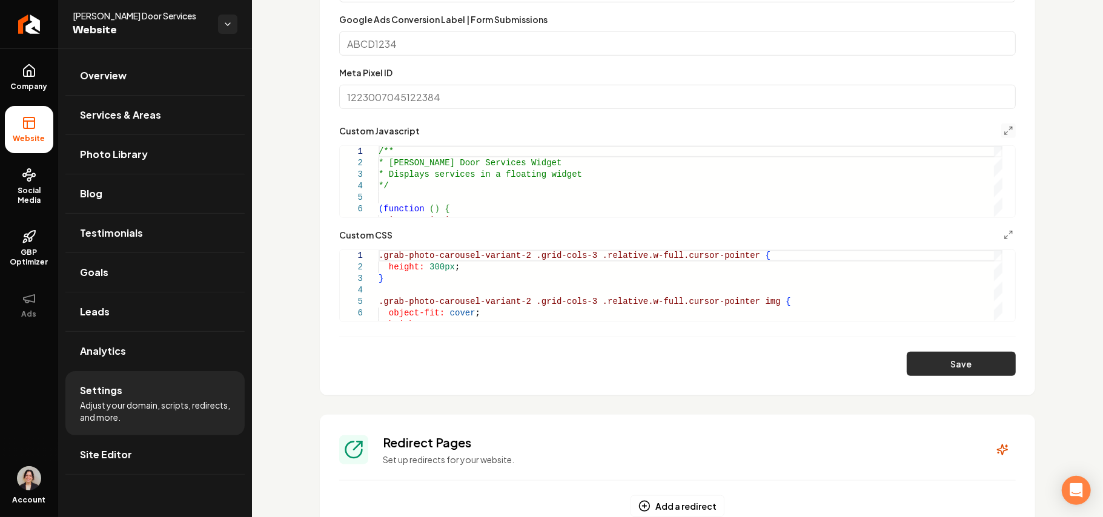
click at [977, 362] on button "Save" at bounding box center [961, 364] width 109 height 24
click at [1010, 129] on polyline "Main content area" at bounding box center [1011, 128] width 2 height 2
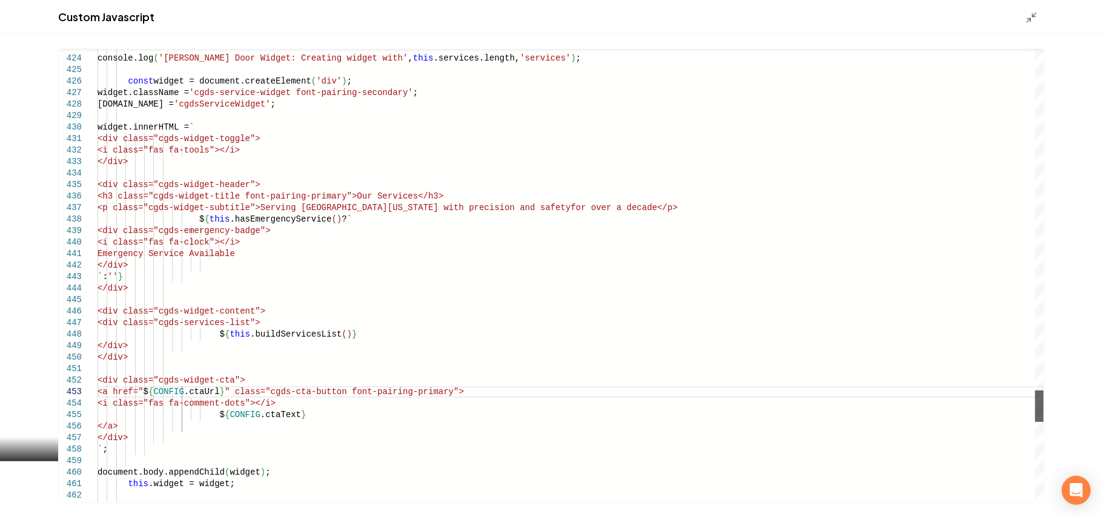
click at [1044, 409] on div "Main content area" at bounding box center [1039, 406] width 8 height 31
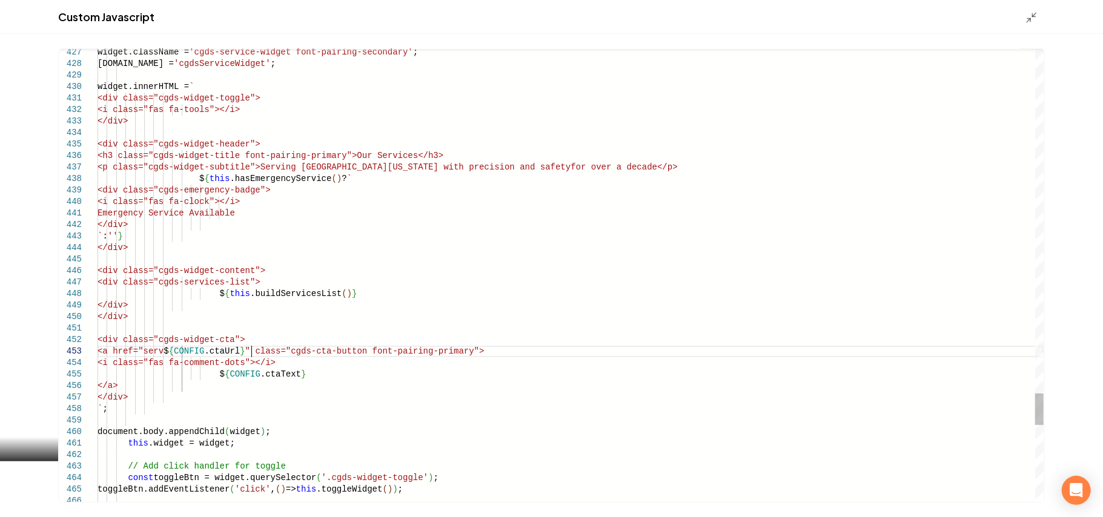
scroll to position [23, 158]
type textarea "**********"
click at [1033, 17] on icon "Main content area" at bounding box center [1031, 18] width 12 height 12
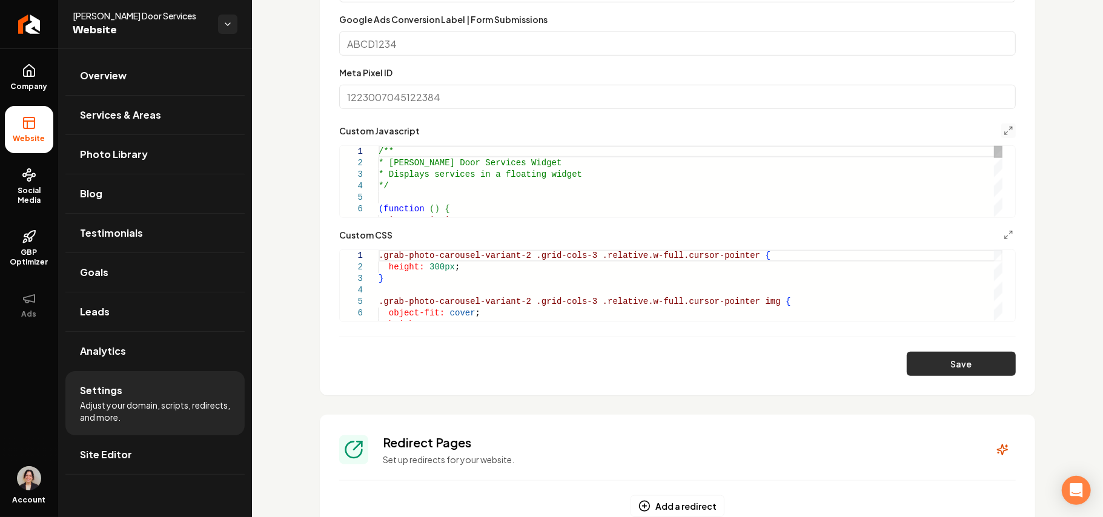
click at [964, 374] on button "Save" at bounding box center [961, 364] width 109 height 24
click at [1004, 130] on icon "Main content area" at bounding box center [1009, 131] width 10 height 10
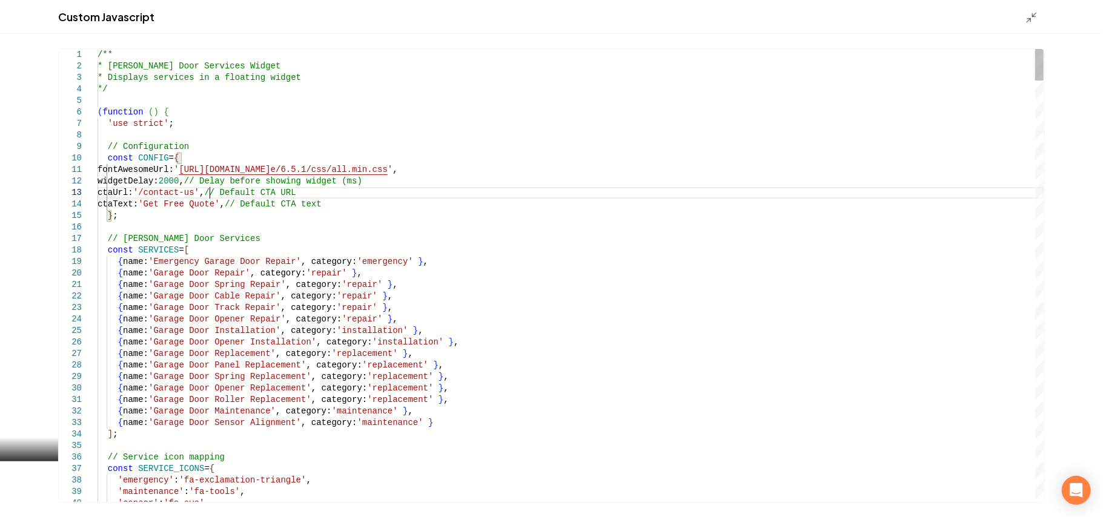
scroll to position [0, 0]
drag, startPoint x: 209, startPoint y: 191, endPoint x: 165, endPoint y: 195, distance: 44.4
type textarea "**********"
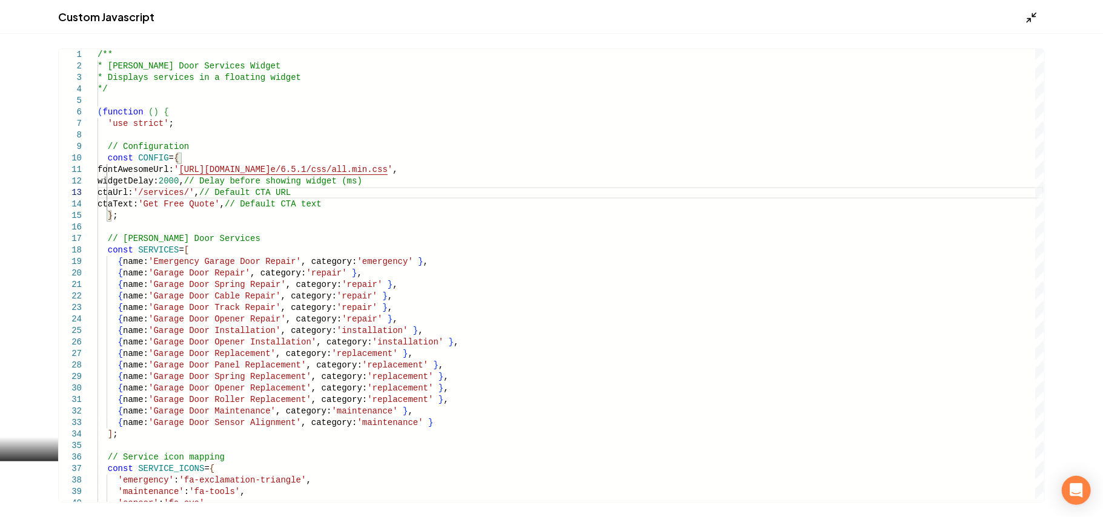
click at [1033, 12] on icon "Main content area" at bounding box center [1031, 18] width 12 height 12
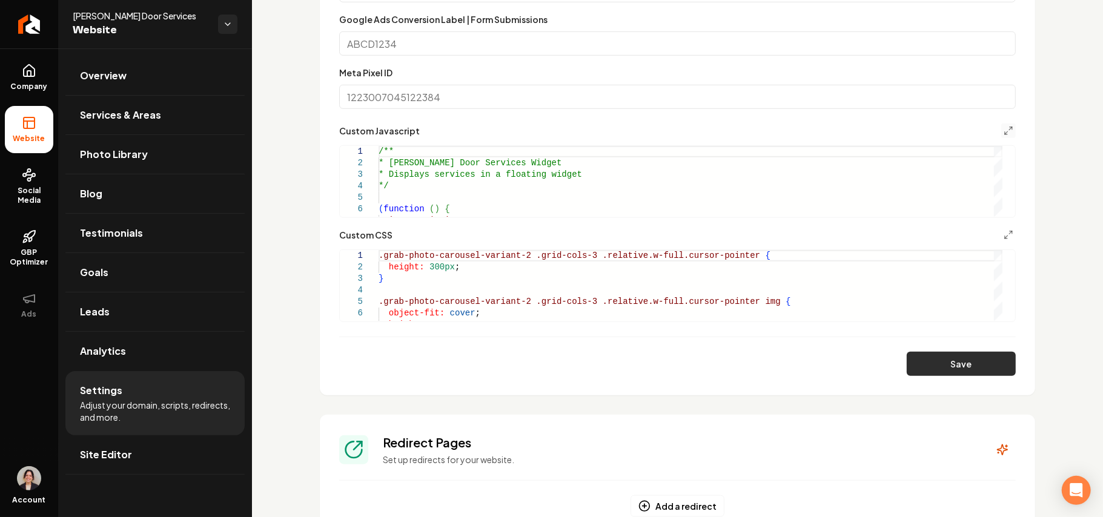
click at [931, 362] on button "Save" at bounding box center [961, 364] width 109 height 24
type textarea "**********"
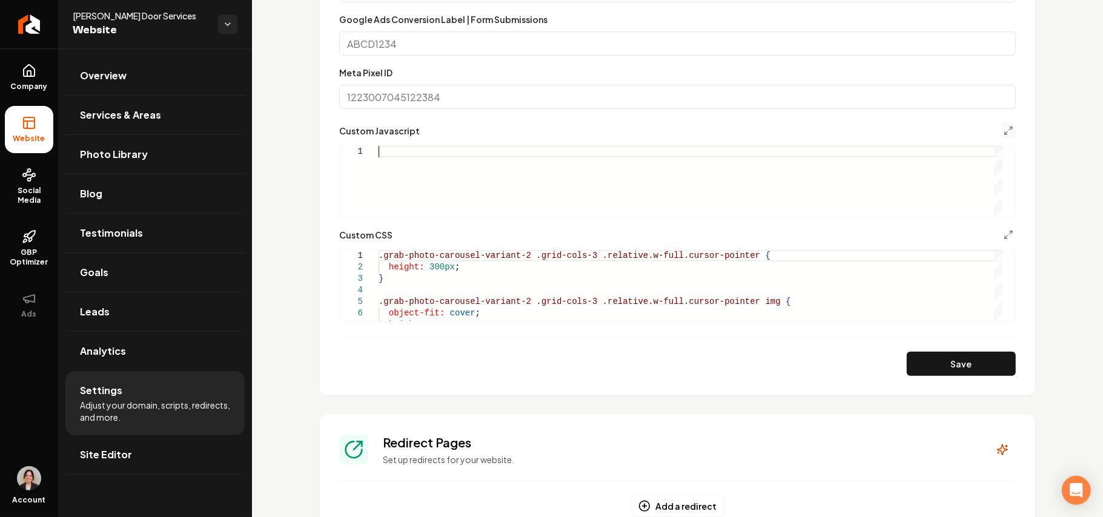
type textarea "*****"
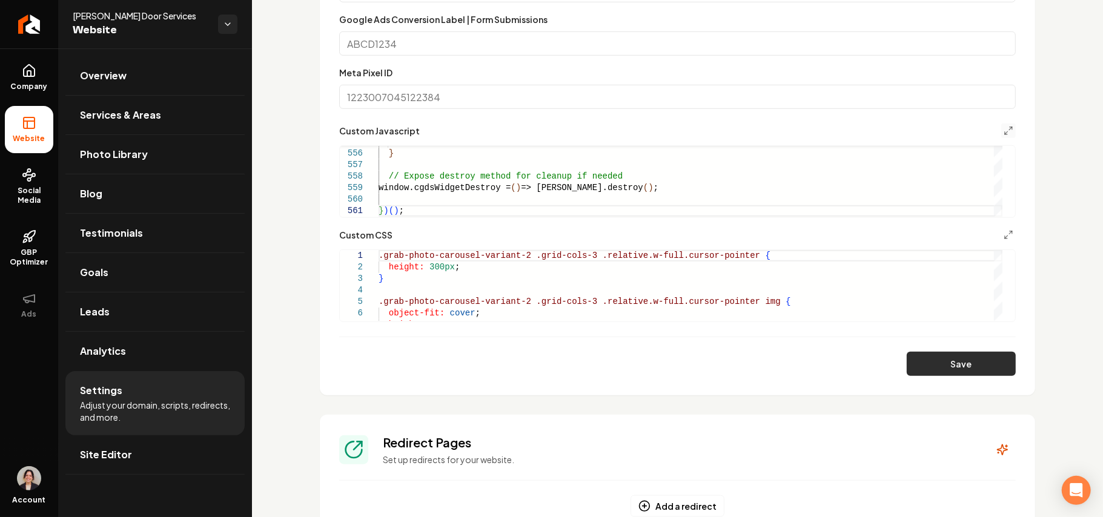
click at [975, 371] on button "Save" at bounding box center [961, 364] width 109 height 24
click at [124, 451] on span "Site Editor" at bounding box center [106, 455] width 52 height 15
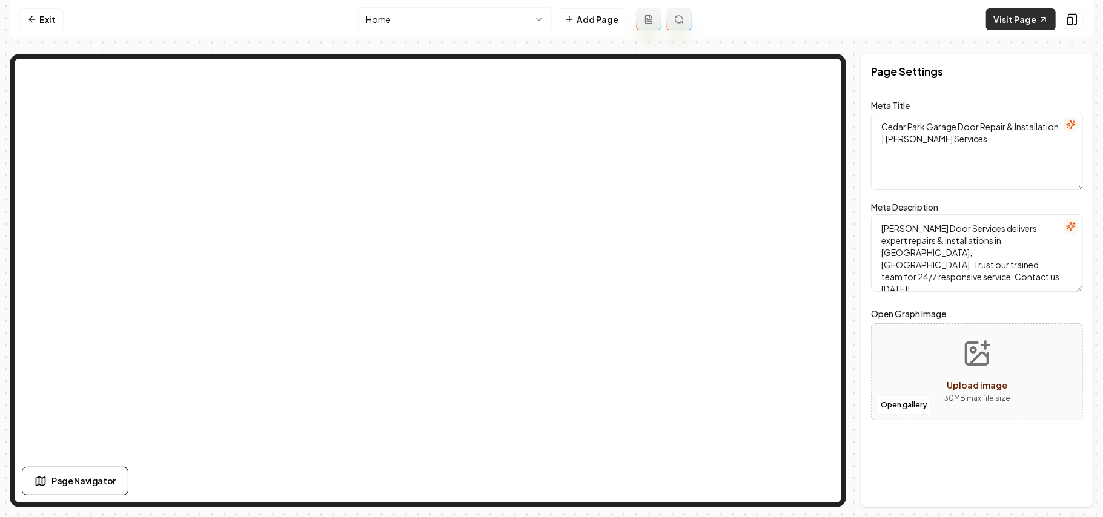
click at [1020, 10] on link "Visit Page" at bounding box center [1021, 19] width 70 height 22
click at [22, 10] on link "Exit" at bounding box center [41, 19] width 44 height 22
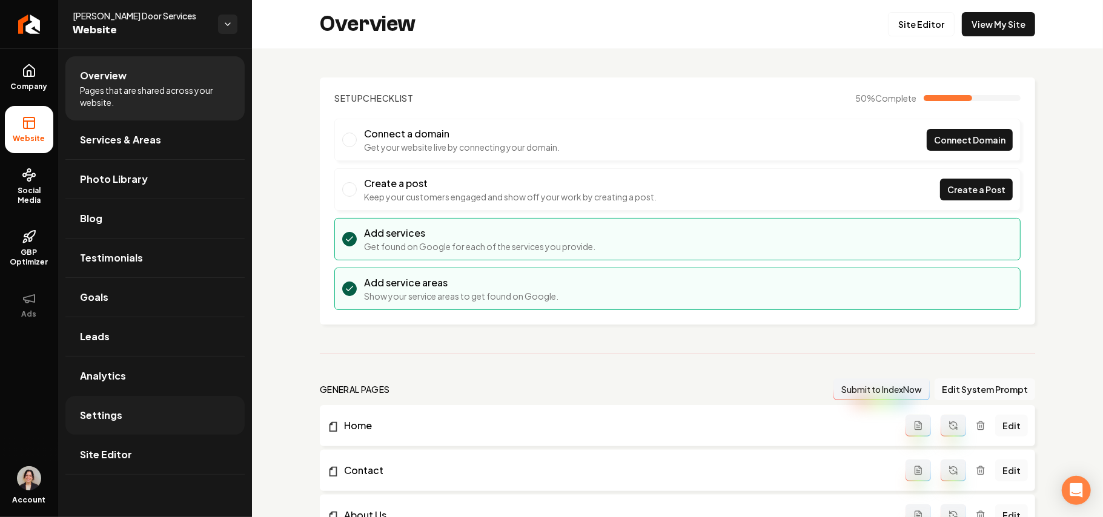
click at [95, 420] on span "Settings" at bounding box center [101, 415] width 42 height 15
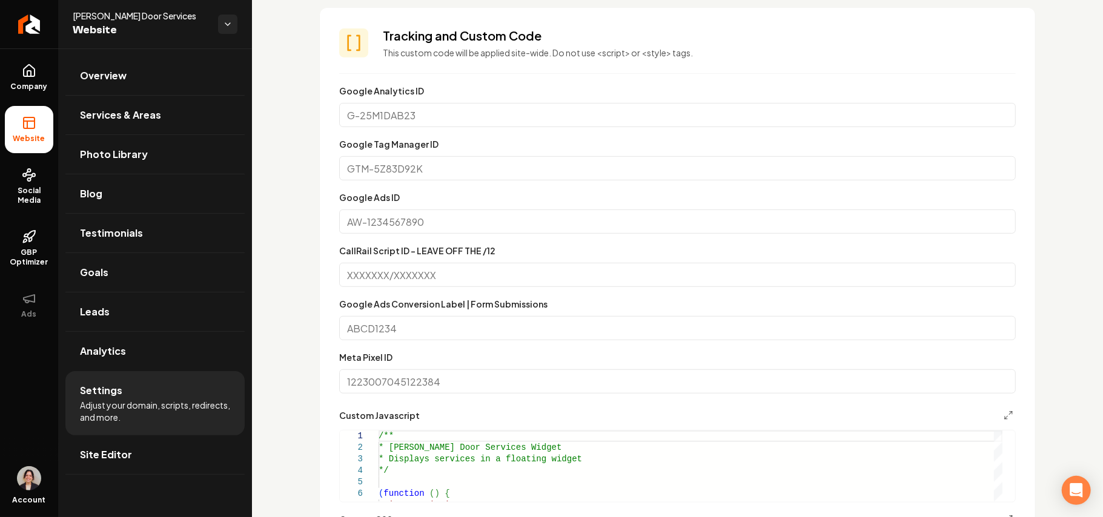
scroll to position [646, 0]
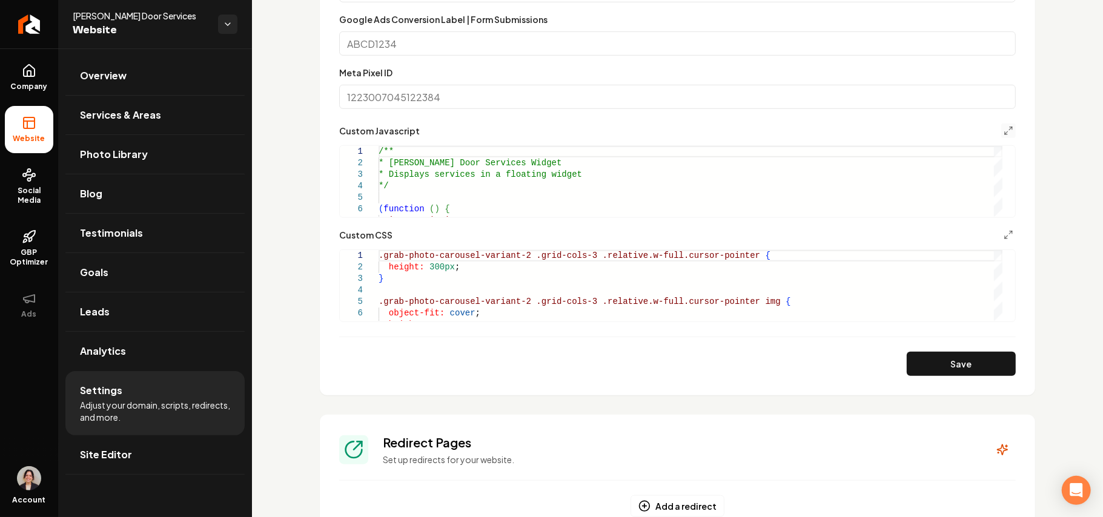
click at [1003, 129] on button "Main content area" at bounding box center [1008, 131] width 15 height 15
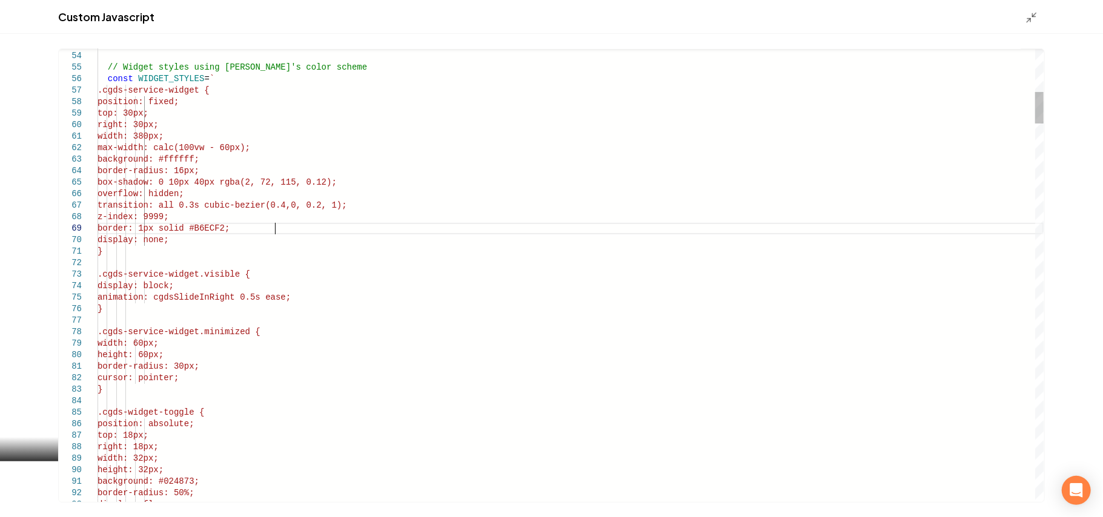
scroll to position [0, 0]
drag, startPoint x: 282, startPoint y: 233, endPoint x: 285, endPoint y: 221, distance: 11.9
type textarea "**********"
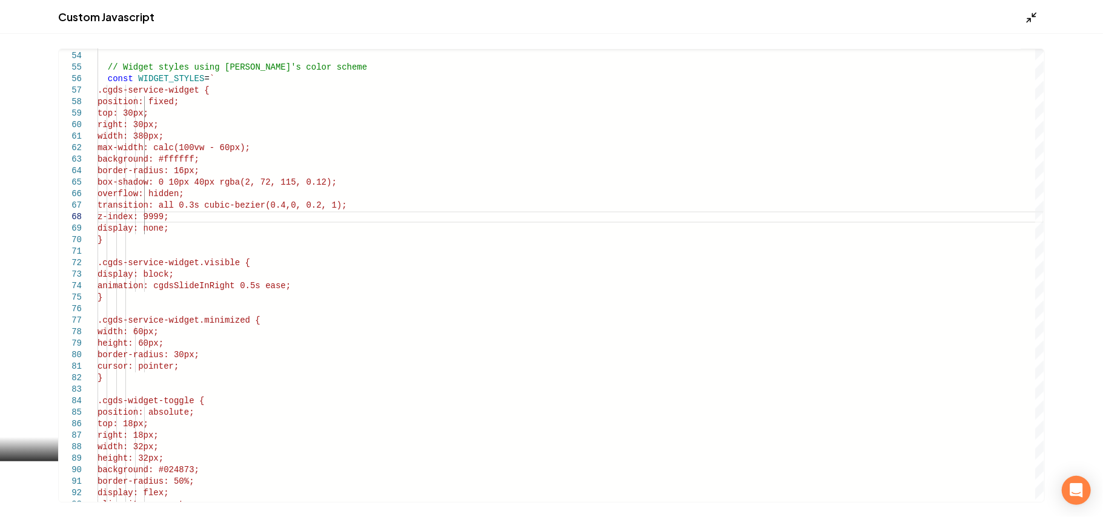
click at [1031, 12] on icon "Main content area" at bounding box center [1031, 18] width 12 height 12
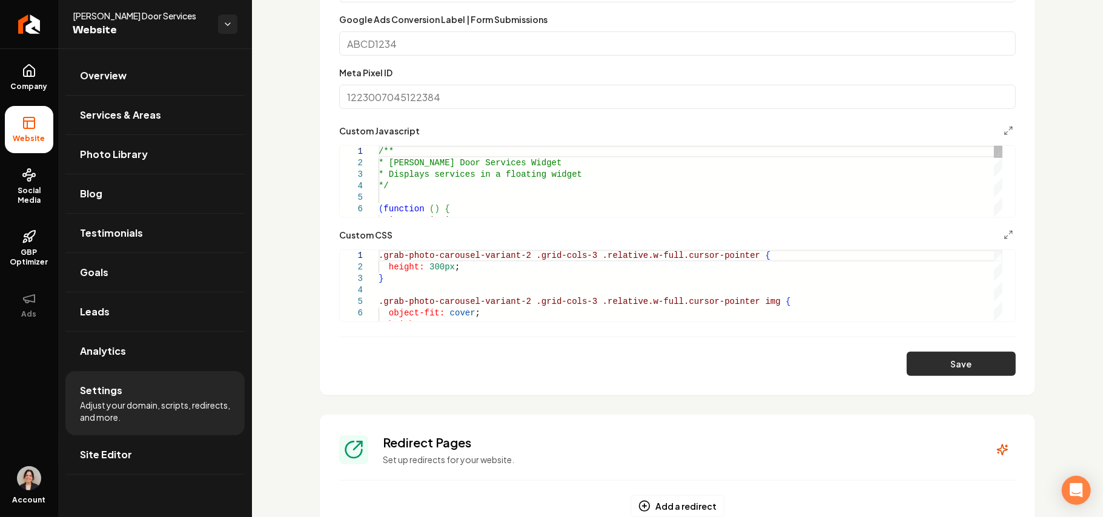
click at [941, 354] on button "Save" at bounding box center [961, 364] width 109 height 24
drag, startPoint x: 127, startPoint y: 454, endPoint x: 274, endPoint y: 372, distance: 167.8
click at [128, 454] on span "Site Editor" at bounding box center [106, 455] width 52 height 15
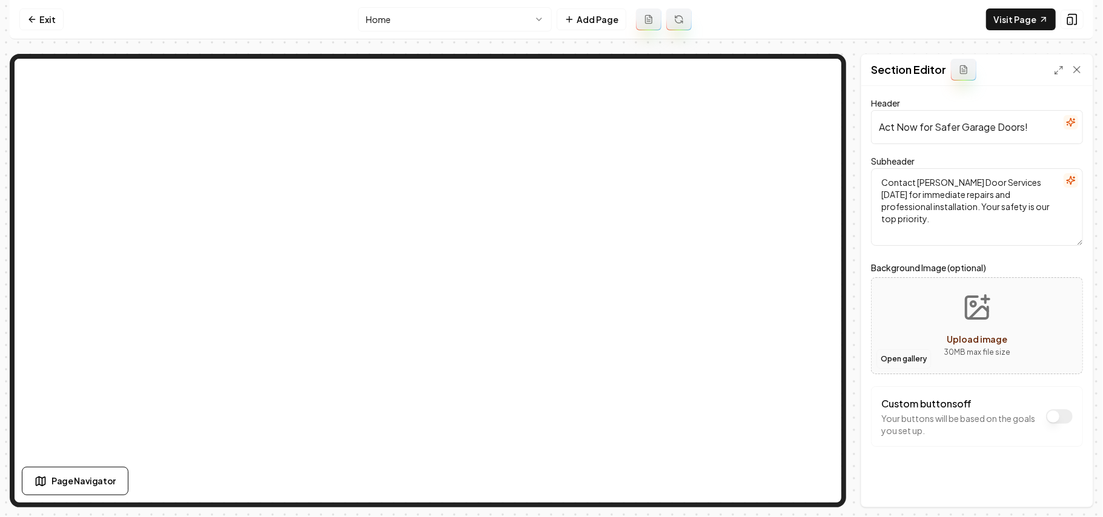
click at [885, 356] on button "Open gallery" at bounding box center [903, 358] width 55 height 19
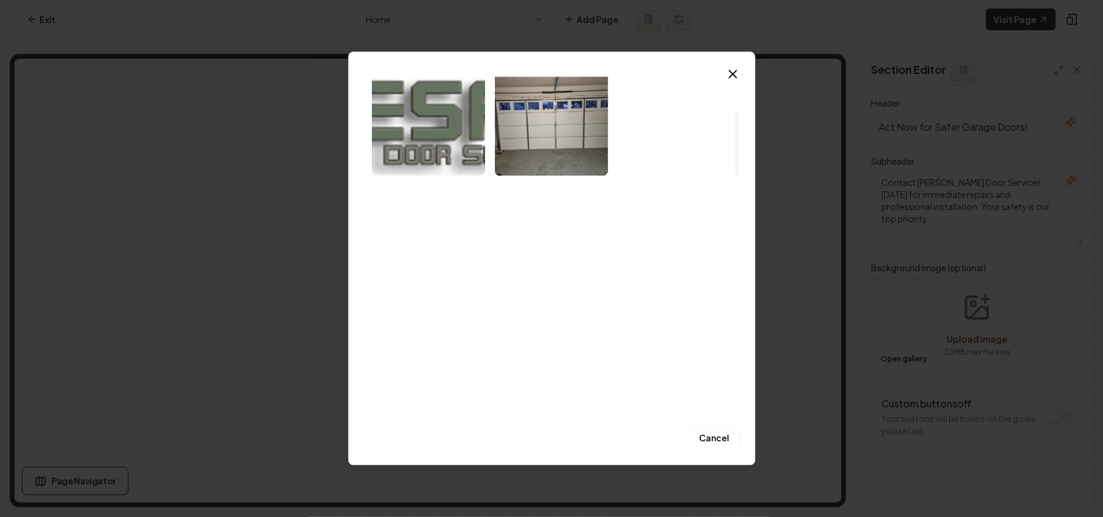
scroll to position [161, 0]
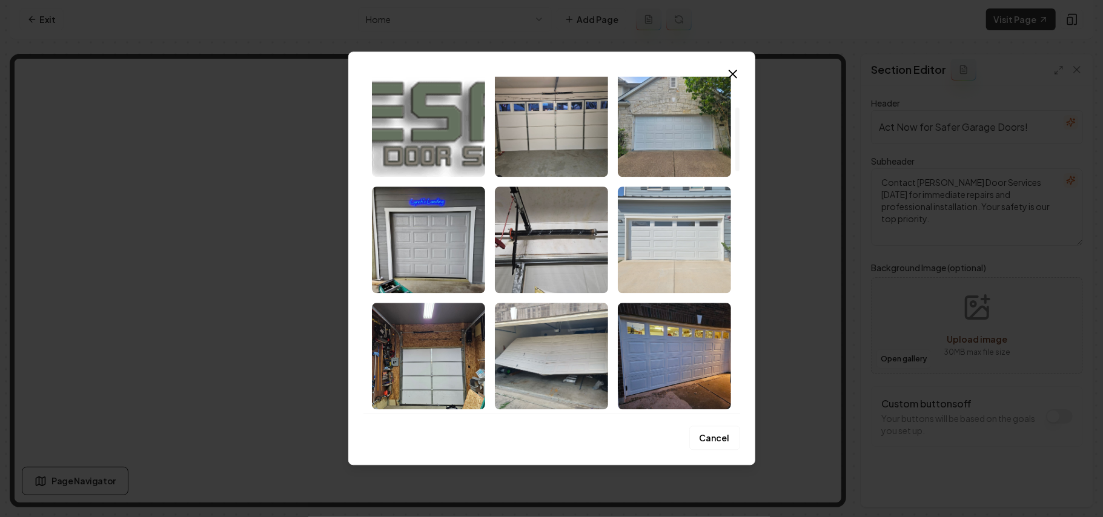
click at [666, 208] on img "Select image image_68c9da985c7cd75eb8aaf80a.jpeg" at bounding box center [674, 240] width 113 height 107
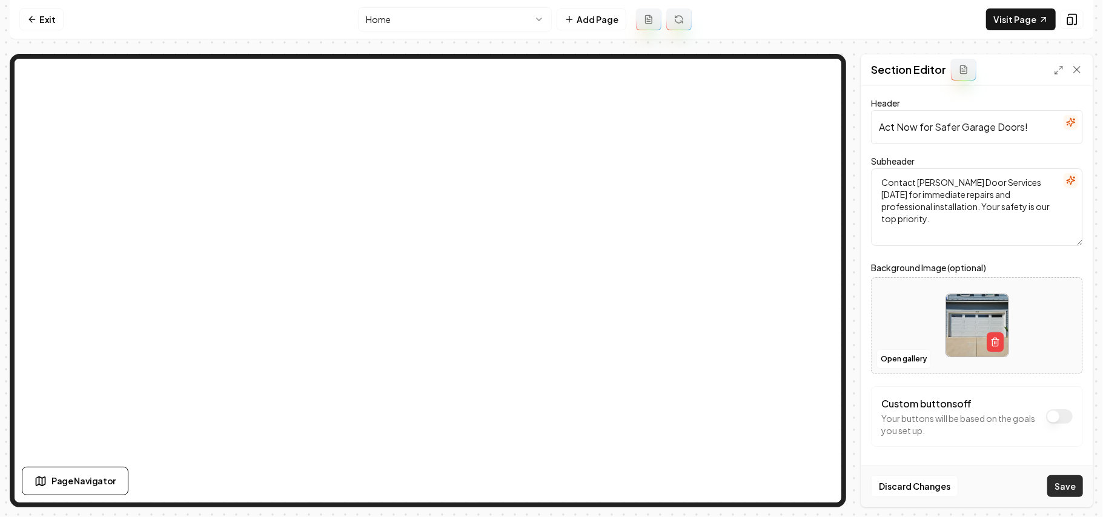
click at [1062, 478] on button "Save" at bounding box center [1065, 486] width 36 height 22
click at [1018, 12] on link "Visit Page" at bounding box center [1021, 19] width 70 height 22
click at [36, 22] on icon at bounding box center [32, 20] width 10 height 10
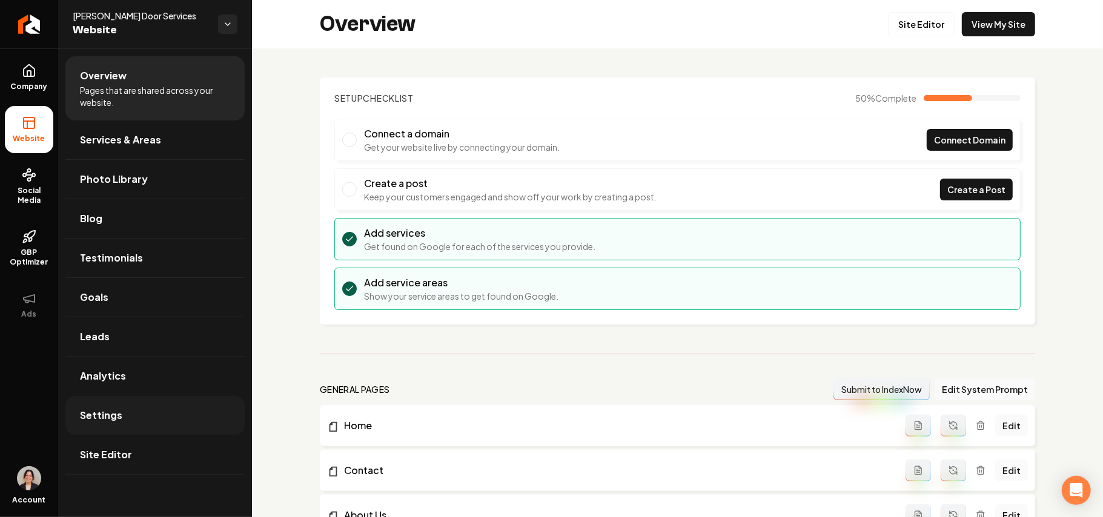
click at [136, 419] on link "Settings" at bounding box center [154, 415] width 179 height 39
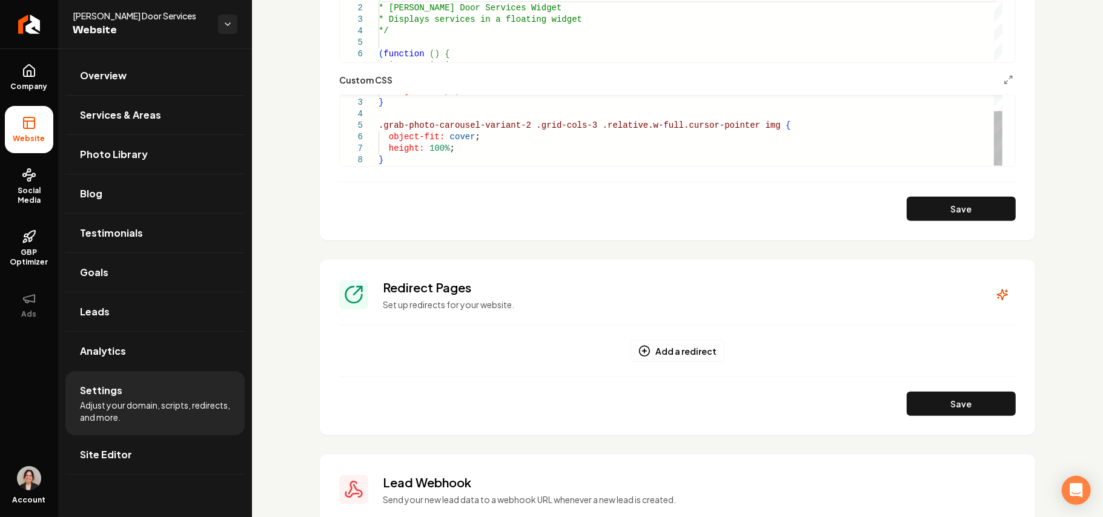
scroll to position [888, 0]
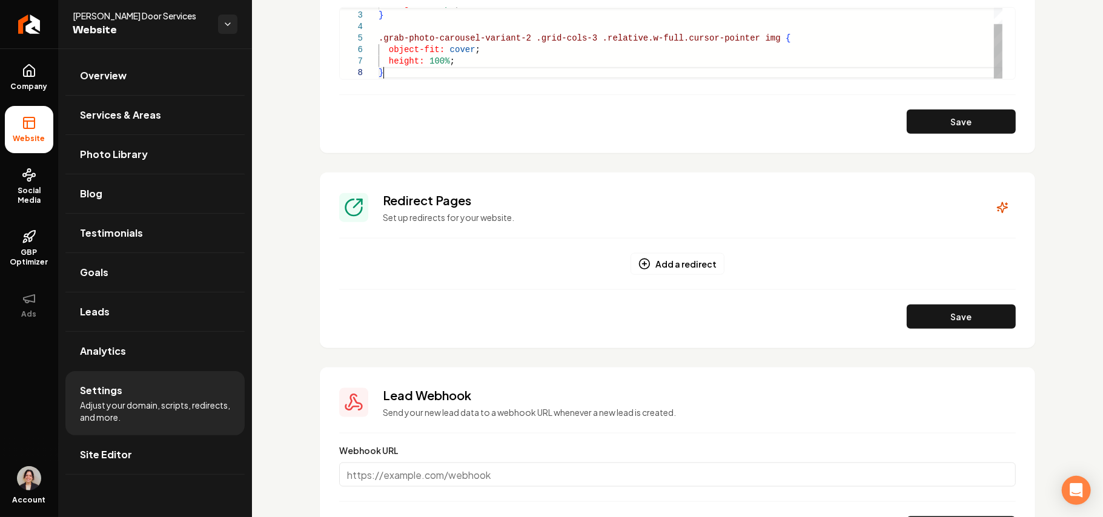
click at [414, 76] on div "height: 300px ; } .grab-photo-carousel-variant-2 .grid-cols-3 .relative.w-full.…" at bounding box center [691, 33] width 624 height 92
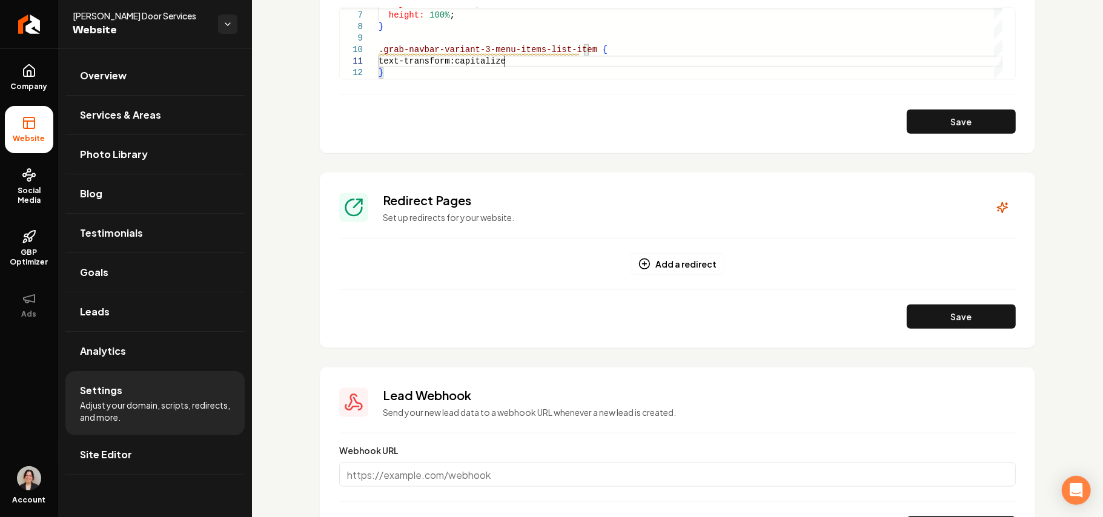
scroll to position [10, 129]
click at [991, 121] on button "Save" at bounding box center [961, 122] width 109 height 24
type textarea "**********"
click at [28, 73] on icon at bounding box center [29, 71] width 15 height 15
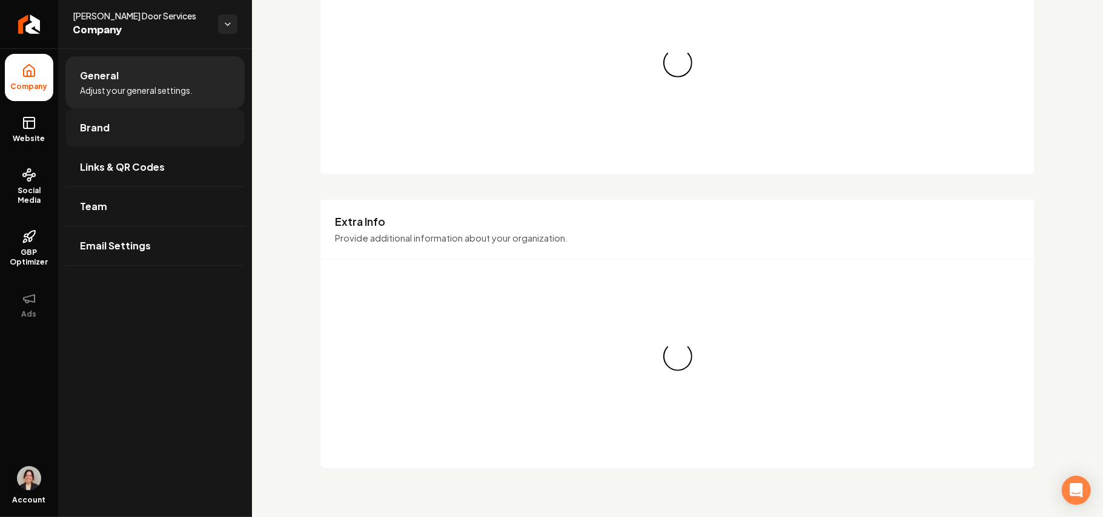
click at [99, 121] on span "Brand" at bounding box center [95, 128] width 30 height 15
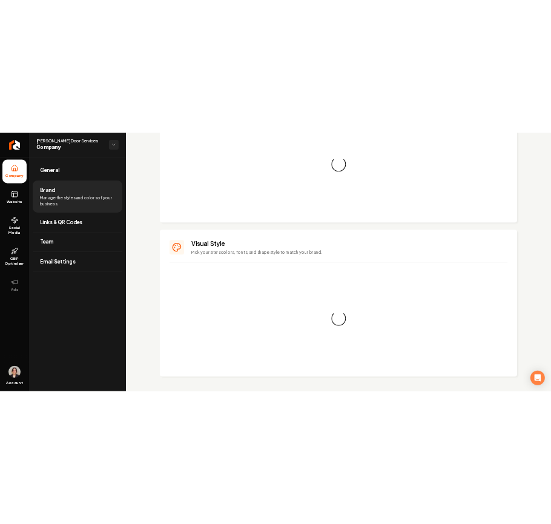
scroll to position [888, 0]
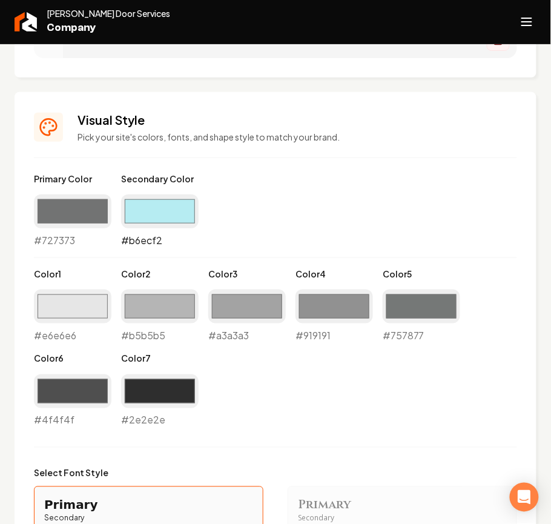
click at [148, 211] on input "#b6ecf2" at bounding box center [160, 211] width 78 height 34
type input "#024873"
click at [412, 228] on div "Primary Color #727373 #727373 Secondary Color #024873 #024873 Color 1 #e6e6e6 #…" at bounding box center [275, 300] width 483 height 255
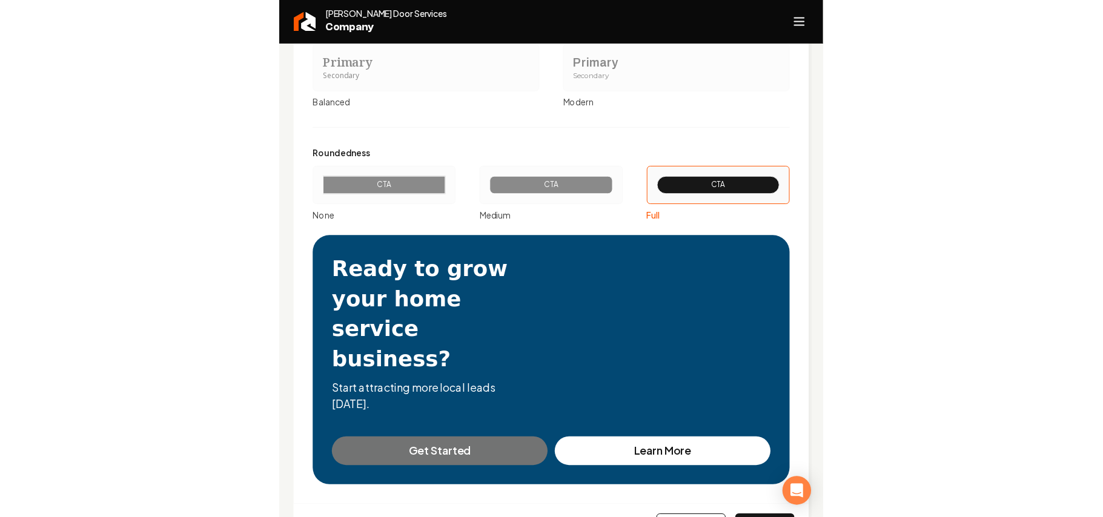
scroll to position [1433, 0]
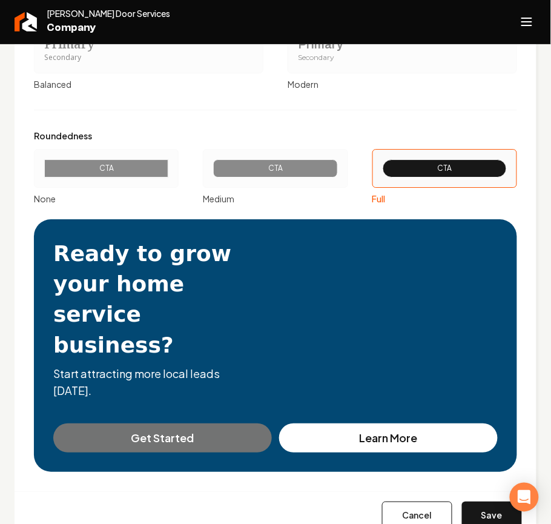
drag, startPoint x: 477, startPoint y: 487, endPoint x: 478, endPoint y: 480, distance: 7.4
click at [478, 501] on button "Save" at bounding box center [492, 514] width 60 height 27
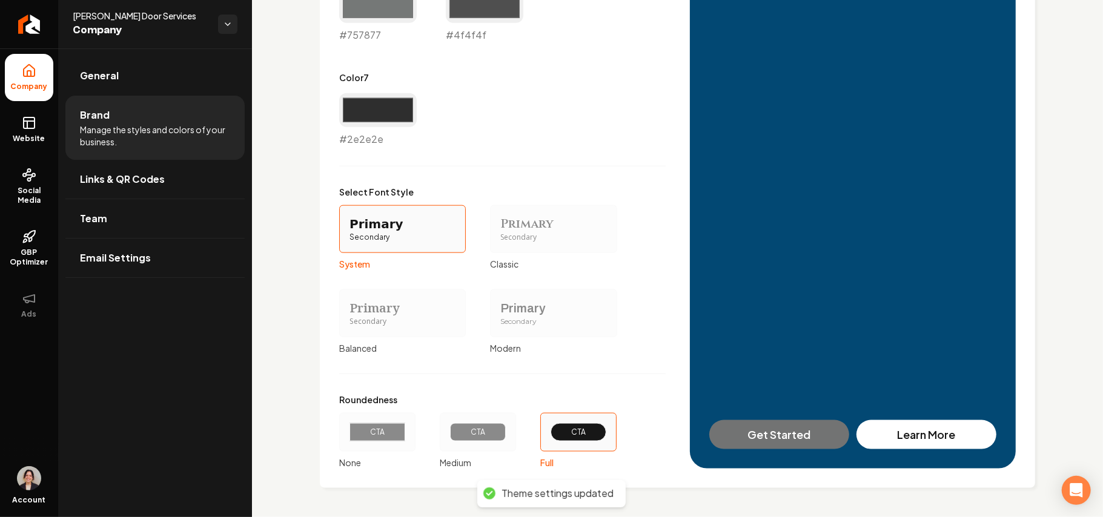
scroll to position [988, 0]
click at [34, 127] on rect at bounding box center [29, 123] width 11 height 11
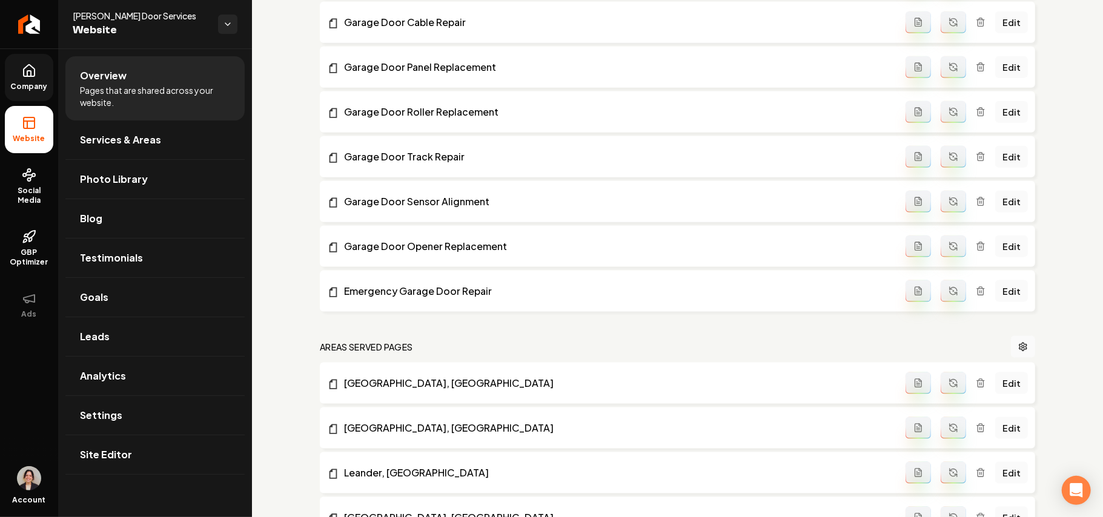
click at [51, 79] on link "Company" at bounding box center [29, 77] width 48 height 47
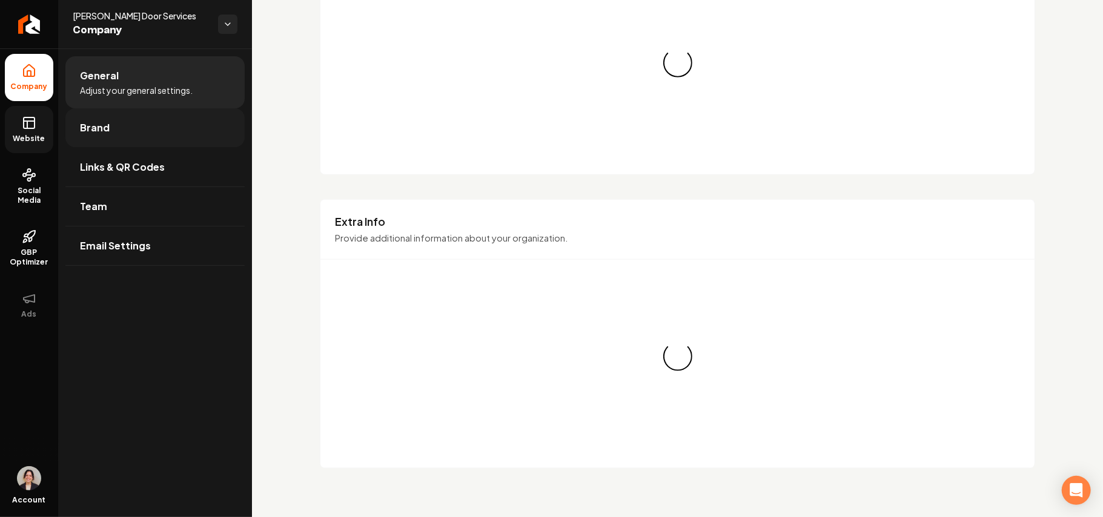
click at [99, 112] on link "Brand" at bounding box center [154, 127] width 179 height 39
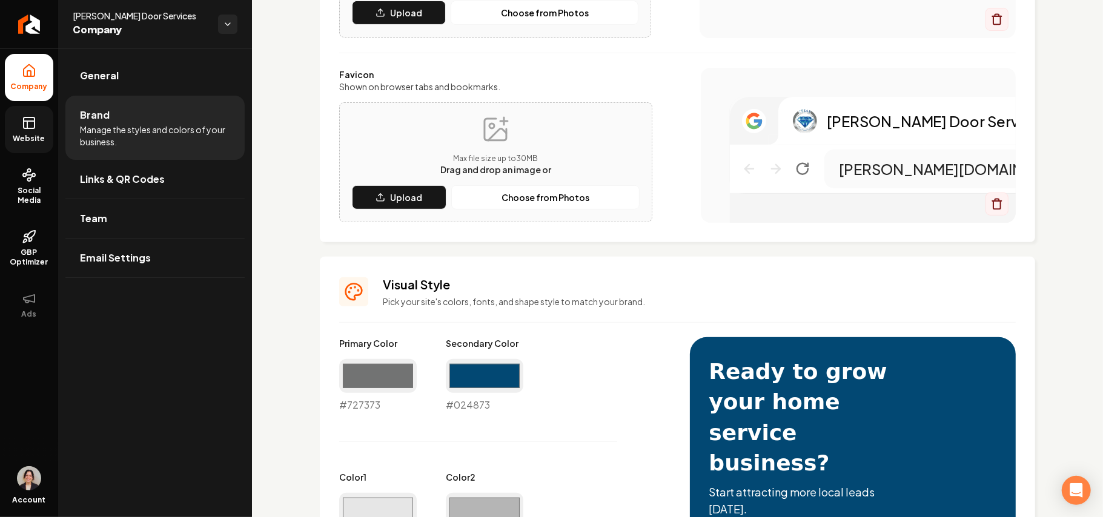
scroll to position [423, 0]
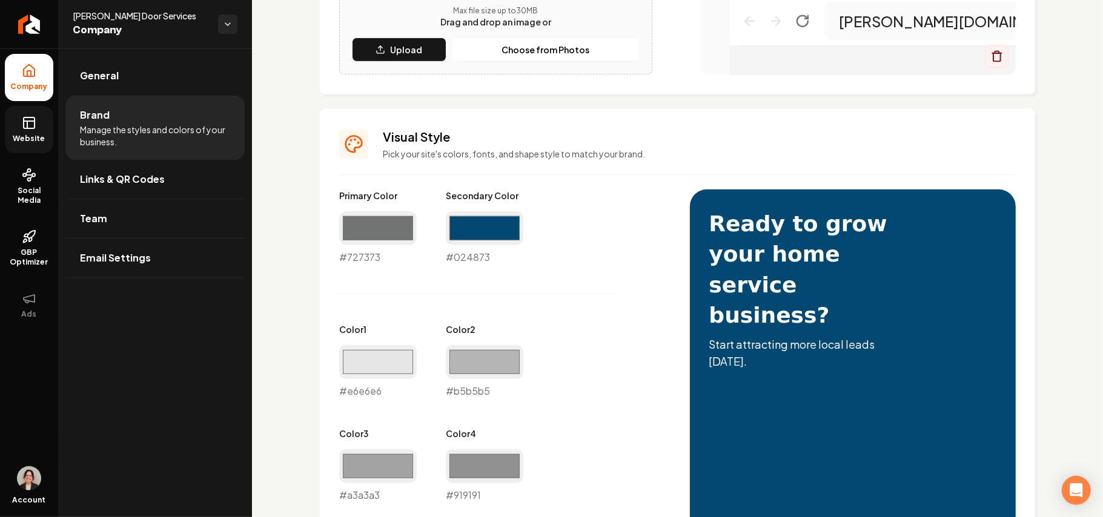
click at [473, 262] on div "#024873 #024873" at bounding box center [485, 237] width 78 height 53
copy div "#024873"
click at [30, 128] on rect at bounding box center [29, 123] width 11 height 11
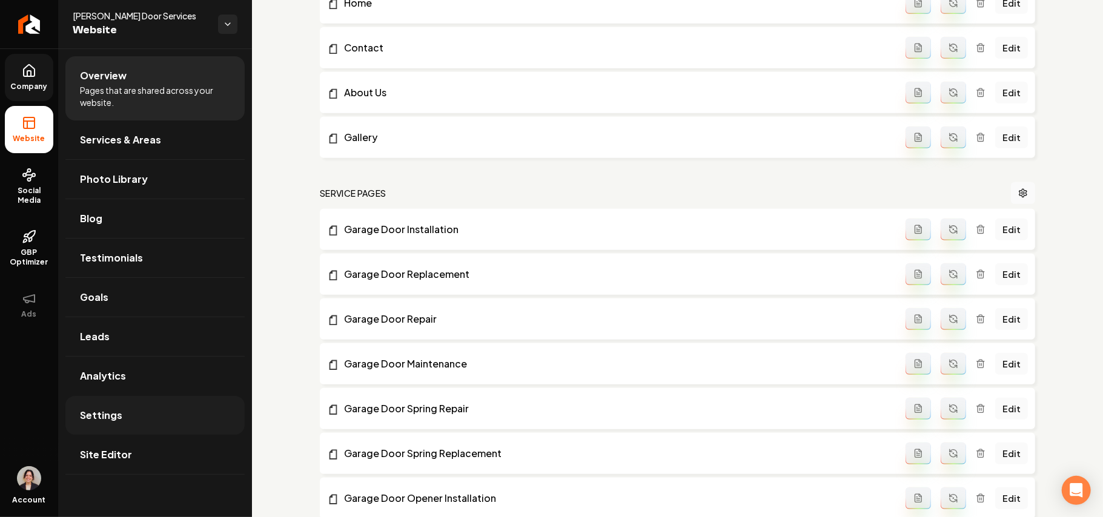
click at [120, 420] on link "Settings" at bounding box center [154, 415] width 179 height 39
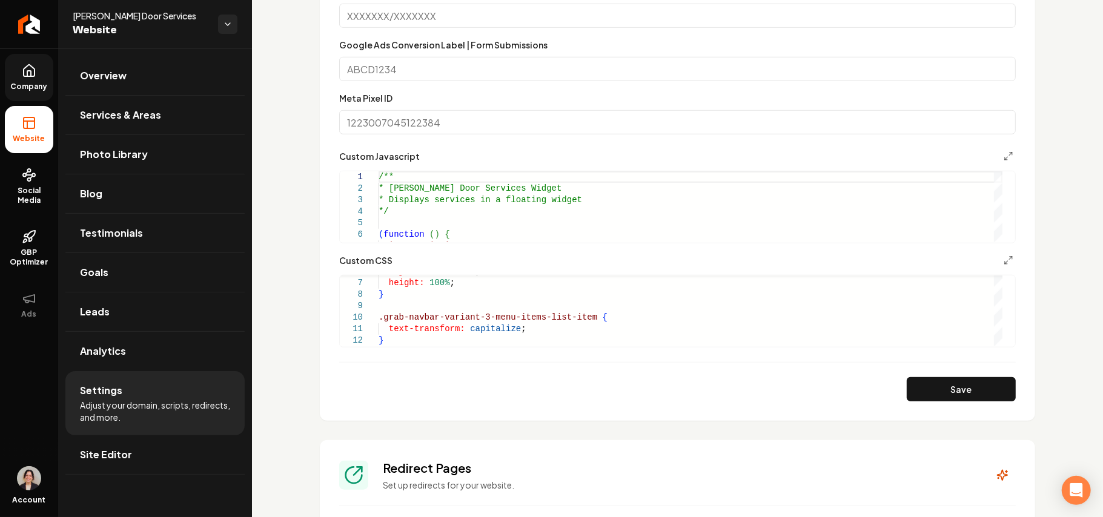
scroll to position [646, 0]
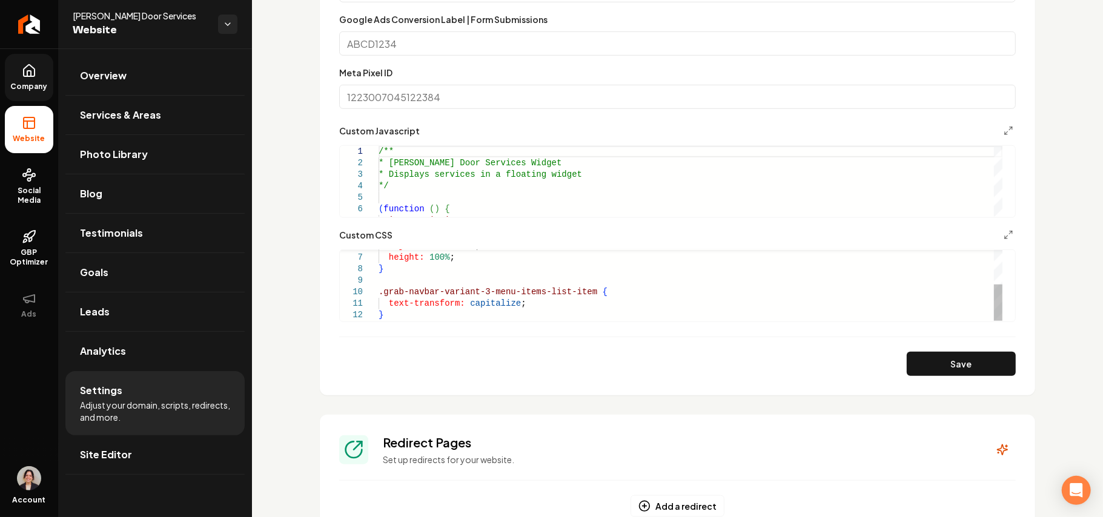
click at [422, 328] on form "**********" at bounding box center [677, 87] width 677 height 577
click at [422, 320] on div "object-fit: cover ; height: 100% ; } .grab-navbar-variant-3-menu-items-list-ite…" at bounding box center [691, 252] width 624 height 138
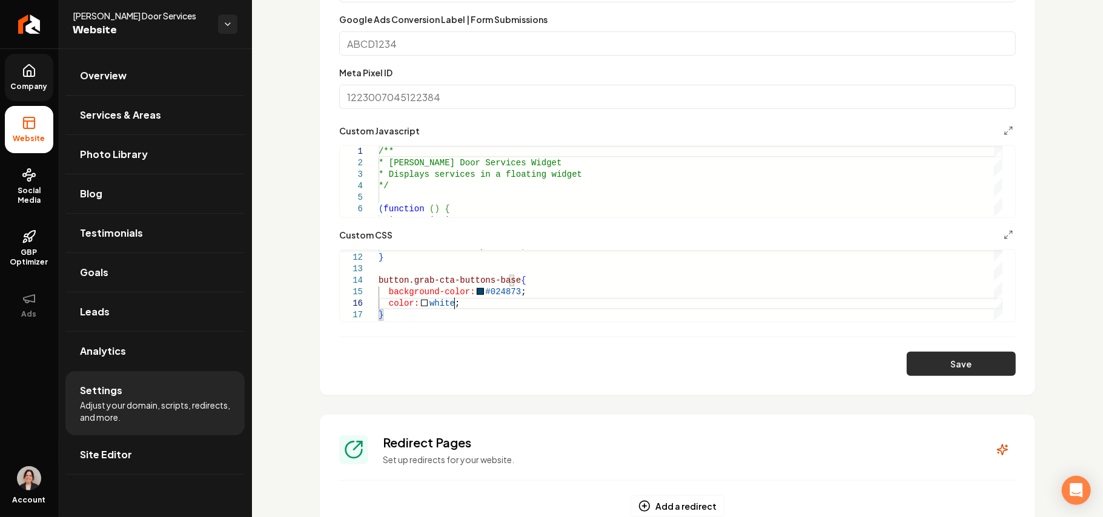
click at [916, 374] on button "Save" at bounding box center [961, 364] width 109 height 24
type textarea "**********"
click at [31, 70] on icon at bounding box center [29, 71] width 15 height 15
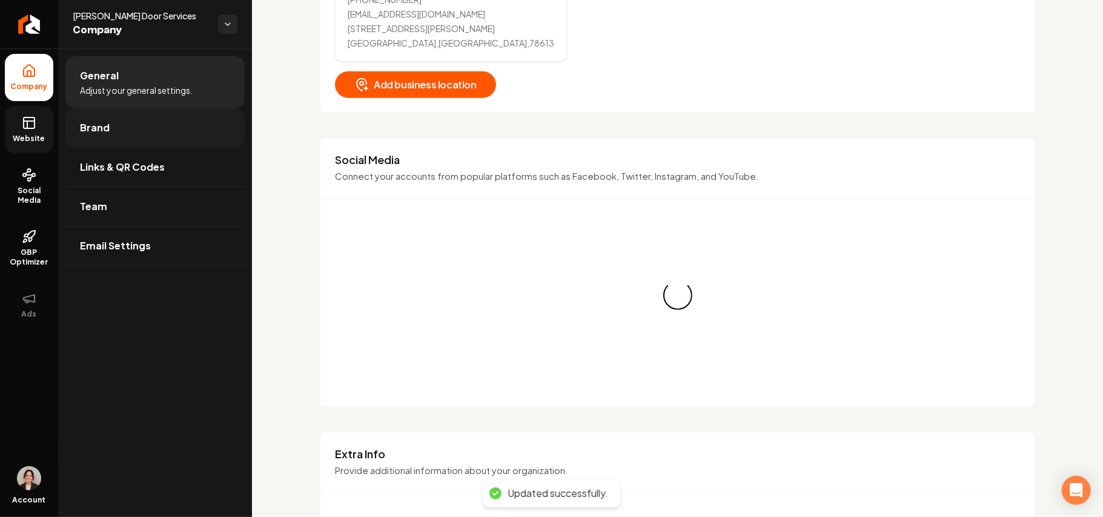
click at [114, 121] on link "Brand" at bounding box center [154, 127] width 179 height 39
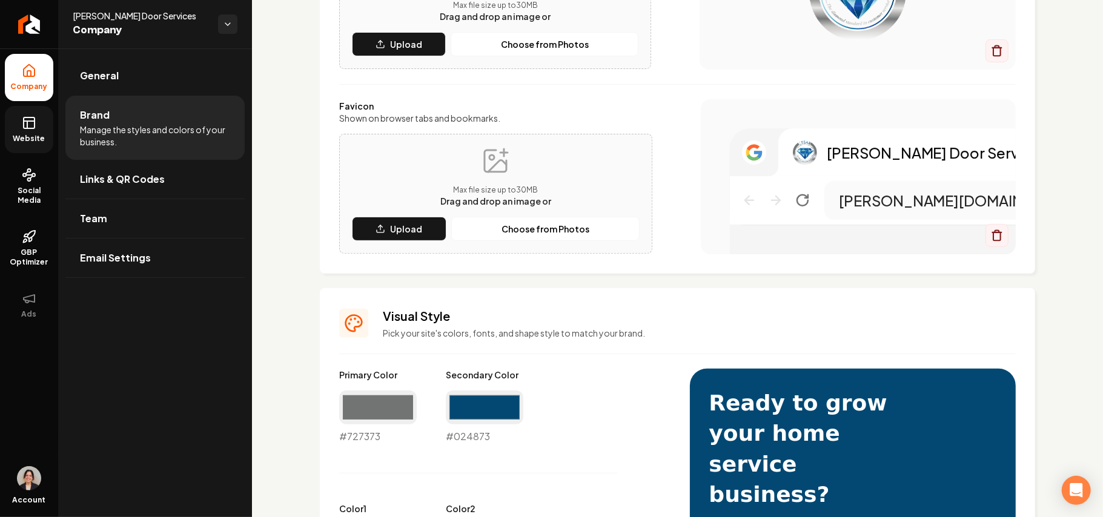
scroll to position [242, 0]
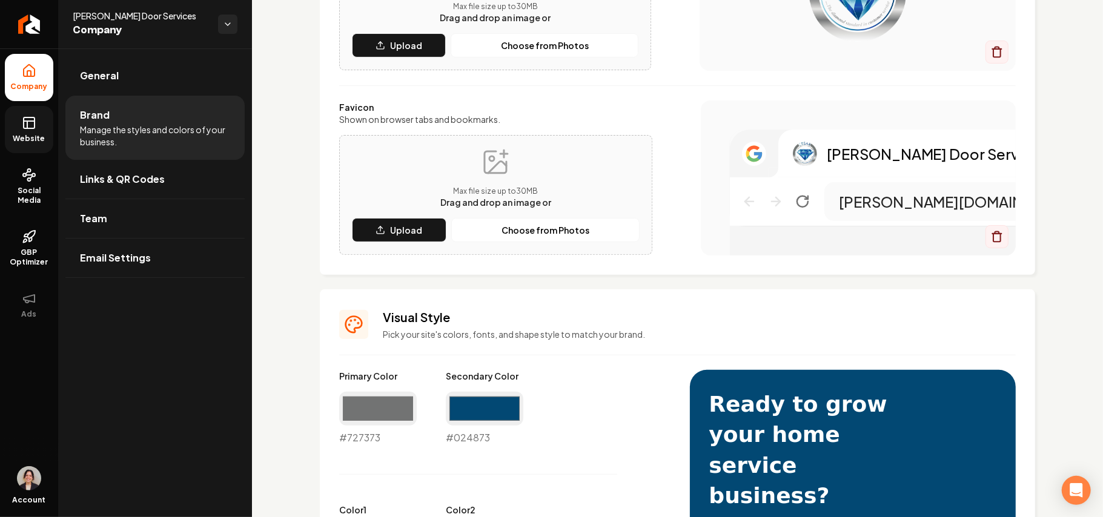
click at [18, 124] on link "Website" at bounding box center [29, 129] width 48 height 47
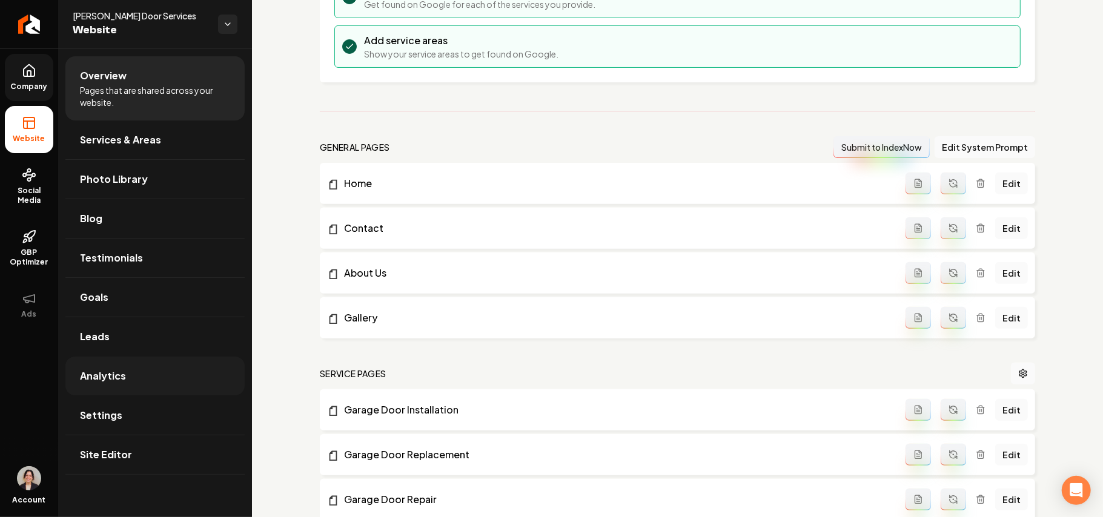
click at [139, 412] on link "Settings" at bounding box center [154, 415] width 179 height 39
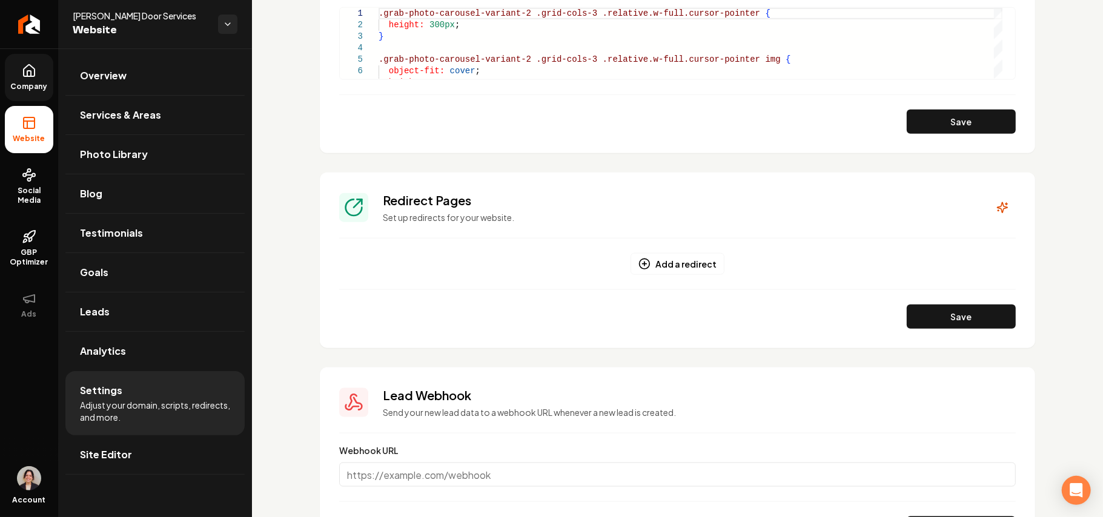
scroll to position [565, 0]
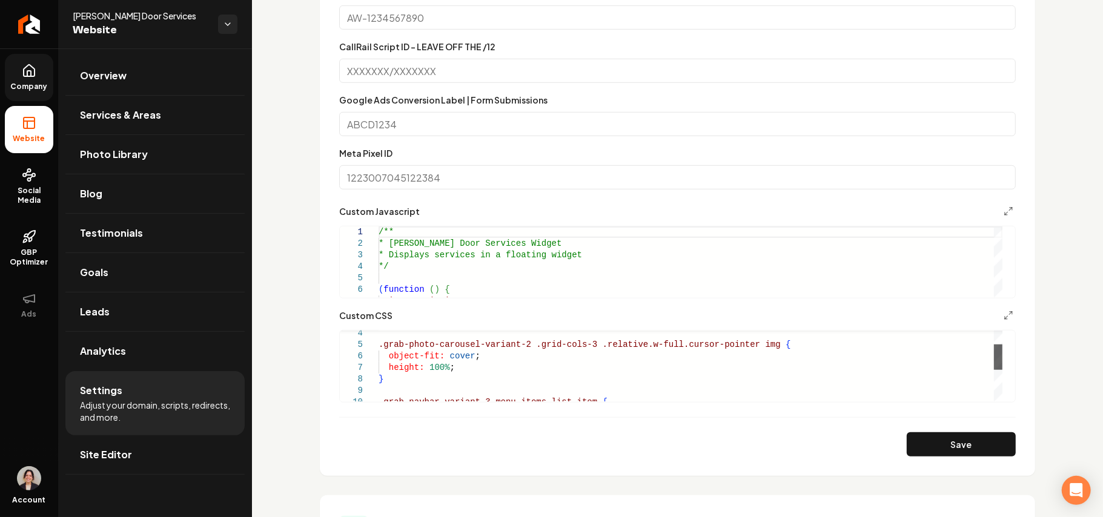
click at [1002, 370] on div "Main content area" at bounding box center [998, 357] width 8 height 25
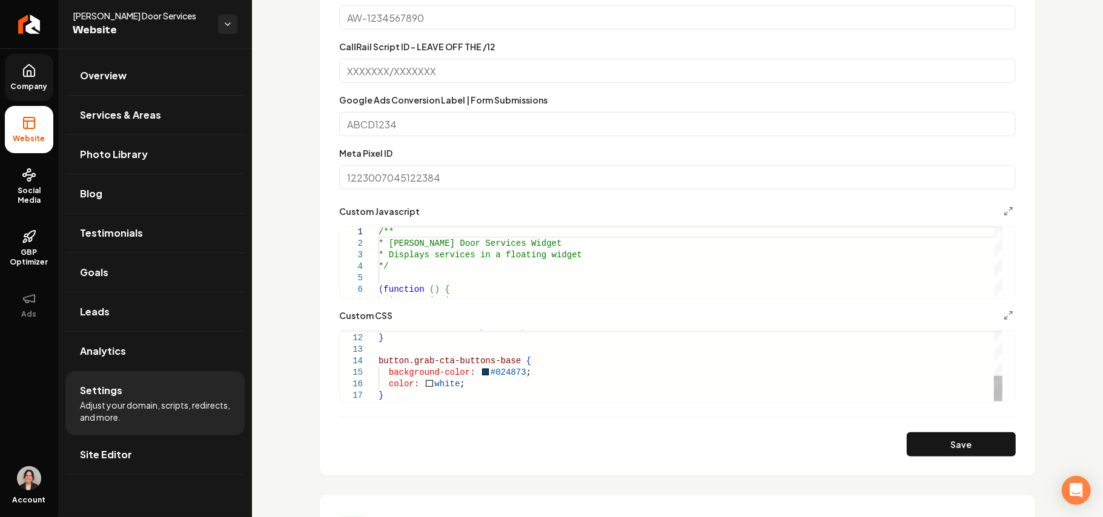
click at [449, 383] on div "text-transform: capitalize ; } button.grab-cta-buttons-base { background-color:…" at bounding box center [691, 304] width 624 height 196
click at [448, 383] on div "text-transform: capitalize ; } button.grab-cta-buttons-base { background-color:…" at bounding box center [691, 304] width 624 height 196
type textarea "**********"
click at [911, 447] on button "Save" at bounding box center [961, 444] width 109 height 24
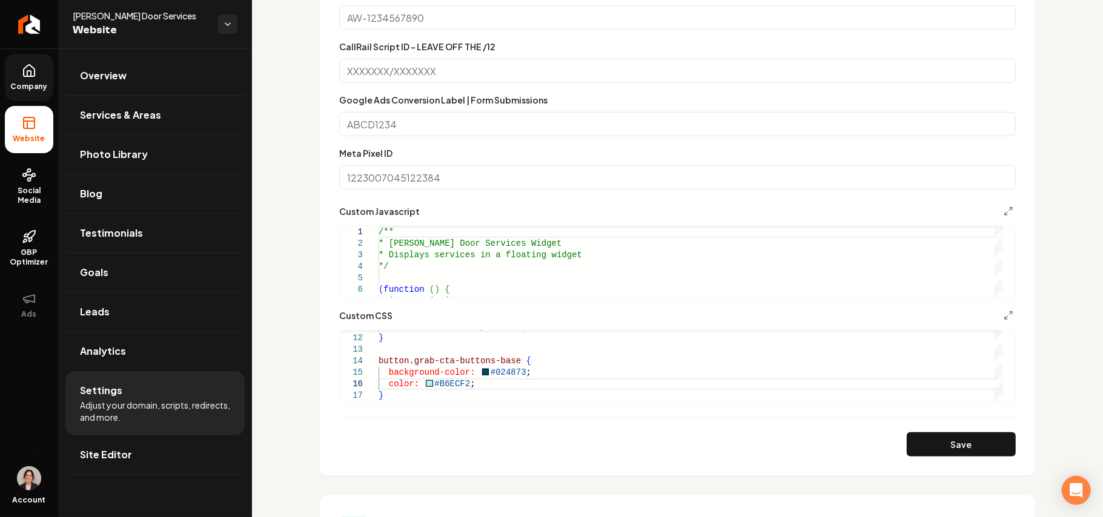
click at [25, 93] on link "Company" at bounding box center [29, 77] width 48 height 47
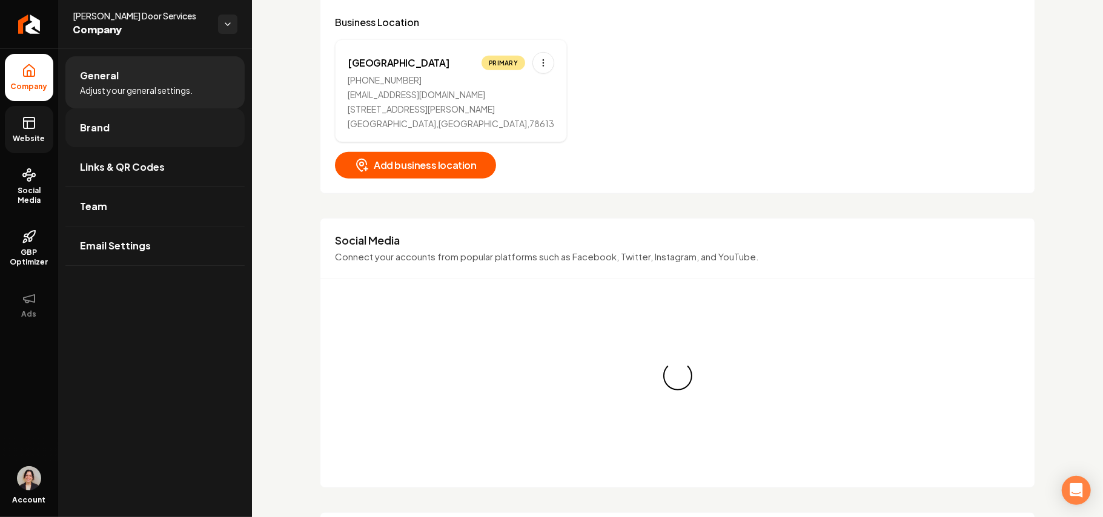
click at [126, 122] on link "Brand" at bounding box center [154, 127] width 179 height 39
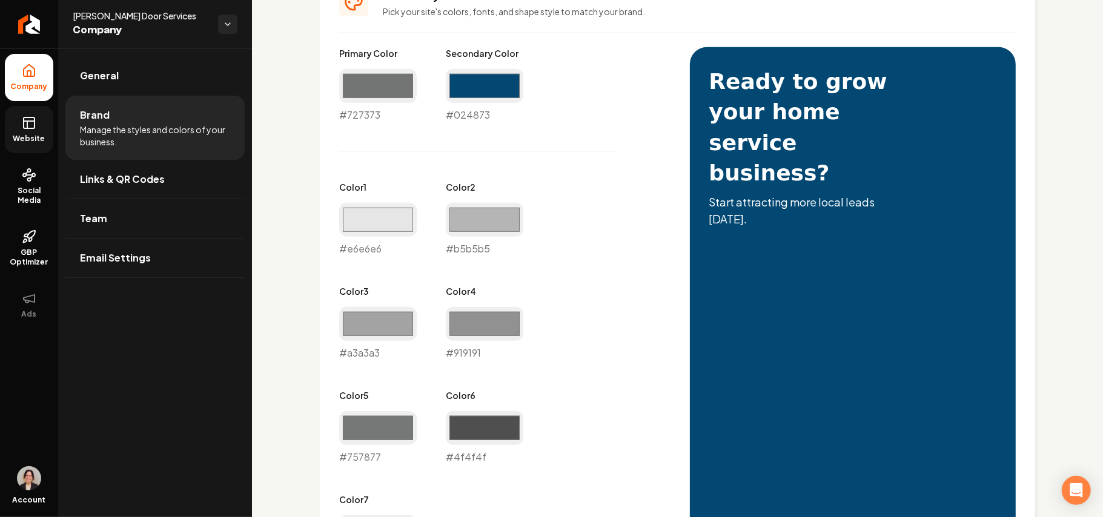
scroll to position [242, 0]
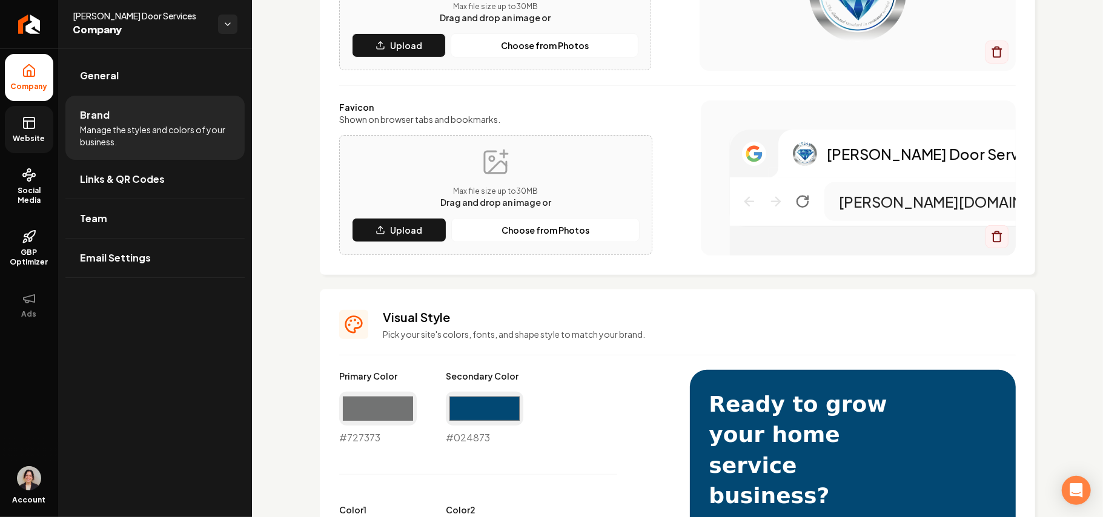
click at [353, 439] on div "#727373 #727373" at bounding box center [378, 418] width 78 height 53
copy div "#727373"
click at [28, 139] on span "Website" at bounding box center [29, 139] width 42 height 10
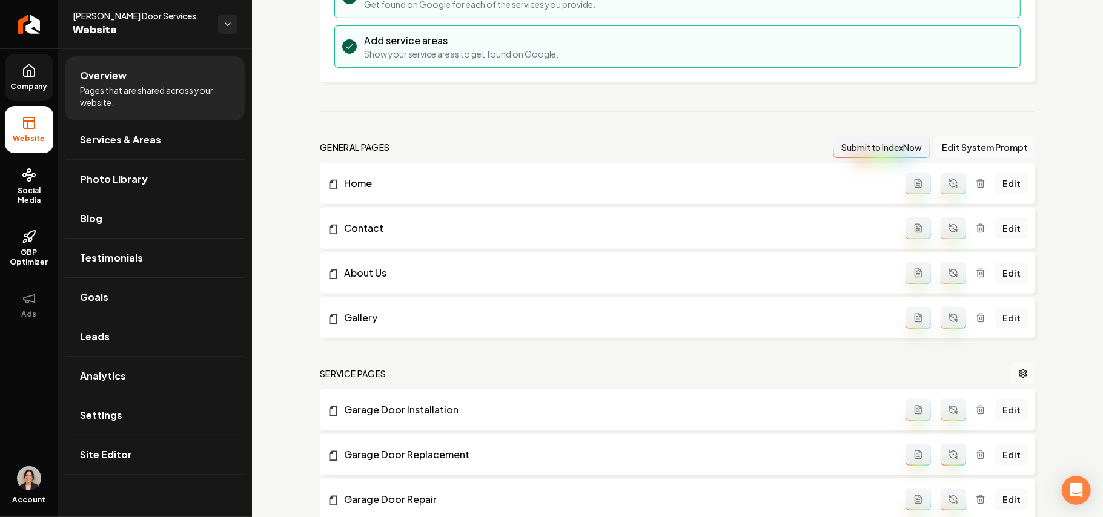
drag, startPoint x: 90, startPoint y: 420, endPoint x: 366, endPoint y: 353, distance: 284.4
click at [90, 420] on span "Settings" at bounding box center [101, 415] width 42 height 15
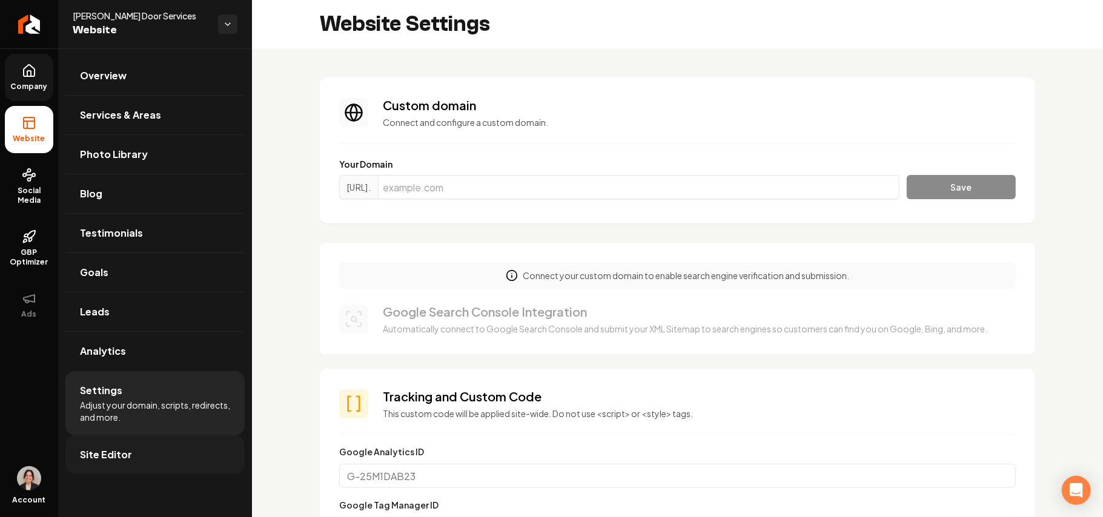
click at [129, 452] on link "Site Editor" at bounding box center [154, 454] width 179 height 39
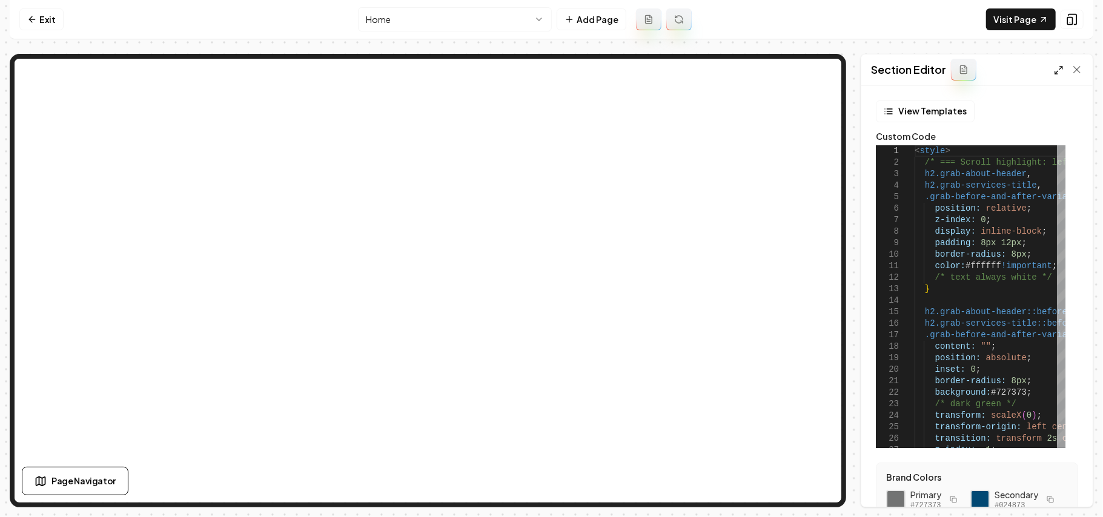
click at [1062, 68] on polyline at bounding box center [1061, 68] width 2 height 2
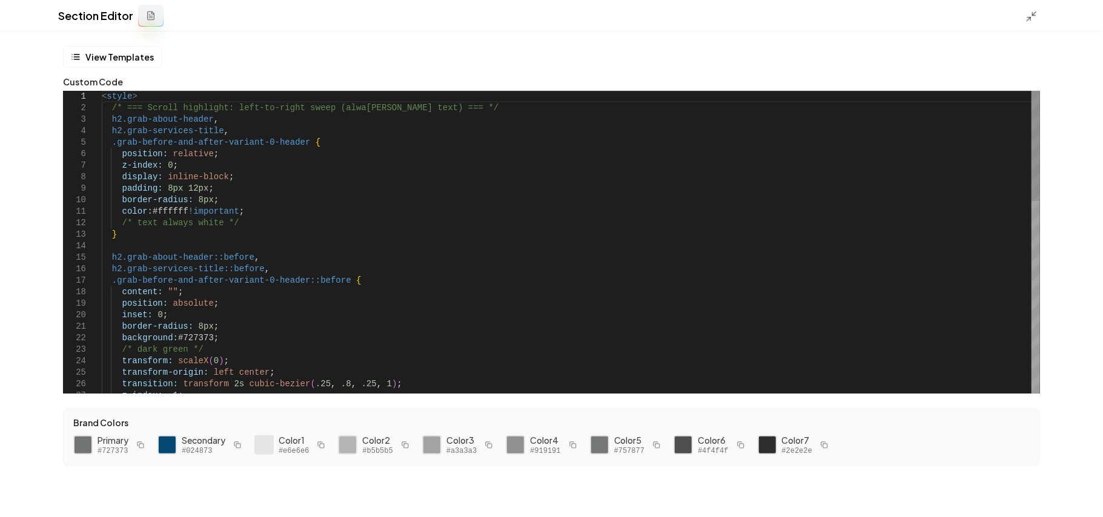
click at [194, 336] on div "< style > /* === Scroll highlight: left-to-right sweep (alwa ys white text) ===…" at bounding box center [571, 505] width 938 height 829
click at [217, 346] on div "< style > /* === Scroll highlight: left-to-right sweep (alwa ys white text) ===…" at bounding box center [571, 505] width 938 height 829
drag, startPoint x: 231, startPoint y: 333, endPoint x: 119, endPoint y: 338, distance: 112.2
click at [119, 338] on div "< style > /* === Scroll highlight: left-to-right sweep (alwa ys white text) ===…" at bounding box center [571, 505] width 938 height 829
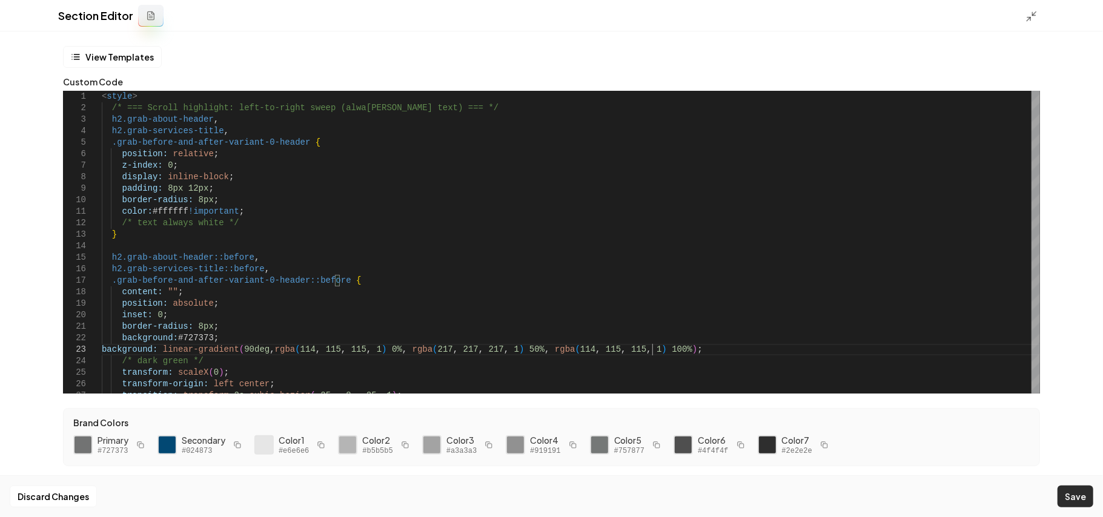
click at [1076, 490] on button "Save" at bounding box center [1076, 497] width 36 height 22
click at [1028, 15] on icon at bounding box center [1031, 16] width 12 height 12
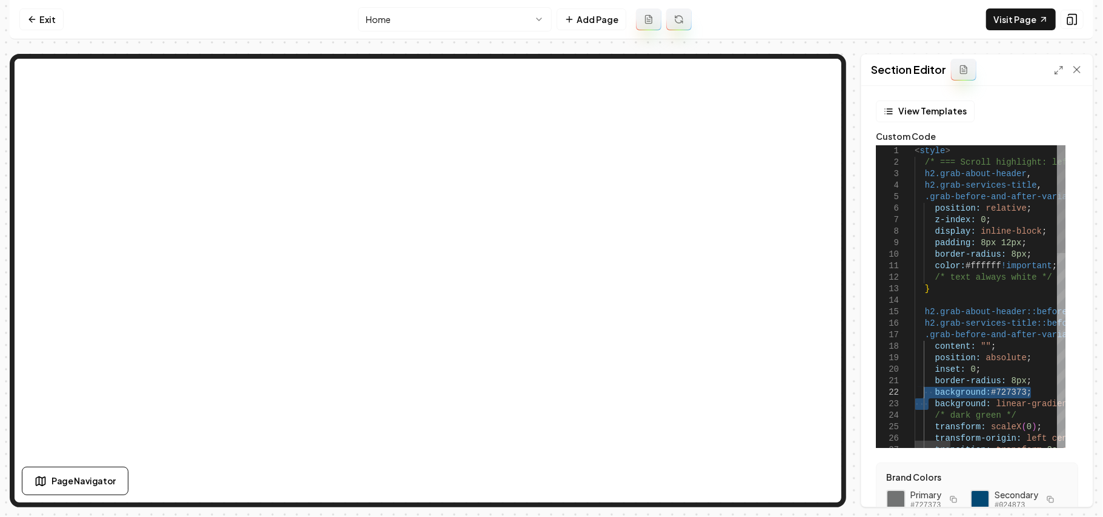
drag, startPoint x: 927, startPoint y: 409, endPoint x: 925, endPoint y: 398, distance: 11.6
drag, startPoint x: 931, startPoint y: 414, endPoint x: 931, endPoint y: 395, distance: 19.4
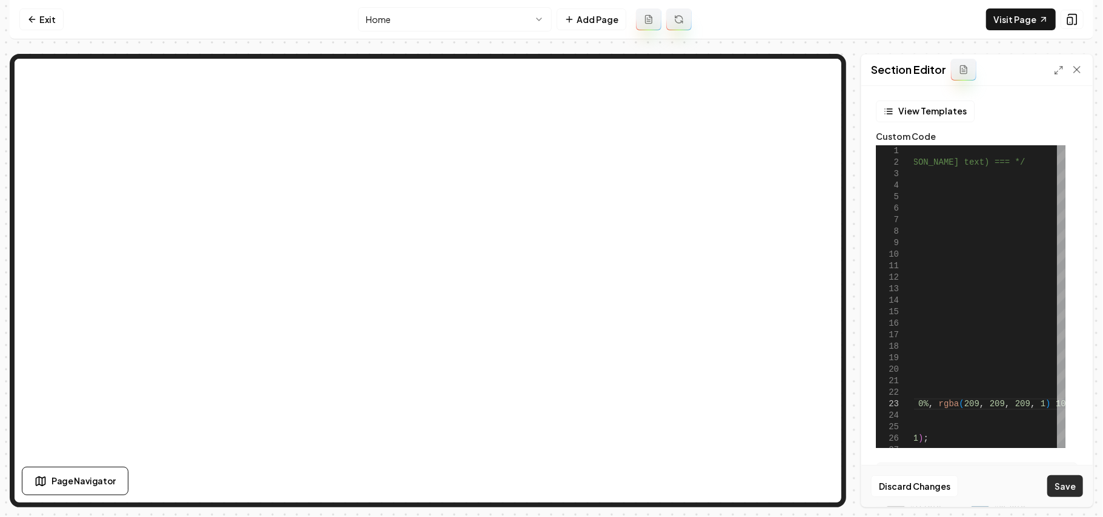
click at [1070, 485] on button "Save" at bounding box center [1065, 486] width 36 height 22
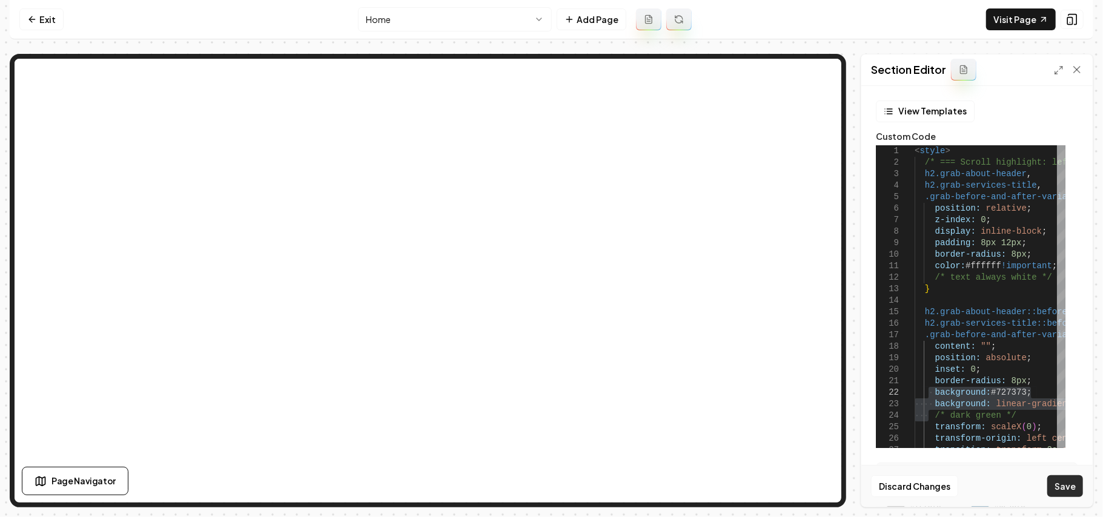
click at [1067, 480] on button "Save" at bounding box center [1065, 486] width 36 height 22
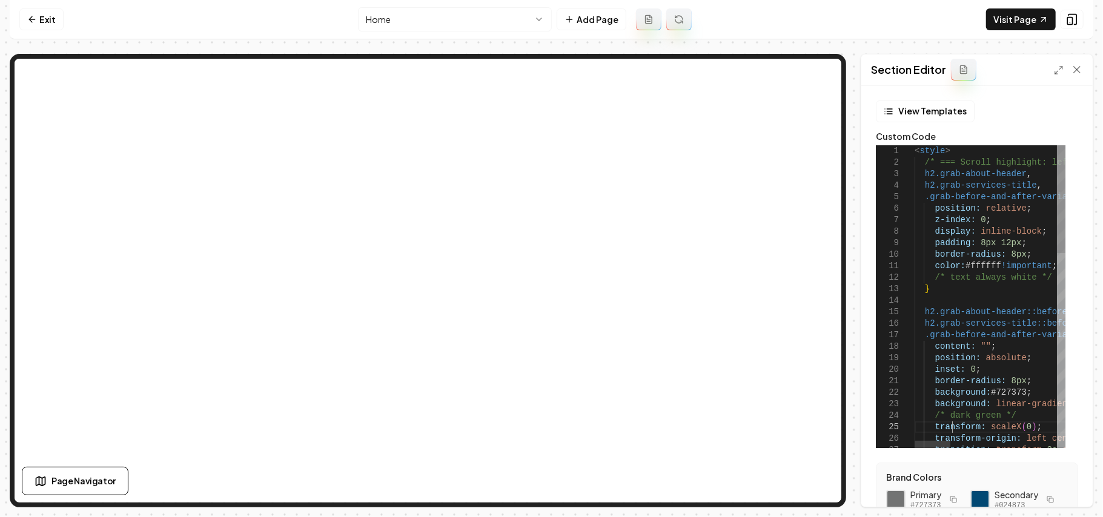
drag, startPoint x: 931, startPoint y: 417, endPoint x: 932, endPoint y: 395, distance: 22.4
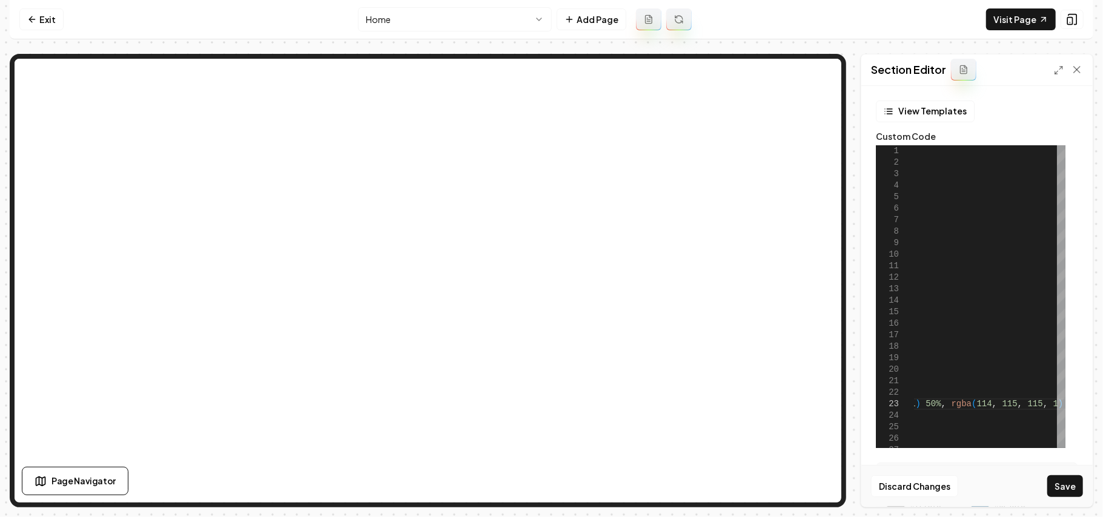
click at [1074, 494] on button "Save" at bounding box center [1065, 486] width 36 height 22
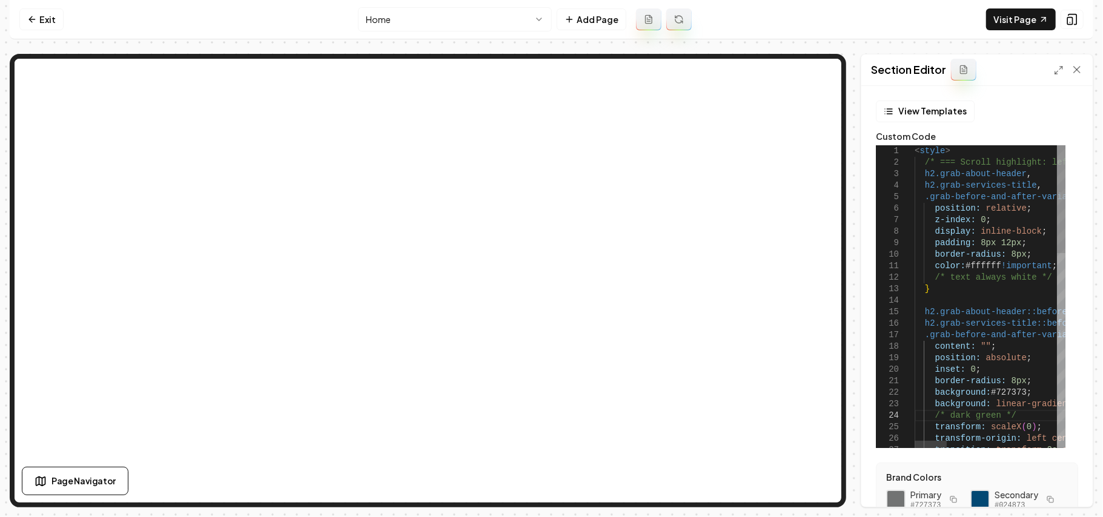
type textarea "**********"
drag, startPoint x: 933, startPoint y: 184, endPoint x: 858, endPoint y: 189, distance: 74.7
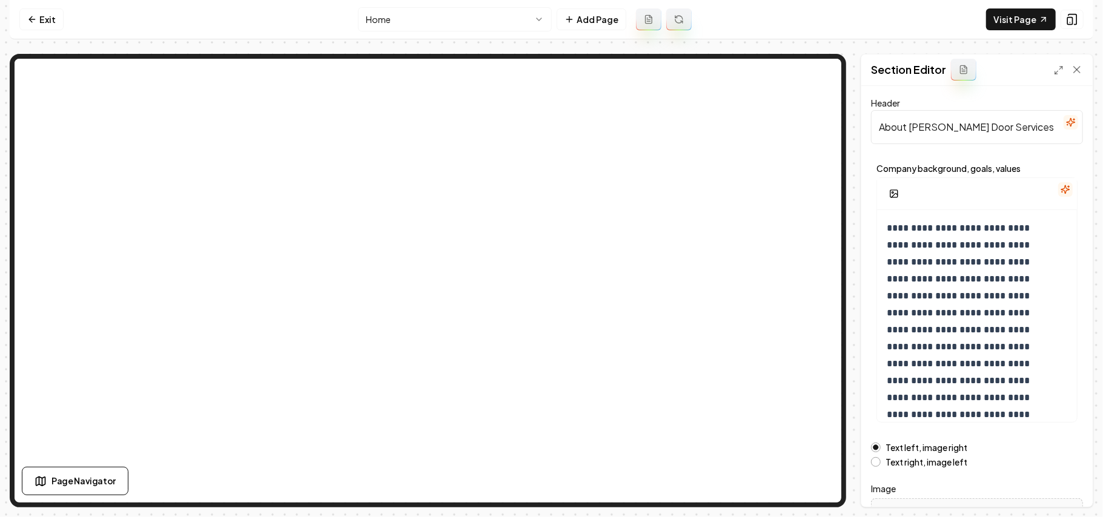
click at [439, 17] on html "**********" at bounding box center [551, 258] width 1103 height 517
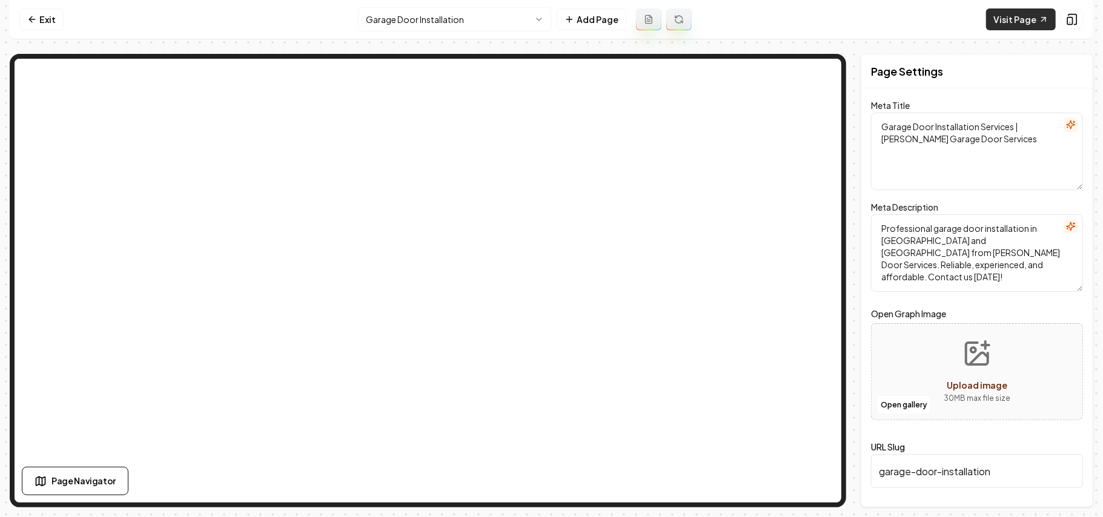
click at [1014, 18] on link "Visit Page" at bounding box center [1021, 19] width 70 height 22
click at [452, 1] on nav "Exit Garage Door Installation Add Page Visit Page" at bounding box center [552, 19] width 1084 height 39
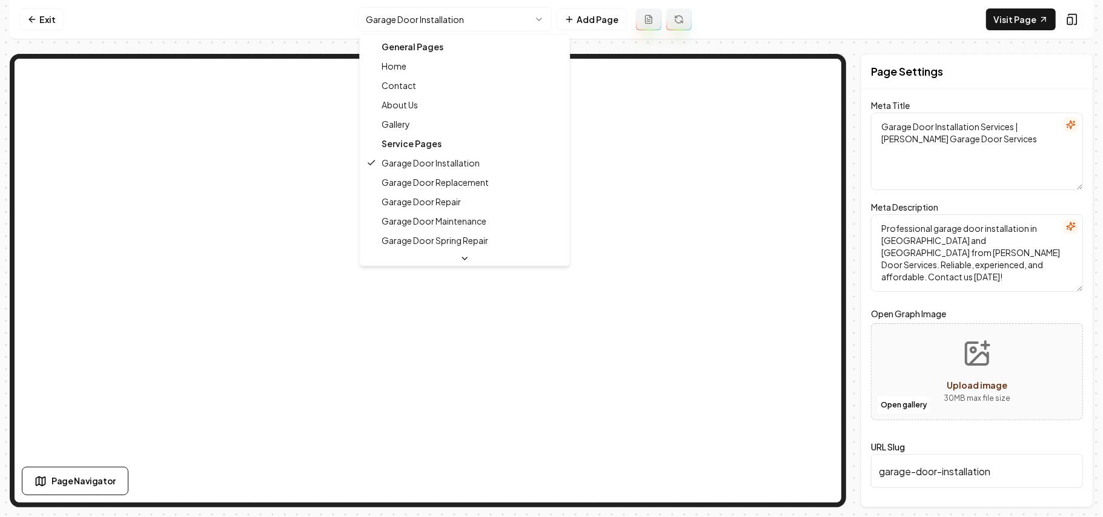
click at [419, 25] on html "Computer Required This feature is only available on a computer. Please switch t…" at bounding box center [551, 258] width 1103 height 517
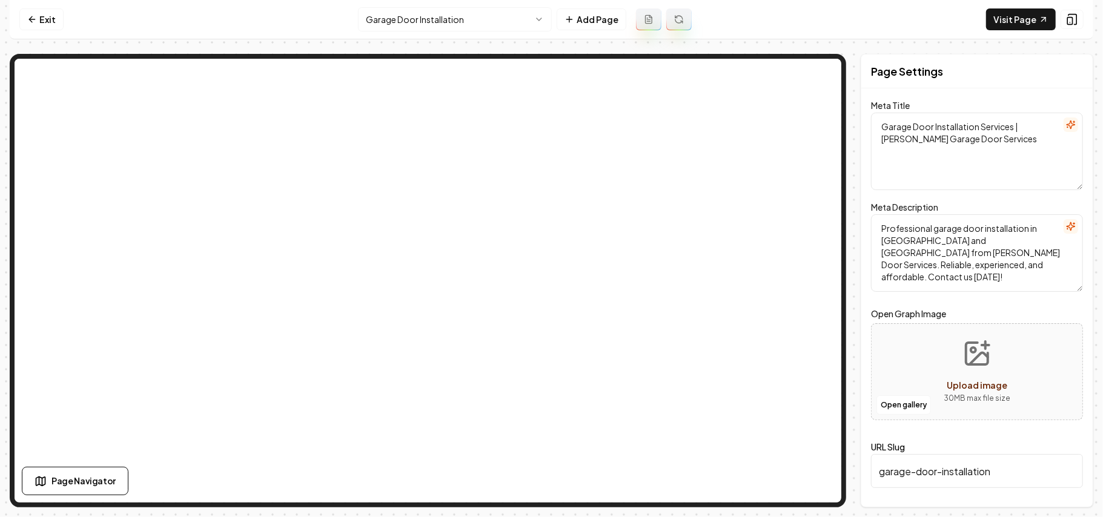
click at [385, 22] on html "Computer Required This feature is only available on a computer. Please switch t…" at bounding box center [551, 258] width 1103 height 517
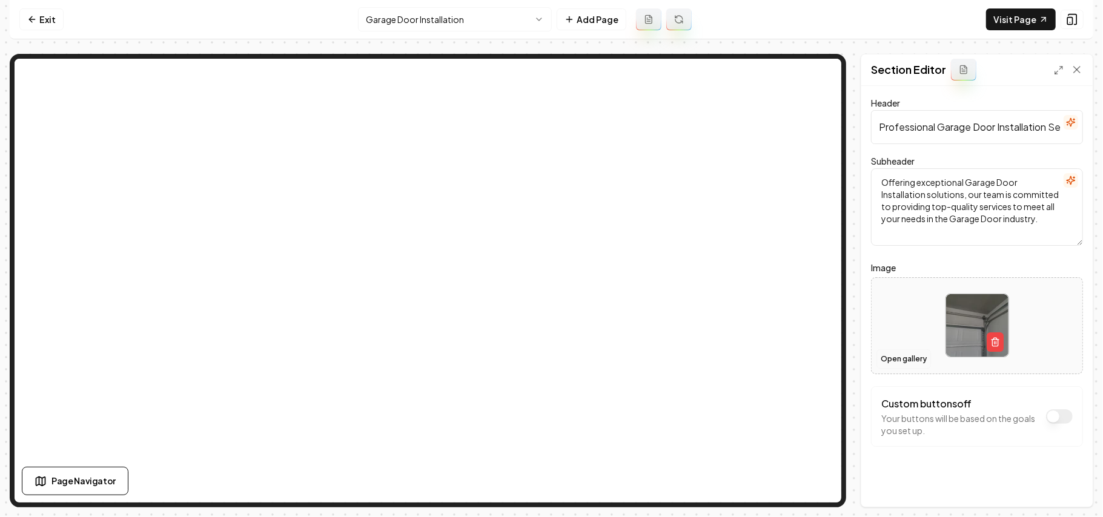
click at [887, 354] on button "Open gallery" at bounding box center [903, 358] width 55 height 19
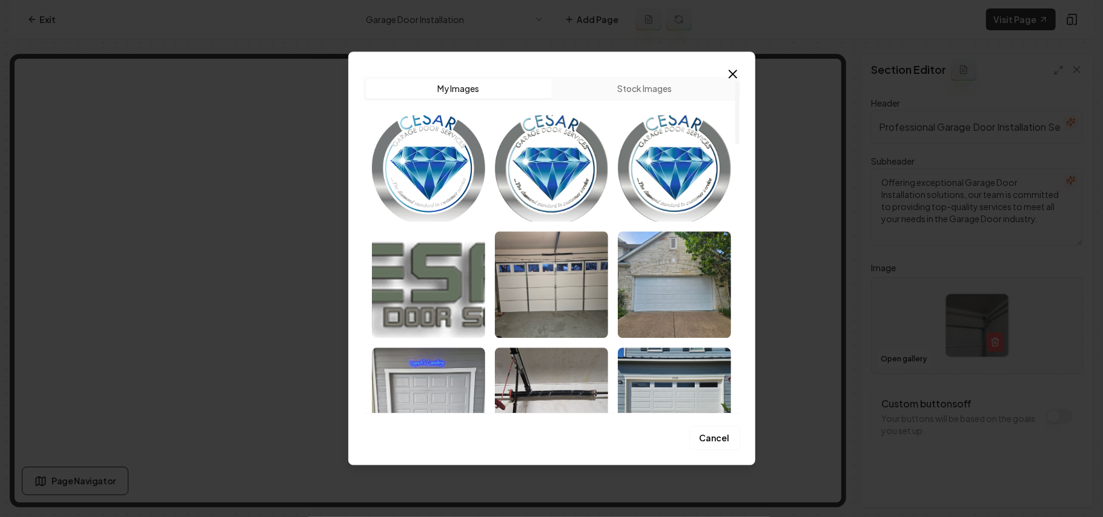
scroll to position [81, 0]
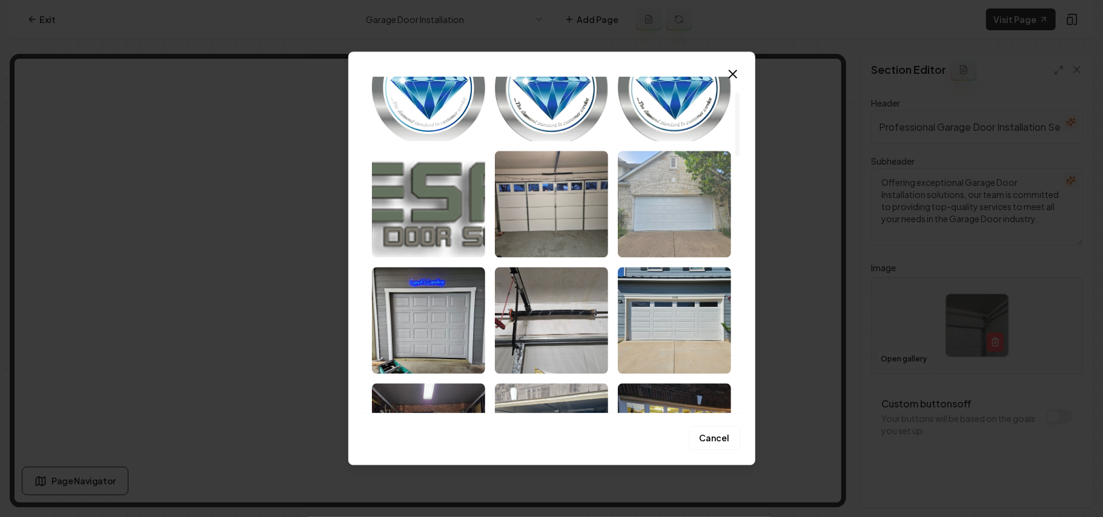
click at [693, 219] on img "Select image image_68c9da995c7cd75eb8aaf94d.jpeg" at bounding box center [674, 204] width 113 height 107
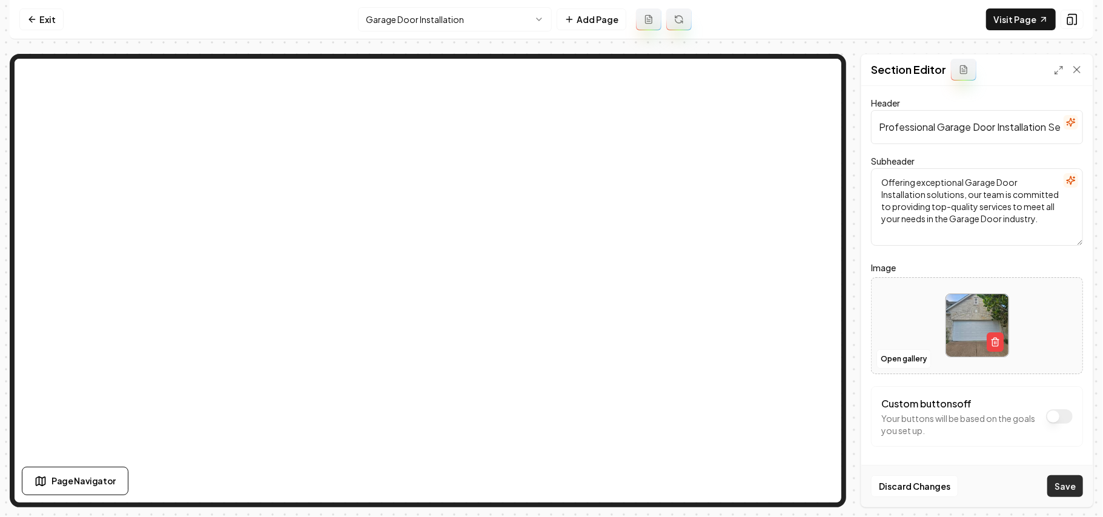
click at [1069, 487] on button "Save" at bounding box center [1065, 486] width 36 height 22
click at [473, 16] on html "Computer Required This feature is only available on a computer. Please switch t…" at bounding box center [551, 258] width 1103 height 517
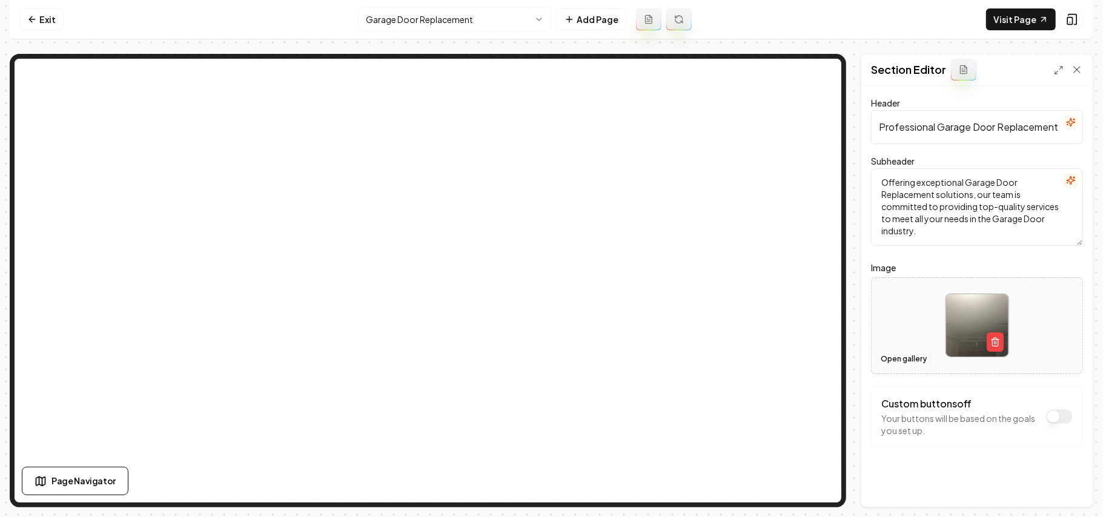
click at [924, 365] on button "Open gallery" at bounding box center [903, 358] width 55 height 19
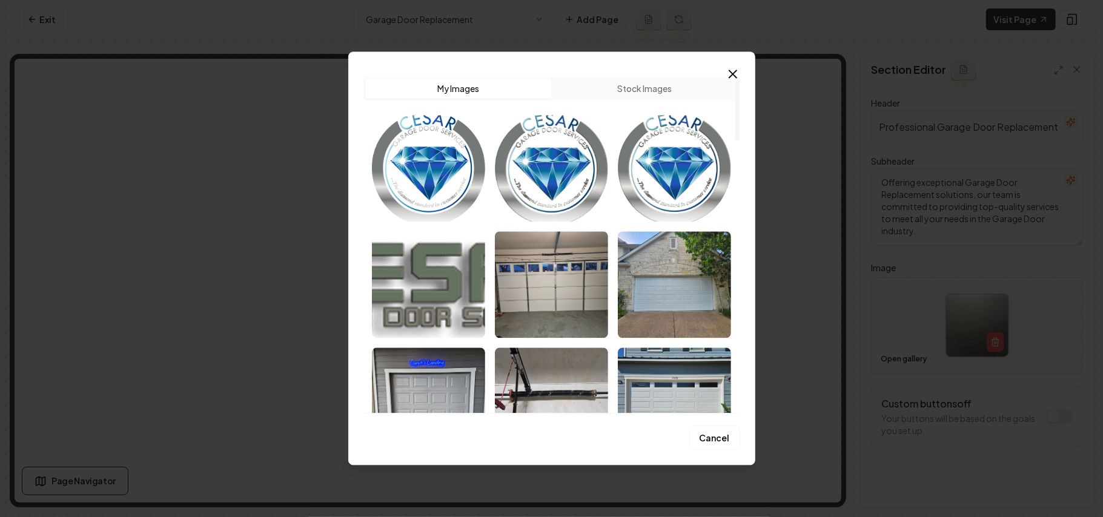
click at [675, 366] on img "Select image image_68c9da985c7cd75eb8aaf80a.jpeg" at bounding box center [674, 401] width 113 height 107
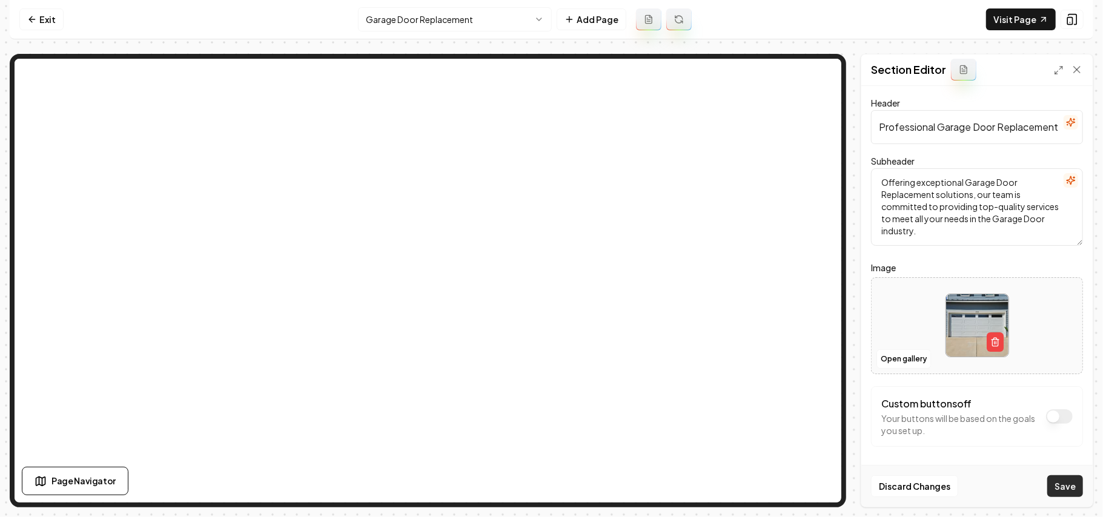
click at [1059, 488] on button "Save" at bounding box center [1065, 486] width 36 height 22
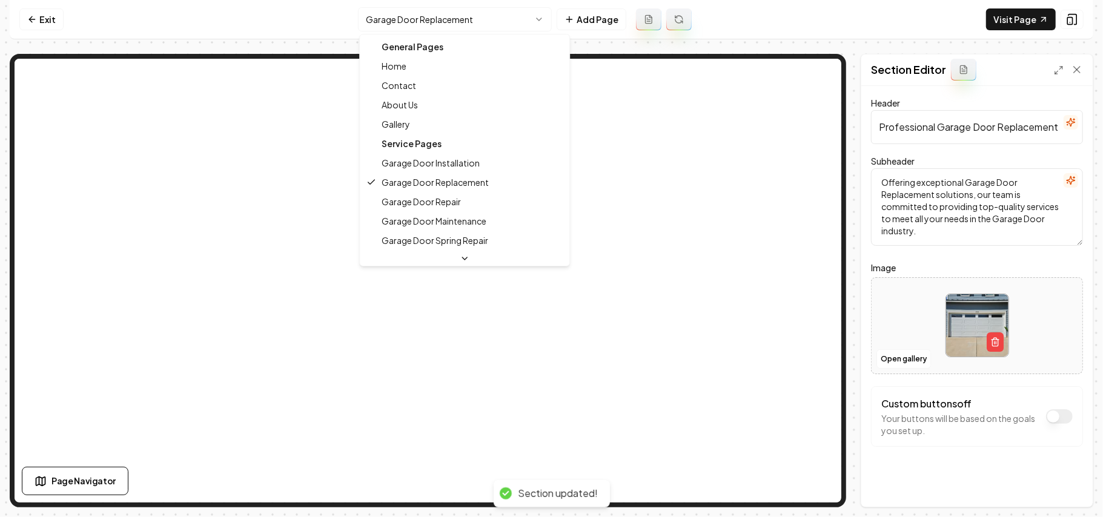
click at [442, 27] on html "Computer Required This feature is only available on a computer. Please switch t…" at bounding box center [551, 258] width 1103 height 517
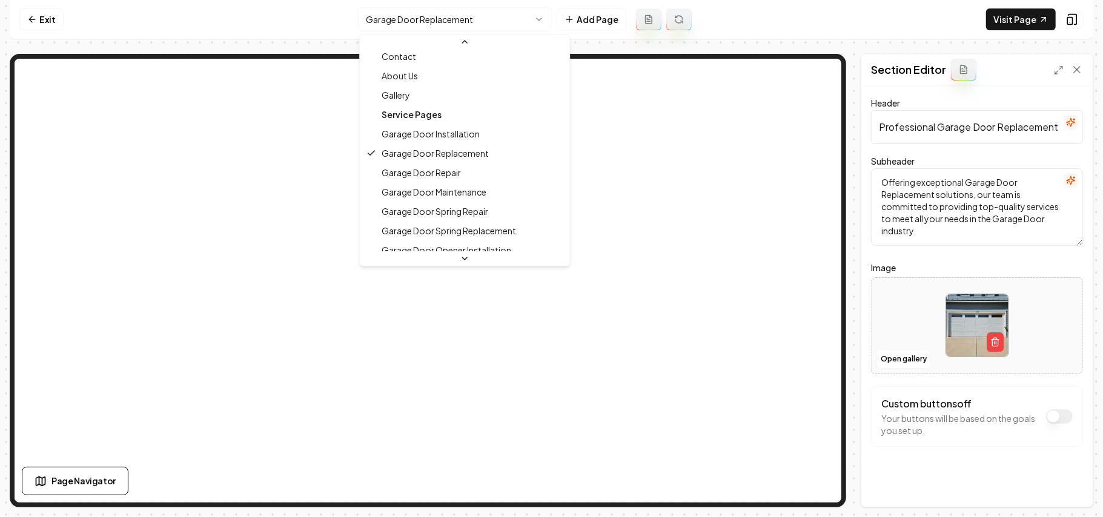
scroll to position [81, 0]
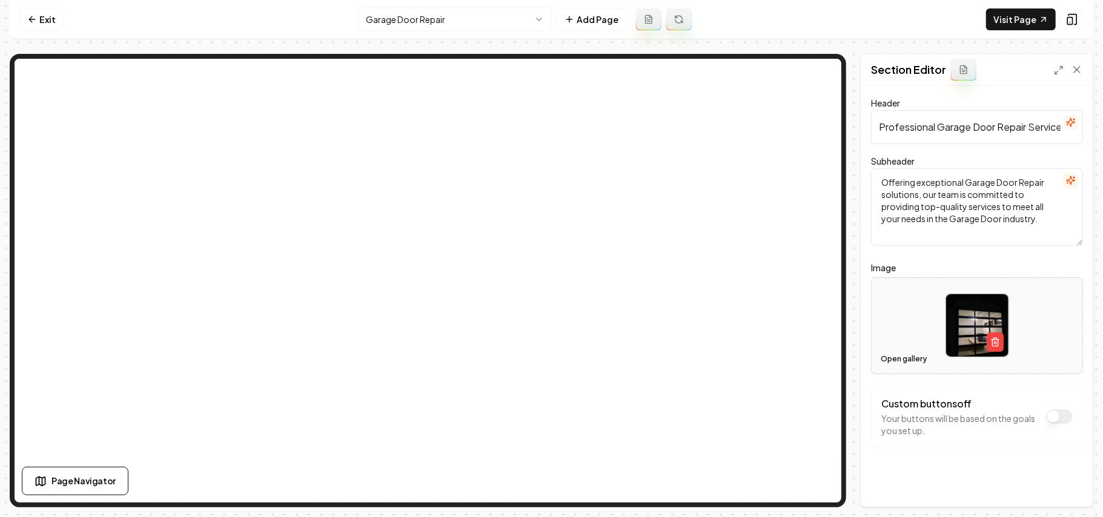
click at [916, 364] on button "Open gallery" at bounding box center [903, 358] width 55 height 19
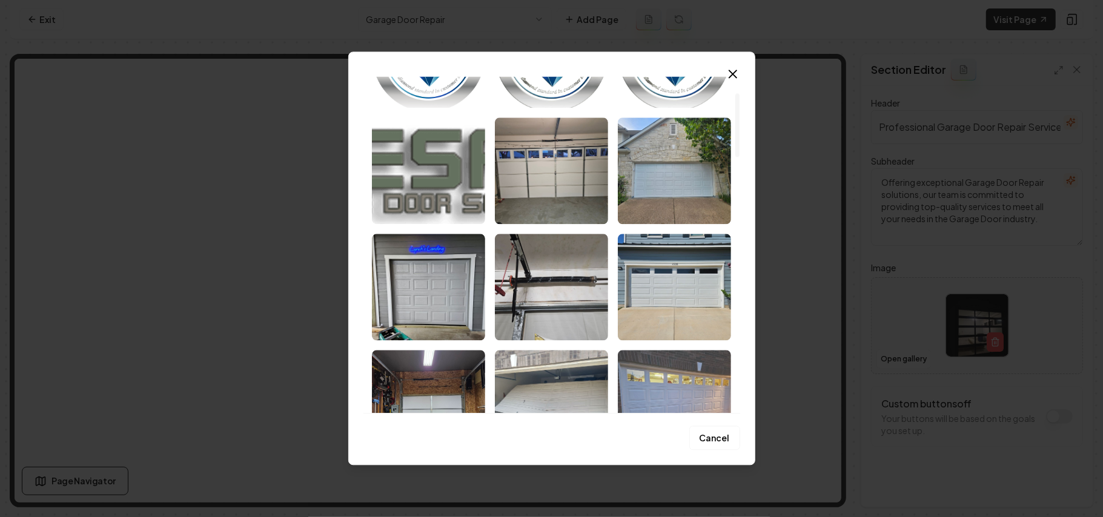
scroll to position [161, 0]
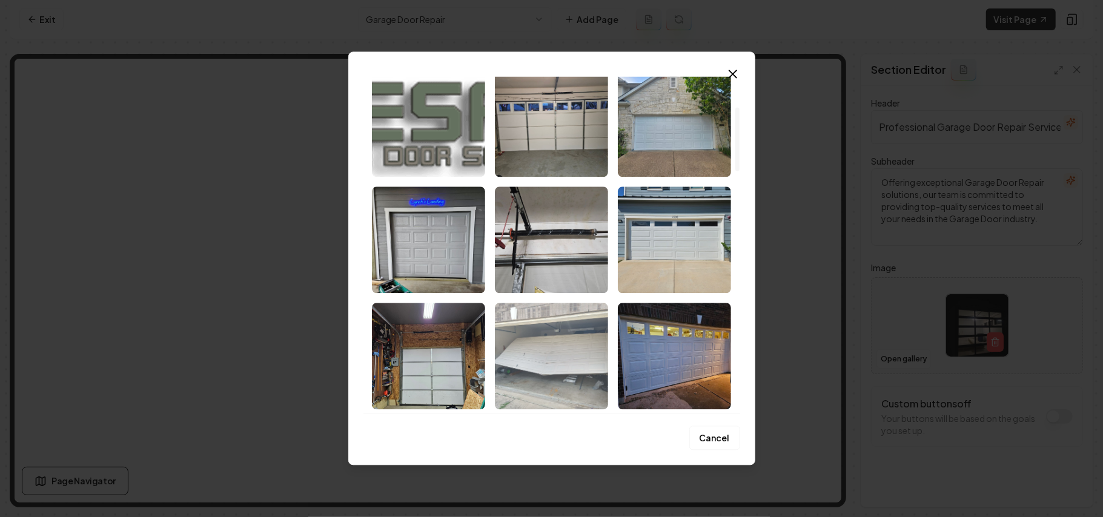
click at [563, 362] on img "Select image image_68c9da985c7cd75eb8aaf6f2.jpeg" at bounding box center [551, 356] width 113 height 107
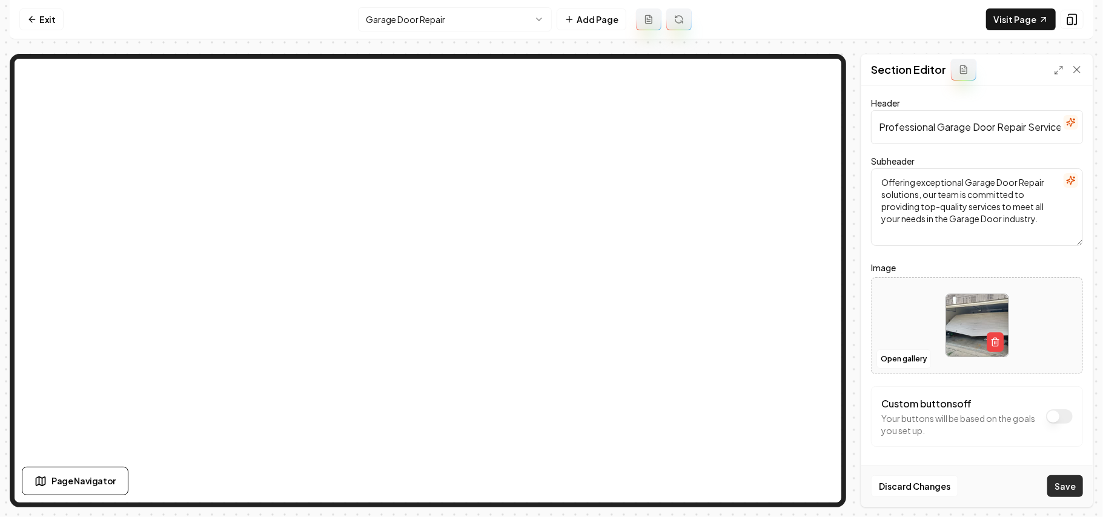
click at [1058, 492] on button "Save" at bounding box center [1065, 486] width 36 height 22
click at [476, 30] on html "Computer Required This feature is only available on a computer. Please switch t…" at bounding box center [551, 258] width 1103 height 517
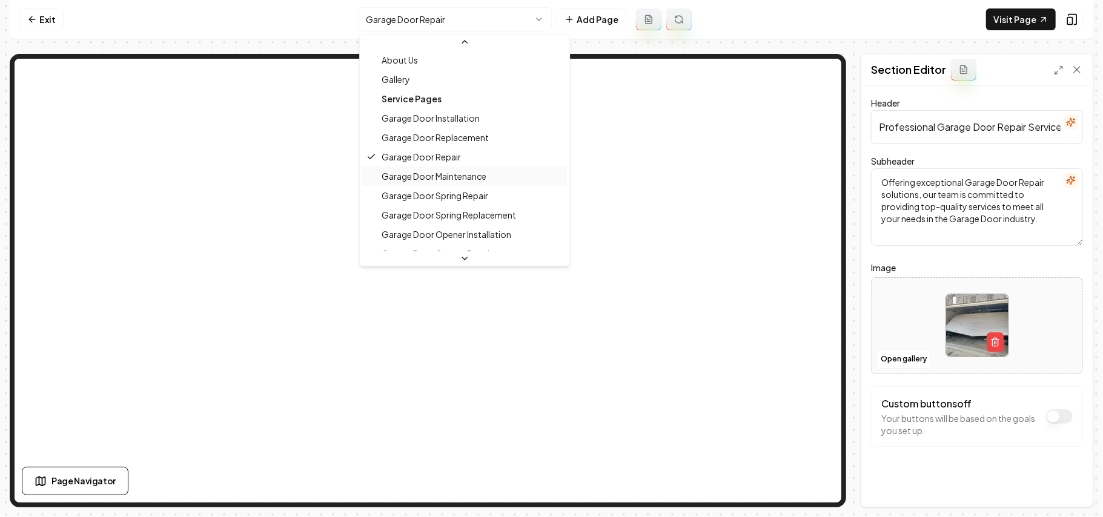
scroll to position [81, 0]
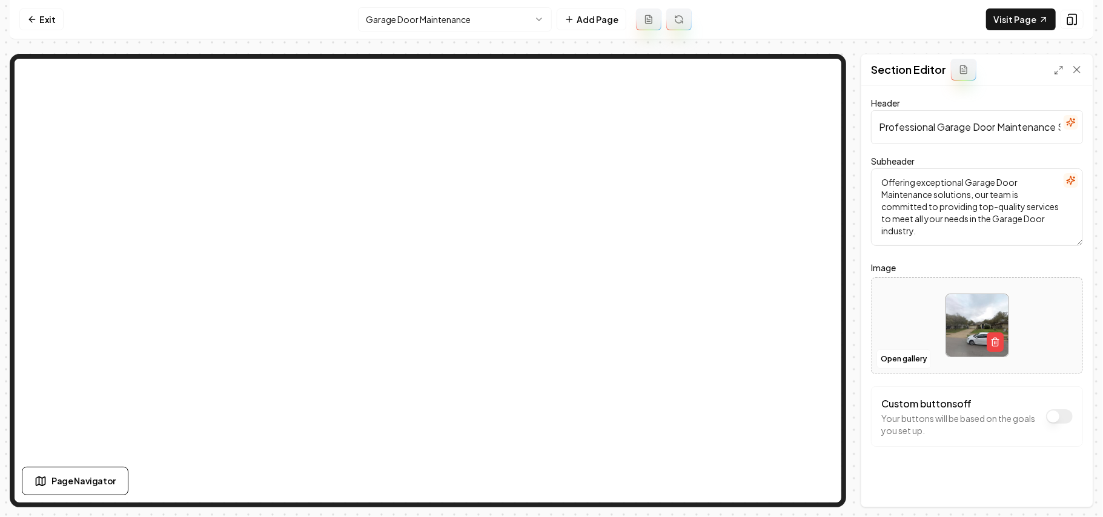
click at [890, 348] on div at bounding box center [977, 325] width 211 height 83
click at [906, 356] on button "Open gallery" at bounding box center [903, 358] width 55 height 19
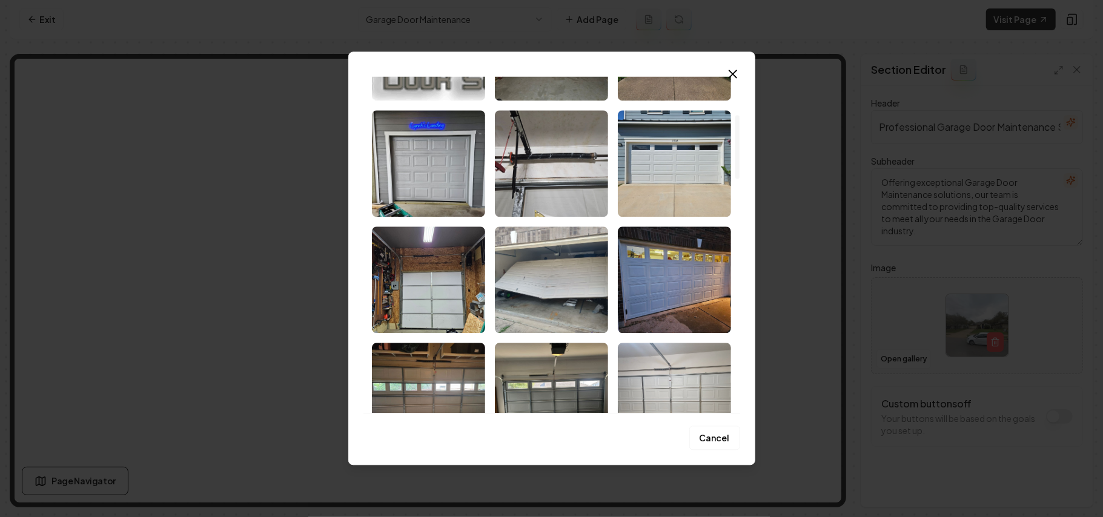
scroll to position [242, 0]
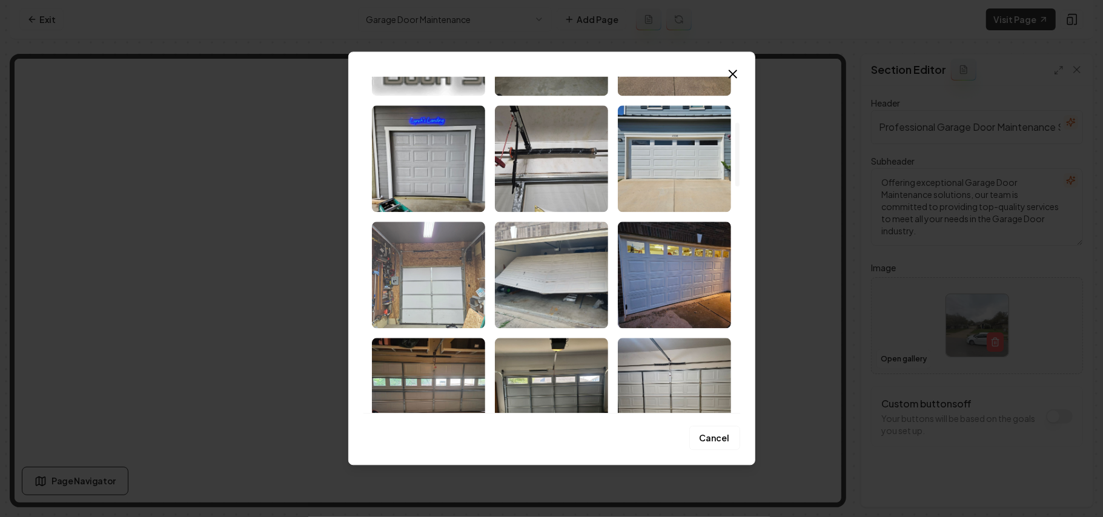
click at [442, 287] on img "Select image image_68c9da995c7cd75eb8aaf91d.jpeg" at bounding box center [428, 275] width 113 height 107
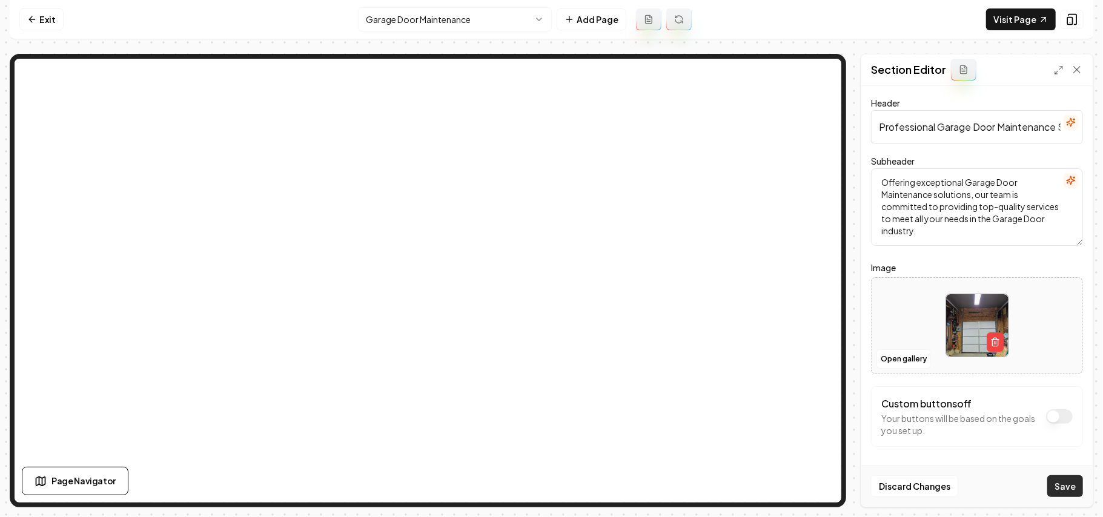
click at [1064, 492] on button "Save" at bounding box center [1065, 486] width 36 height 22
click at [458, 27] on html "Computer Required This feature is only available on a computer. Please switch t…" at bounding box center [551, 258] width 1103 height 517
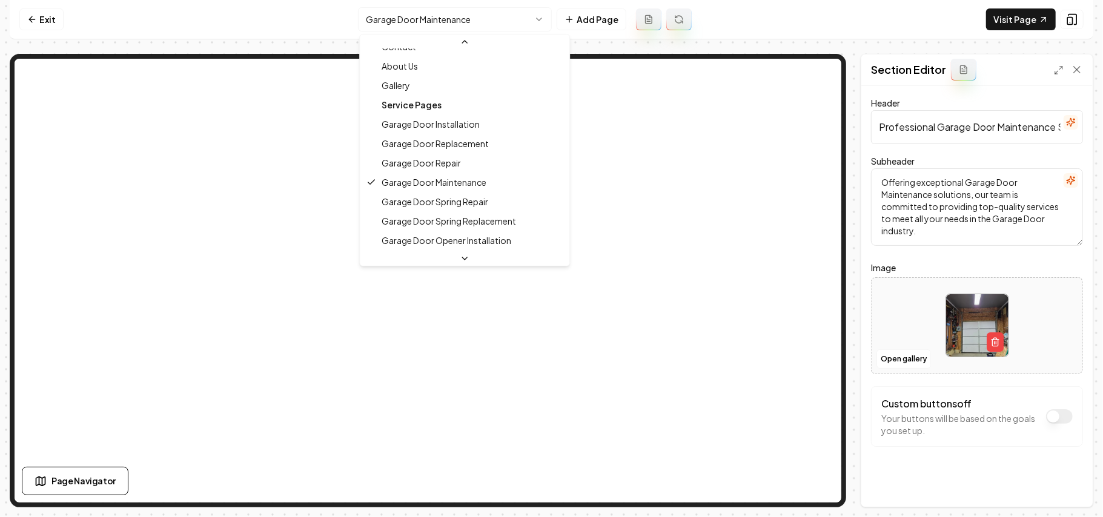
scroll to position [81, 0]
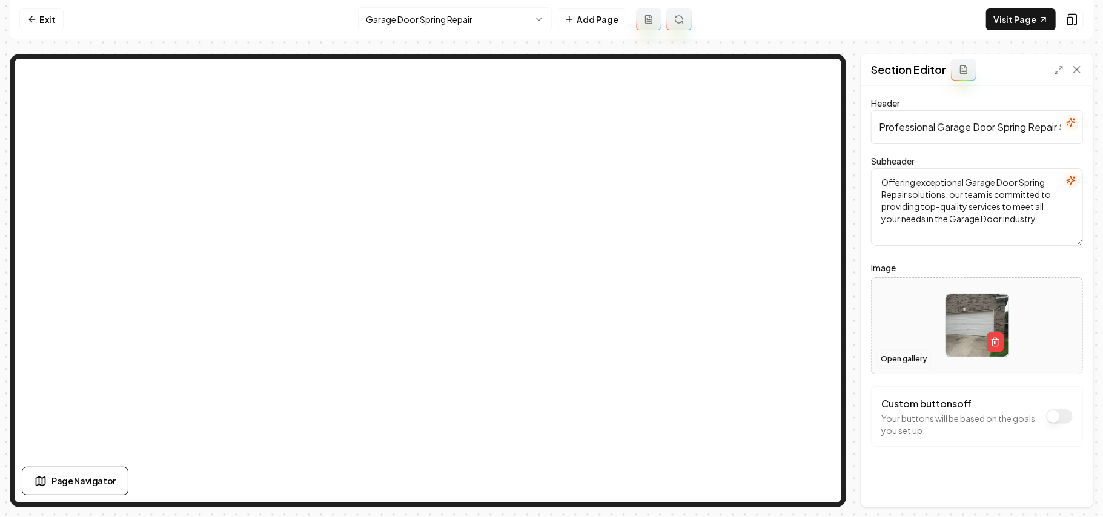
click at [916, 363] on button "Open gallery" at bounding box center [903, 358] width 55 height 19
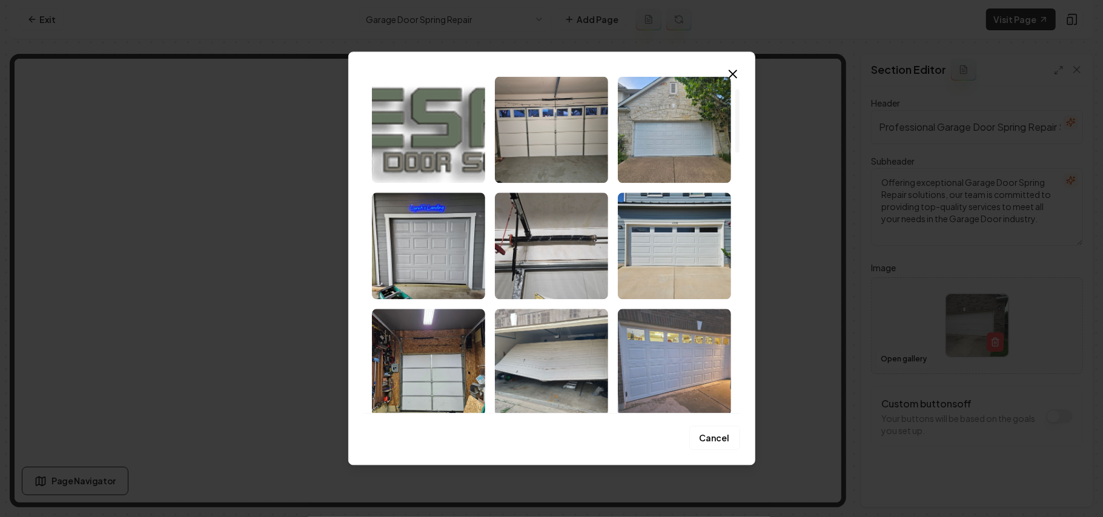
scroll to position [161, 0]
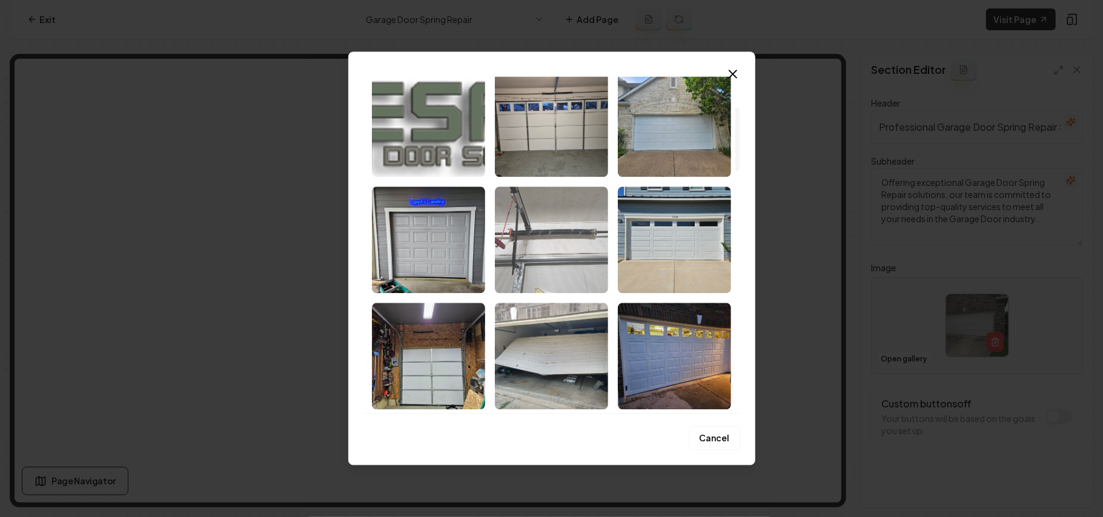
click at [536, 238] on img "Select image image_68c9da985c7cd75eb8aaf66e.jpeg" at bounding box center [551, 240] width 113 height 107
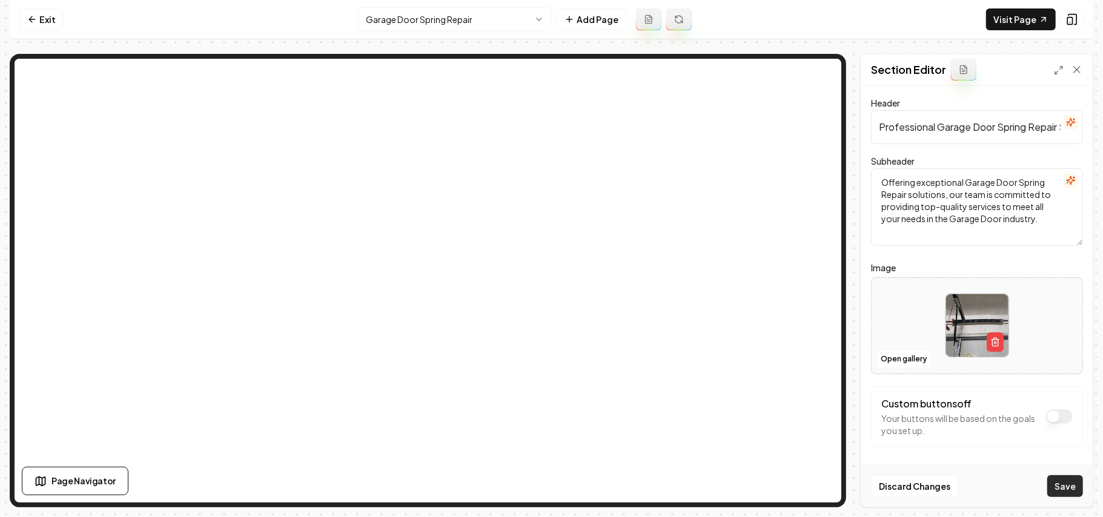
click at [1064, 482] on button "Save" at bounding box center [1065, 486] width 36 height 22
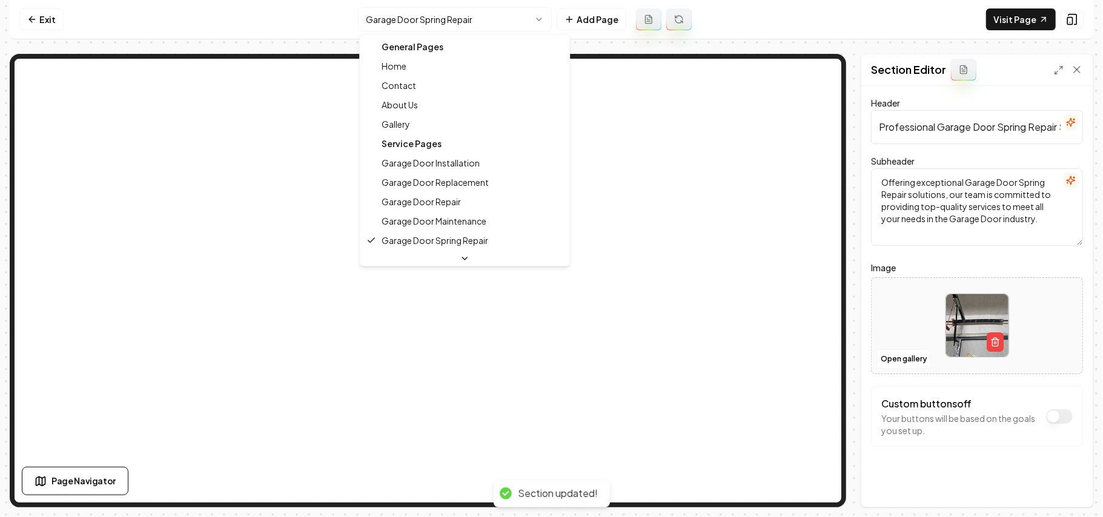
click at [422, 10] on html "Computer Required This feature is only available on a computer. Please switch t…" at bounding box center [551, 258] width 1103 height 517
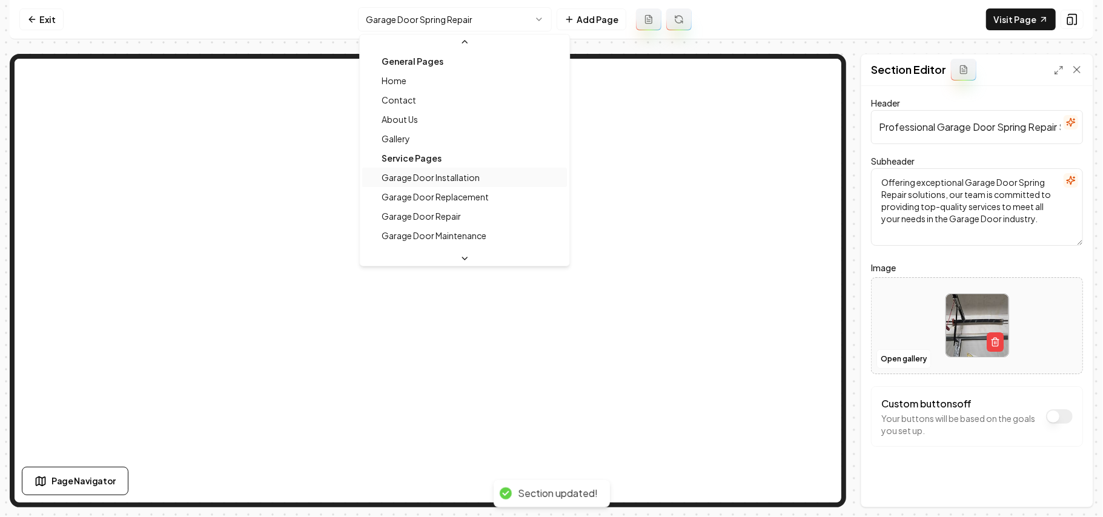
scroll to position [81, 0]
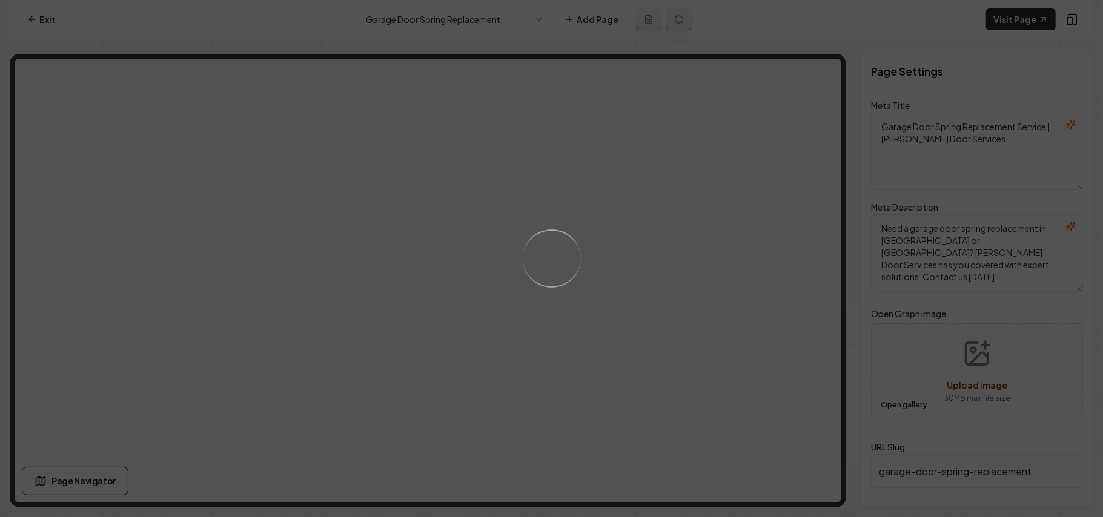
click at [552, 319] on div "Loading..." at bounding box center [551, 258] width 1103 height 517
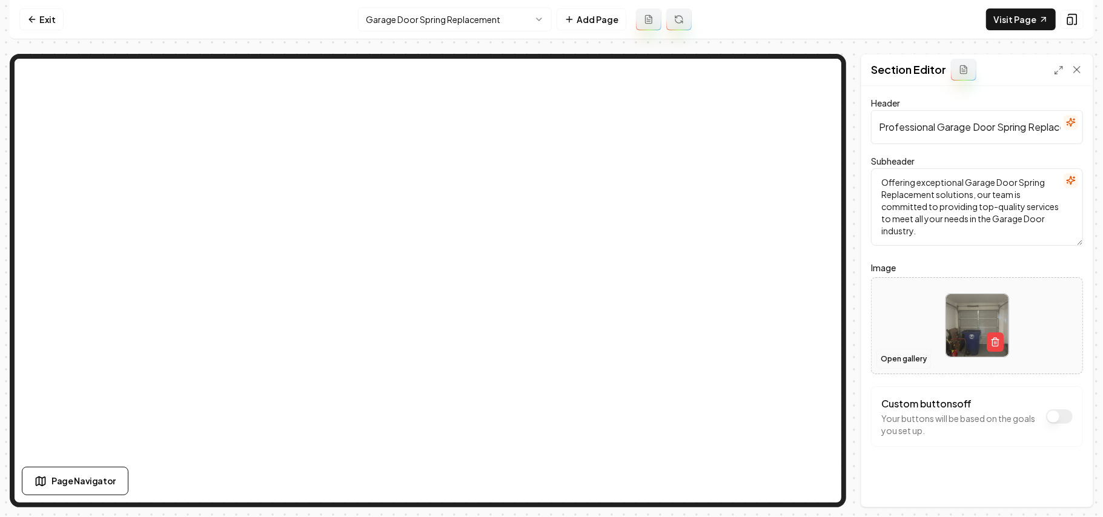
click at [890, 354] on button "Open gallery" at bounding box center [903, 358] width 55 height 19
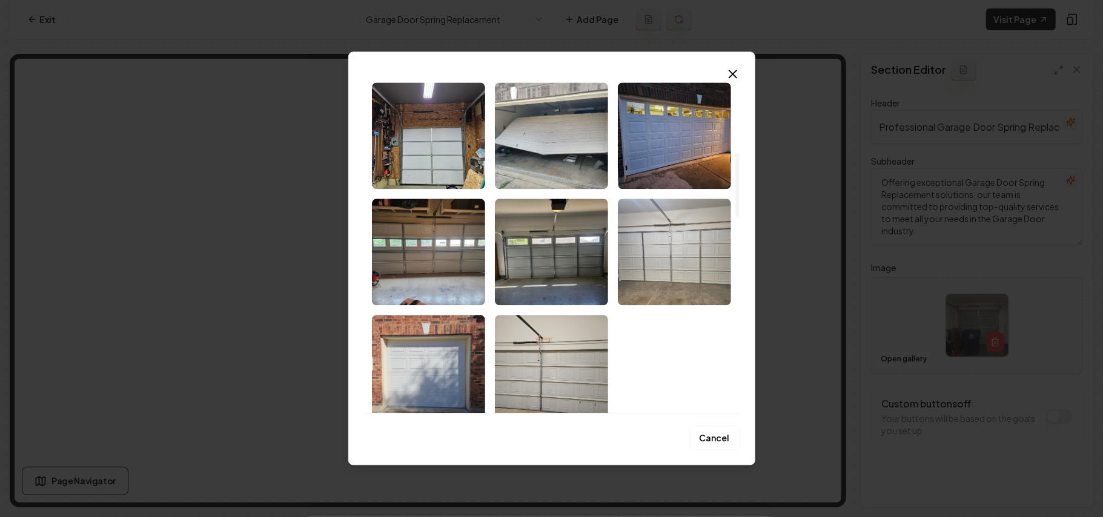
scroll to position [403, 0]
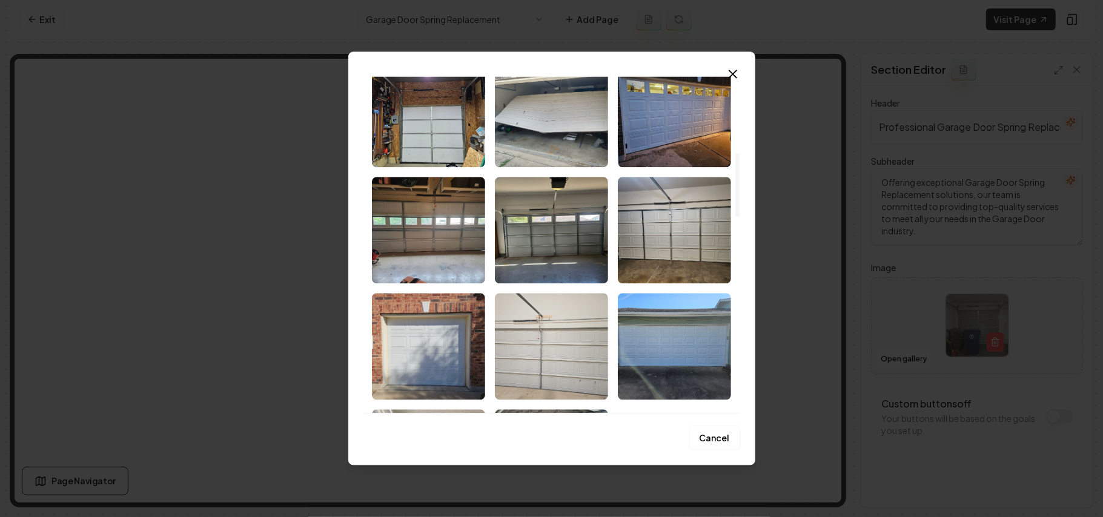
click at [540, 306] on img "Select image image_68c9da985c7cd75eb8aaf6dc.jpeg" at bounding box center [551, 346] width 113 height 107
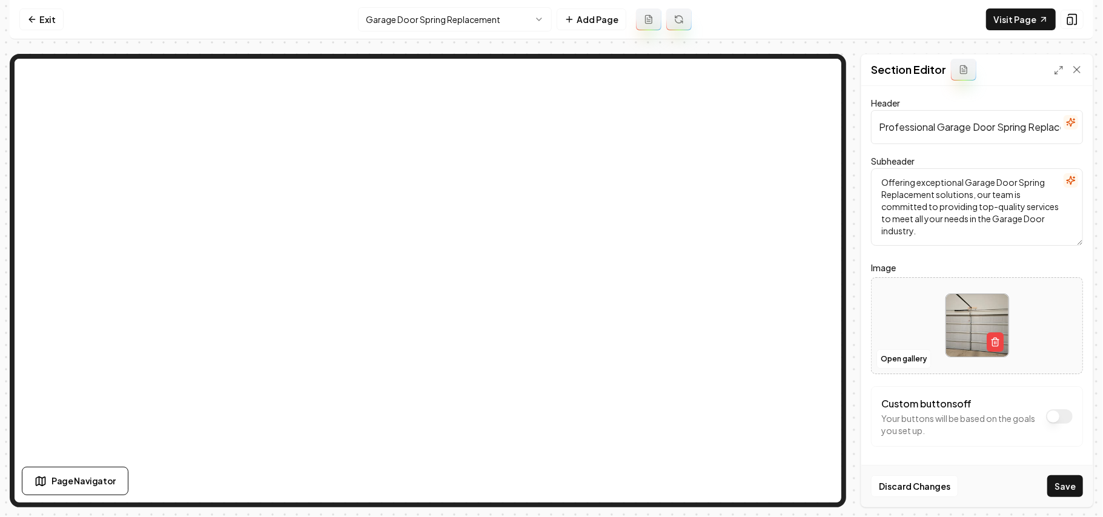
click at [1047, 480] on div "Discard Changes Save" at bounding box center [976, 486] width 231 height 42
click at [1059, 483] on button "Save" at bounding box center [1065, 486] width 36 height 22
click at [456, 27] on html "Computer Required This feature is only available on a computer. Please switch t…" at bounding box center [551, 258] width 1103 height 517
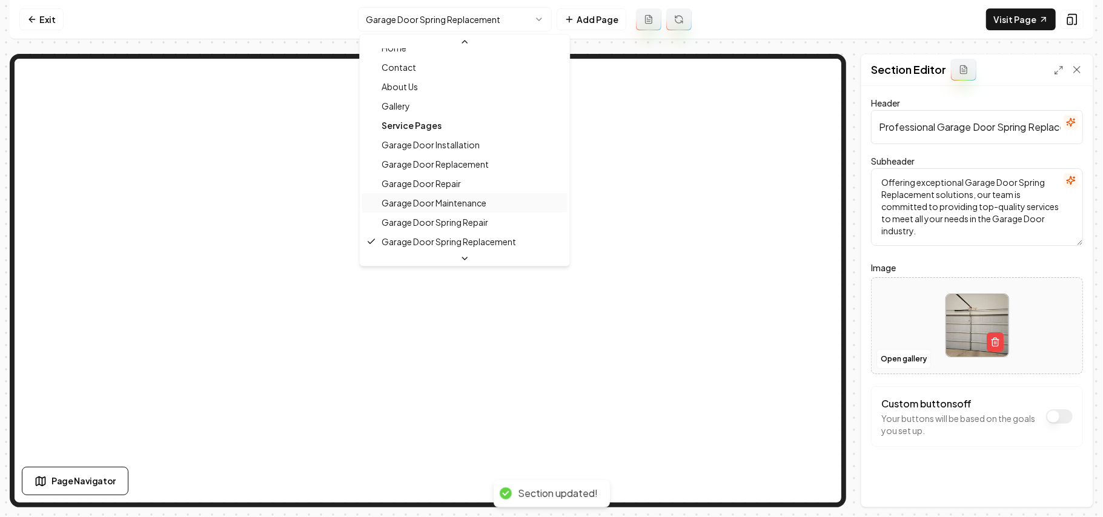
scroll to position [114, 0]
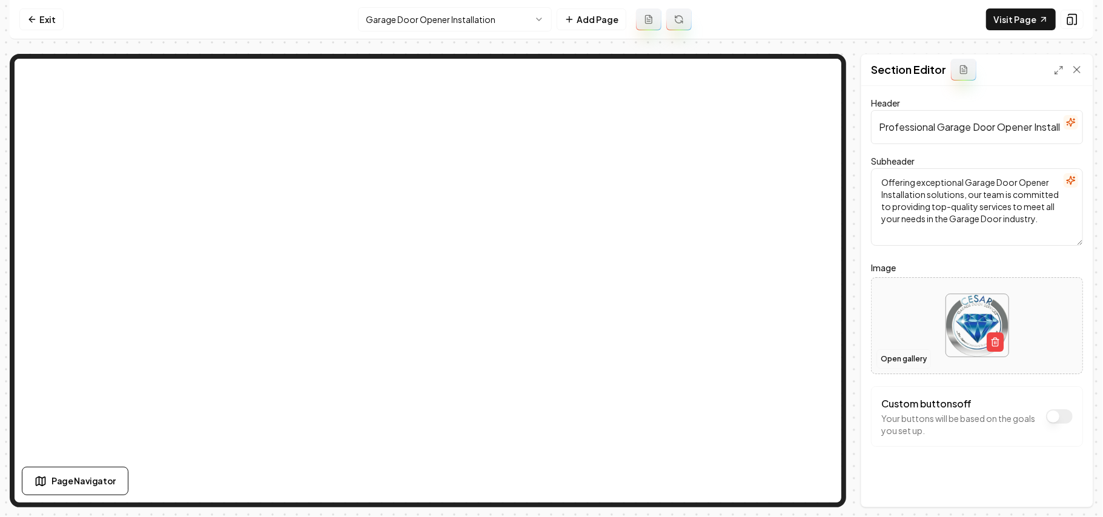
click at [899, 359] on button "Open gallery" at bounding box center [903, 358] width 55 height 19
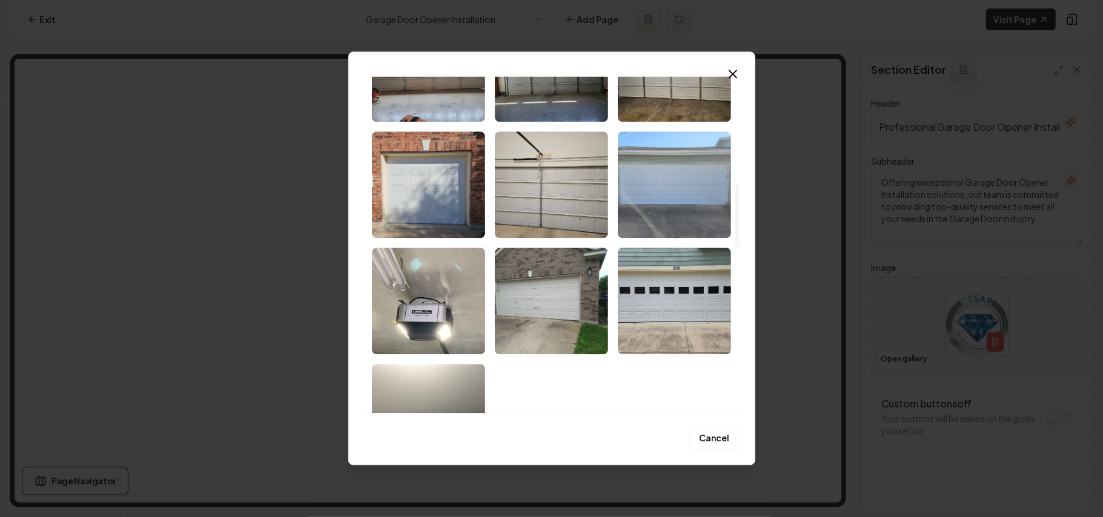
scroll to position [727, 0]
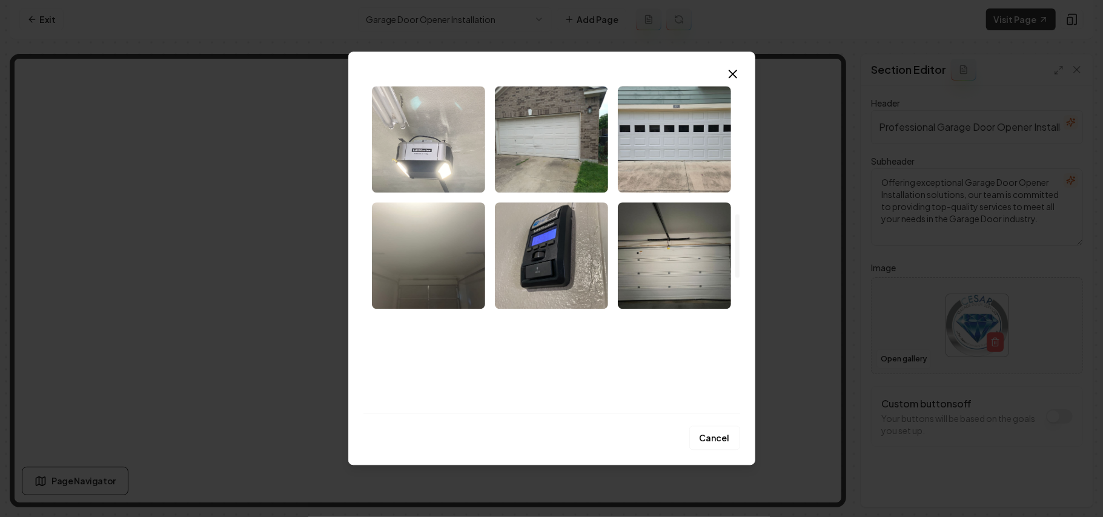
click at [434, 165] on img "Select image image_68c9da985c7cd75eb8aaf5fe.jpeg" at bounding box center [428, 139] width 113 height 107
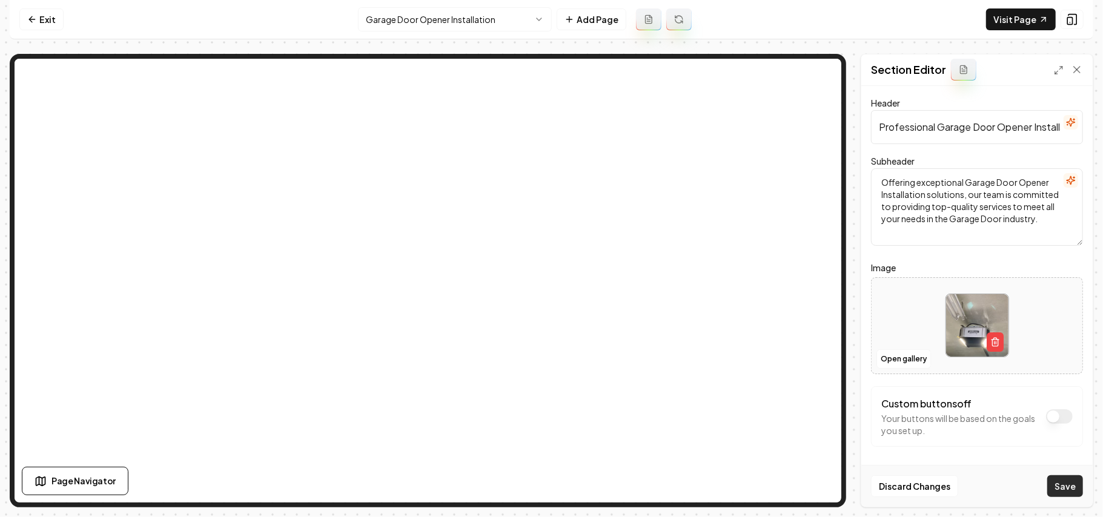
click at [1070, 485] on button "Save" at bounding box center [1065, 486] width 36 height 22
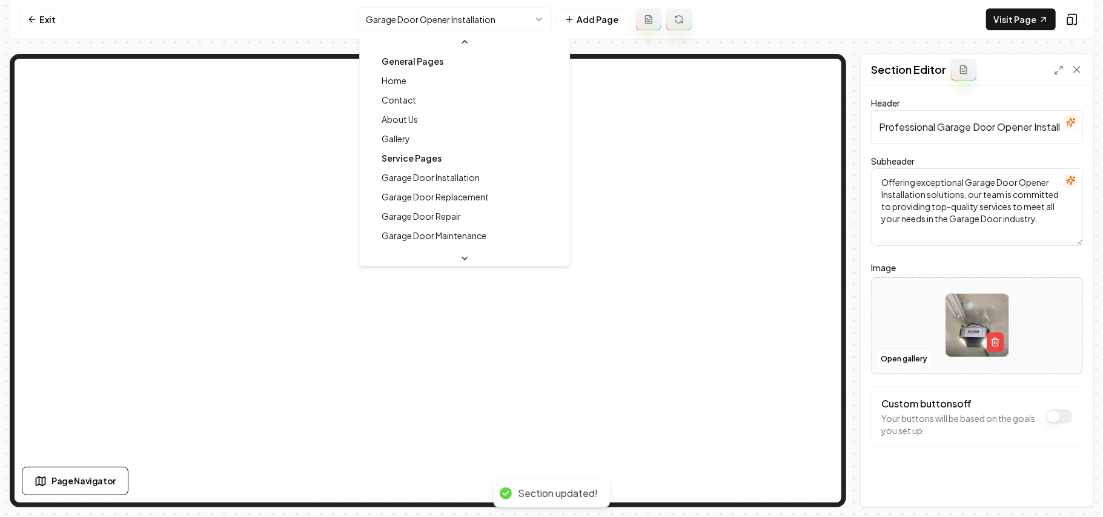
click at [458, 23] on html "Computer Required This feature is only available on a computer. Please switch t…" at bounding box center [551, 258] width 1103 height 517
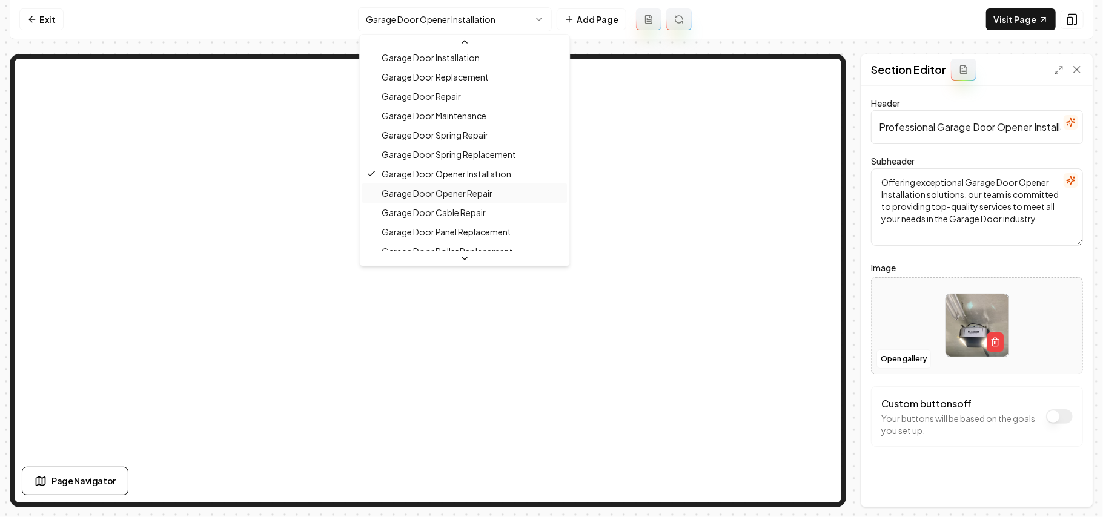
scroll to position [133, 0]
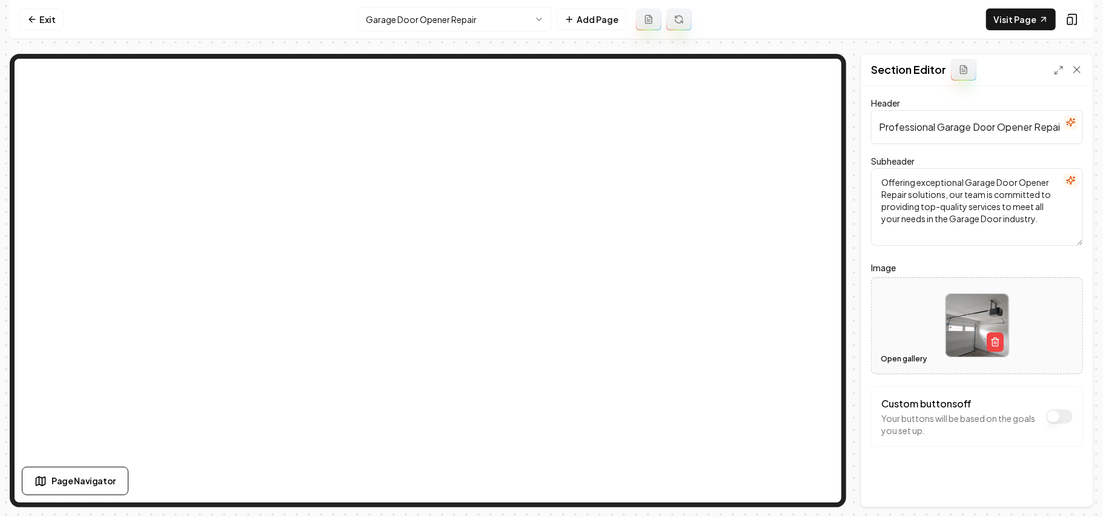
click at [895, 367] on button "Open gallery" at bounding box center [903, 358] width 55 height 19
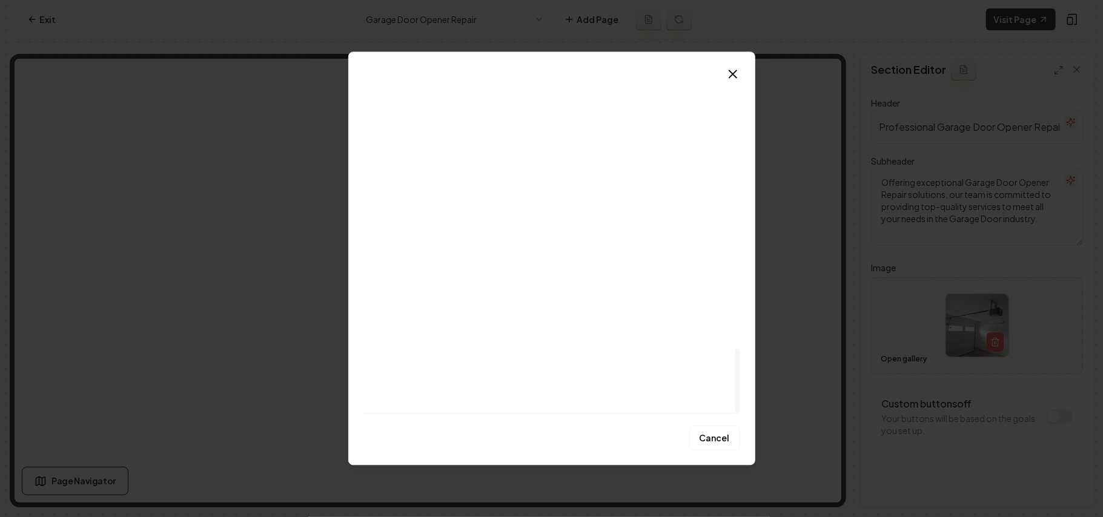
scroll to position [1441, 0]
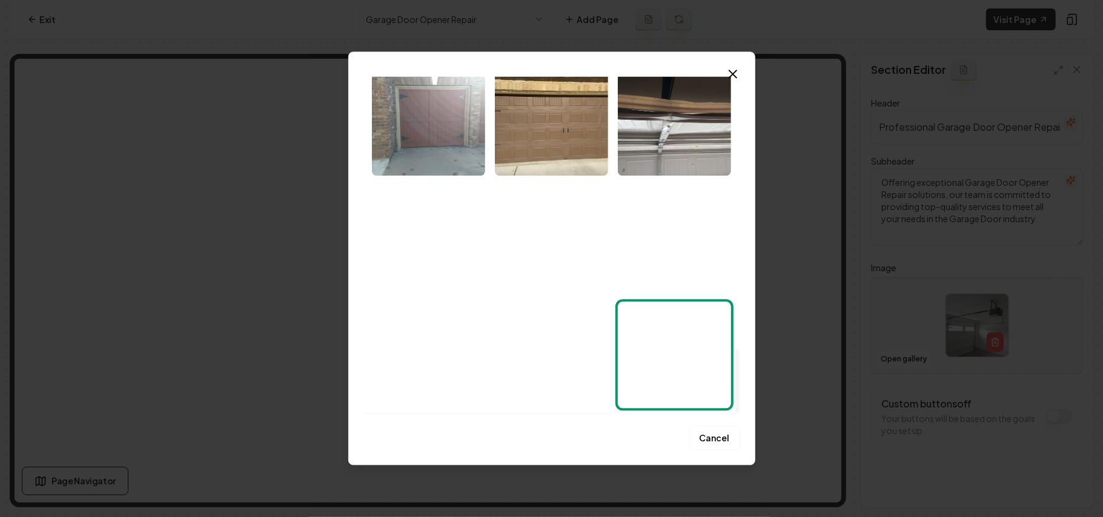
drag, startPoint x: 738, startPoint y: 98, endPoint x: 747, endPoint y: 430, distance: 332.0
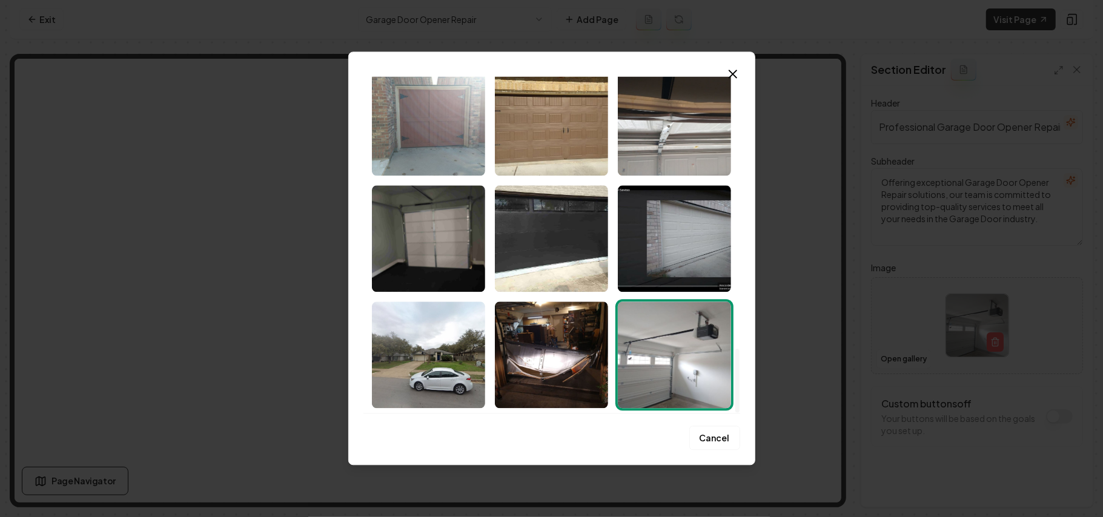
click at [740, 412] on div at bounding box center [737, 381] width 4 height 64
click at [691, 356] on img "Select image image_68c9da975c7cd75eb8aaf105.jpeg" at bounding box center [674, 355] width 113 height 107
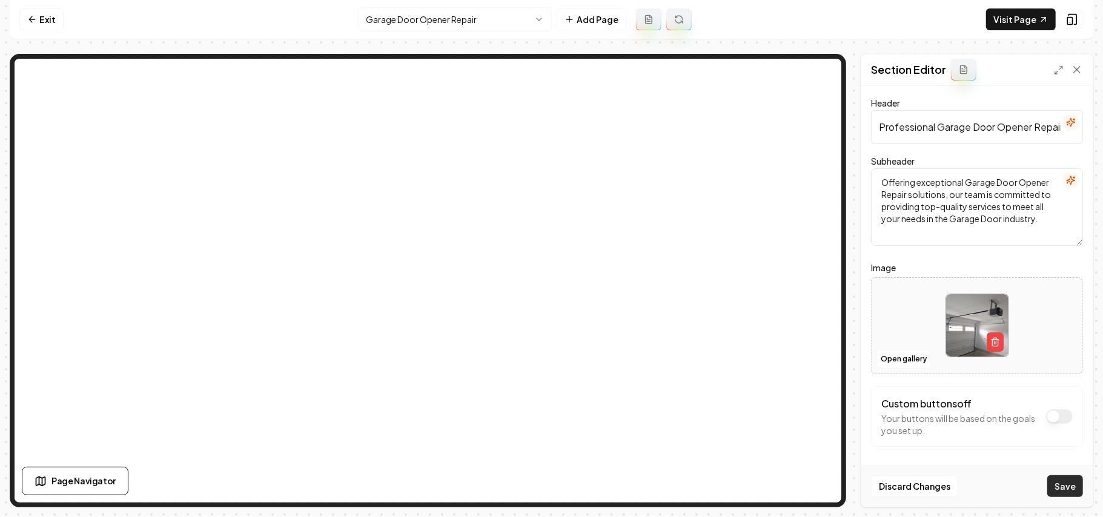
click at [1056, 485] on button "Save" at bounding box center [1065, 486] width 36 height 22
click at [476, 22] on html "Computer Required This feature is only available on a computer. Please switch t…" at bounding box center [551, 258] width 1103 height 517
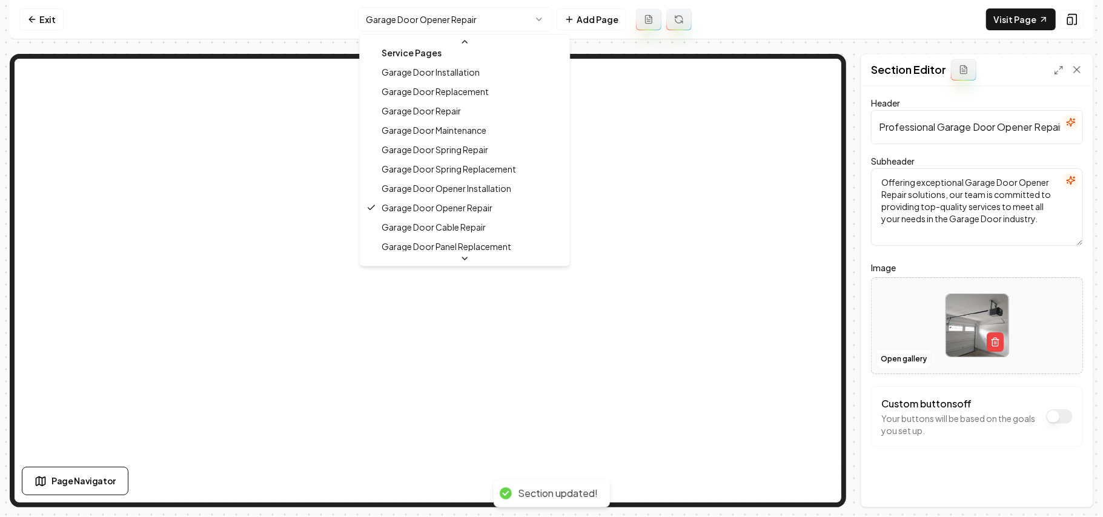
scroll to position [153, 0]
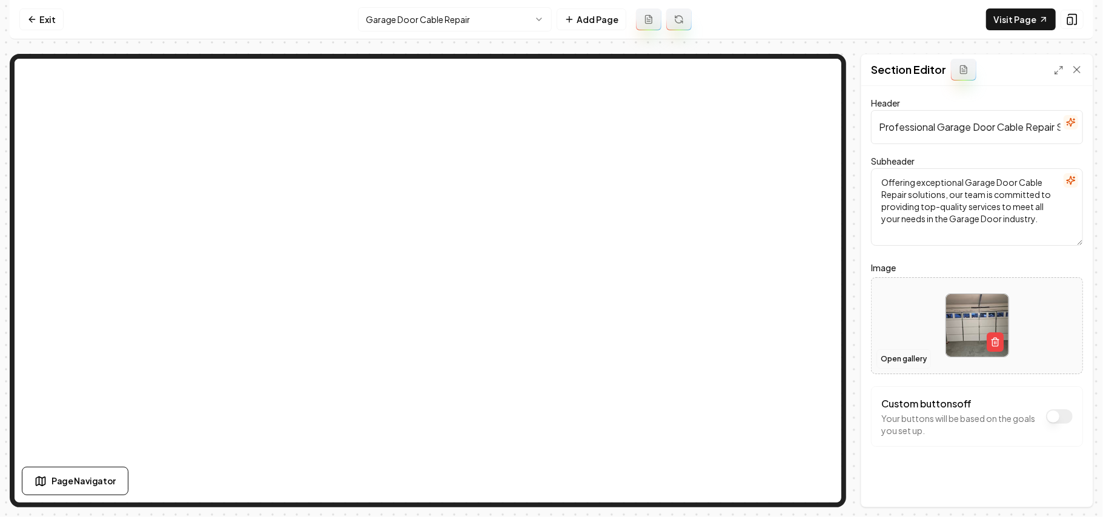
click at [894, 361] on button "Open gallery" at bounding box center [903, 358] width 55 height 19
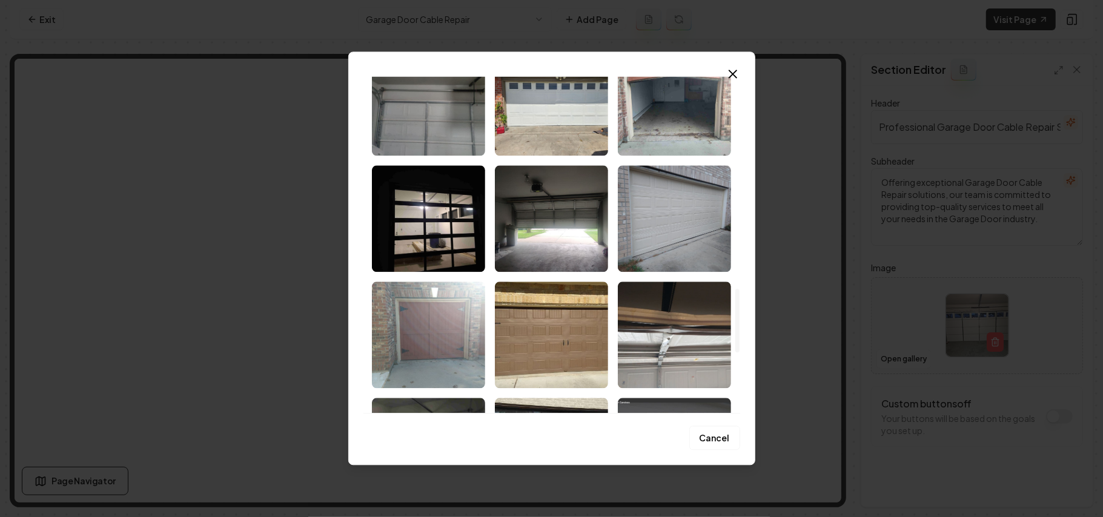
scroll to position [1118, 0]
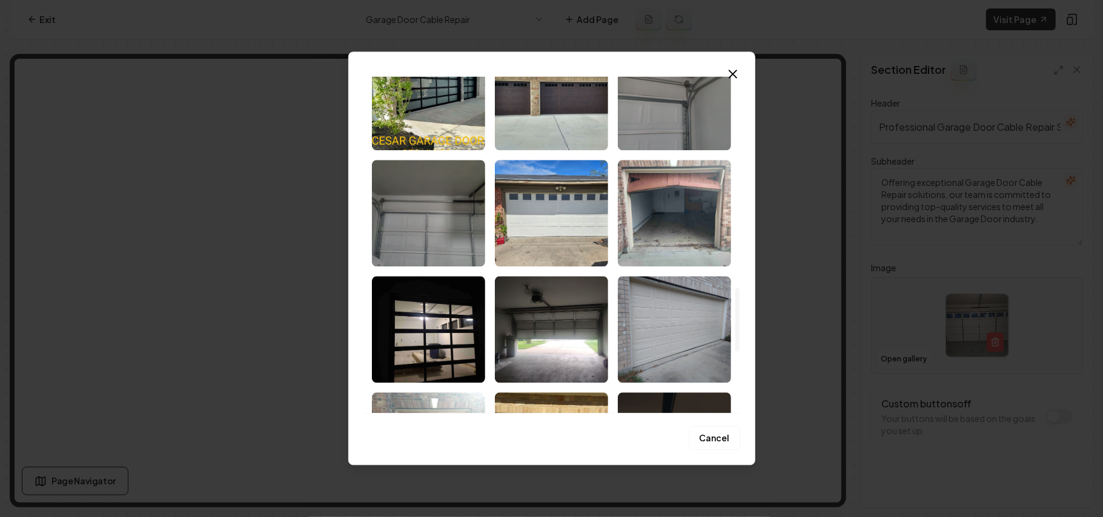
click at [568, 246] on img "Select image image_68c9da975c7cd75eb8aaf42b.jpeg" at bounding box center [551, 213] width 113 height 107
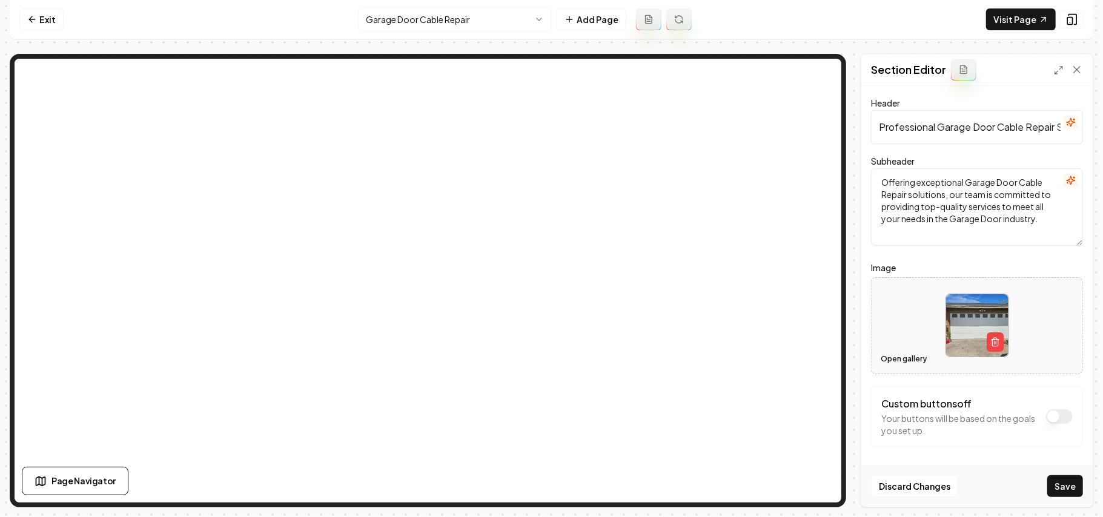
click at [899, 366] on button "Open gallery" at bounding box center [903, 358] width 55 height 19
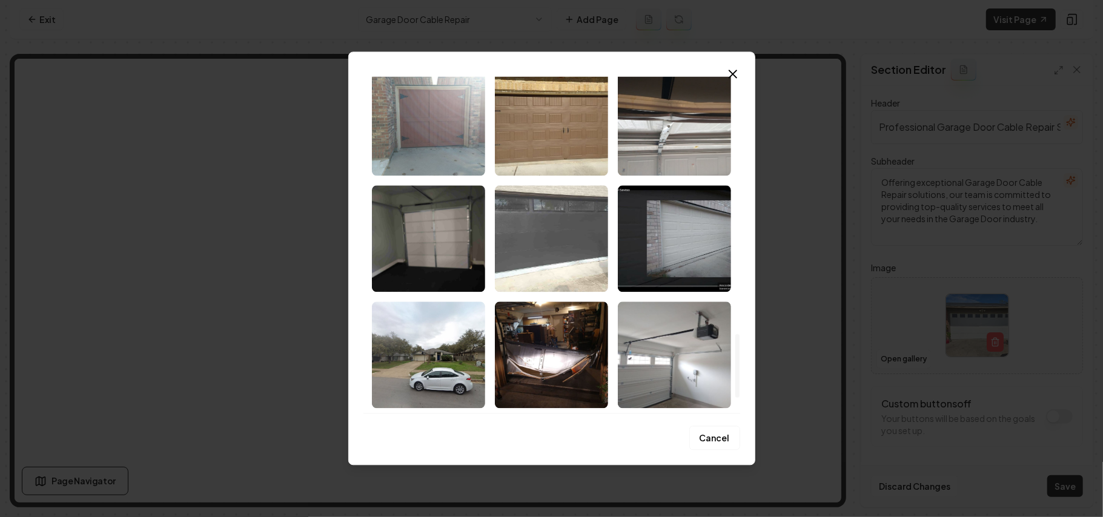
scroll to position [1199, 0]
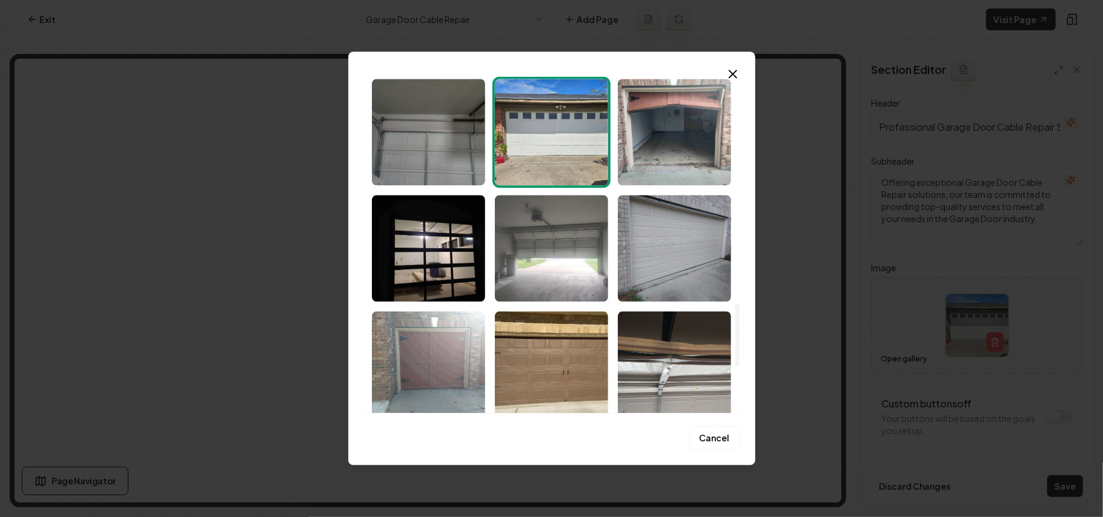
click at [580, 259] on img "Select image image_68c9da975c7cd75eb8aaf37c.jpeg" at bounding box center [551, 248] width 113 height 107
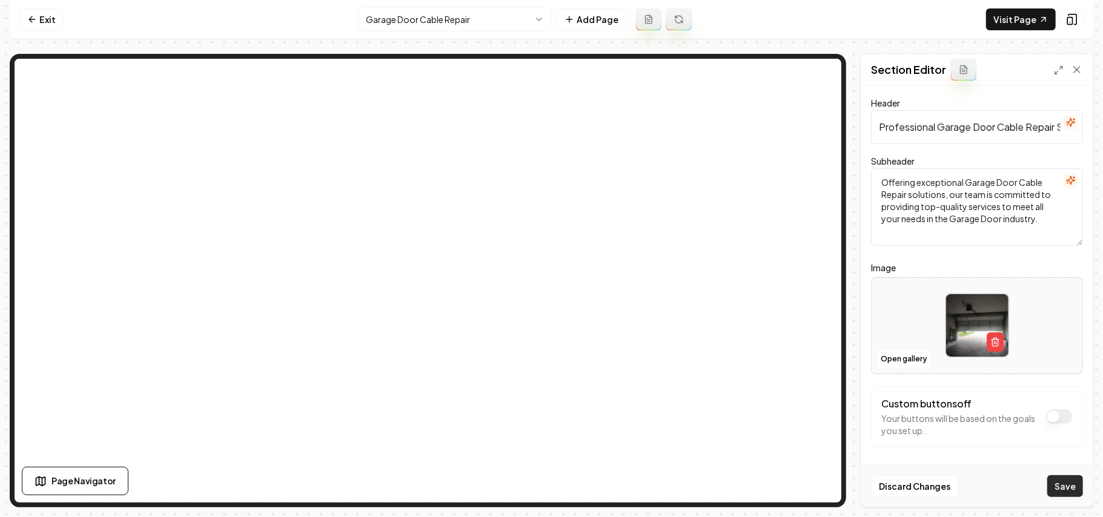
click at [1057, 487] on button "Save" at bounding box center [1065, 486] width 36 height 22
click at [381, 19] on html "Computer Required This feature is only available on a computer. Please switch t…" at bounding box center [551, 258] width 1103 height 517
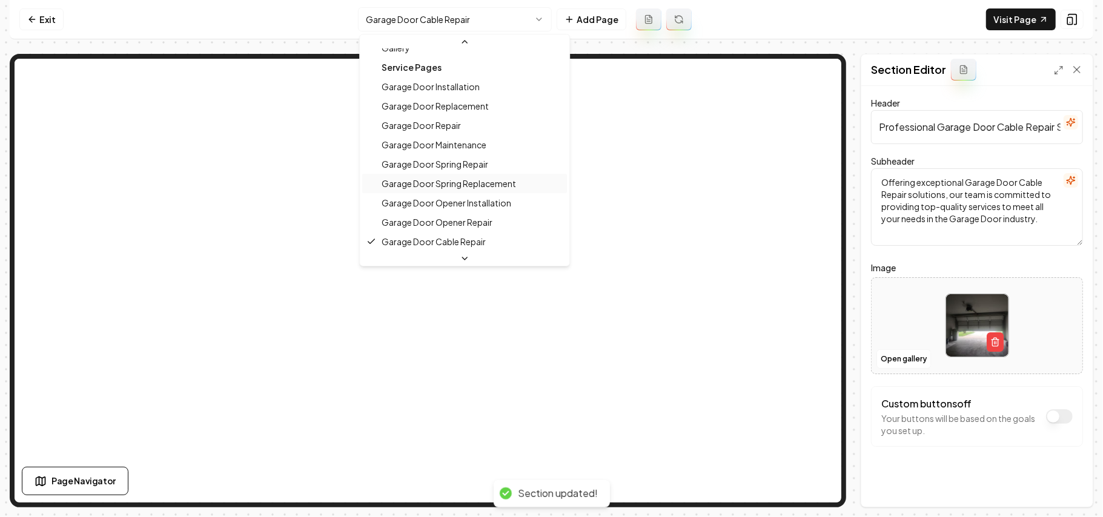
scroll to position [172, 0]
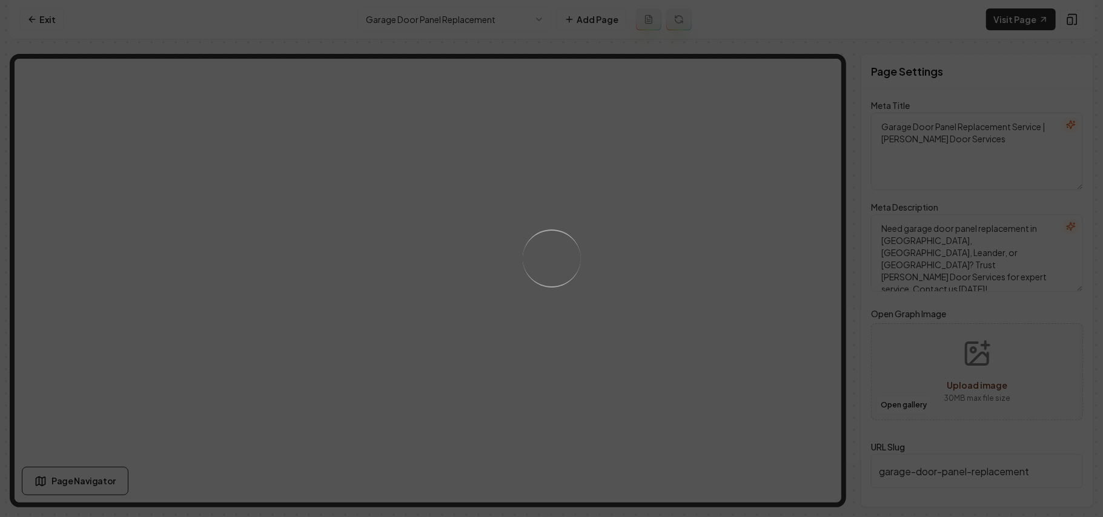
click at [653, 346] on div "Loading..." at bounding box center [551, 258] width 1103 height 517
click at [713, 340] on div "Loading..." at bounding box center [551, 258] width 1103 height 517
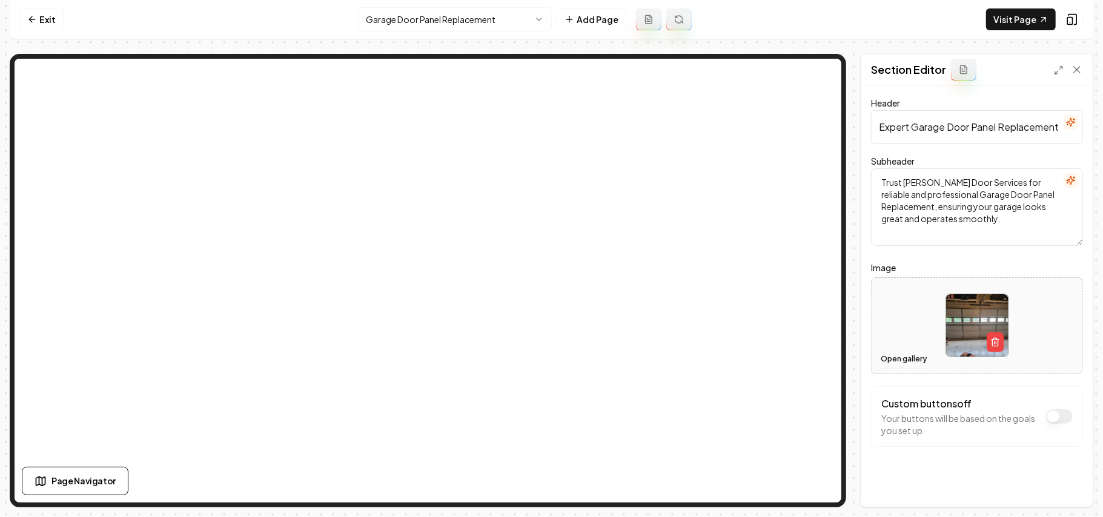
click at [902, 359] on button "Open gallery" at bounding box center [903, 358] width 55 height 19
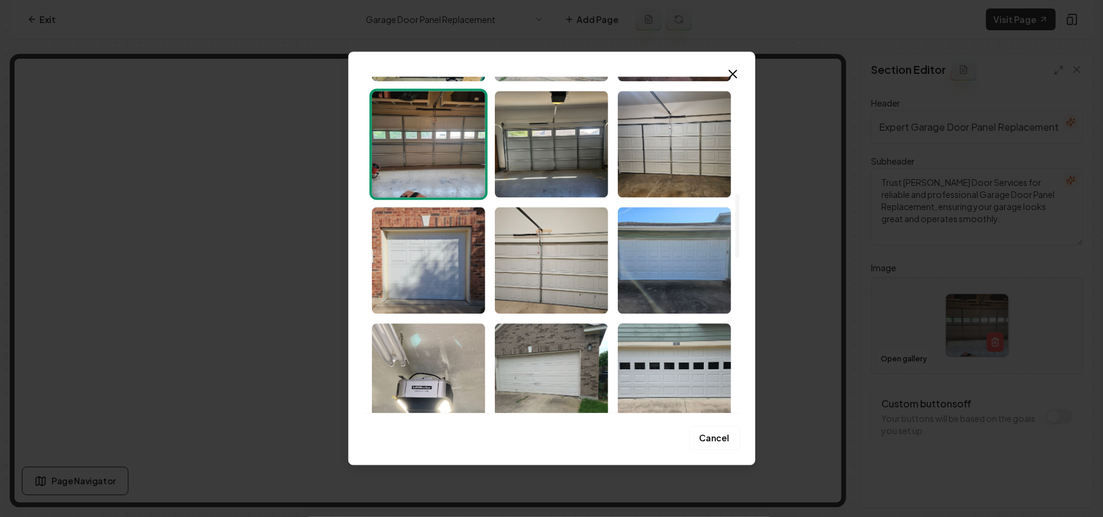
scroll to position [646, 0]
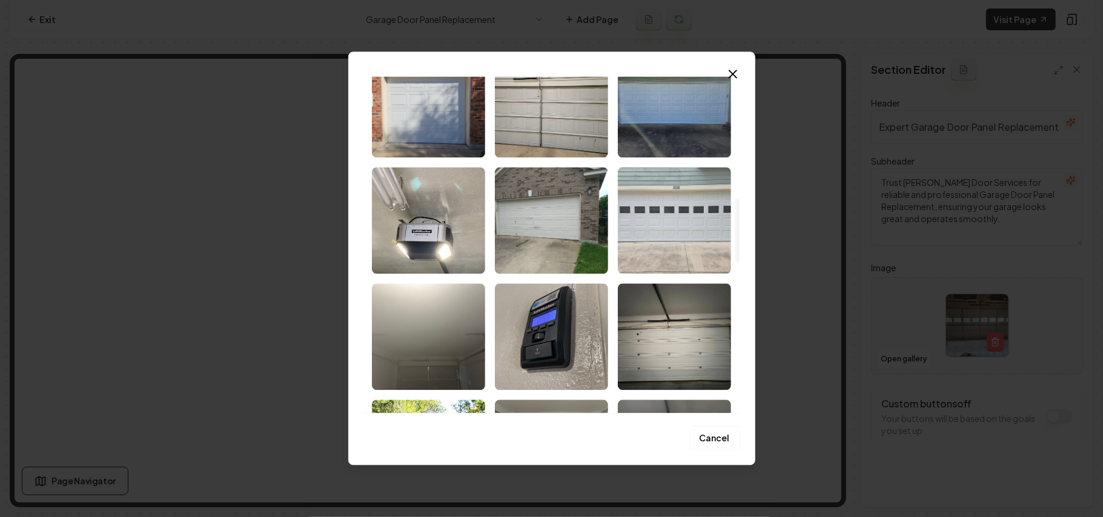
click at [664, 251] on img "Select image image_68c9da985c7cd75eb8aaf622.jpeg" at bounding box center [674, 220] width 113 height 107
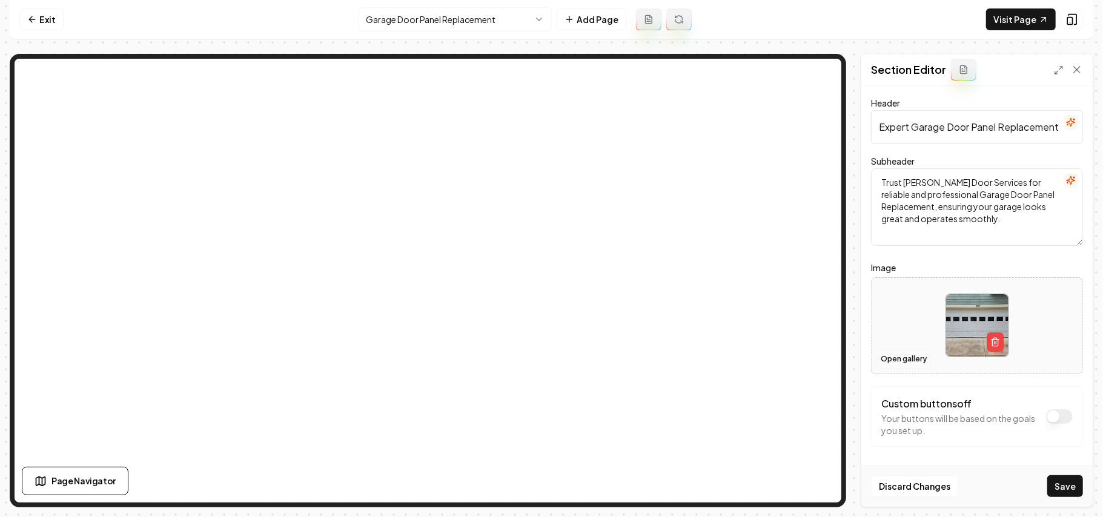
click at [895, 361] on button "Open gallery" at bounding box center [903, 358] width 55 height 19
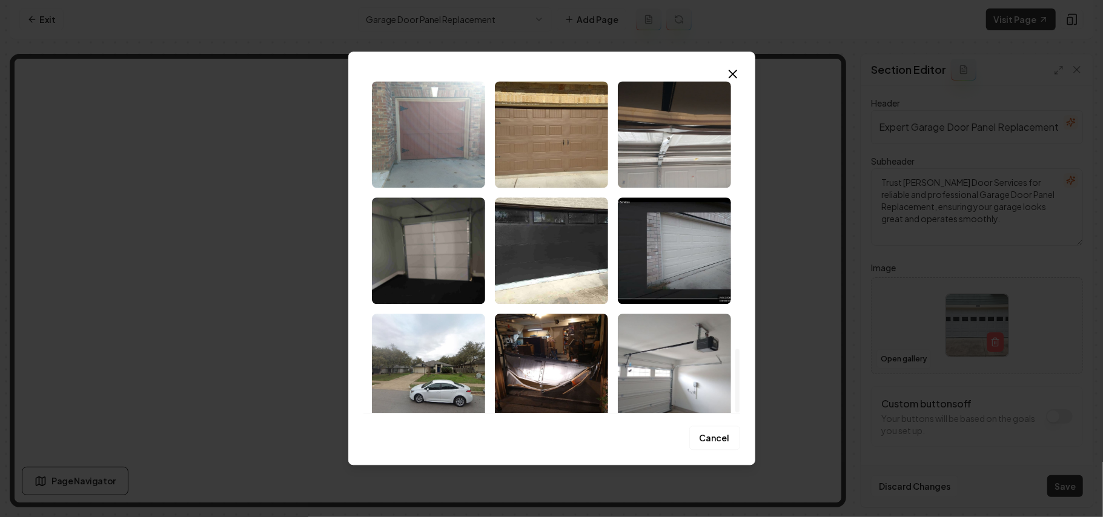
scroll to position [1441, 0]
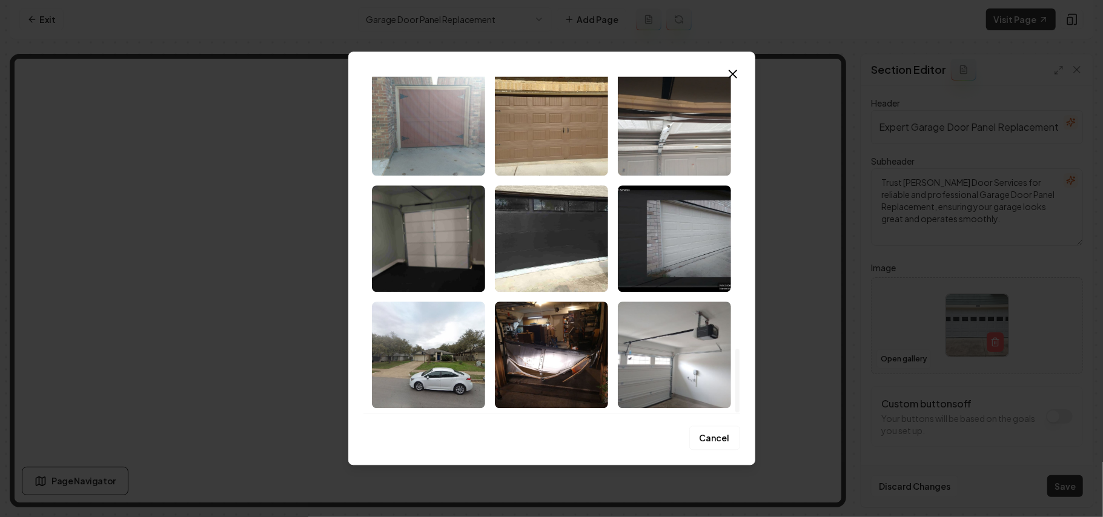
drag, startPoint x: 736, startPoint y: 98, endPoint x: 730, endPoint y: 378, distance: 279.9
click at [735, 378] on div at bounding box center [737, 381] width 4 height 64
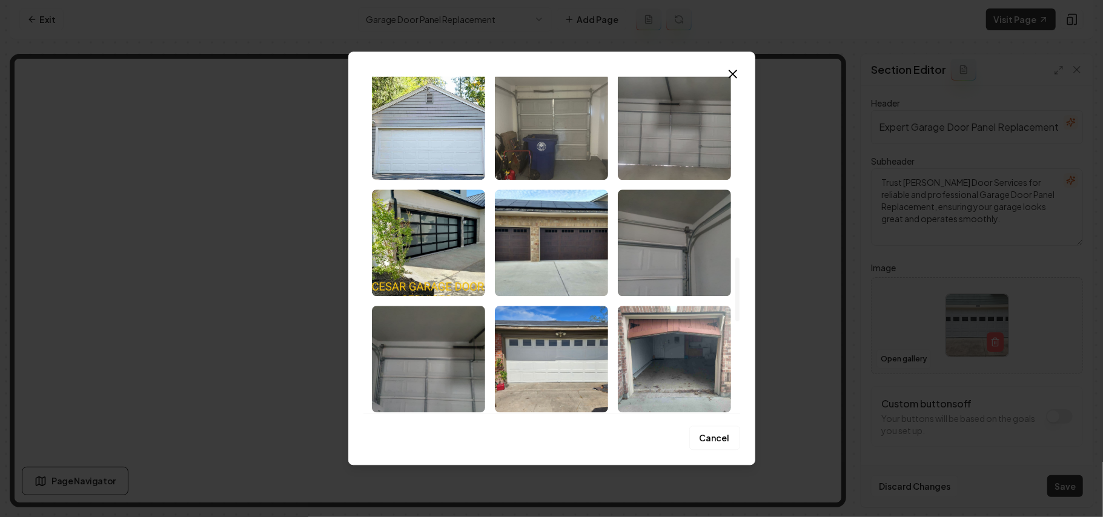
scroll to position [957, 0]
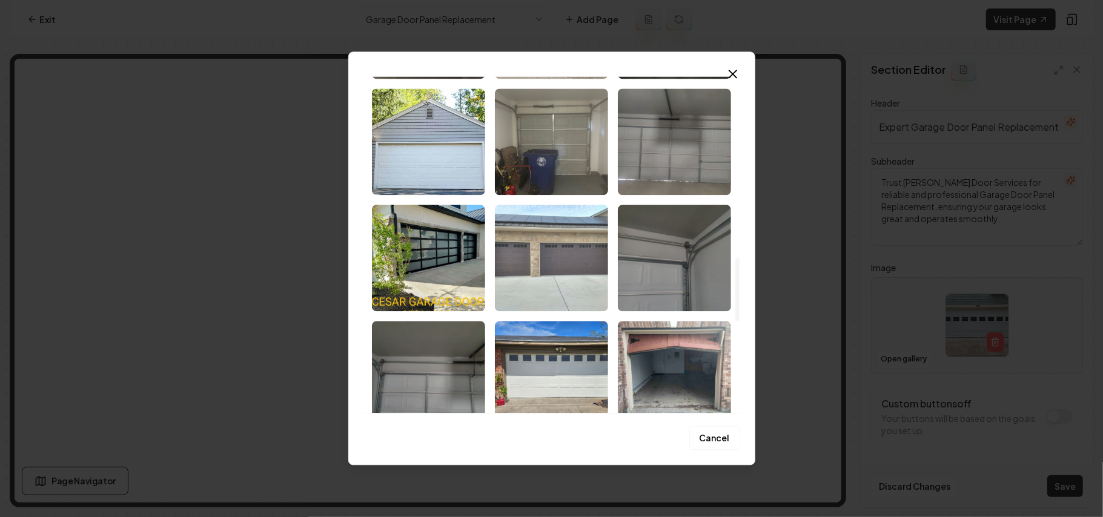
click at [535, 254] on img "Select image image_68c9da975c7cd75eb8aaf402.jpeg" at bounding box center [551, 258] width 113 height 107
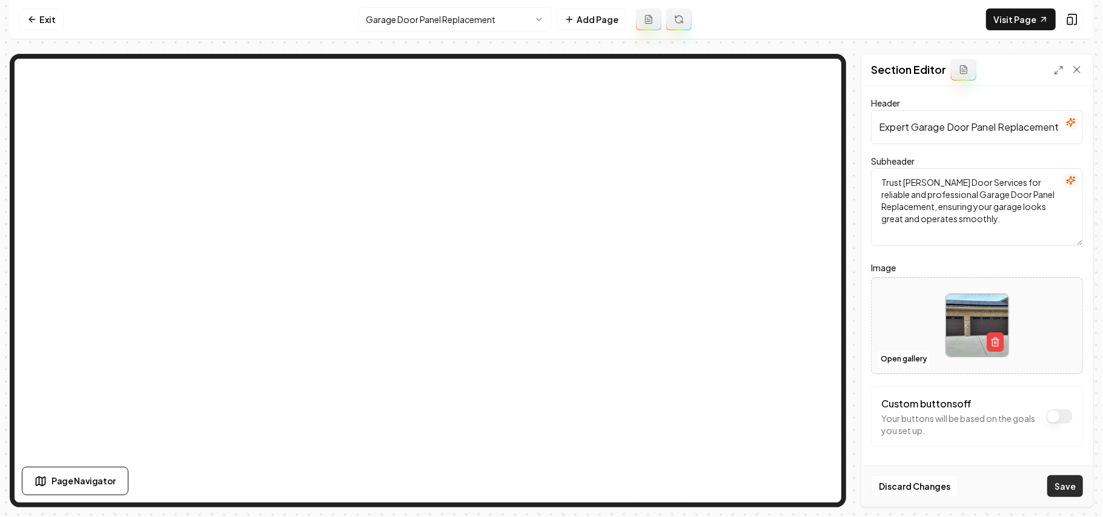
click at [1061, 488] on button "Save" at bounding box center [1065, 486] width 36 height 22
click at [490, 18] on html "Computer Required This feature is only available on a computer. Please switch t…" at bounding box center [551, 258] width 1103 height 517
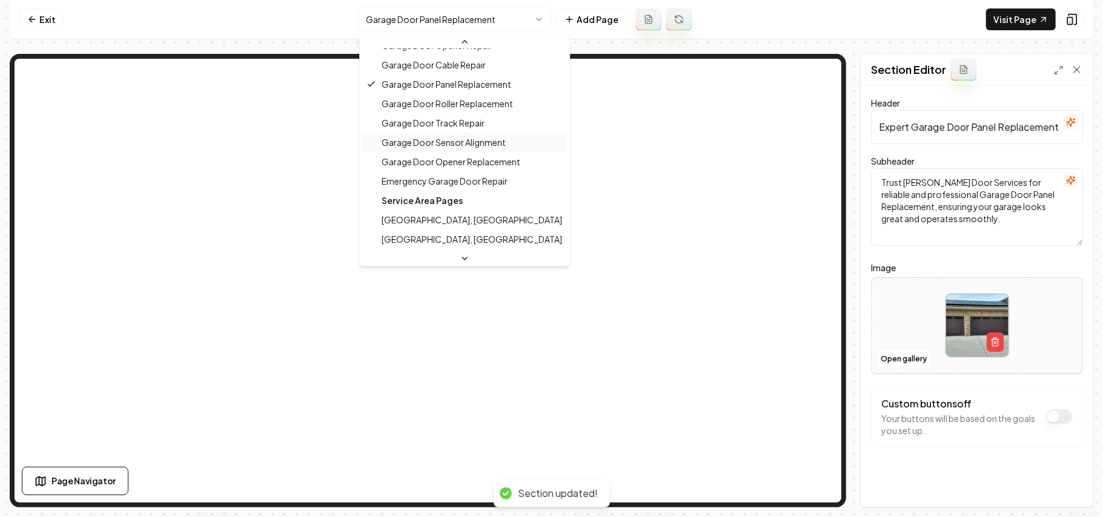
scroll to position [272, 0]
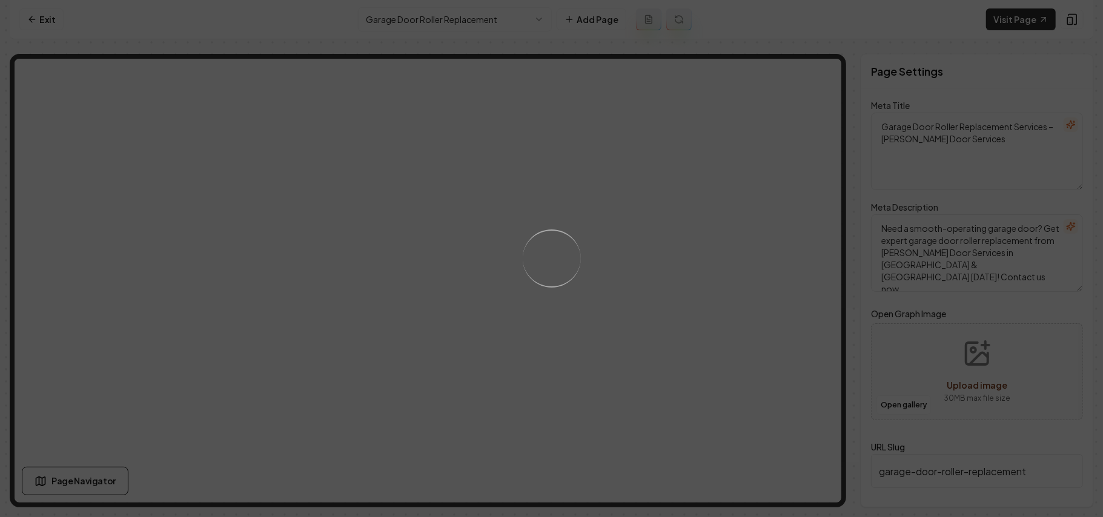
click at [558, 355] on div "Loading..." at bounding box center [551, 258] width 1103 height 517
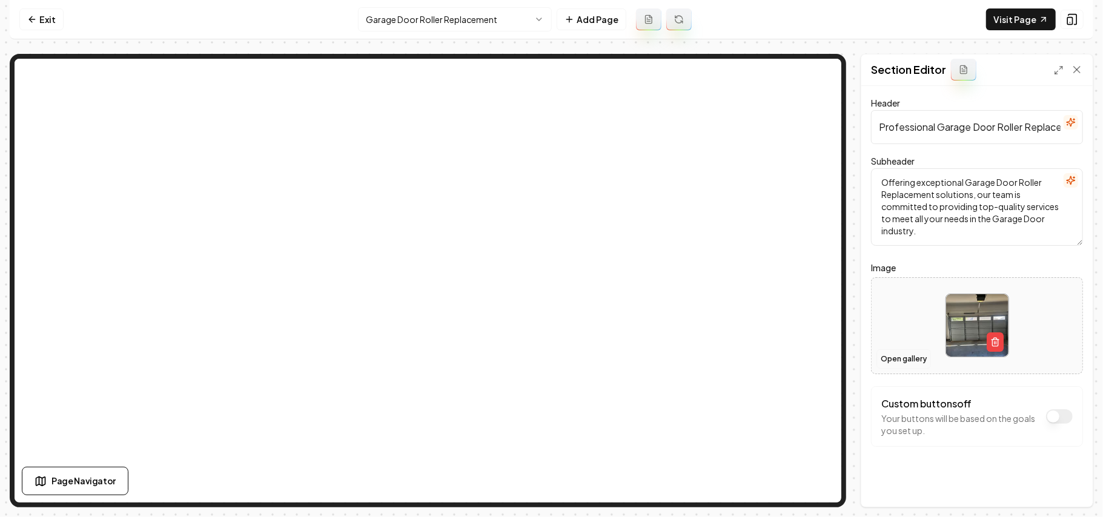
click at [915, 359] on button "Open gallery" at bounding box center [903, 358] width 55 height 19
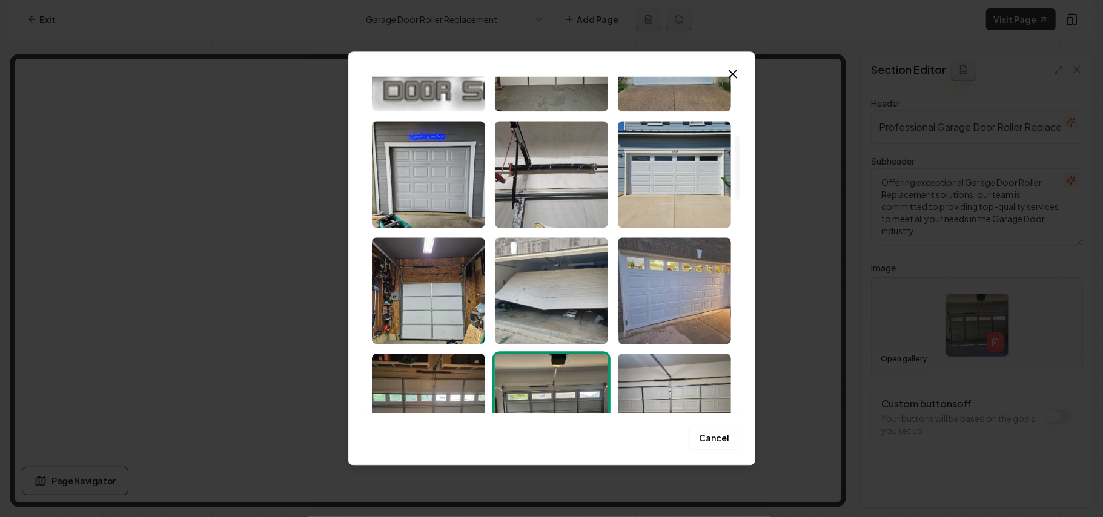
scroll to position [323, 0]
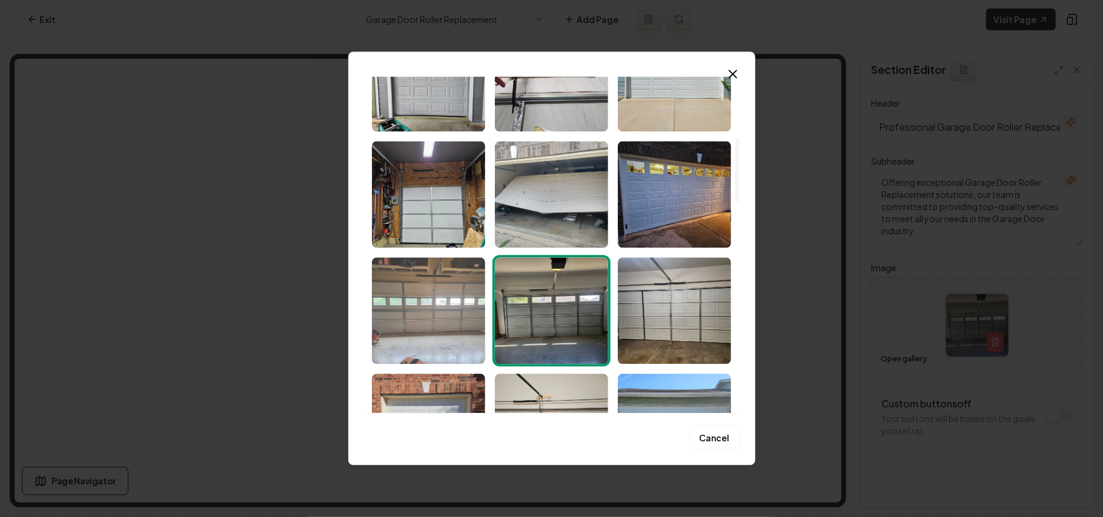
click at [451, 300] on img "Select image image_68c9da985c7cd75eb8aaf7f2.jpeg" at bounding box center [428, 310] width 113 height 107
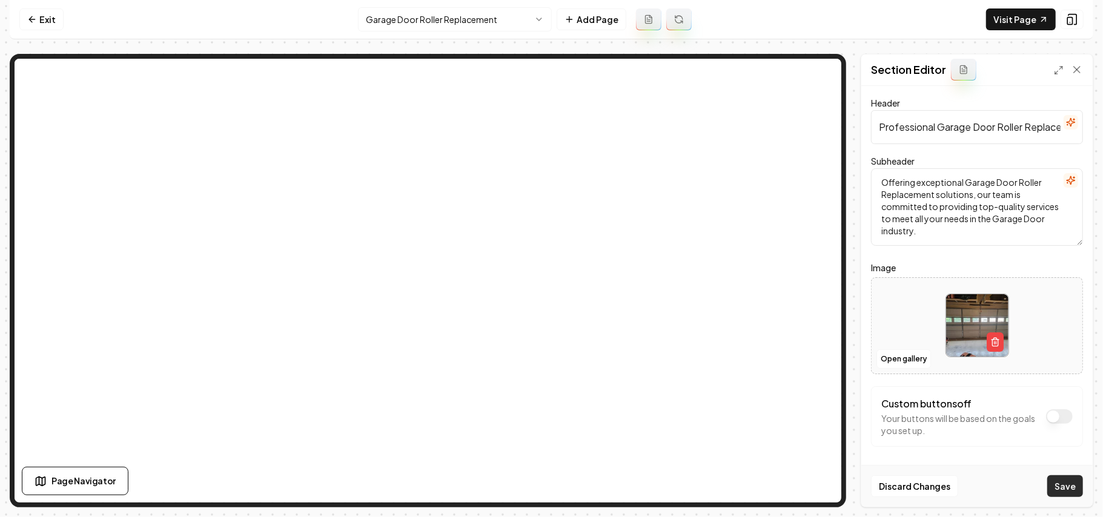
click at [1059, 483] on button "Save" at bounding box center [1065, 486] width 36 height 22
click at [451, 30] on html "Computer Required This feature is only available on a computer. Please switch t…" at bounding box center [551, 258] width 1103 height 517
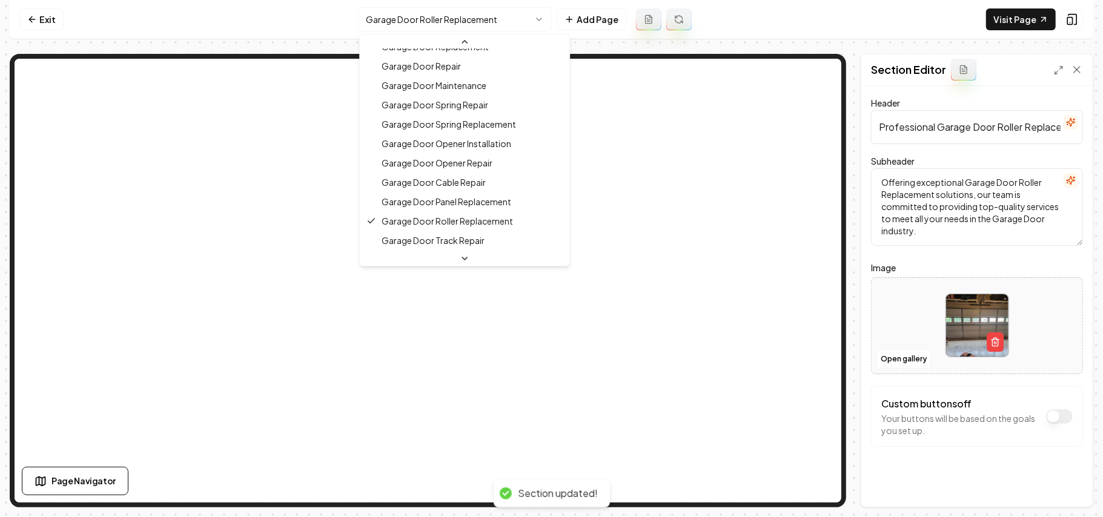
scroll to position [211, 0]
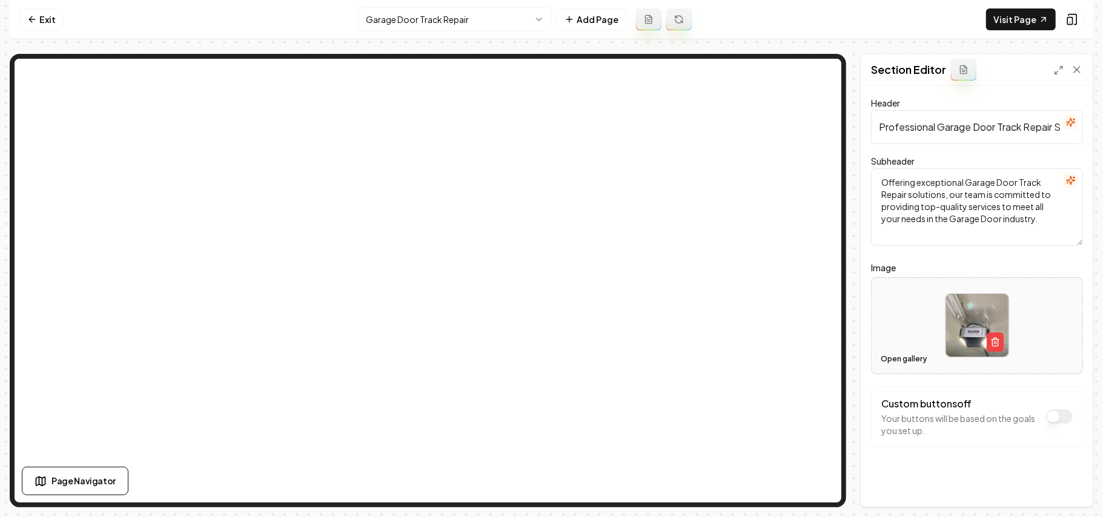
click at [885, 360] on button "Open gallery" at bounding box center [903, 358] width 55 height 19
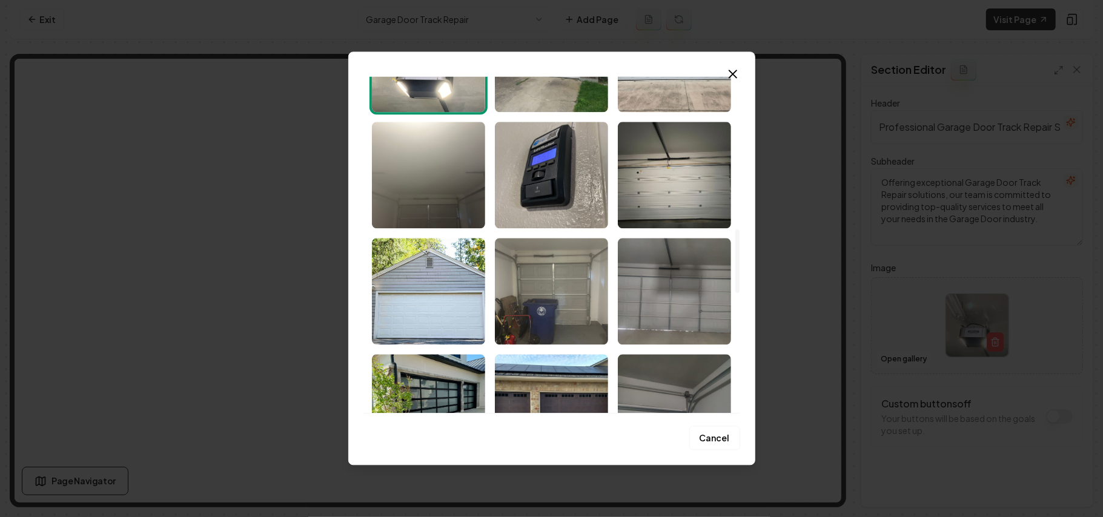
scroll to position [1050, 0]
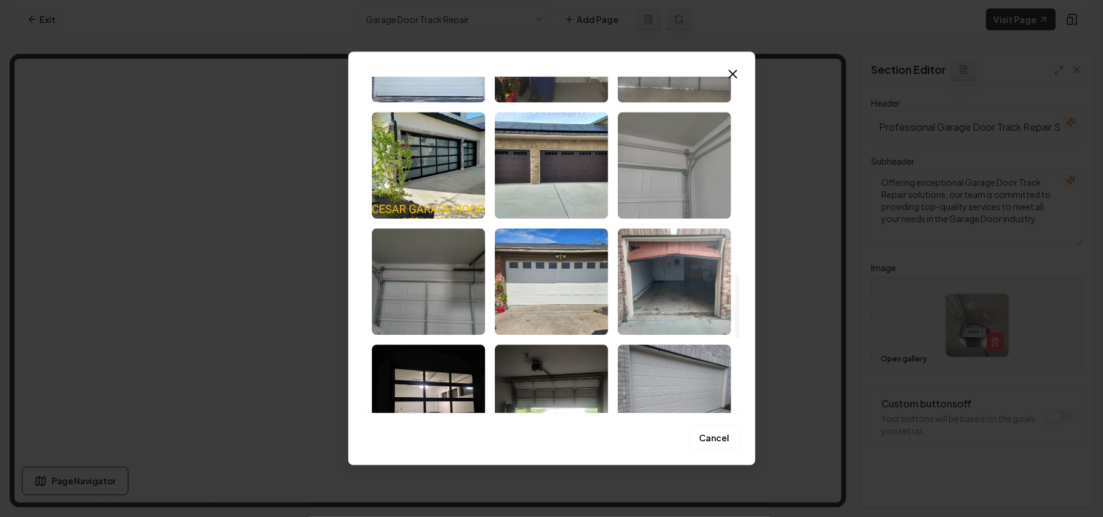
click at [655, 133] on img "Select image image_68c9da975c7cd75eb8aaf455.jpeg" at bounding box center [674, 165] width 113 height 107
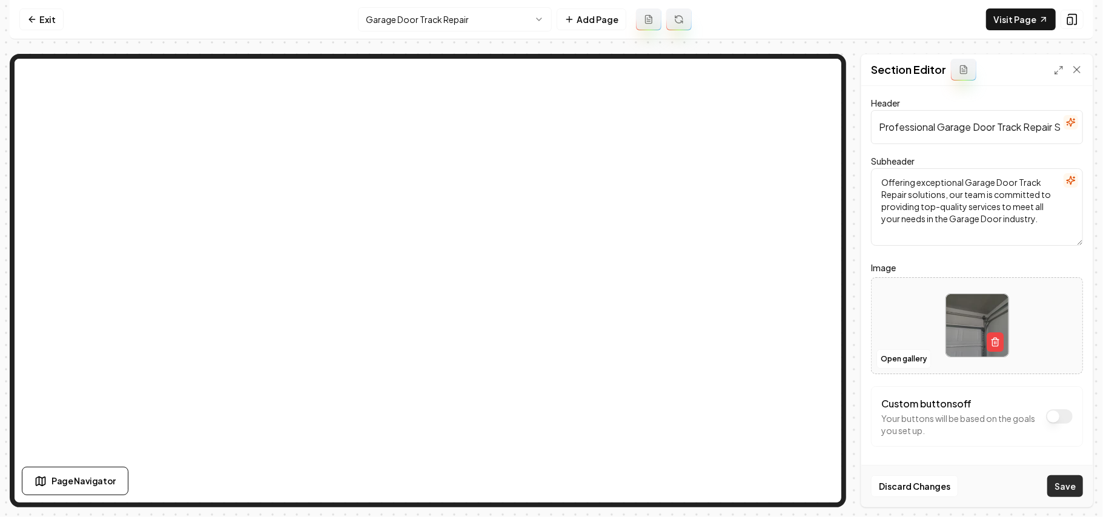
click at [1079, 485] on button "Save" at bounding box center [1065, 486] width 36 height 22
click at [468, 18] on html "Computer Required This feature is only available on a computer. Please switch t…" at bounding box center [551, 258] width 1103 height 517
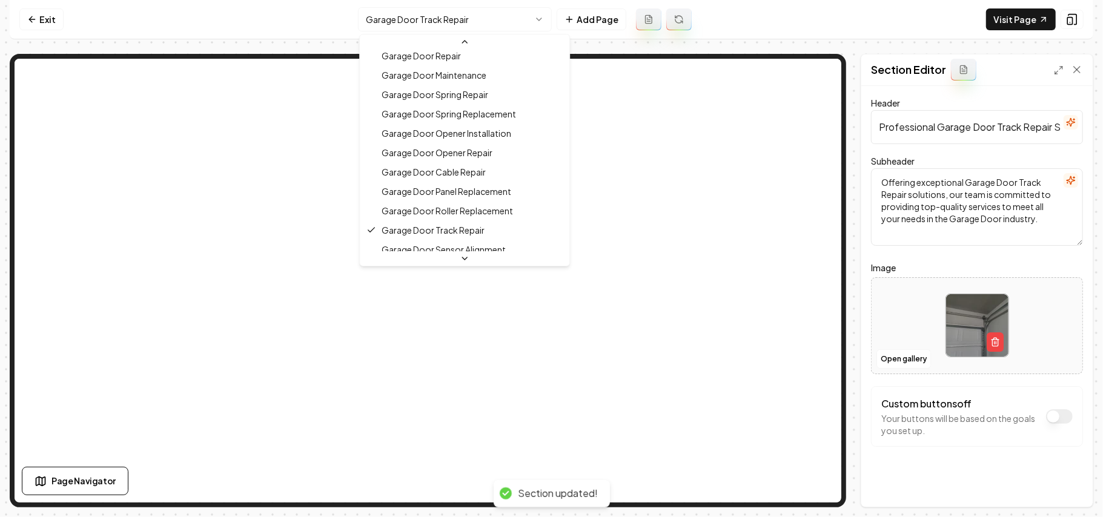
scroll to position [311, 0]
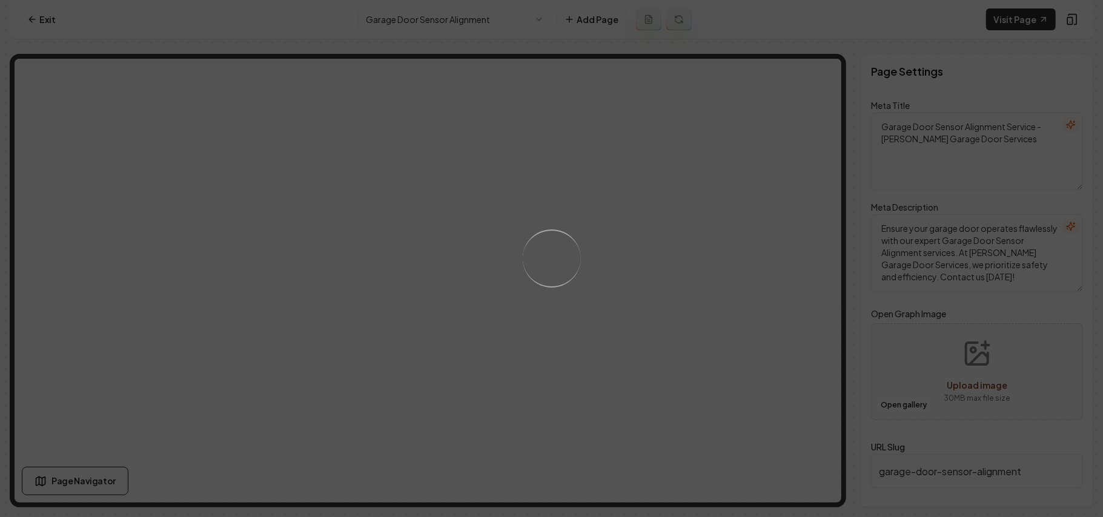
click at [597, 359] on div "Loading..." at bounding box center [551, 258] width 1103 height 517
click at [658, 333] on div "Loading..." at bounding box center [551, 258] width 1103 height 517
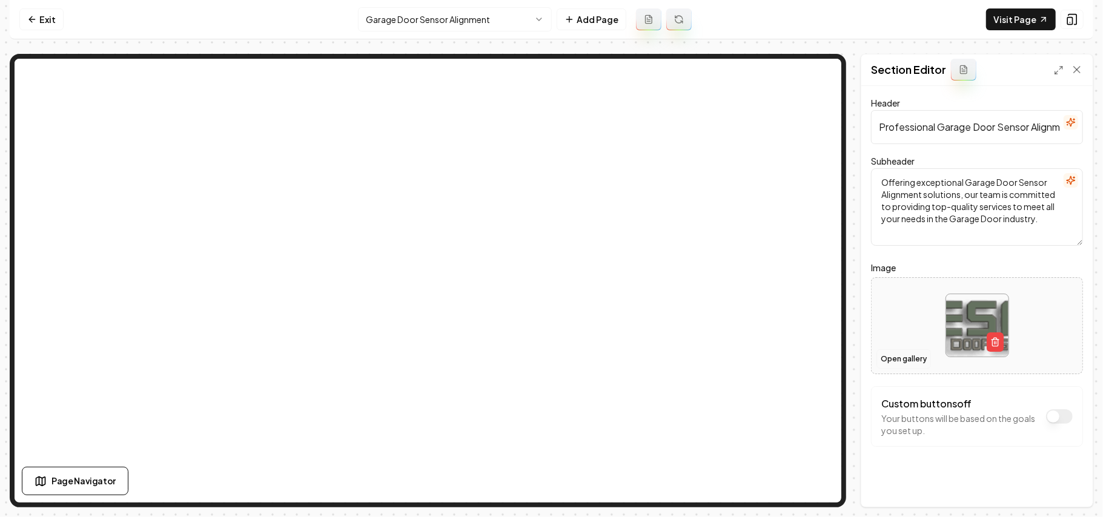
click at [898, 357] on button "Open gallery" at bounding box center [903, 358] width 55 height 19
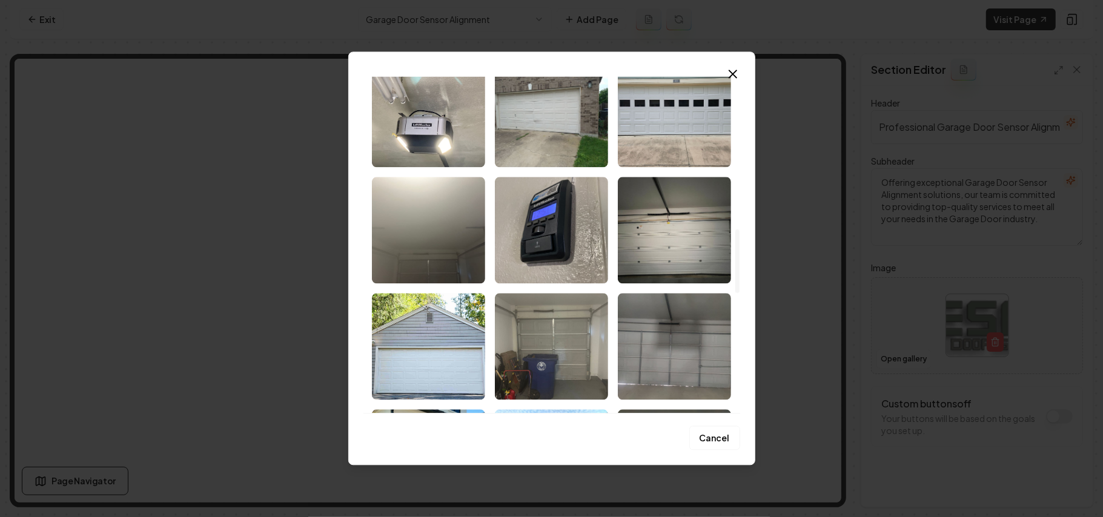
scroll to position [807, 0]
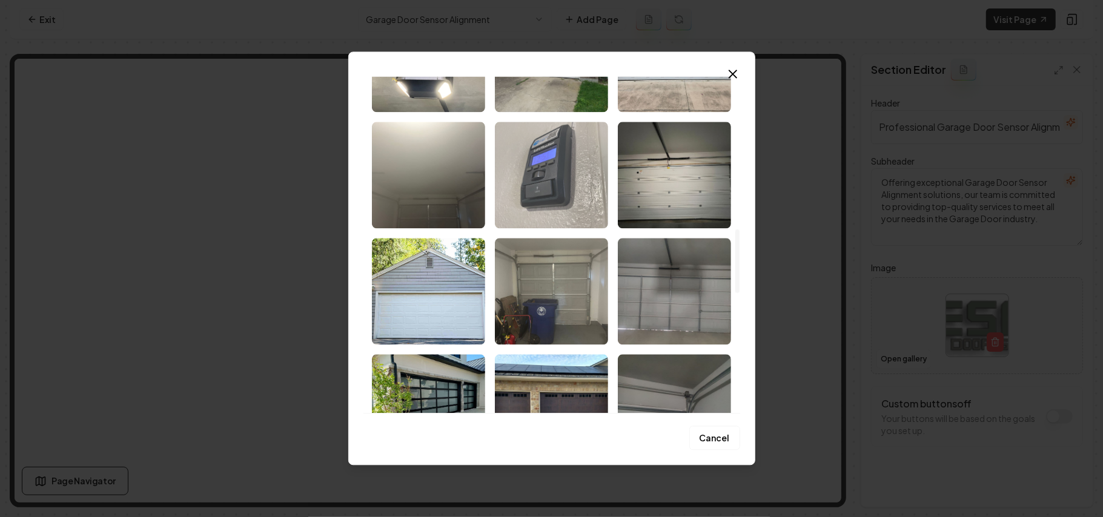
click at [557, 179] on img "Select image image_68c9da985c7cd75eb8aaf5f4.jpeg" at bounding box center [551, 175] width 113 height 107
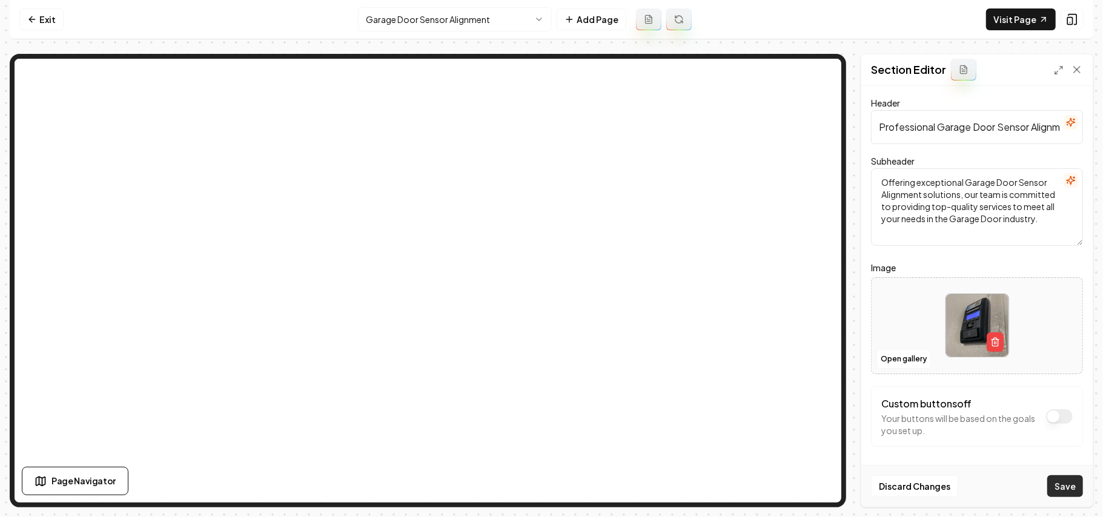
click at [1064, 493] on button "Save" at bounding box center [1065, 486] width 36 height 22
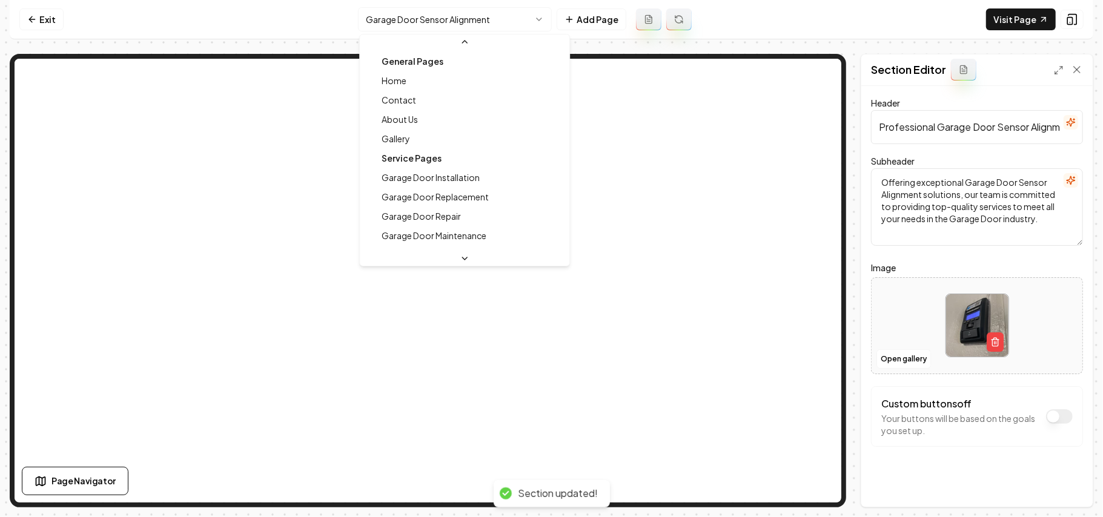
click at [475, 22] on html "Computer Required This feature is only available on a computer. Please switch t…" at bounding box center [551, 258] width 1103 height 517
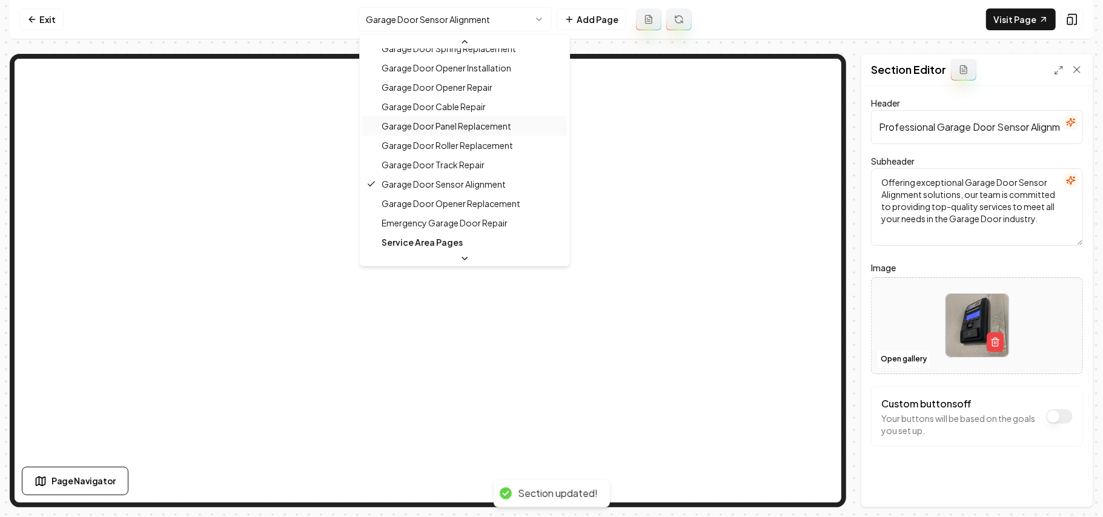
scroll to position [250, 0]
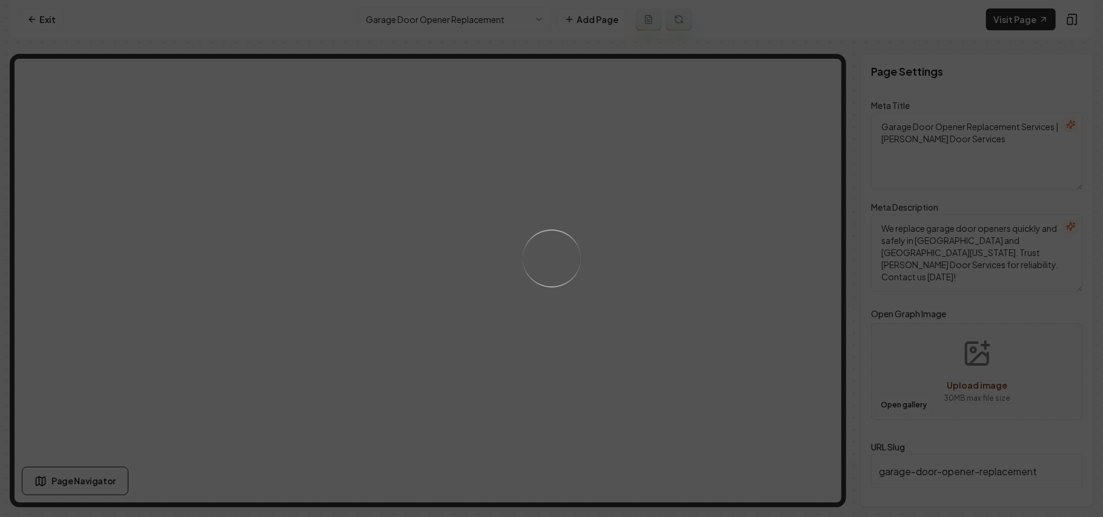
click at [660, 304] on div "Loading..." at bounding box center [551, 258] width 1103 height 517
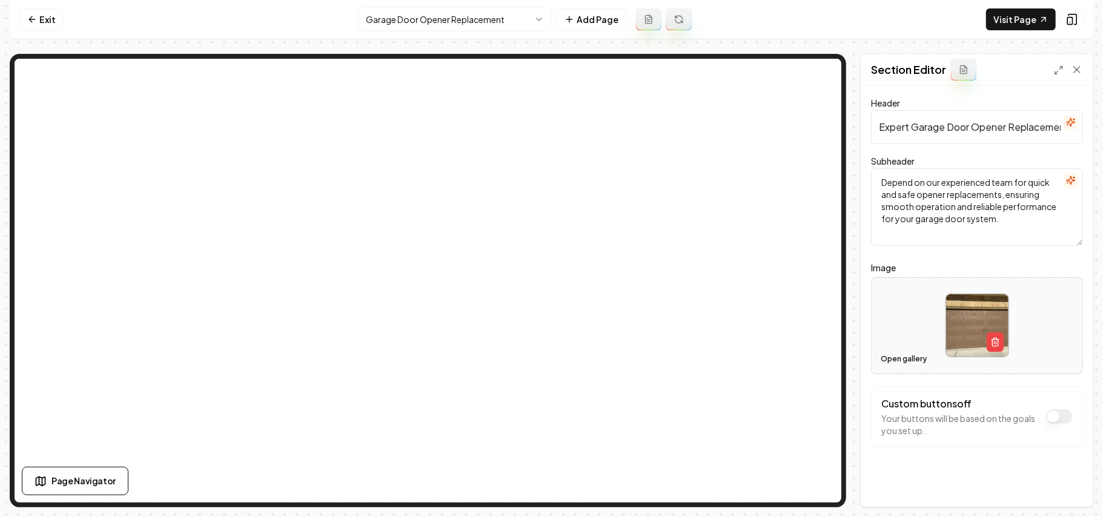
click at [898, 366] on button "Open gallery" at bounding box center [903, 358] width 55 height 19
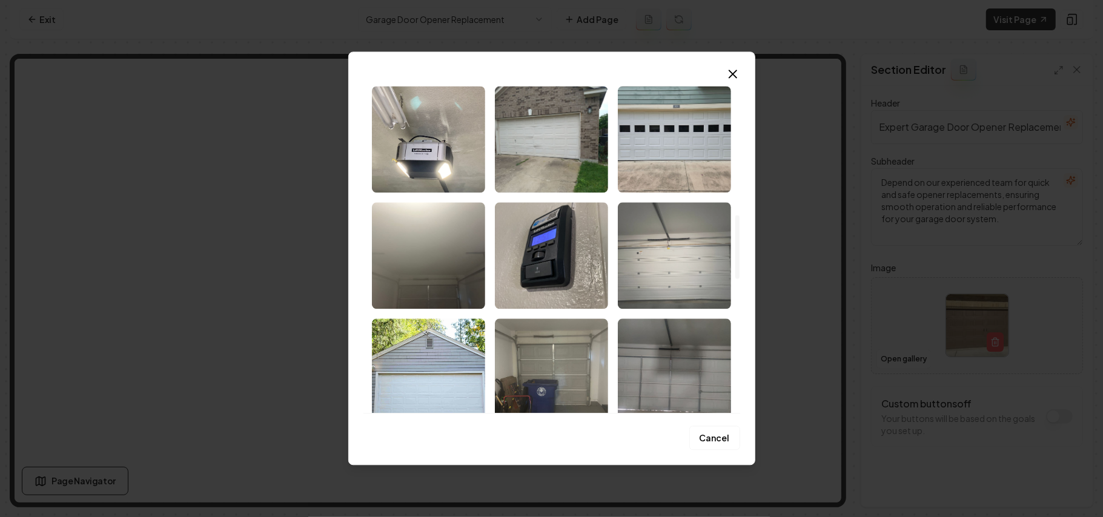
scroll to position [807, 0]
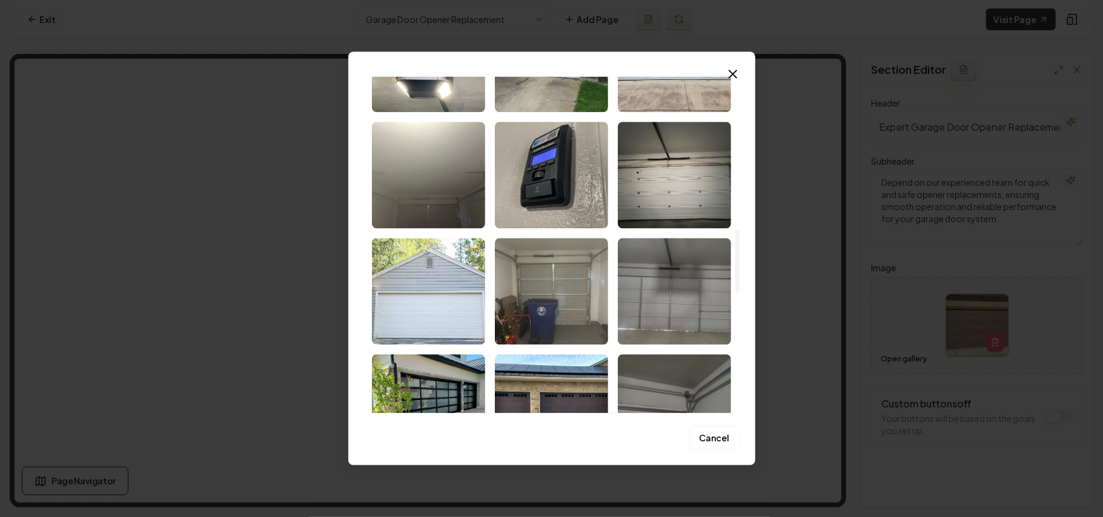
click at [454, 303] on img "Select image image_68c9da975c7cd75eb8aaf47b.jpeg" at bounding box center [428, 291] width 113 height 107
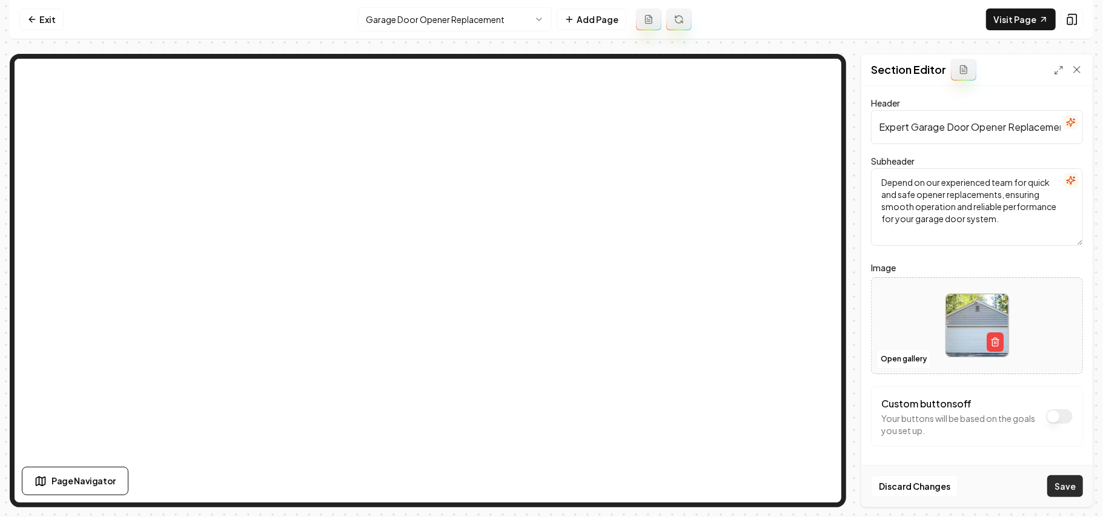
click at [1079, 491] on button "Save" at bounding box center [1065, 486] width 36 height 22
click at [463, 27] on html "Computer Required This feature is only available on a computer. Please switch t…" at bounding box center [551, 258] width 1103 height 517
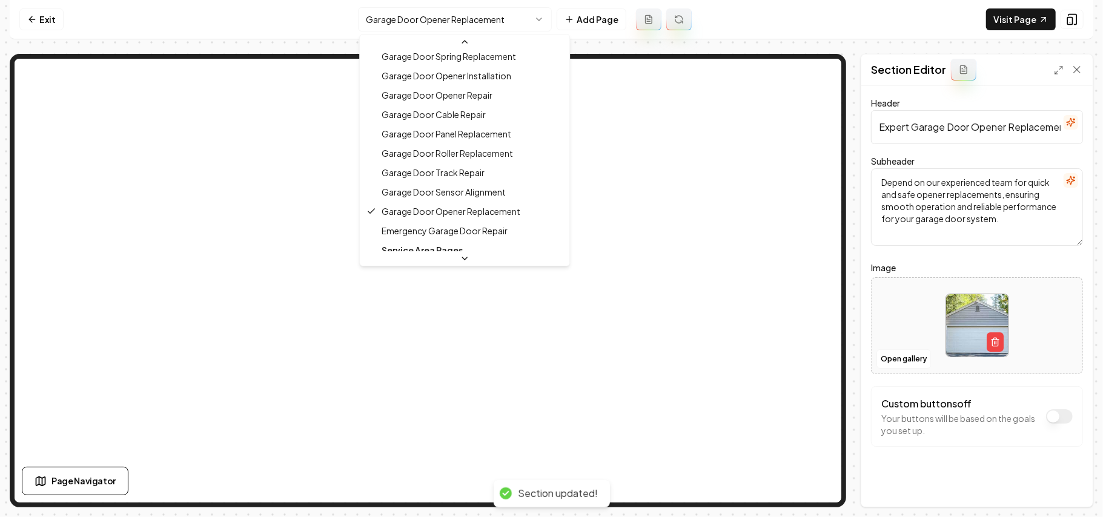
scroll to position [269, 0]
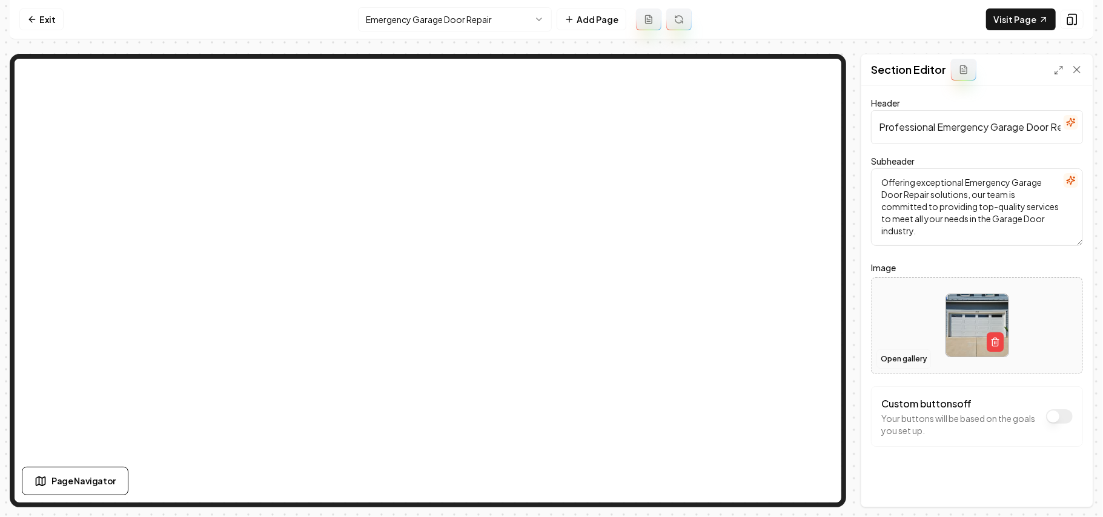
click at [896, 349] on button "Open gallery" at bounding box center [903, 358] width 55 height 19
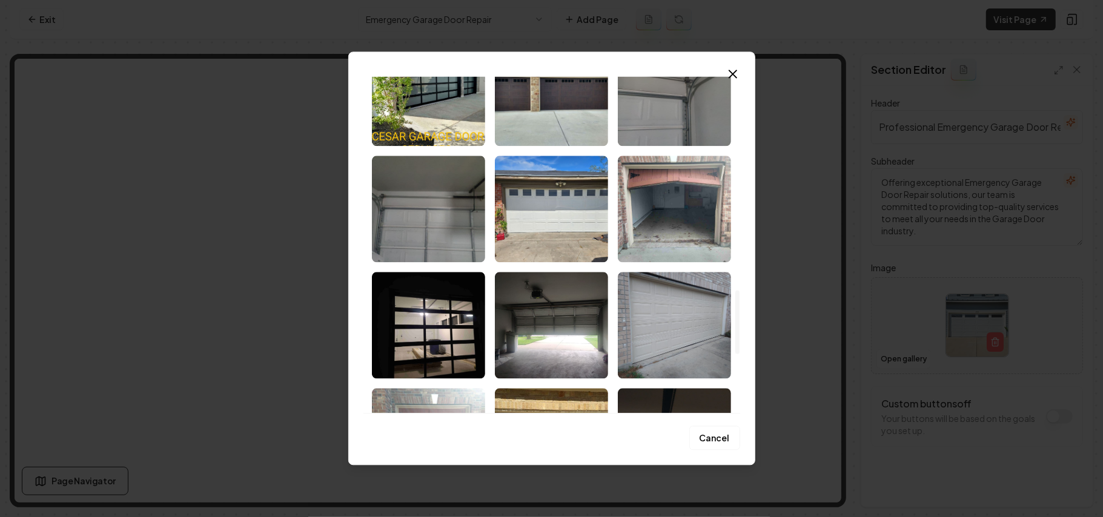
scroll to position [1130, 0]
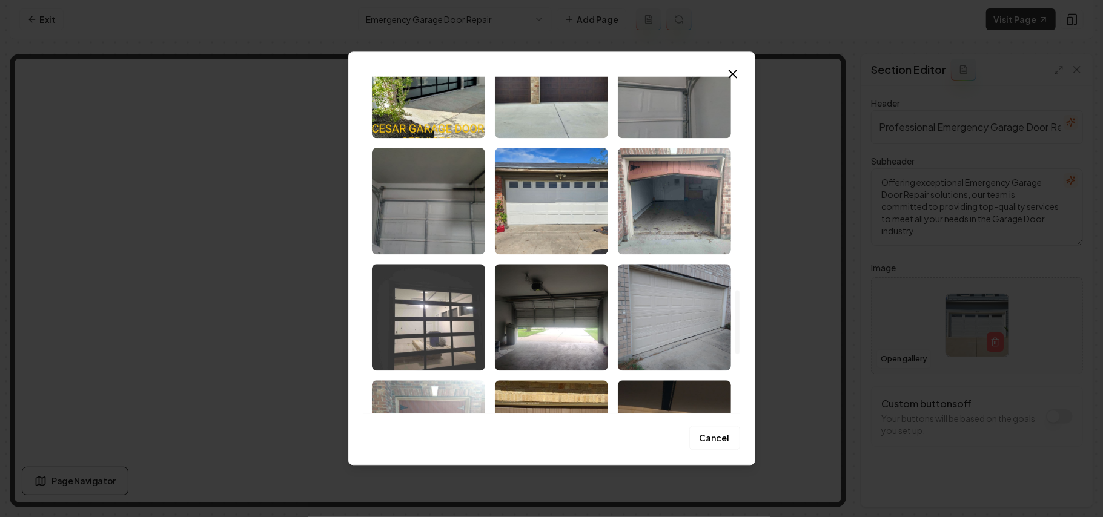
click at [465, 342] on img "Select image image_68c9da975c7cd75eb8aaf30c.jpeg" at bounding box center [428, 317] width 113 height 107
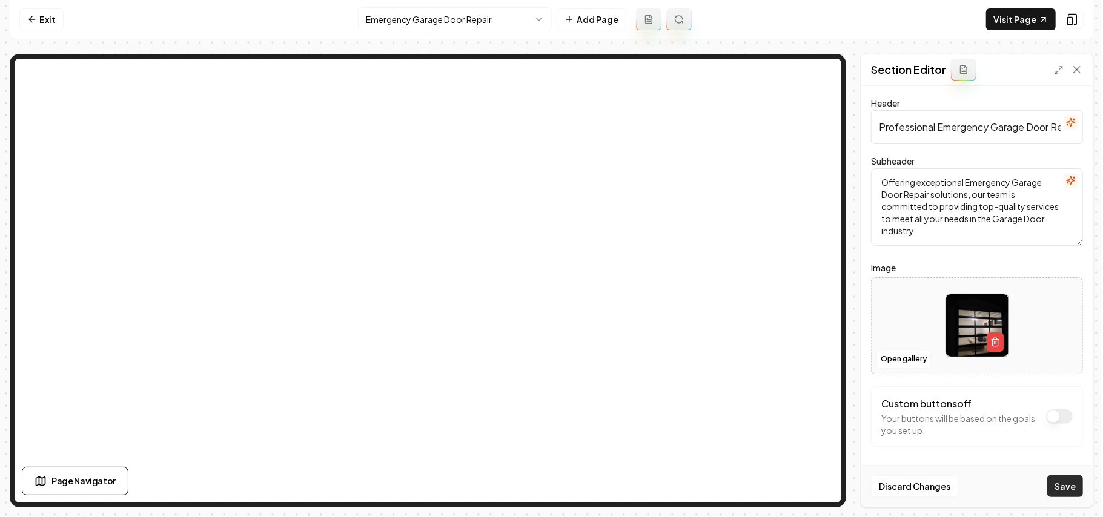
click at [1064, 492] on button "Save" at bounding box center [1065, 486] width 36 height 22
click at [455, 32] on nav "Exit Emergency Garage Door Repair Add Page Visit Page" at bounding box center [552, 19] width 1084 height 39
click at [452, 31] on nav "Exit Emergency Garage Door Repair Add Page Visit Page" at bounding box center [552, 19] width 1084 height 39
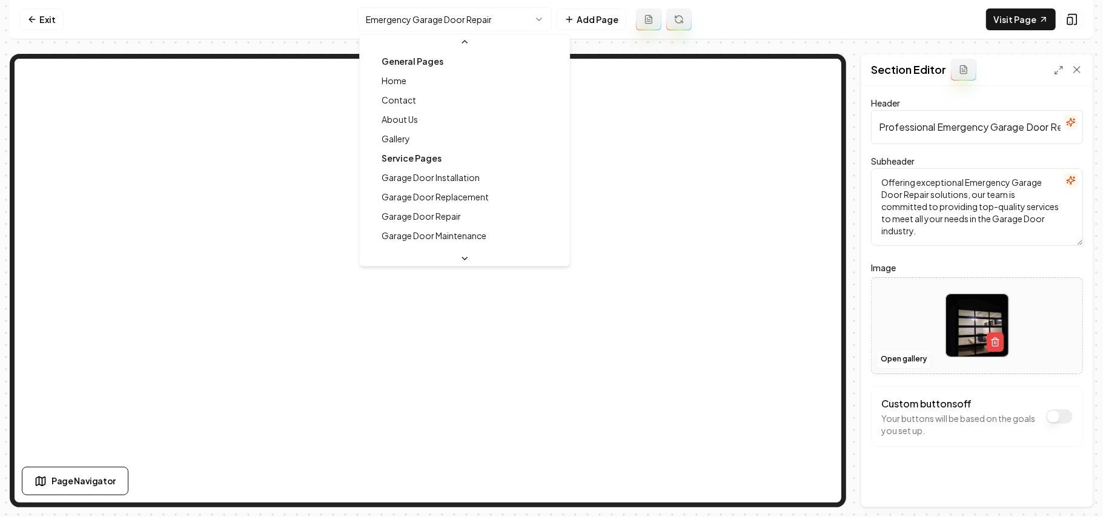
click at [446, 27] on html "Computer Required This feature is only available on a computer. Please switch t…" at bounding box center [551, 258] width 1103 height 517
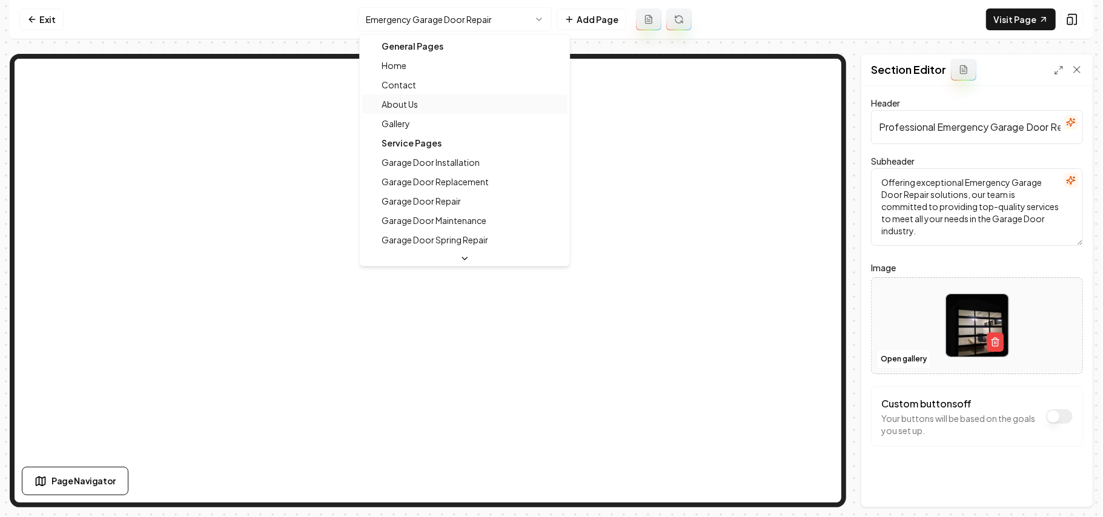
scroll to position [0, 0]
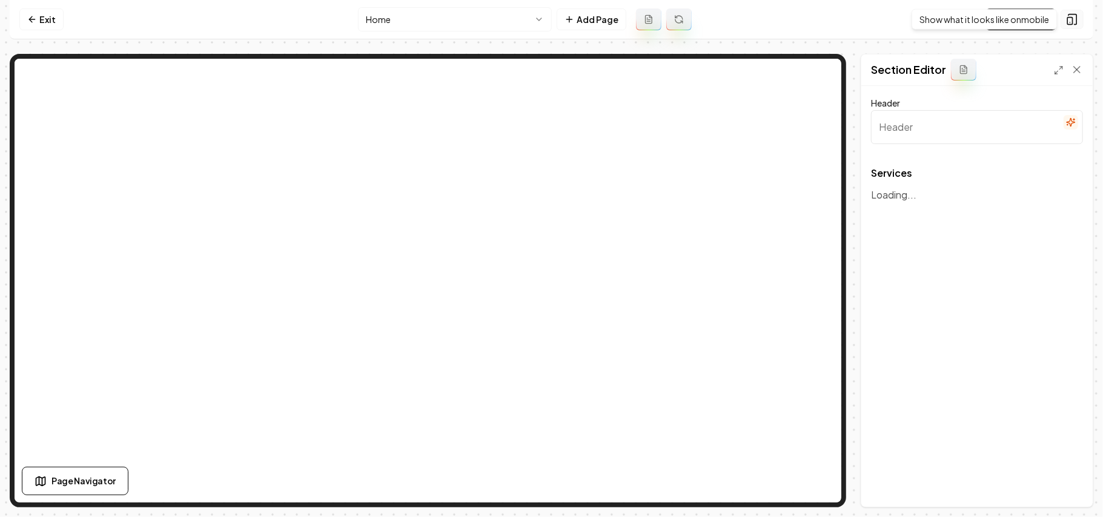
click at [1076, 13] on icon at bounding box center [1072, 19] width 12 height 12
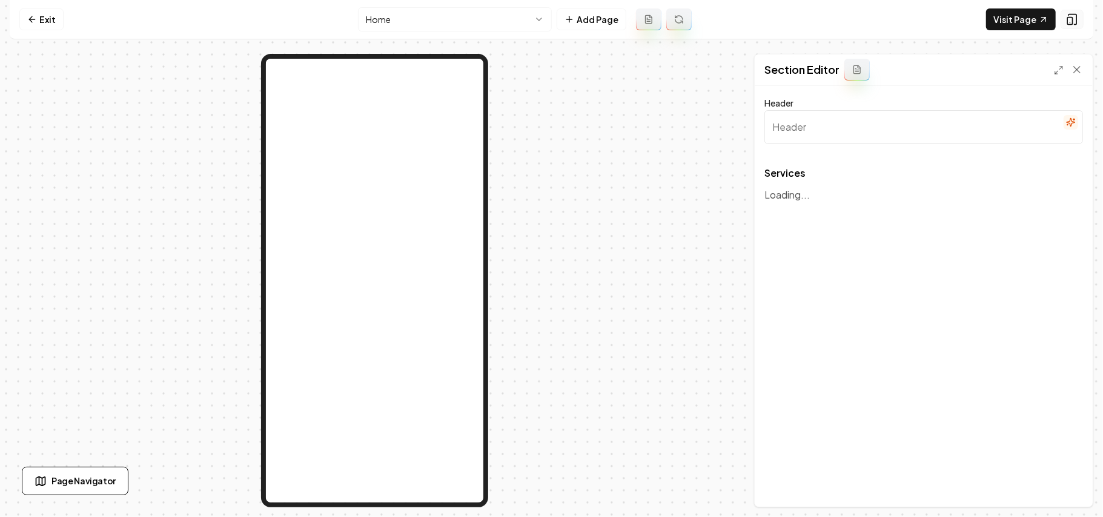
click at [1076, 13] on icon at bounding box center [1072, 19] width 12 height 12
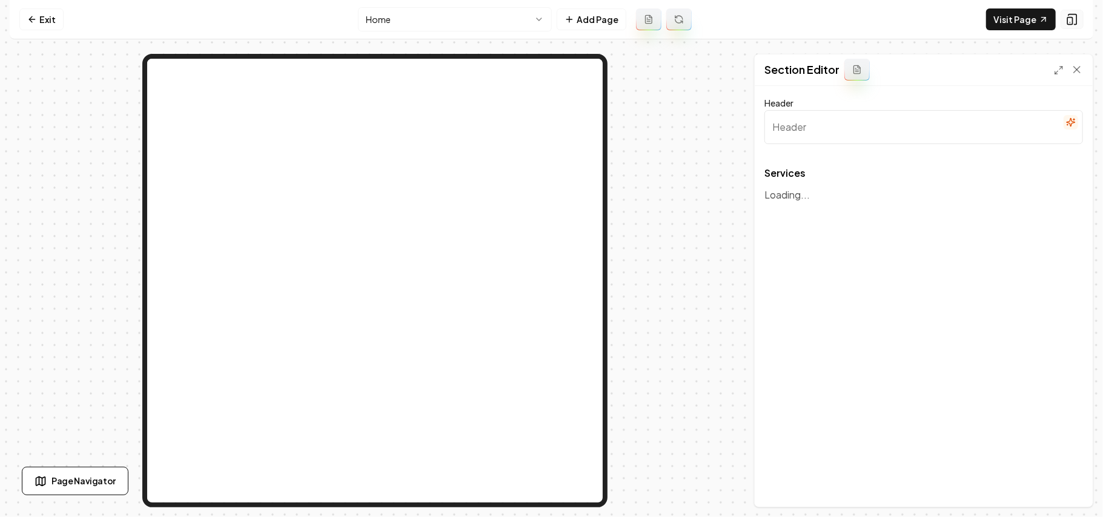
type input "Our Garage Door Services"
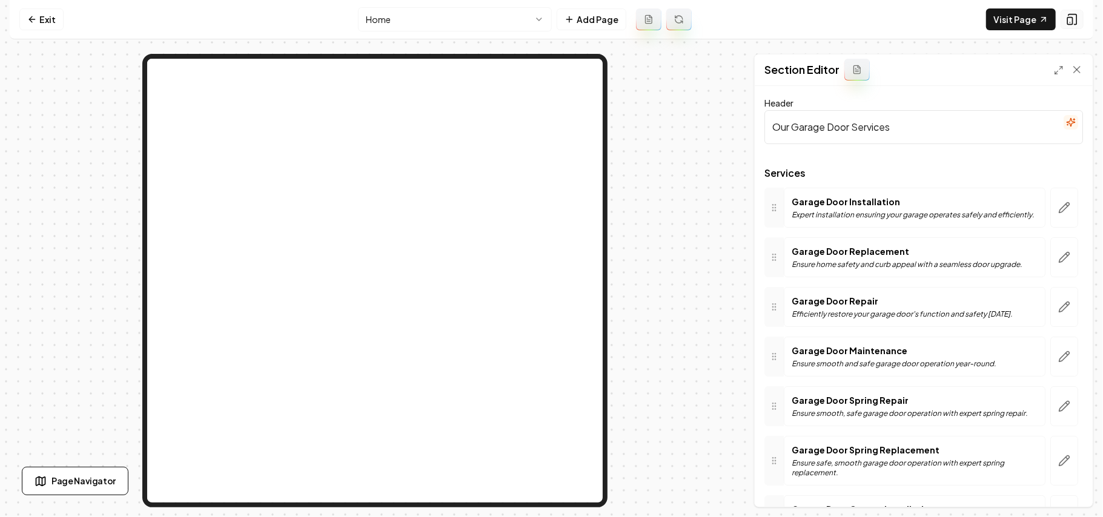
click at [1076, 13] on icon at bounding box center [1072, 19] width 12 height 12
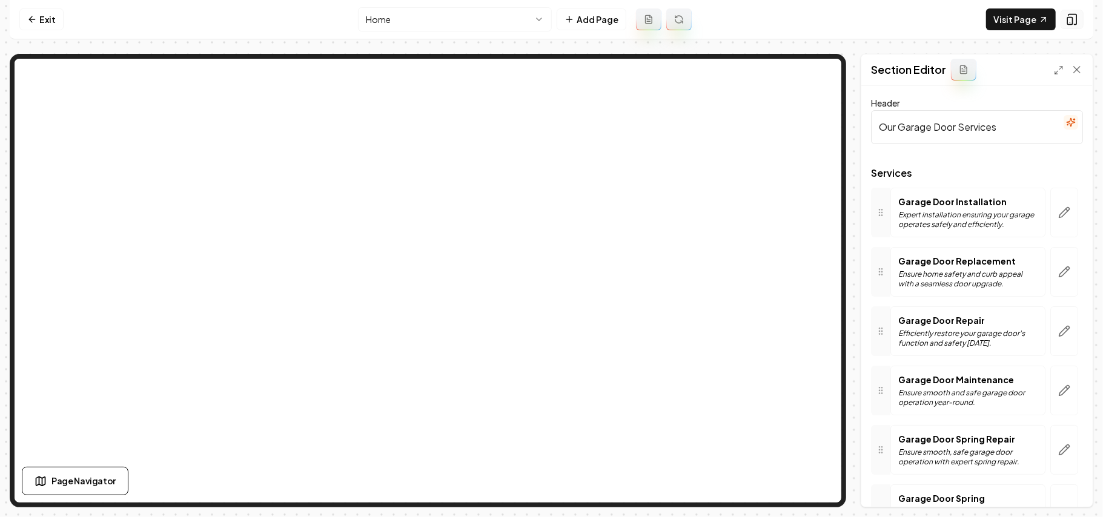
click at [1076, 13] on icon at bounding box center [1072, 19] width 12 height 12
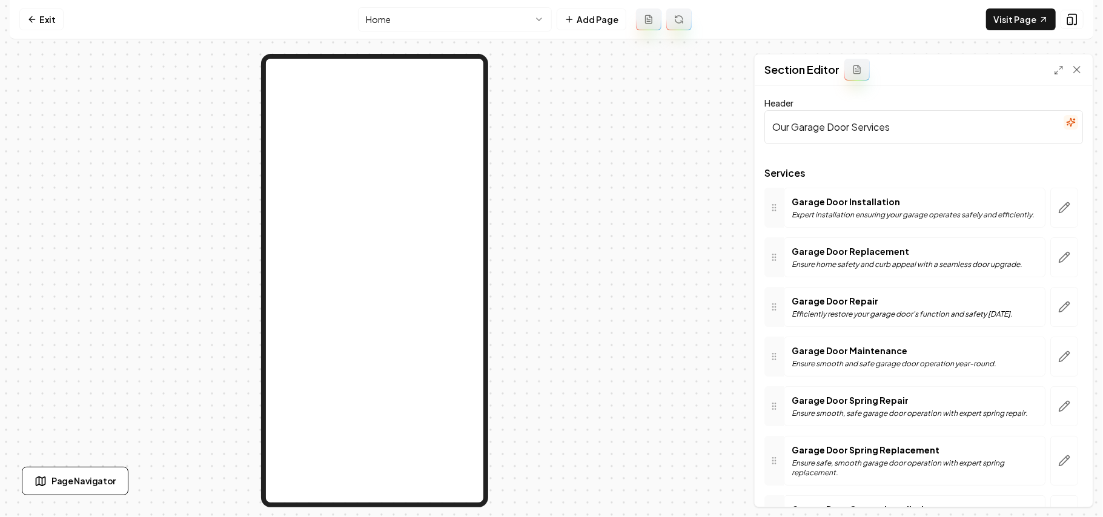
click at [1062, 205] on button "button" at bounding box center [1064, 208] width 28 height 40
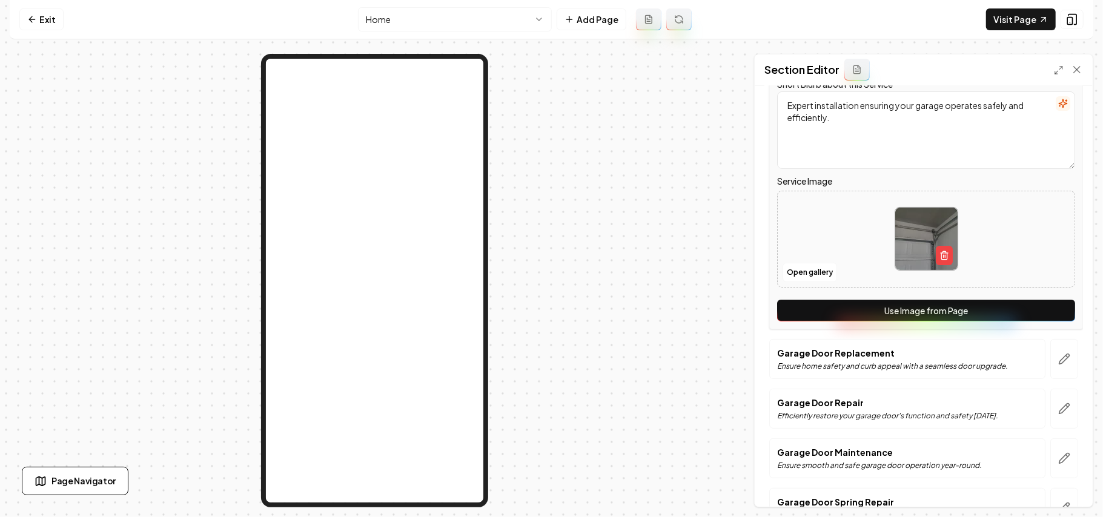
scroll to position [242, 0]
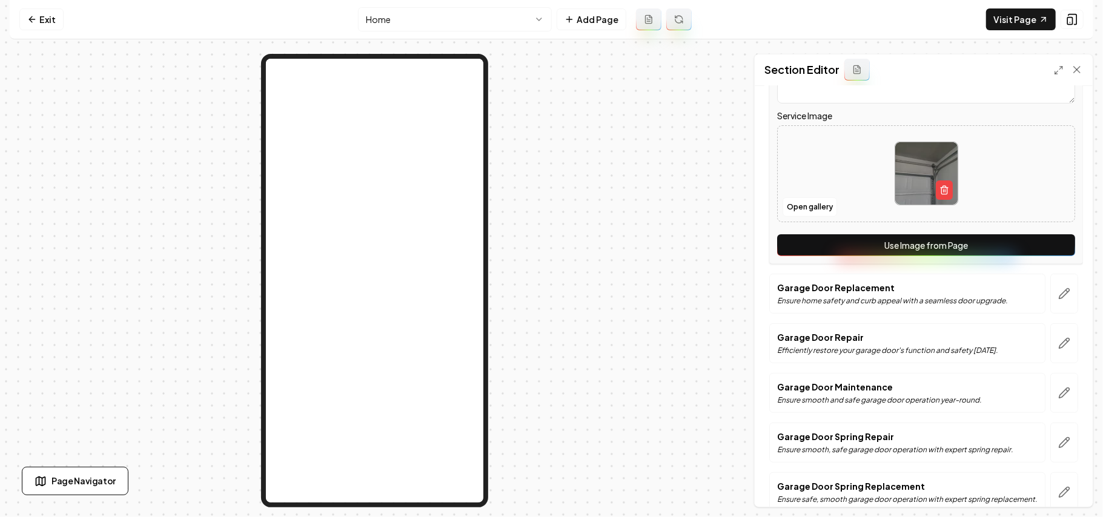
click at [1042, 233] on div "Service Name Garage Door Installation Short Blurb about this Service Expert ins…" at bounding box center [926, 104] width 314 height 319
click at [1045, 248] on button "Use Image from Page" at bounding box center [926, 245] width 298 height 22
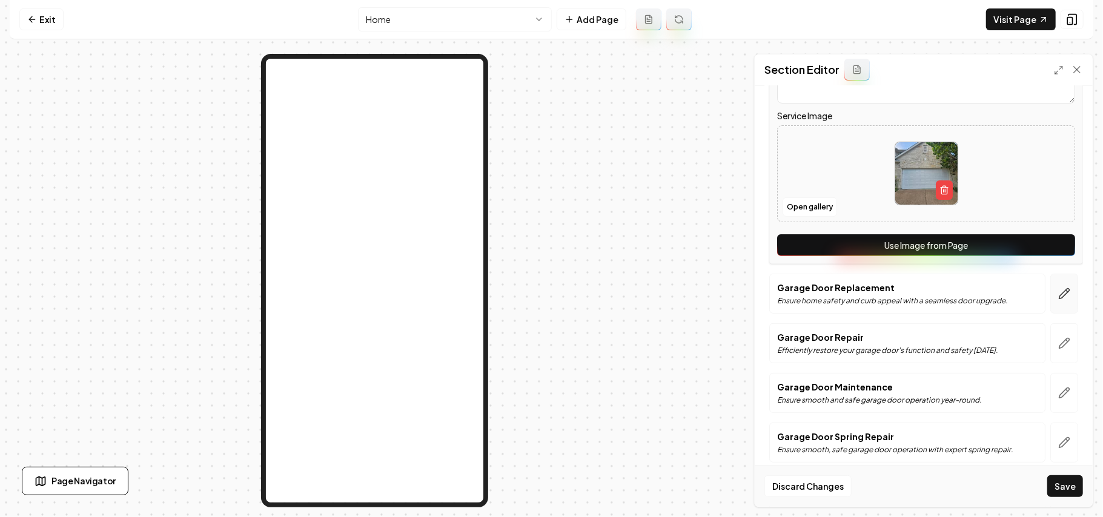
click at [1054, 282] on button "button" at bounding box center [1064, 294] width 28 height 40
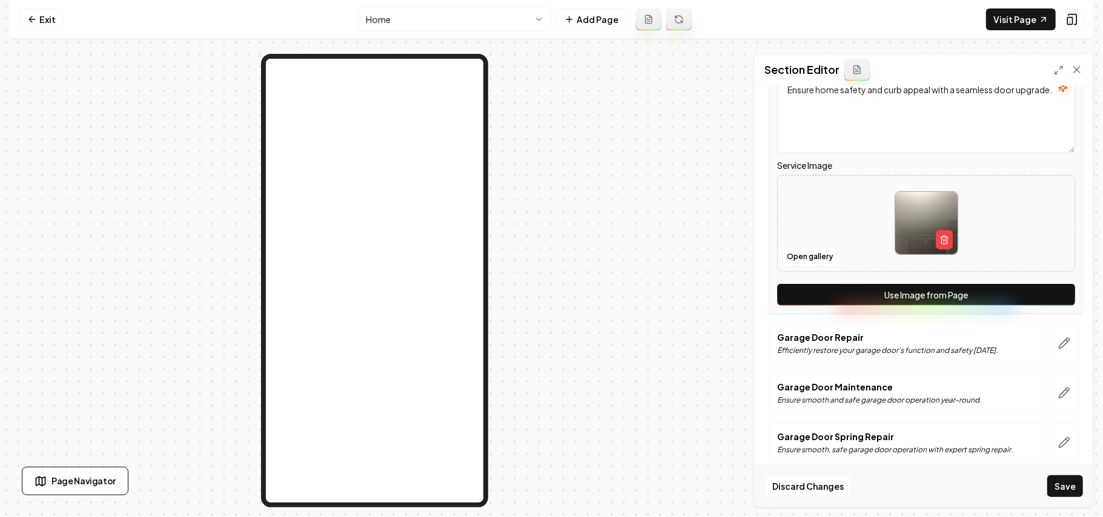
click at [1053, 293] on button "Use Image from Page" at bounding box center [926, 295] width 298 height 22
click at [1058, 338] on icon "button" at bounding box center [1064, 343] width 12 height 12
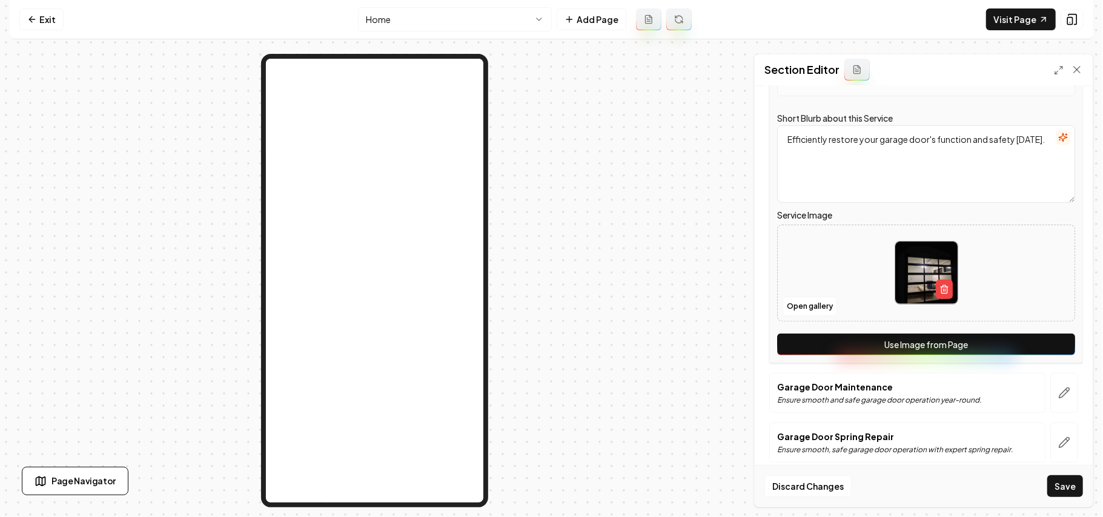
click at [1051, 344] on button "Use Image from Page" at bounding box center [926, 345] width 298 height 22
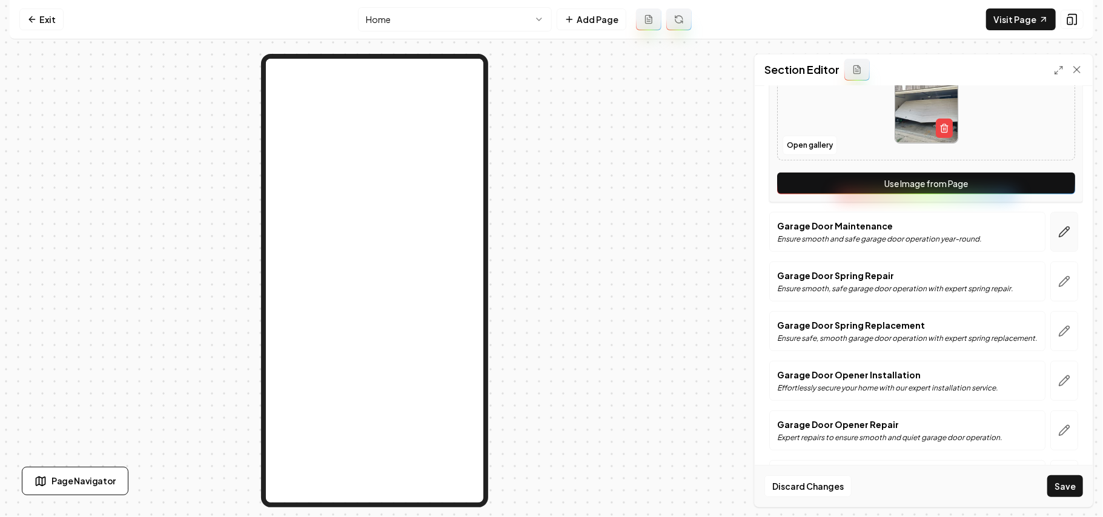
click at [1059, 237] on icon "button" at bounding box center [1064, 232] width 10 height 10
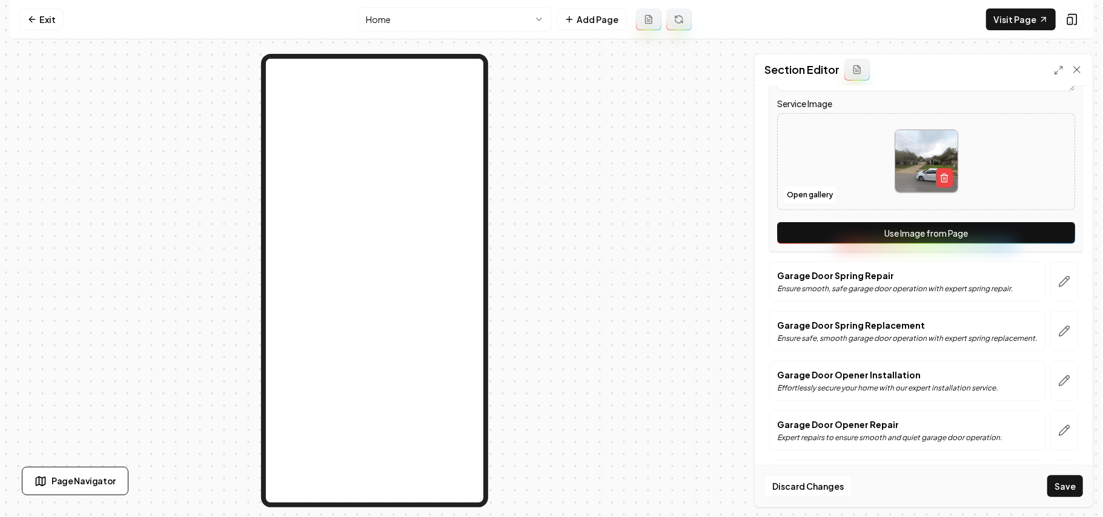
click at [1048, 238] on button "Use Image from Page" at bounding box center [926, 233] width 298 height 22
click at [1050, 291] on button "button" at bounding box center [1064, 282] width 28 height 40
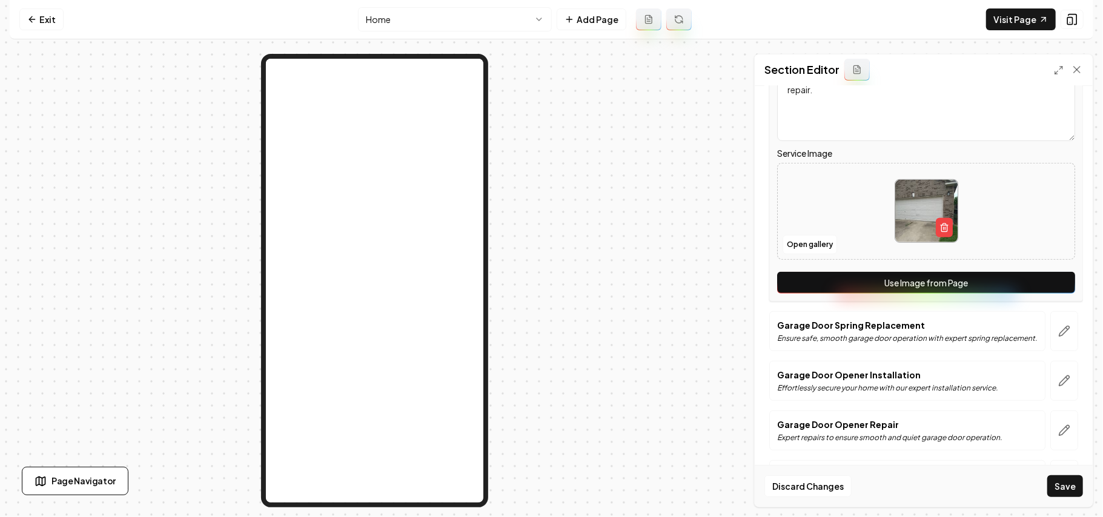
click at [1047, 291] on button "Use Image from Page" at bounding box center [926, 283] width 298 height 22
click at [1058, 334] on icon "button" at bounding box center [1064, 331] width 12 height 12
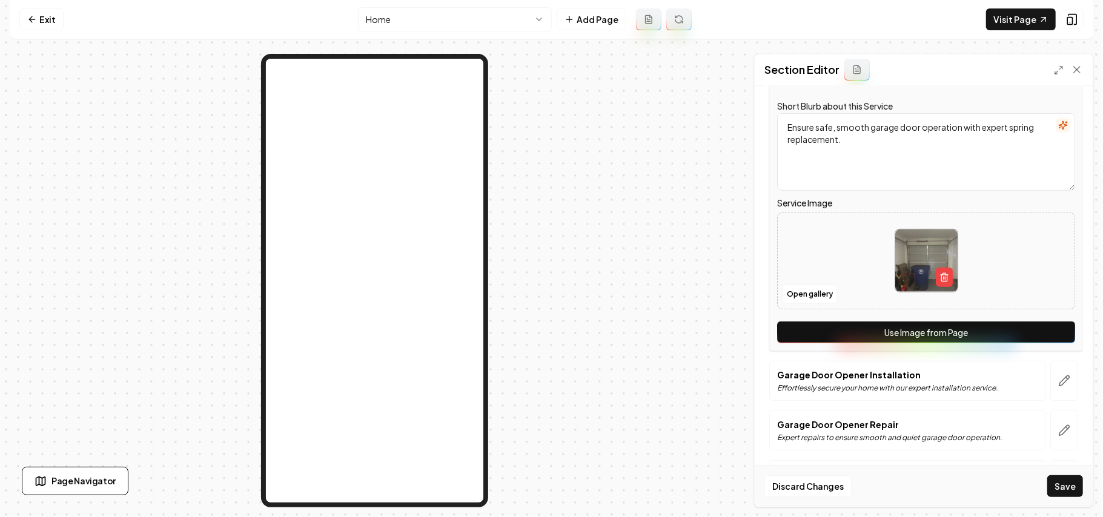
click at [1050, 339] on button "Use Image from Page" at bounding box center [926, 333] width 298 height 22
click at [1058, 381] on icon "button" at bounding box center [1064, 381] width 12 height 12
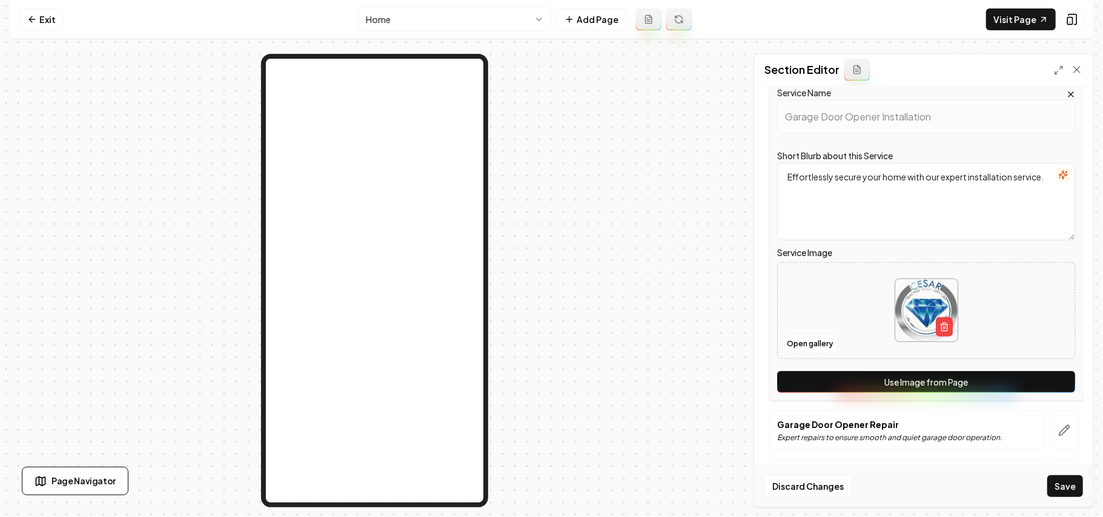
click at [1049, 388] on button "Use Image from Page" at bounding box center [926, 382] width 298 height 22
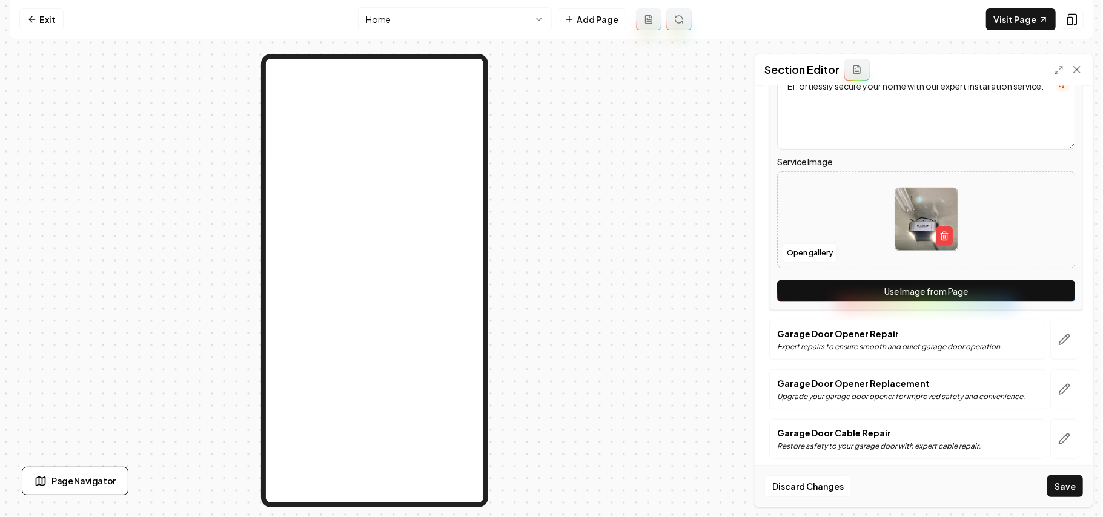
scroll to position [646, 0]
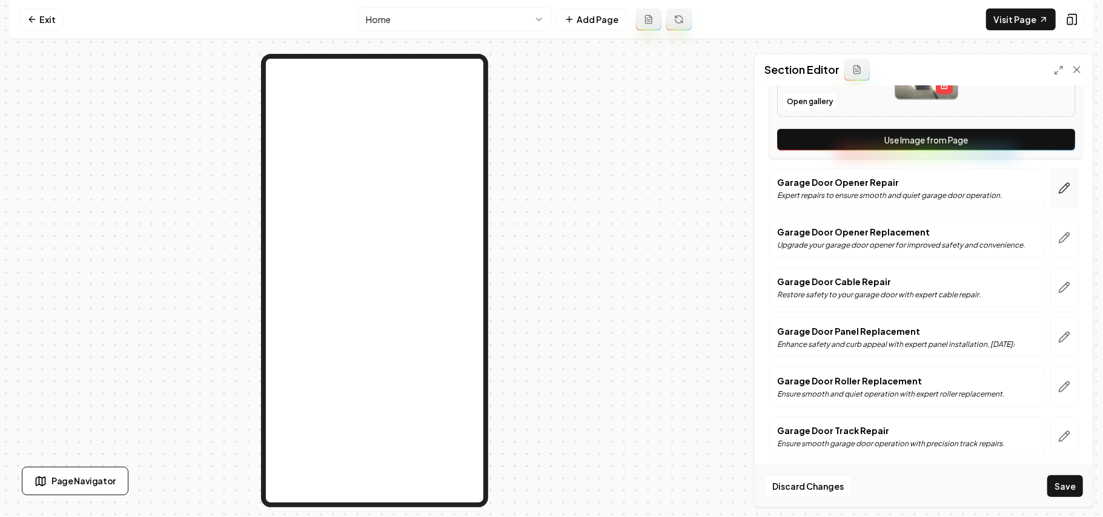
click at [1058, 194] on icon "button" at bounding box center [1064, 188] width 12 height 12
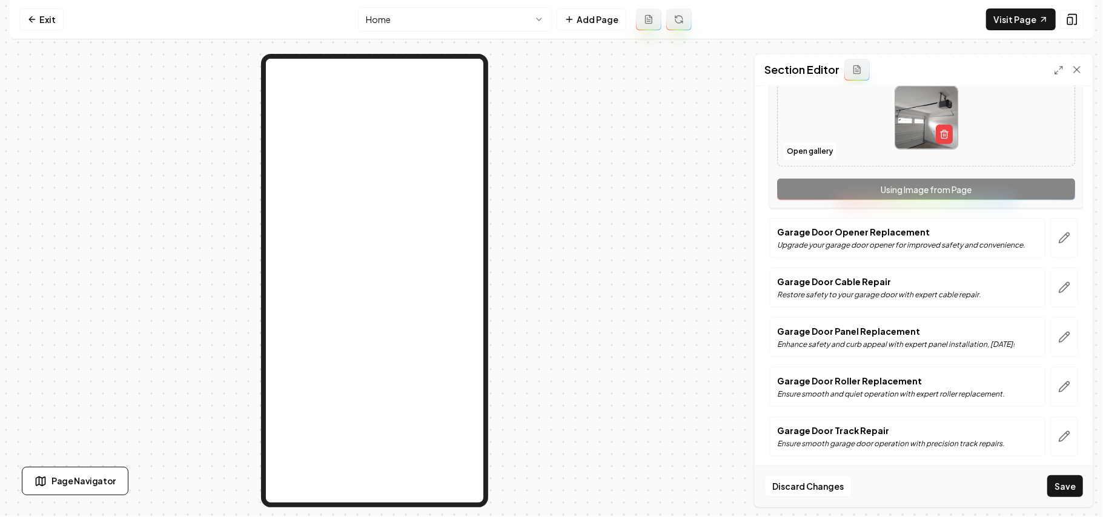
click at [1052, 205] on div "Service Name Garage Door Opener Repair Short Blurb about this Service Expert re…" at bounding box center [926, 49] width 314 height 319
click at [1058, 244] on icon "button" at bounding box center [1064, 238] width 12 height 12
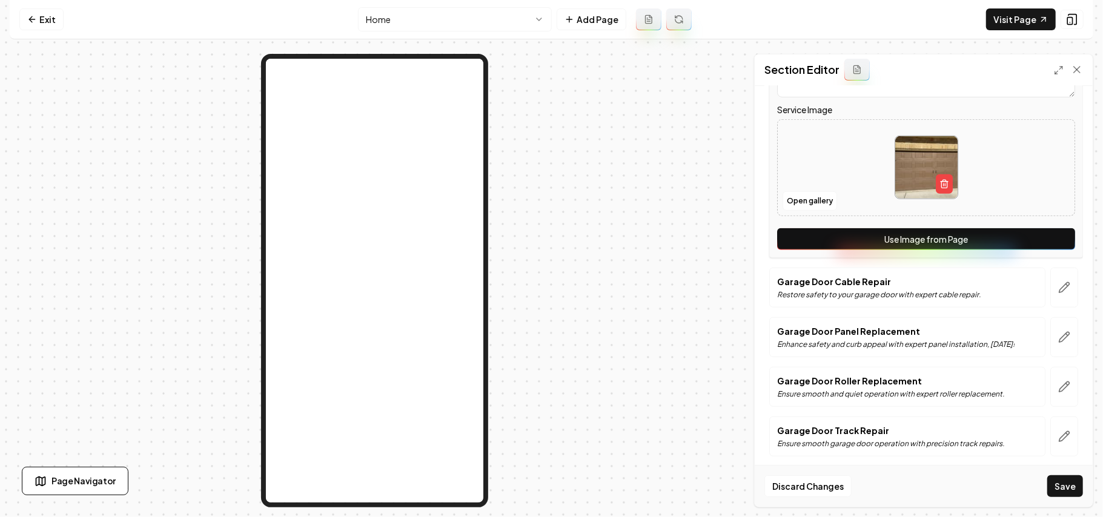
click at [1048, 250] on button "Use Image from Page" at bounding box center [926, 239] width 298 height 22
click at [1058, 294] on icon "button" at bounding box center [1064, 288] width 12 height 12
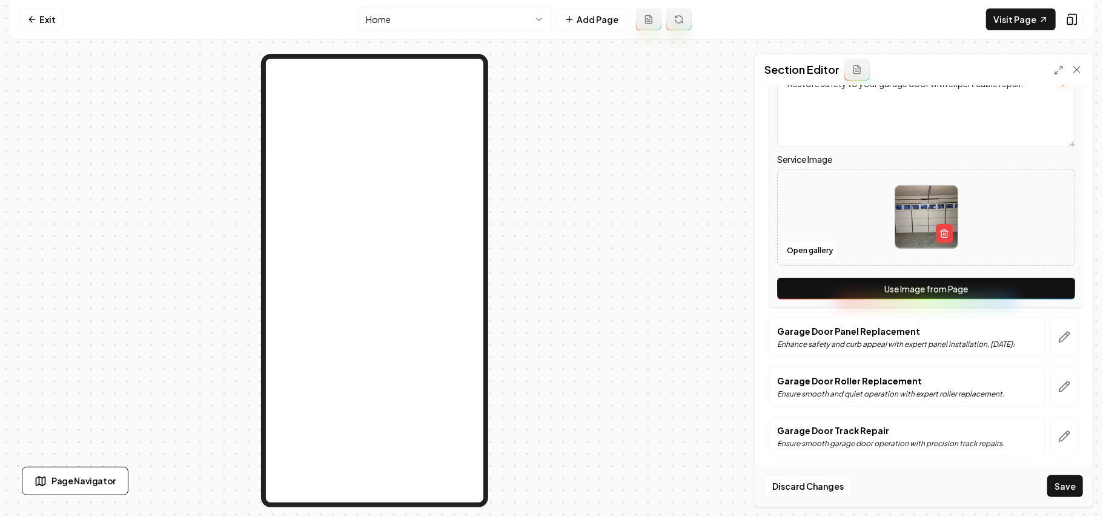
click at [1051, 300] on button "Use Image from Page" at bounding box center [926, 289] width 298 height 22
click at [1058, 343] on icon "button" at bounding box center [1064, 337] width 12 height 12
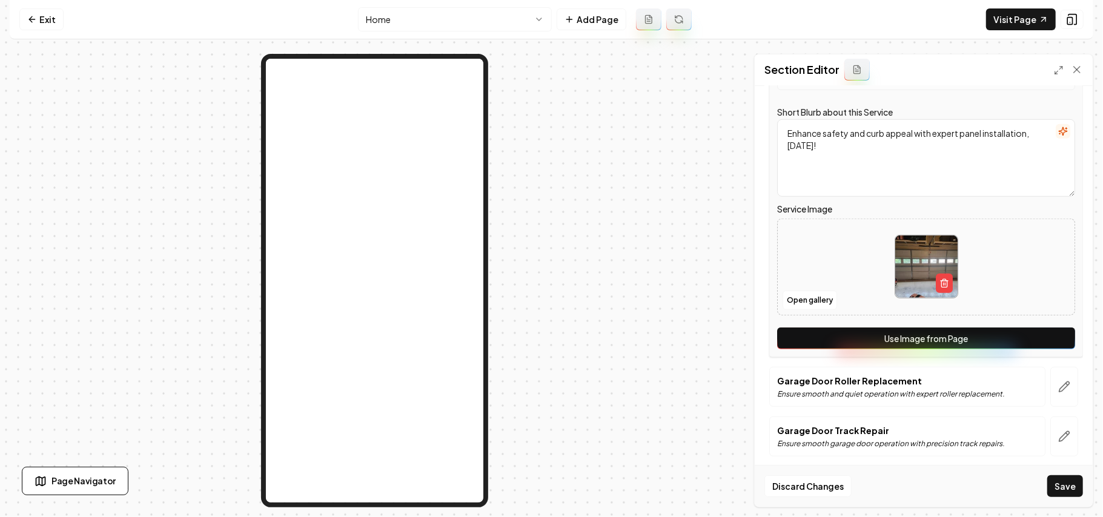
click at [1053, 349] on button "Use Image from Page" at bounding box center [926, 339] width 298 height 22
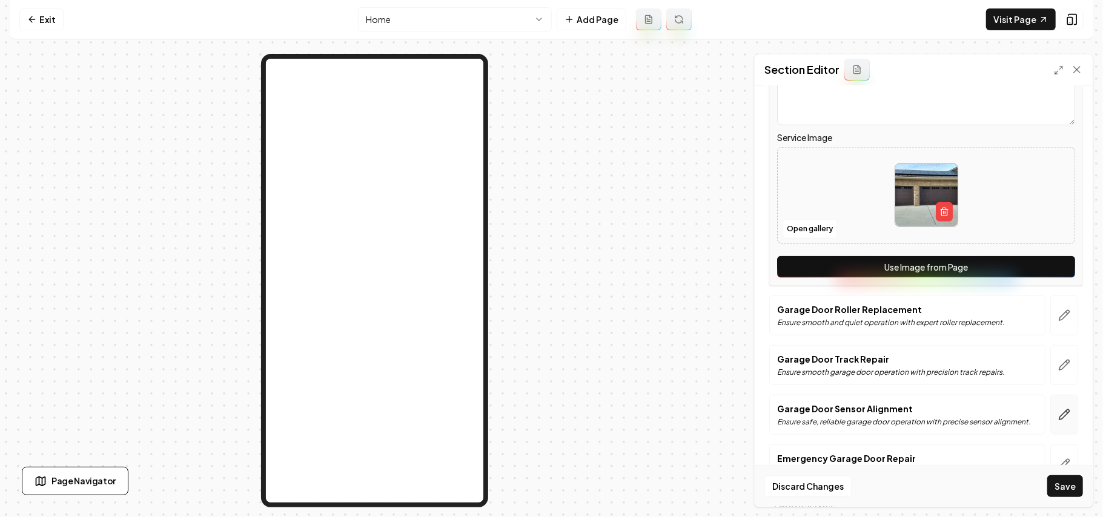
scroll to position [786, 0]
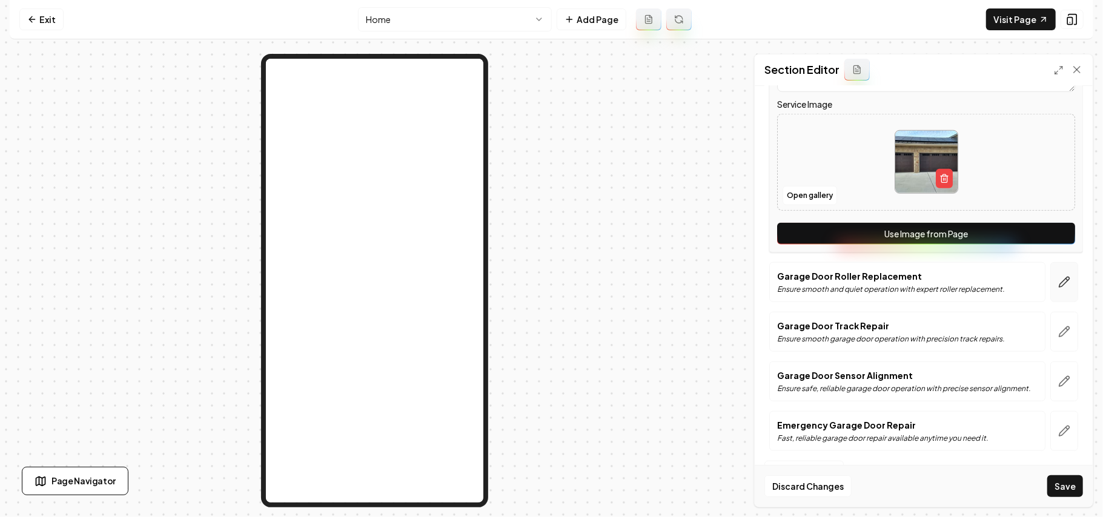
click at [1058, 276] on icon "button" at bounding box center [1064, 282] width 12 height 12
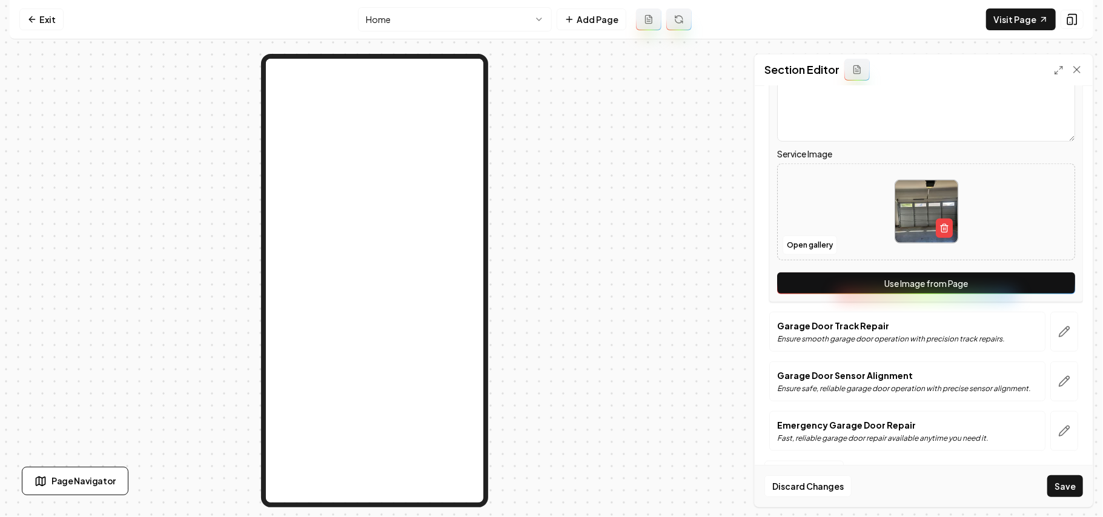
click at [1057, 276] on button "Use Image from Page" at bounding box center [926, 284] width 298 height 22
click at [1058, 326] on icon "button" at bounding box center [1064, 332] width 12 height 12
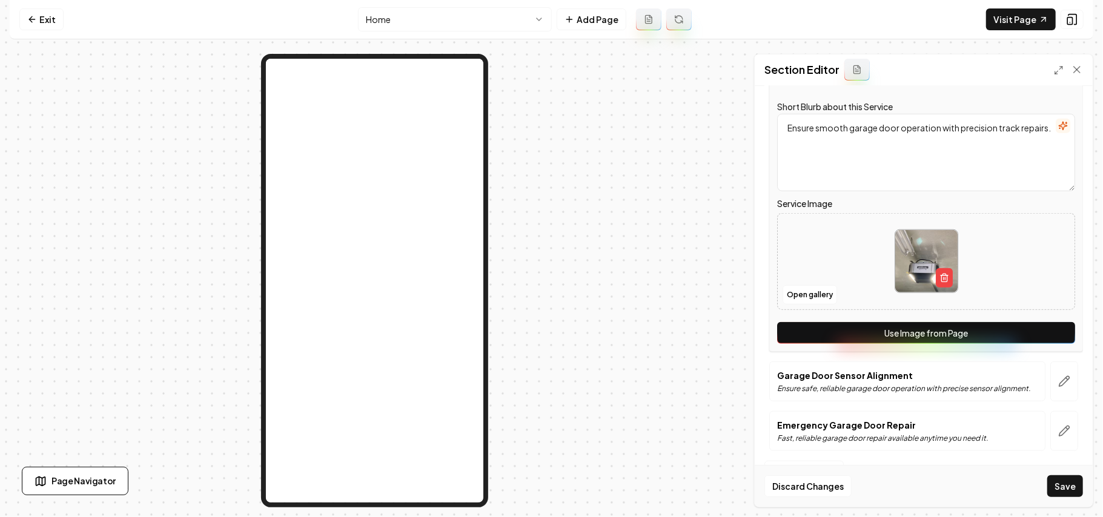
click at [1050, 327] on button "Use Image from Page" at bounding box center [926, 333] width 298 height 22
click at [1050, 366] on button "button" at bounding box center [1064, 382] width 28 height 40
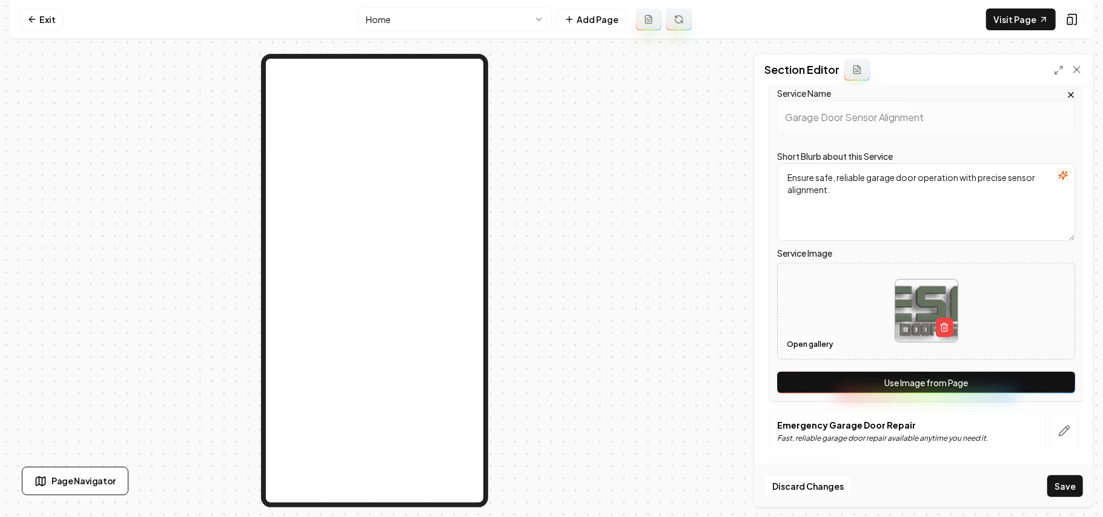
click at [1049, 378] on button "Use Image from Page" at bounding box center [926, 383] width 298 height 22
click at [1058, 426] on icon "button" at bounding box center [1064, 431] width 12 height 12
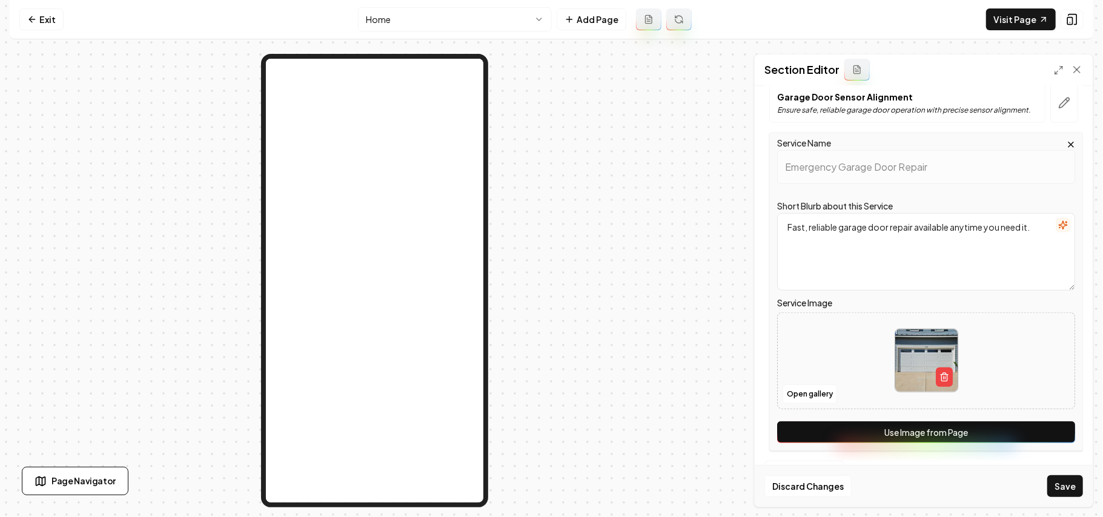
click at [1048, 429] on div "Service Name Emergency Garage Door Repair Short Blurb about this Service Fast, …" at bounding box center [926, 292] width 314 height 319
click at [1049, 435] on button "Use Image from Page" at bounding box center [926, 433] width 298 height 22
click at [1068, 475] on button "Save" at bounding box center [1065, 486] width 36 height 22
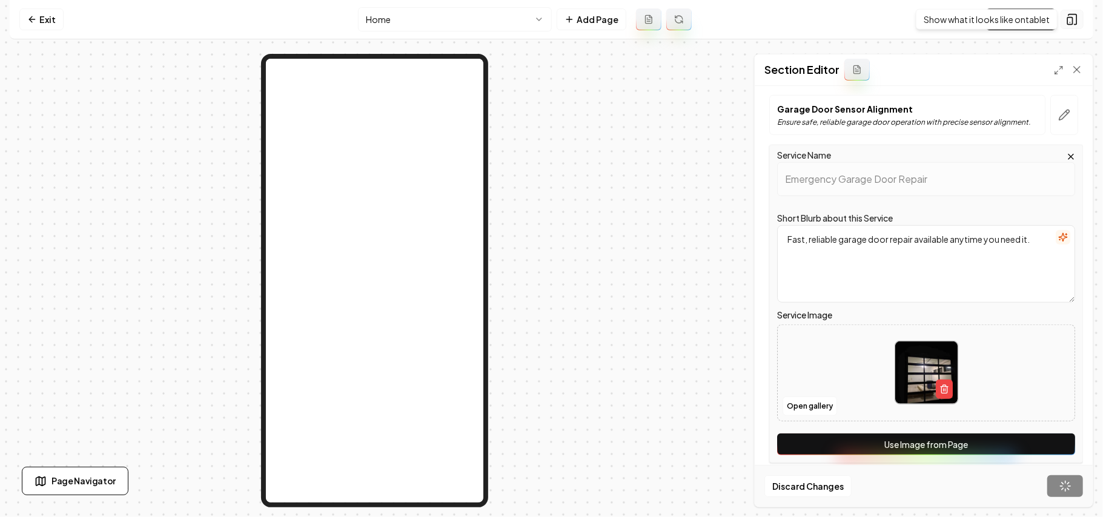
click at [1071, 15] on icon at bounding box center [1072, 20] width 8 height 10
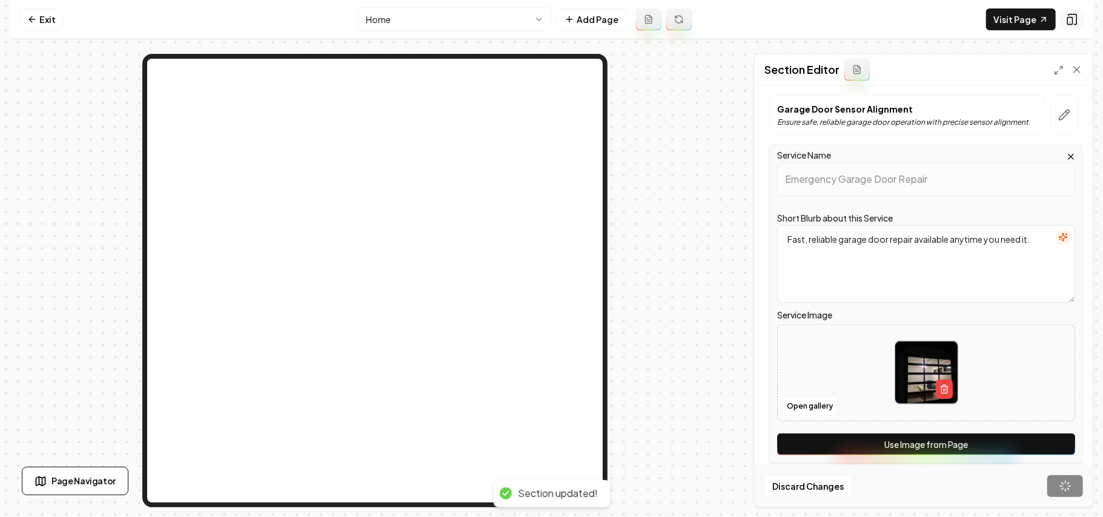
click at [1071, 15] on icon at bounding box center [1072, 20] width 8 height 10
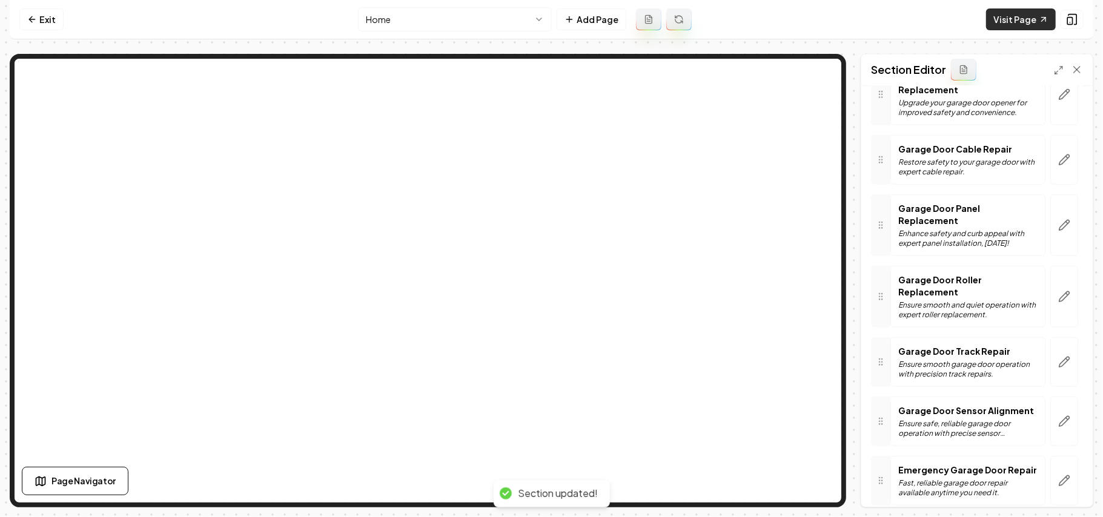
scroll to position [708, 0]
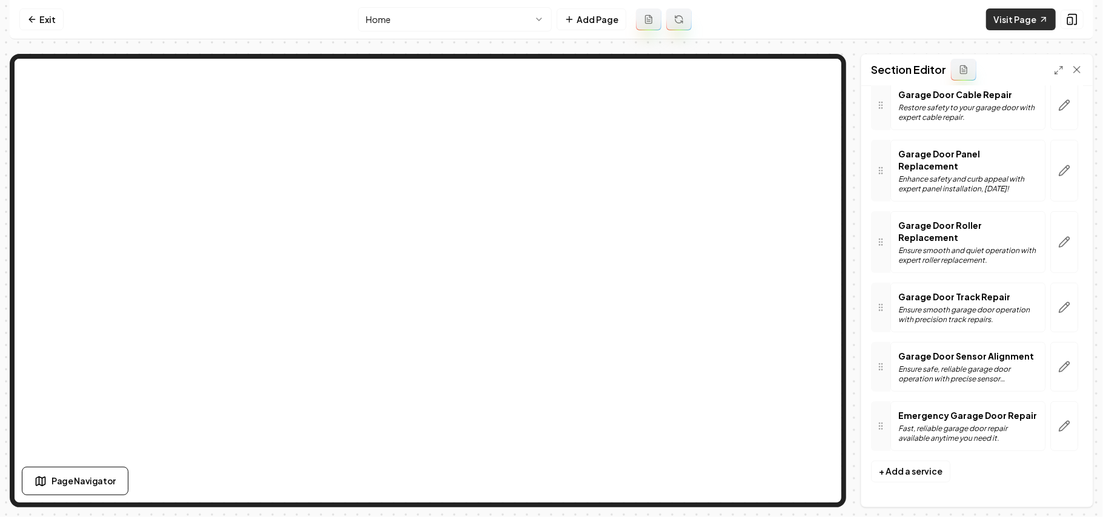
click at [1025, 16] on link "Visit Page" at bounding box center [1021, 19] width 70 height 22
click at [1018, 12] on link "Visit Page" at bounding box center [1021, 19] width 70 height 22
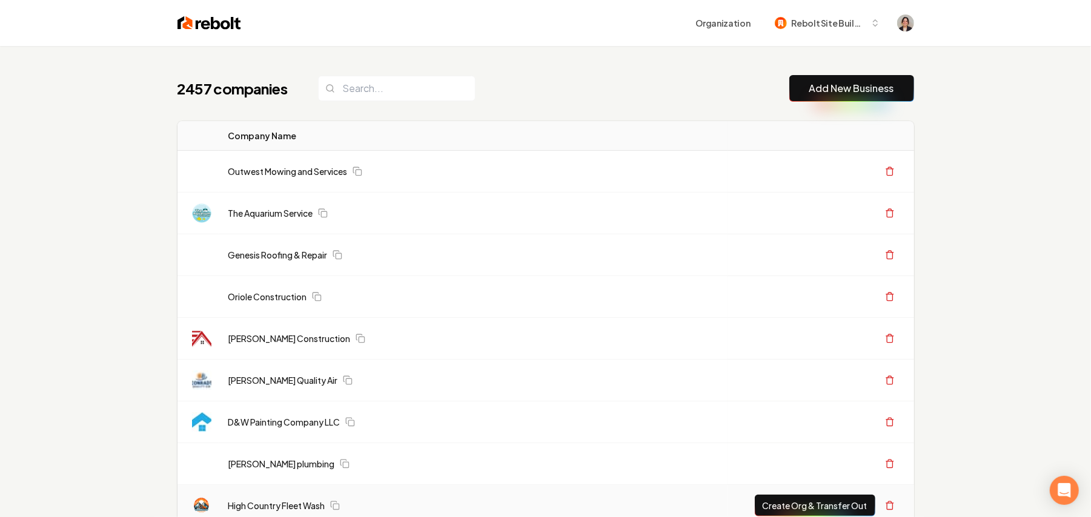
click at [814, 93] on link "Add New Business" at bounding box center [851, 88] width 85 height 15
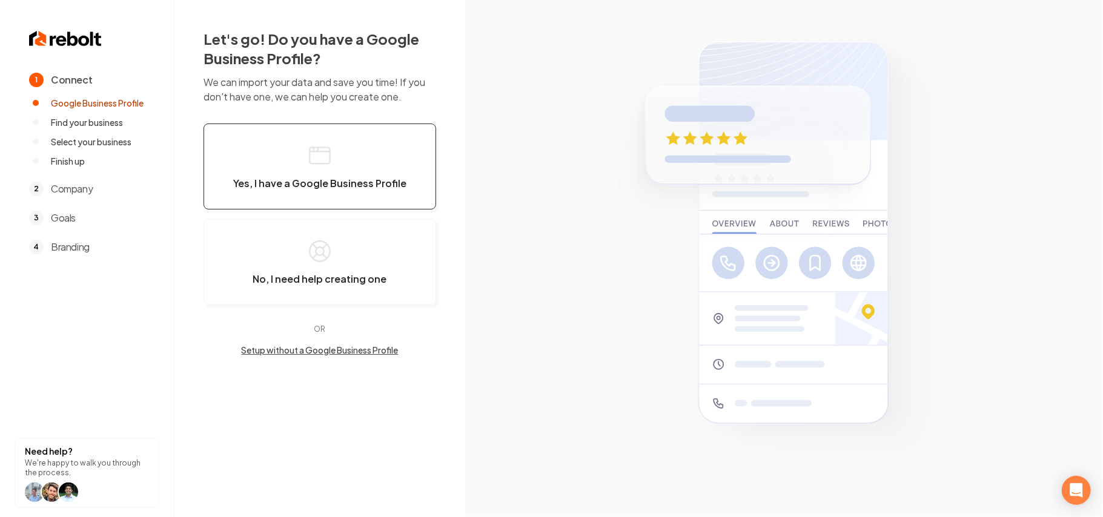
click at [360, 165] on button "Yes, I have a Google Business Profile" at bounding box center [320, 167] width 233 height 86
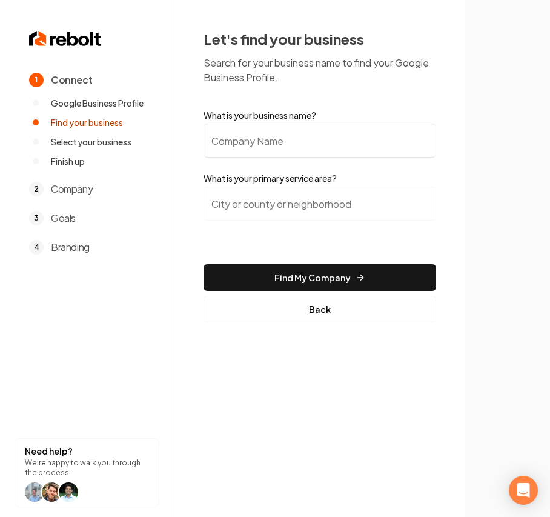
click at [253, 134] on input "What is your business name?" at bounding box center [320, 141] width 233 height 34
paste input "Delta Electric Service"
type input "Delta Electric Service"
click at [272, 214] on input "search" at bounding box center [320, 204] width 233 height 34
paste input "Knoxville"
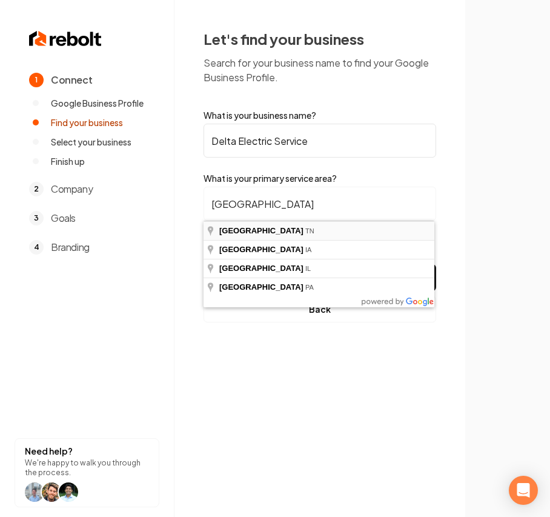
type input "Knoxville, TN"
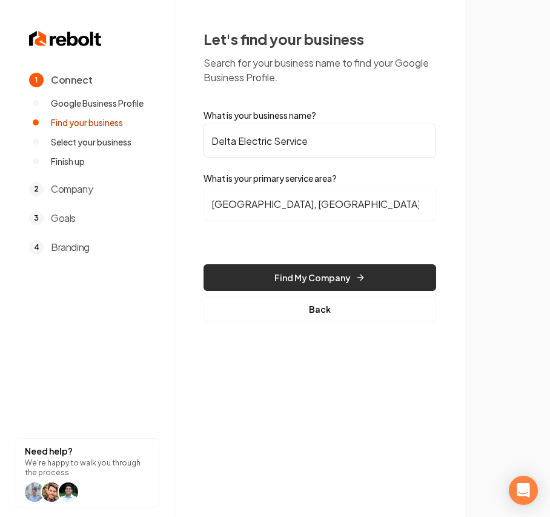
click at [245, 270] on button "Find My Company" at bounding box center [320, 277] width 233 height 27
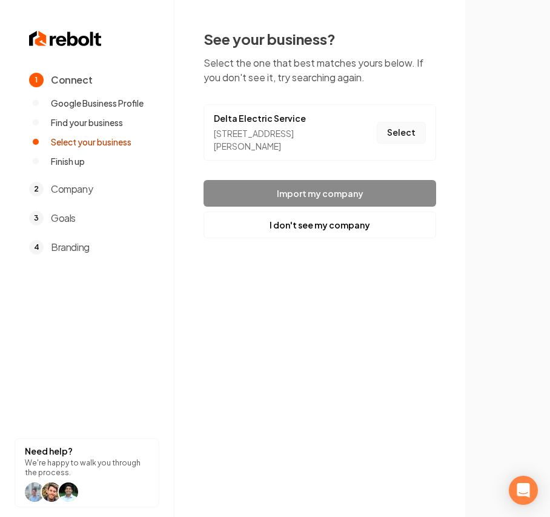
click at [403, 139] on button "Select" at bounding box center [401, 133] width 49 height 22
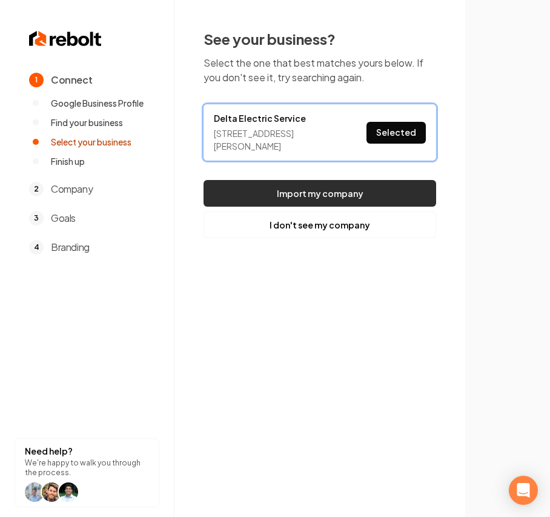
click at [328, 196] on button "Import my company" at bounding box center [320, 193] width 233 height 27
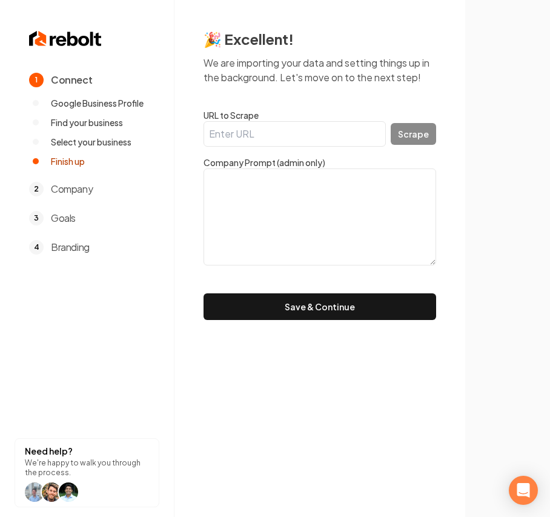
click at [326, 237] on textarea at bounding box center [320, 216] width 233 height 97
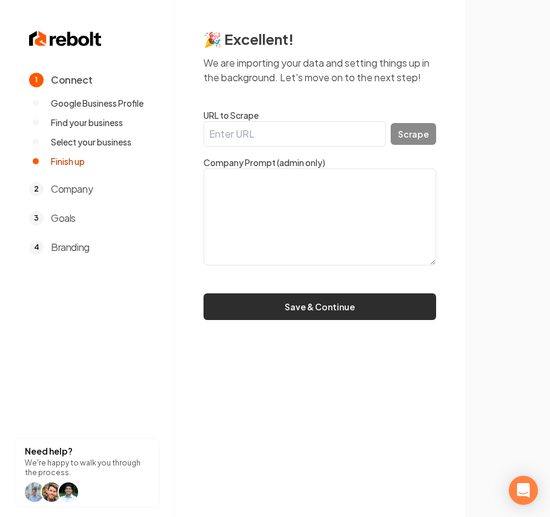
paste textarea "Complete Electrical Services. Residential, commercial and industrial work. New …"
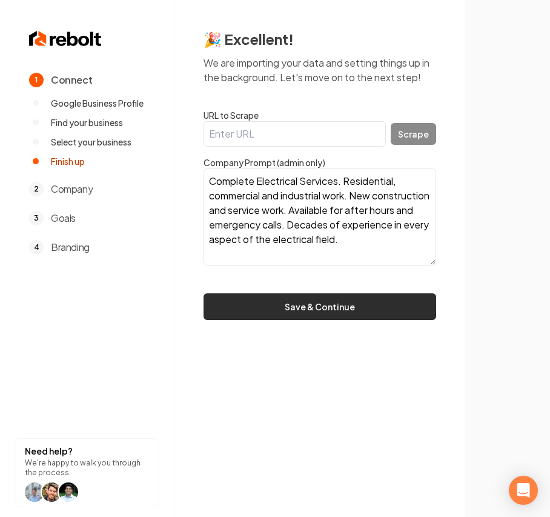
type textarea "Complete Electrical Services. Residential, commercial and industrial work. New …"
click at [303, 304] on button "Save & Continue" at bounding box center [320, 306] width 233 height 27
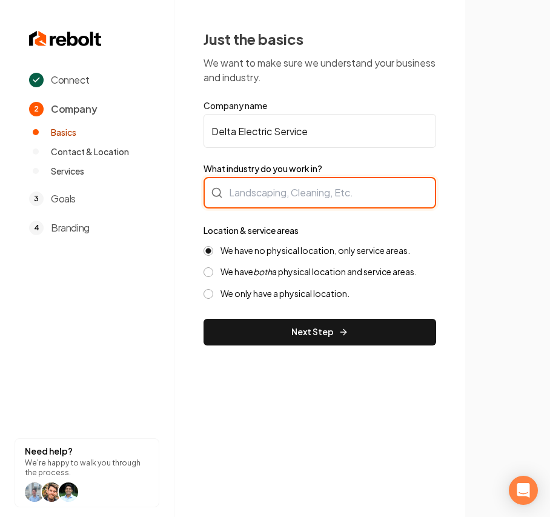
click at [267, 206] on div at bounding box center [320, 192] width 233 height 31
type input "Electrician"
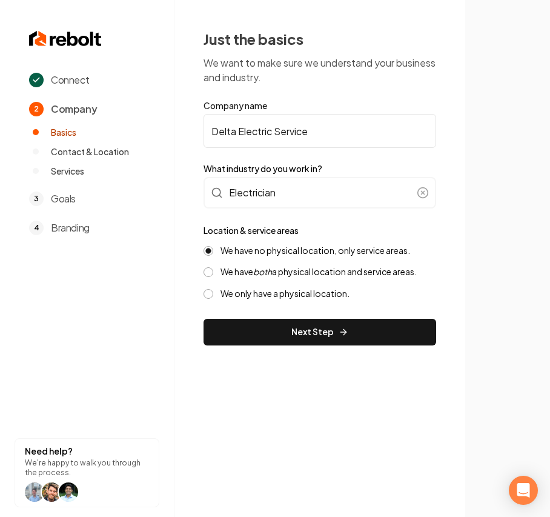
click at [323, 267] on label "We have both a physical location and service areas." at bounding box center [318, 272] width 196 height 12
click at [213, 267] on button "We have both a physical location and service areas." at bounding box center [209, 272] width 10 height 10
drag, startPoint x: 301, startPoint y: 328, endPoint x: 302, endPoint y: 311, distance: 16.4
click at [300, 328] on button "Next Step" at bounding box center [320, 332] width 233 height 27
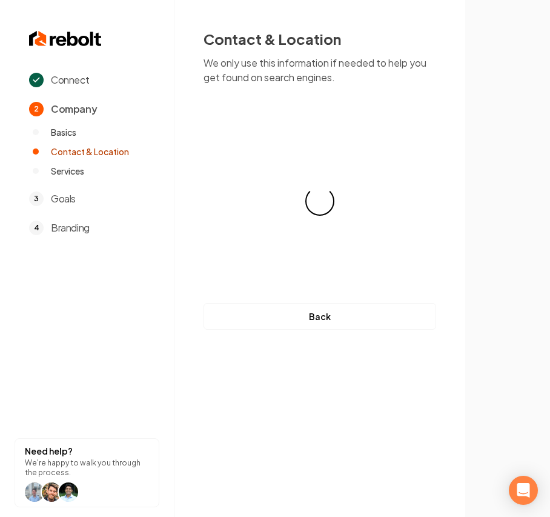
select select "**"
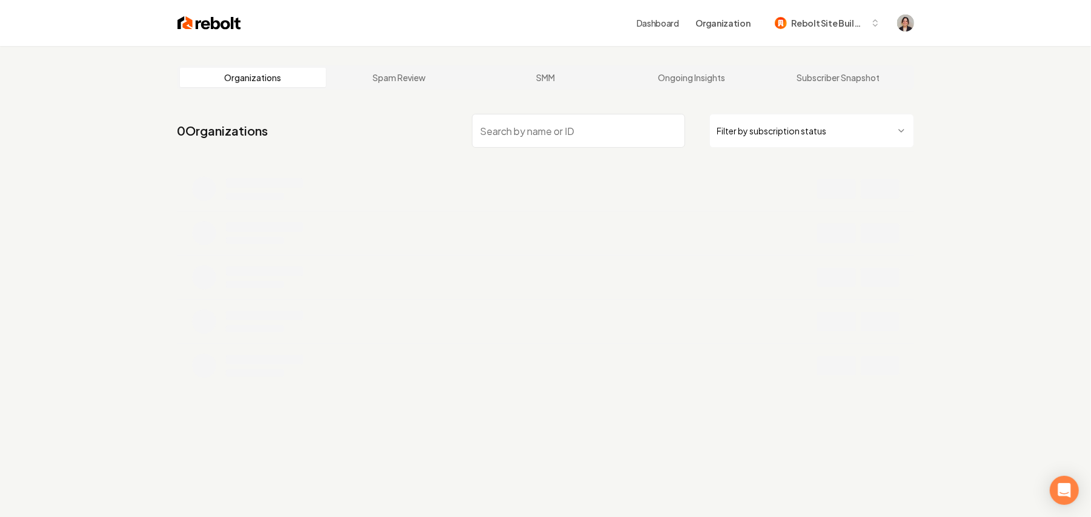
click at [519, 127] on input "search" at bounding box center [578, 131] width 213 height 34
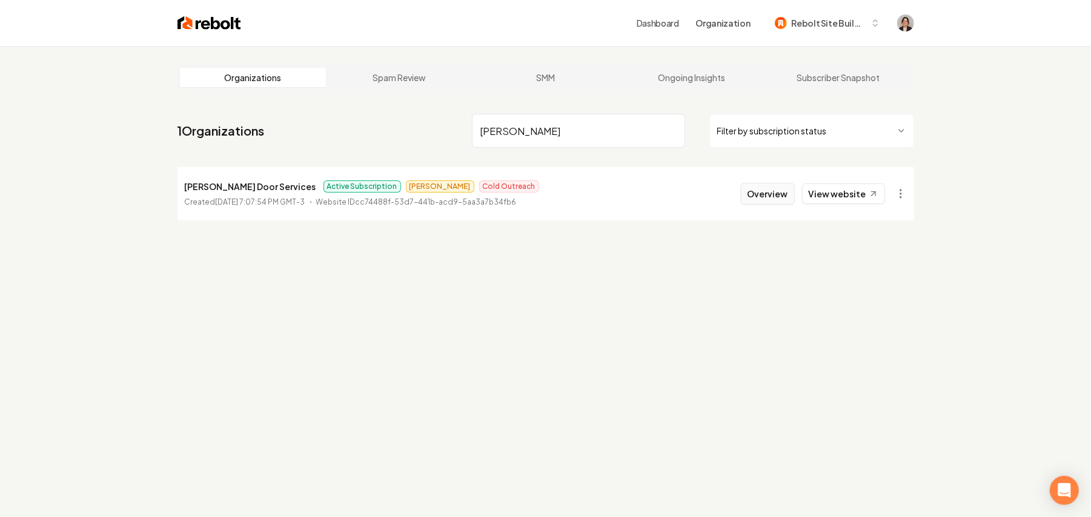
type input "[PERSON_NAME]"
click at [762, 199] on button "Overview" at bounding box center [768, 194] width 54 height 22
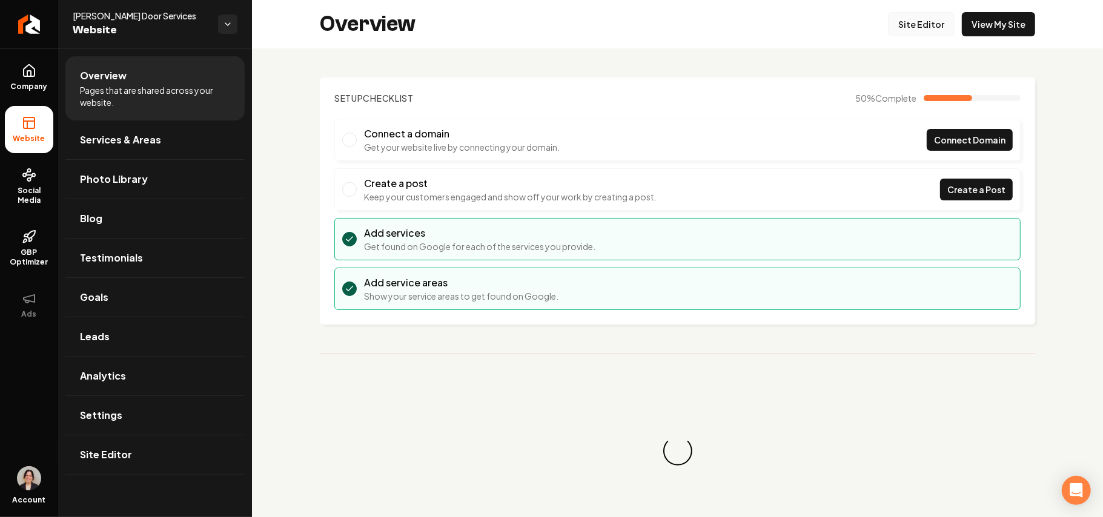
click at [916, 22] on link "Site Editor" at bounding box center [921, 24] width 67 height 24
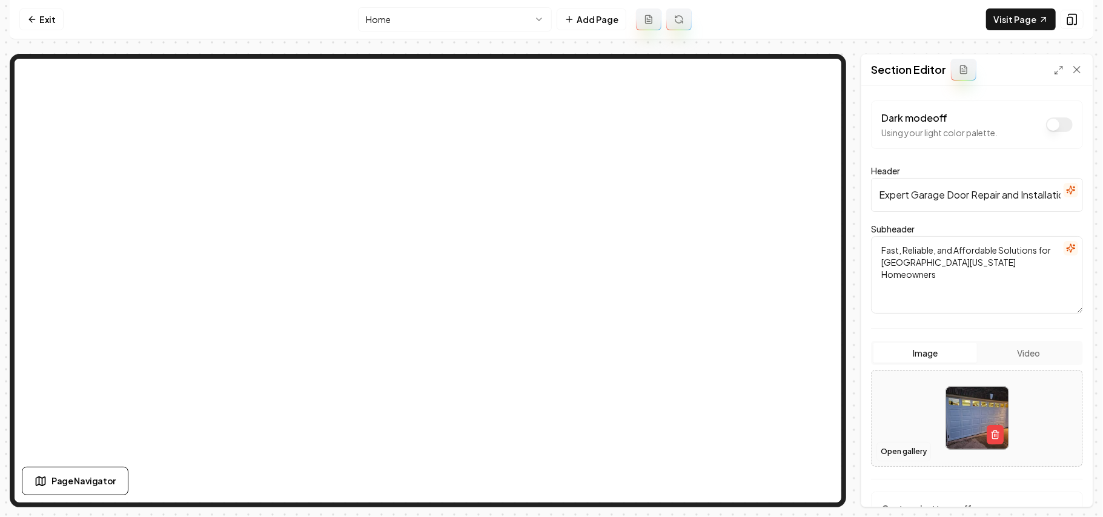
click at [898, 449] on button "Open gallery" at bounding box center [903, 451] width 55 height 19
click at [1041, 360] on button "Video" at bounding box center [1029, 352] width 104 height 19
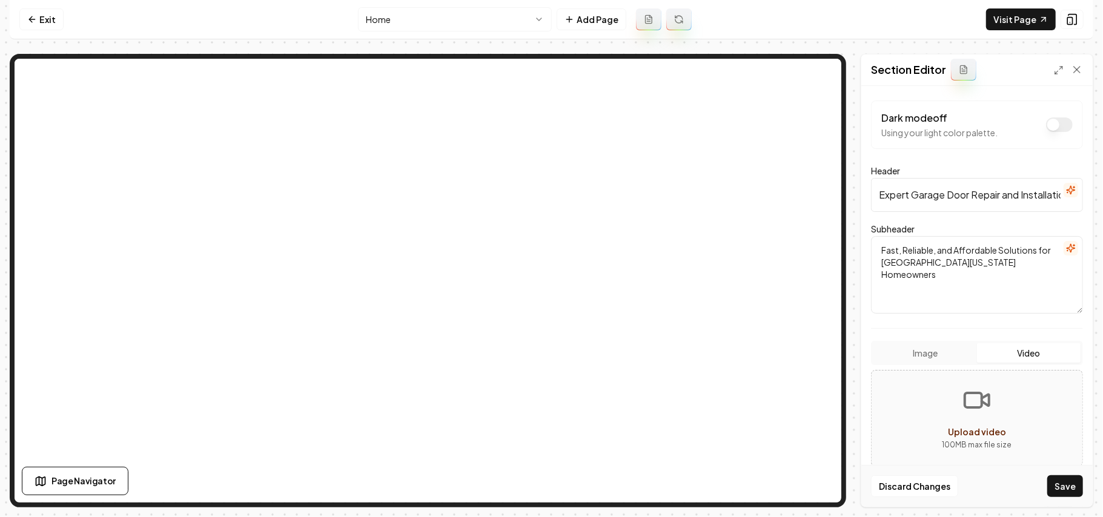
click at [1016, 411] on button "Upload video 100 MB max file size" at bounding box center [977, 418] width 211 height 85
type input "**********"
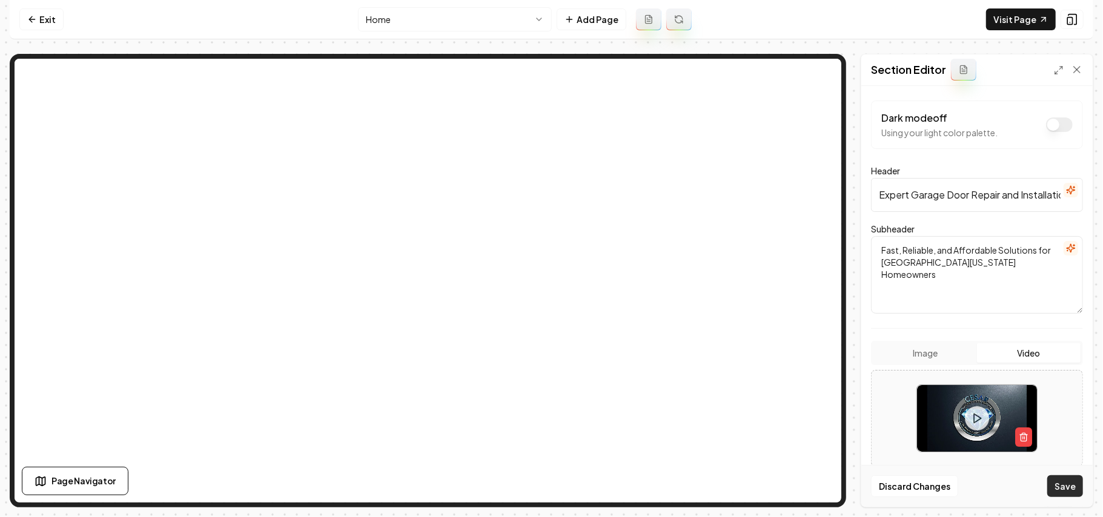
click at [1062, 483] on button "Save" at bounding box center [1065, 486] width 36 height 22
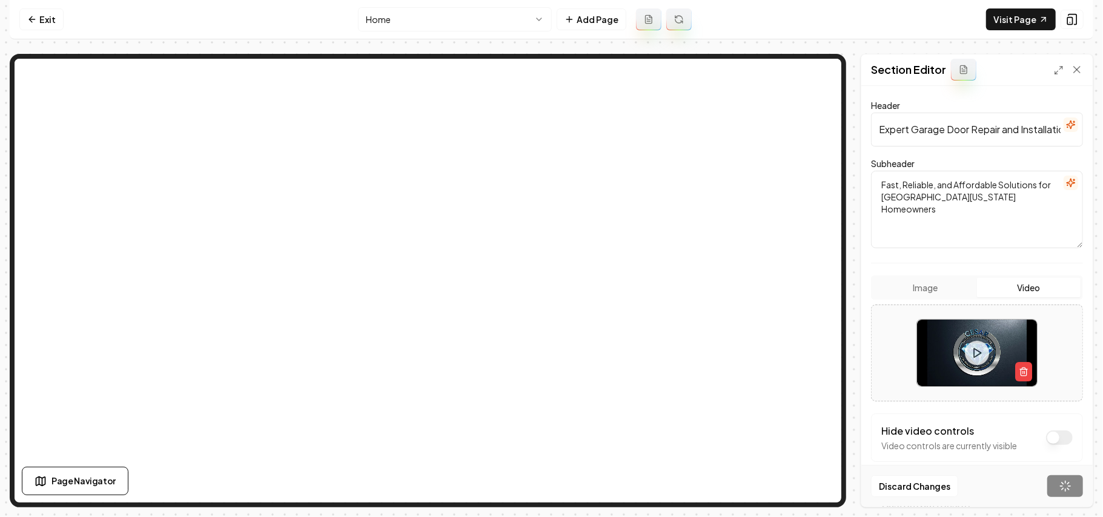
scroll to position [161, 0]
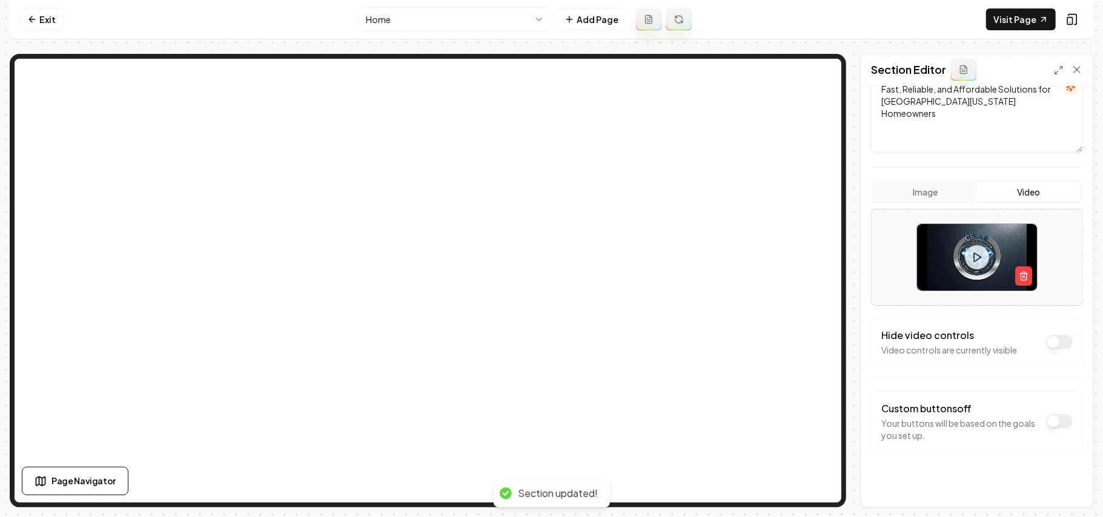
click at [1047, 345] on button "Dark mode off" at bounding box center [1059, 342] width 27 height 15
click at [1054, 485] on button "Save" at bounding box center [1065, 486] width 36 height 22
click at [1024, 11] on link "Visit Page" at bounding box center [1021, 19] width 70 height 22
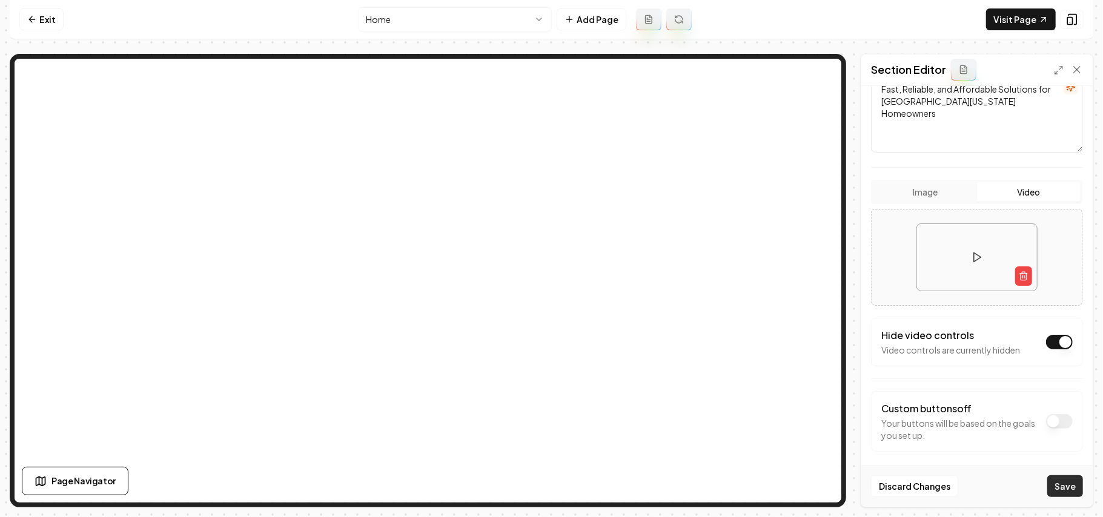
click at [1062, 489] on button "Save" at bounding box center [1065, 486] width 36 height 22
click at [1021, 18] on link "Visit Page" at bounding box center [1021, 19] width 70 height 22
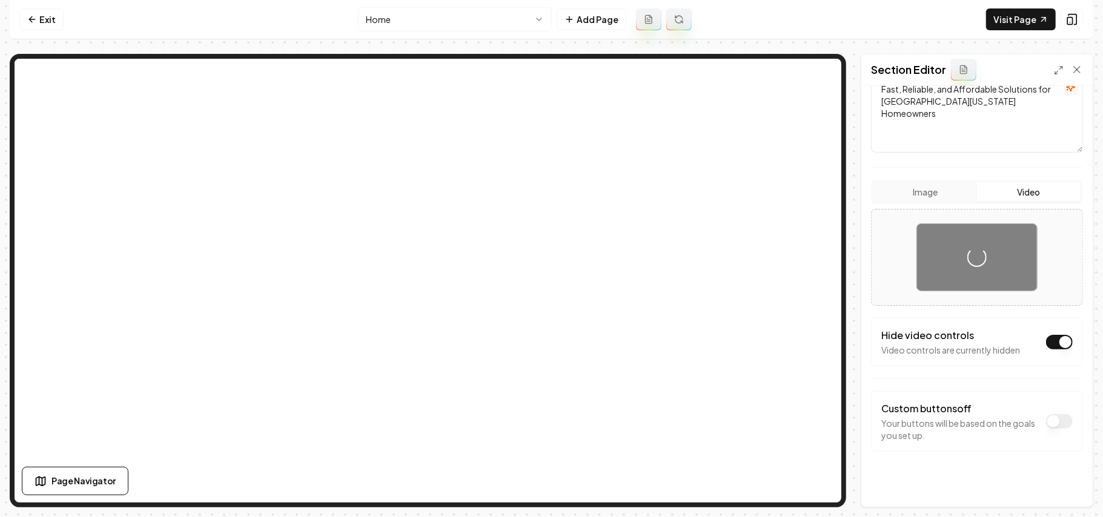
click at [1076, 188] on div "Dark mode off Using your light color palette. Header Expert Garage Door Repair …" at bounding box center [976, 296] width 231 height 421
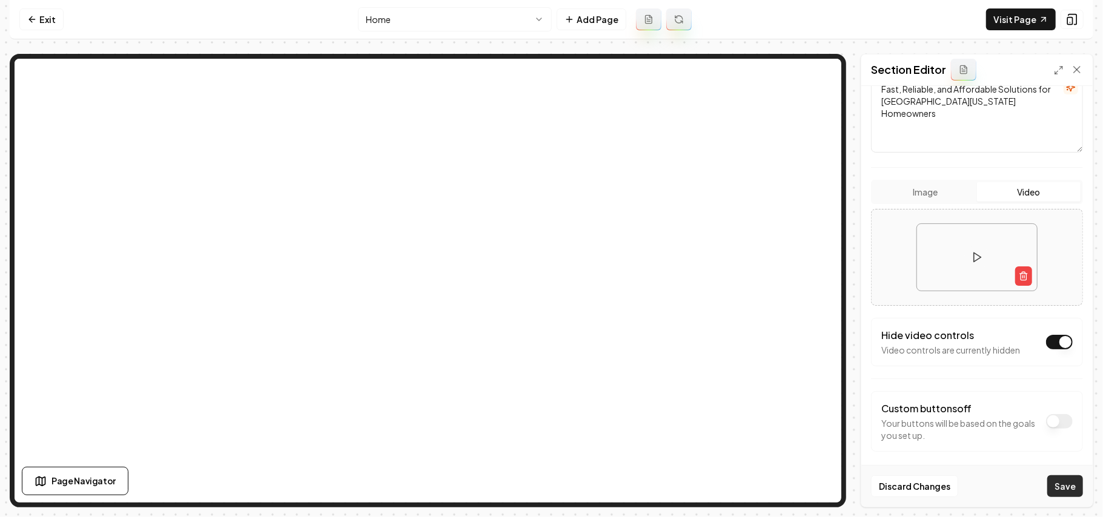
click at [1068, 487] on button "Save" at bounding box center [1065, 486] width 36 height 22
click at [1006, 28] on link "Visit Page" at bounding box center [1021, 19] width 70 height 22
click at [1018, 22] on link "Visit Page" at bounding box center [1021, 19] width 70 height 22
click at [1015, 19] on link "Visit Page" at bounding box center [1021, 19] width 70 height 22
click at [58, 15] on link "Exit" at bounding box center [41, 19] width 44 height 22
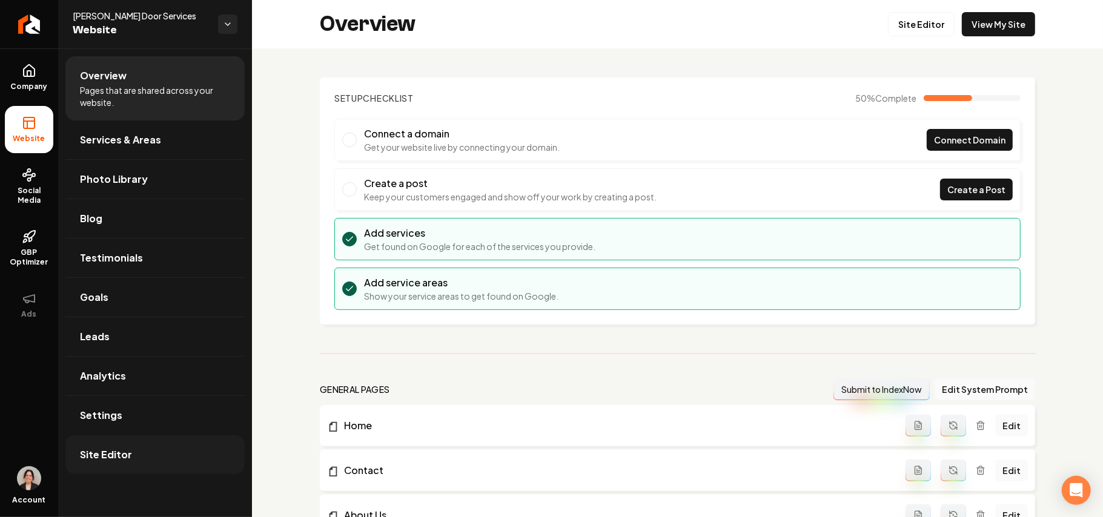
click at [125, 440] on link "Site Editor" at bounding box center [154, 454] width 179 height 39
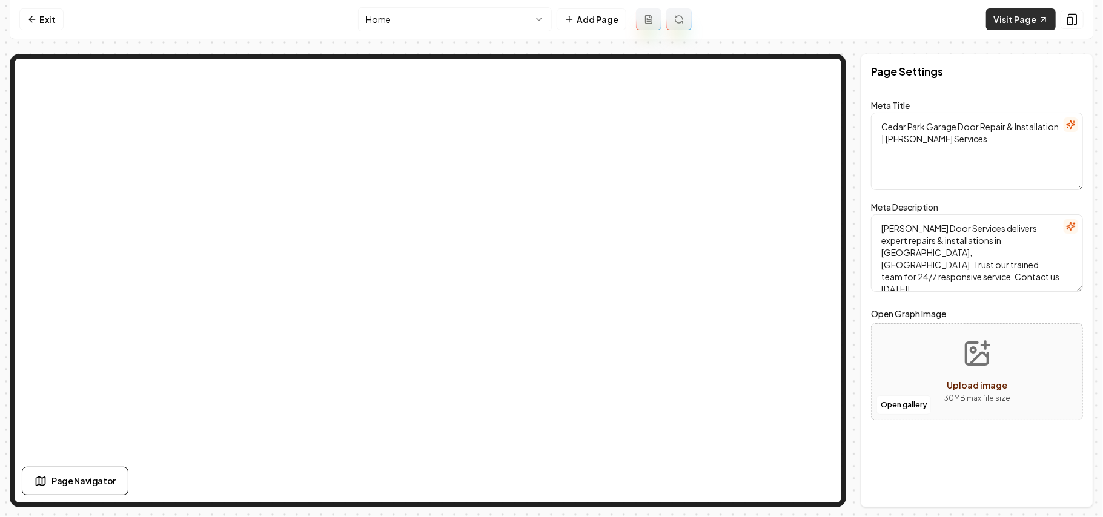
click at [1014, 18] on link "Visit Page" at bounding box center [1021, 19] width 70 height 22
